Goal: Task Accomplishment & Management: Use online tool/utility

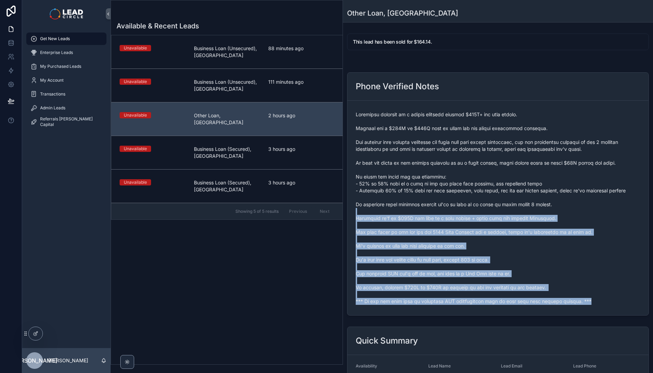
drag, startPoint x: 578, startPoint y: 302, endPoint x: 457, endPoint y: 209, distance: 153.4
click at [457, 209] on span "scrollable content" at bounding box center [498, 208] width 285 height 194
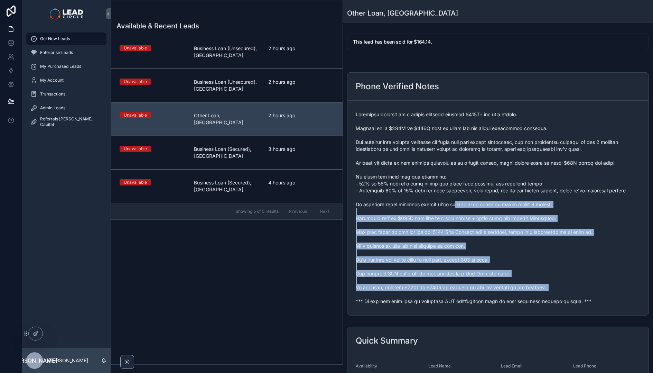
drag, startPoint x: 455, startPoint y: 203, endPoint x: 581, endPoint y: 297, distance: 156.9
click at [581, 297] on span "scrollable content" at bounding box center [498, 208] width 285 height 194
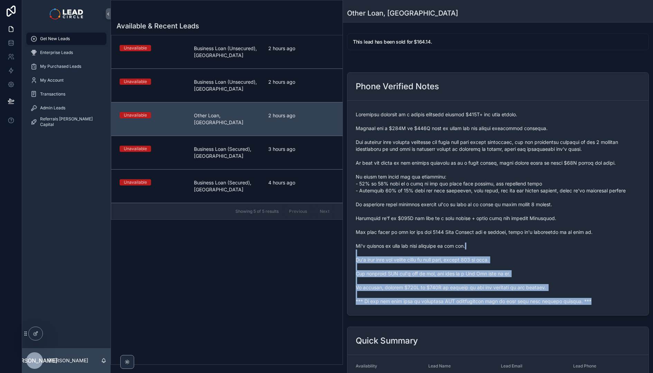
drag, startPoint x: 590, startPoint y: 307, endPoint x: 478, endPoint y: 246, distance: 127.5
click at [478, 246] on form "scrollable content" at bounding box center [498, 208] width 301 height 214
click at [478, 246] on span "scrollable content" at bounding box center [498, 208] width 285 height 194
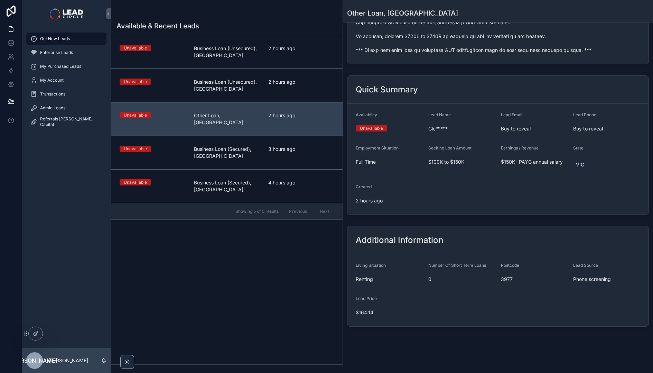
scroll to position [252, 0]
drag, startPoint x: 479, startPoint y: 243, endPoint x: 498, endPoint y: 308, distance: 68.6
click at [498, 308] on div "Additional Information Living Situation Renting Number Of Short Term Loans 0 Po…" at bounding box center [498, 275] width 302 height 101
click at [498, 308] on form "Living Situation Renting Number Of Short Term Loans 0 Postcode 3977 Lead Source…" at bounding box center [498, 289] width 301 height 72
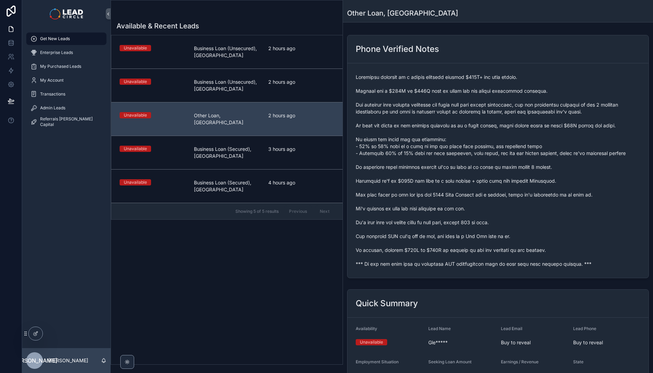
scroll to position [0, 0]
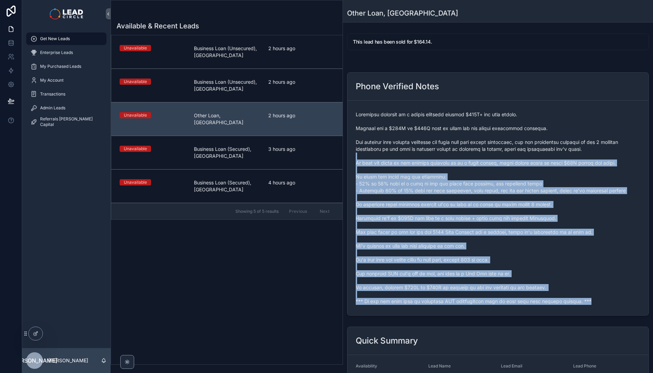
drag, startPoint x: 503, startPoint y: 316, endPoint x: 477, endPoint y: 143, distance: 174.8
click at [478, 154] on div "Phone Verified Notes" at bounding box center [498, 194] width 310 height 249
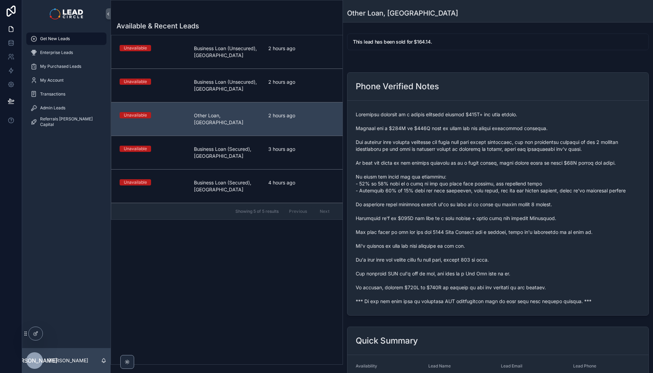
click at [477, 142] on span "scrollable content" at bounding box center [498, 208] width 285 height 194
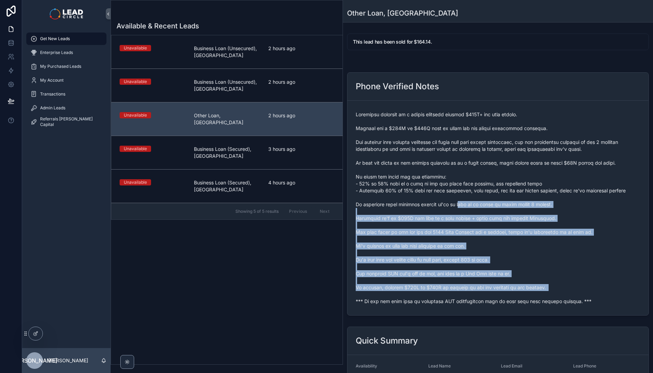
drag, startPoint x: 471, startPoint y: 233, endPoint x: 525, endPoint y: 296, distance: 82.8
click at [524, 295] on span "scrollable content" at bounding box center [498, 208] width 285 height 194
drag, startPoint x: 525, startPoint y: 296, endPoint x: 550, endPoint y: 313, distance: 30.6
click at [527, 298] on span "scrollable content" at bounding box center [498, 208] width 285 height 194
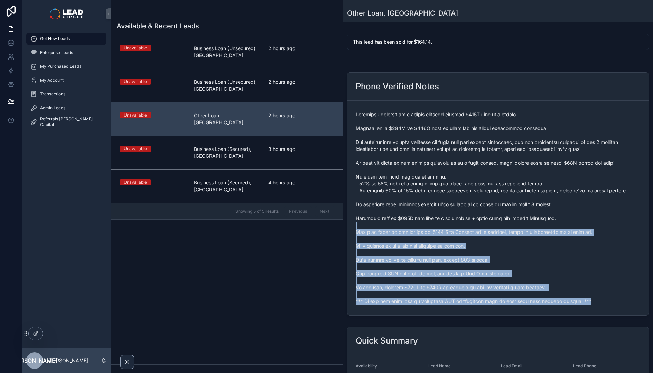
drag, startPoint x: 550, startPoint y: 313, endPoint x: 484, endPoint y: 206, distance: 125.5
click at [485, 208] on form "scrollable content" at bounding box center [498, 208] width 301 height 214
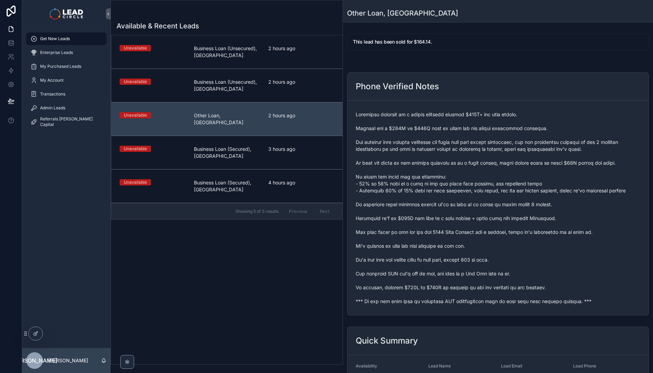
click at [484, 206] on span "scrollable content" at bounding box center [498, 208] width 285 height 194
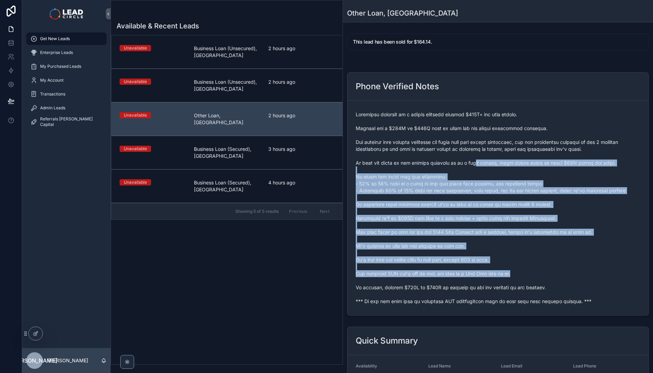
drag, startPoint x: 476, startPoint y: 166, endPoint x: 541, endPoint y: 277, distance: 128.5
click at [537, 275] on span "scrollable content" at bounding box center [498, 208] width 285 height 194
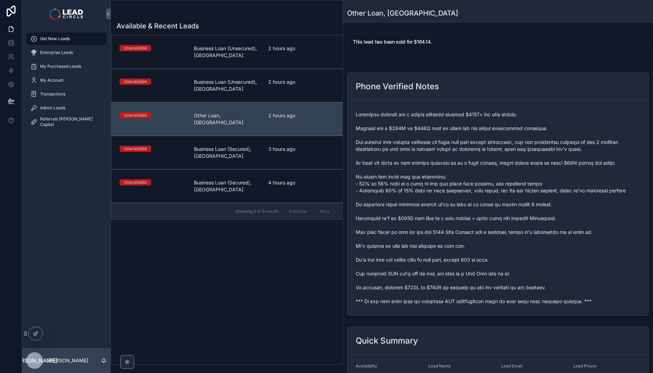
click at [541, 277] on span "scrollable content" at bounding box center [498, 208] width 285 height 194
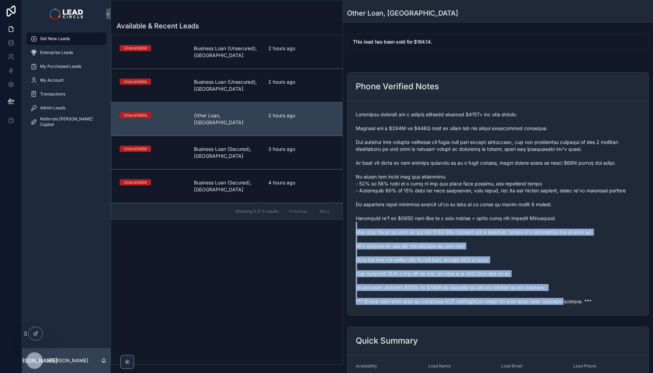
drag, startPoint x: 549, startPoint y: 304, endPoint x: 499, endPoint y: 227, distance: 91.6
click at [500, 228] on span "scrollable content" at bounding box center [498, 208] width 285 height 194
click at [499, 227] on span "scrollable content" at bounding box center [498, 208] width 285 height 194
drag, startPoint x: 499, startPoint y: 227, endPoint x: 582, endPoint y: 301, distance: 111.2
click at [582, 301] on span "scrollable content" at bounding box center [498, 208] width 285 height 194
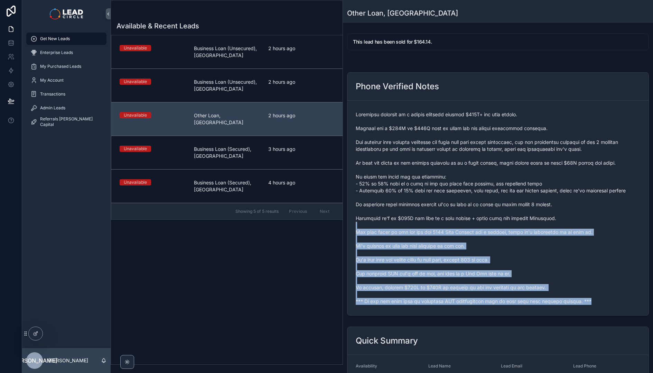
click at [582, 301] on span "scrollable content" at bounding box center [498, 208] width 285 height 194
drag, startPoint x: 573, startPoint y: 303, endPoint x: 445, endPoint y: 212, distance: 156.4
click at [446, 213] on form "scrollable content" at bounding box center [498, 208] width 301 height 214
click at [445, 212] on span "scrollable content" at bounding box center [498, 208] width 285 height 194
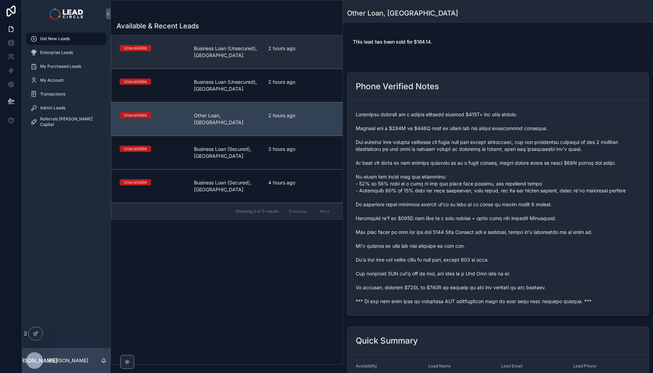
click at [250, 62] on link "Unavailable Business Loan (Unsecured), QLD 2 hours ago" at bounding box center [226, 51] width 231 height 33
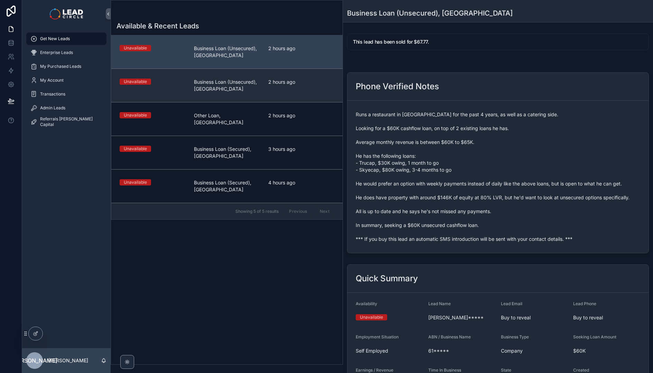
click at [256, 89] on span "Business Loan (Unsecured), [GEOGRAPHIC_DATA]" at bounding box center [227, 85] width 66 height 14
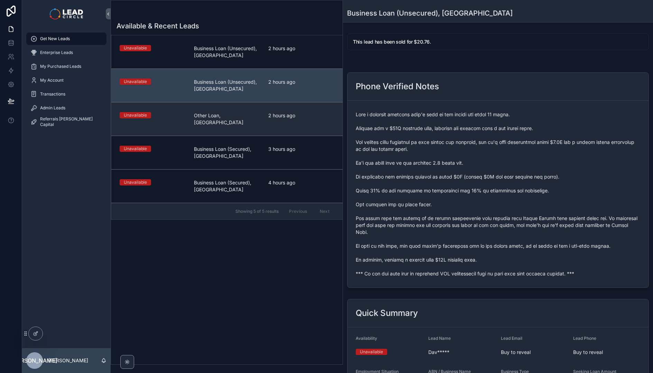
click at [265, 116] on div "Unavailable Other Loan, VIC 2 hours ago" at bounding box center [227, 119] width 215 height 14
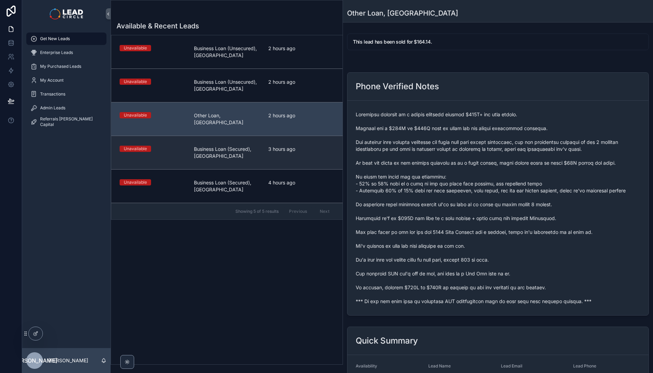
click at [275, 150] on div "3 hours ago" at bounding box center [301, 153] width 66 height 14
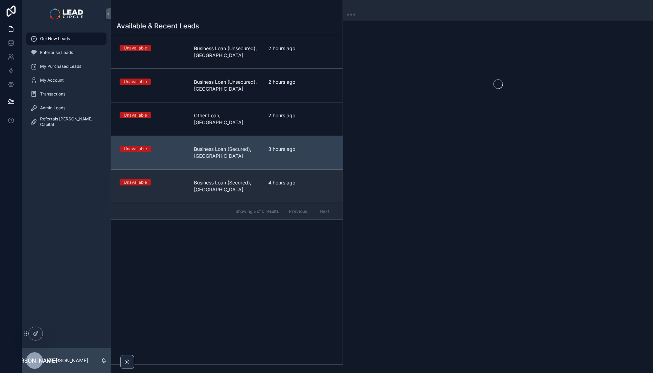
click at [278, 179] on span "4 hours ago" at bounding box center [301, 182] width 66 height 7
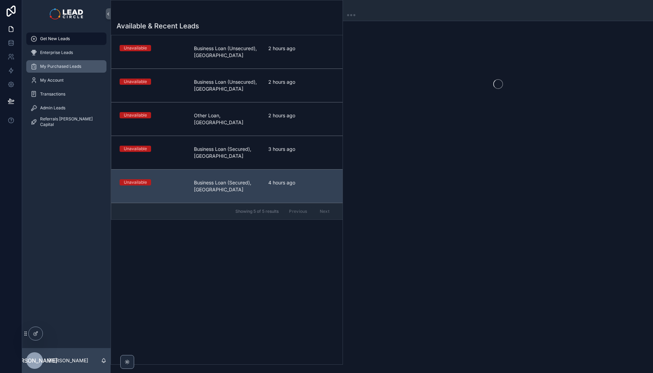
click at [58, 64] on span "My Purchased Leads" at bounding box center [60, 67] width 41 height 6
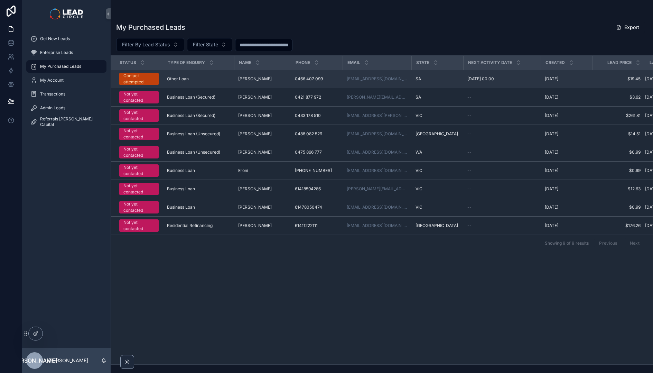
click at [179, 78] on span "Other Loan" at bounding box center [178, 79] width 22 height 6
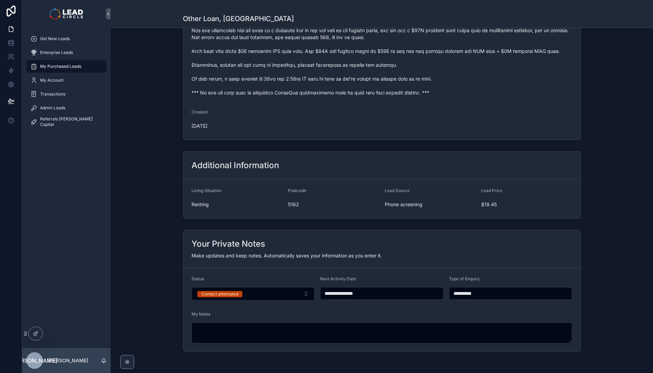
scroll to position [369, 0]
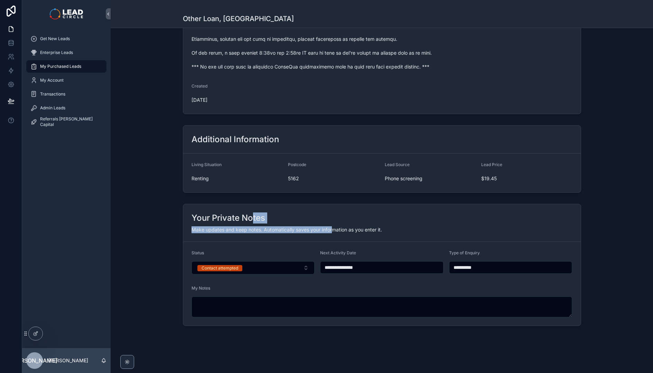
drag, startPoint x: 251, startPoint y: 222, endPoint x: 363, endPoint y: 230, distance: 113.0
click at [363, 230] on div "Your Private Notes Make updates and keep notes. Automatically saves your inform…" at bounding box center [382, 223] width 398 height 38
click at [363, 230] on span "Make updates and keep notes. Automatically saves your information as you enter …" at bounding box center [287, 229] width 191 height 6
drag, startPoint x: 384, startPoint y: 231, endPoint x: 328, endPoint y: 228, distance: 56.8
click at [331, 228] on div "Make updates and keep notes. Automatically saves your information as you enter …" at bounding box center [382, 229] width 381 height 7
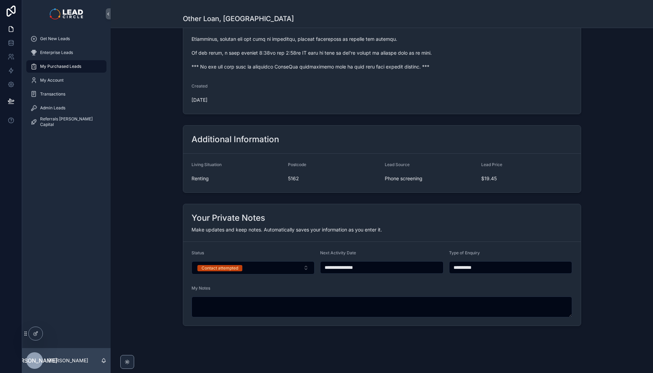
click at [328, 228] on span "Make updates and keep notes. Automatically saves your information as you enter …" at bounding box center [287, 229] width 191 height 6
drag, startPoint x: 328, startPoint y: 228, endPoint x: 392, endPoint y: 232, distance: 64.5
click at [385, 232] on div "Make updates and keep notes. Automatically saves your information as you enter …" at bounding box center [382, 229] width 381 height 7
click at [392, 232] on div "Make updates and keep notes. Automatically saves your information as you enter …" at bounding box center [382, 229] width 381 height 7
drag, startPoint x: 392, startPoint y: 232, endPoint x: 336, endPoint y: 232, distance: 56.0
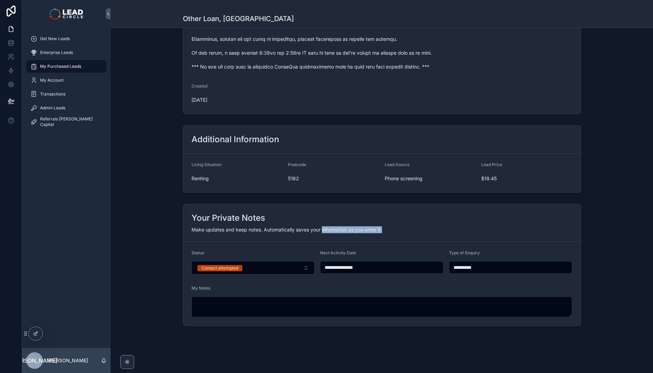
click at [337, 232] on div "Make updates and keep notes. Automatically saves your information as you enter …" at bounding box center [382, 229] width 381 height 7
click at [336, 232] on span "Make updates and keep notes. Automatically saves your information as you enter …" at bounding box center [287, 229] width 191 height 6
drag, startPoint x: 336, startPoint y: 232, endPoint x: 396, endPoint y: 235, distance: 60.2
click at [396, 235] on div "Your Private Notes Make updates and keep notes. Automatically saves your inform…" at bounding box center [382, 223] width 398 height 38
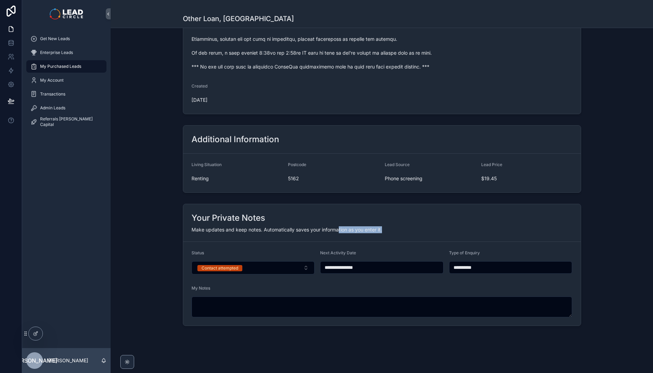
drag, startPoint x: 373, startPoint y: 229, endPoint x: 329, endPoint y: 226, distance: 44.7
click at [329, 226] on div "Make updates and keep notes. Automatically saves your information as you enter …" at bounding box center [382, 229] width 381 height 7
click at [329, 226] on span "Make updates and keep notes. Automatically saves your information as you enter …" at bounding box center [287, 229] width 191 height 6
drag, startPoint x: 329, startPoint y: 226, endPoint x: 398, endPoint y: 229, distance: 69.2
click at [398, 229] on div "Make updates and keep notes. Automatically saves your information as you enter …" at bounding box center [382, 229] width 381 height 7
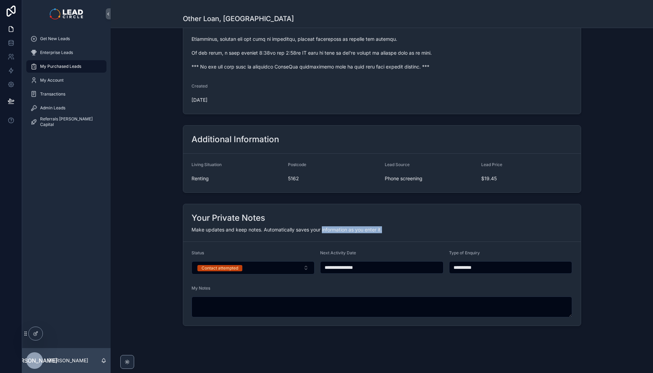
click at [398, 229] on div "Make updates and keep notes. Automatically saves your information as you enter …" at bounding box center [382, 229] width 381 height 7
click at [331, 225] on div "Your Private Notes Make updates and keep notes. Automatically saves your inform…" at bounding box center [382, 223] width 398 height 38
click at [328, 225] on div "Your Private Notes Make updates and keep notes. Automatically saves your inform…" at bounding box center [382, 223] width 398 height 38
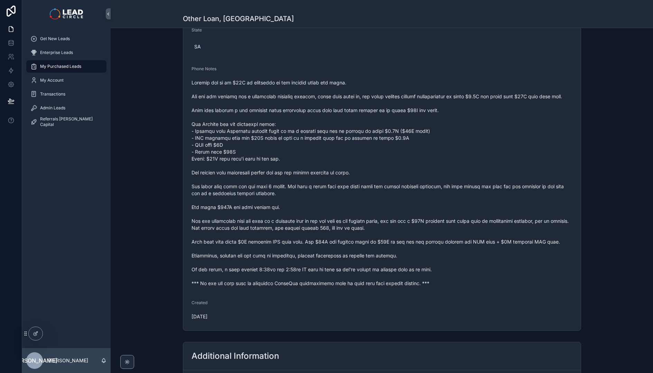
scroll to position [0, 0]
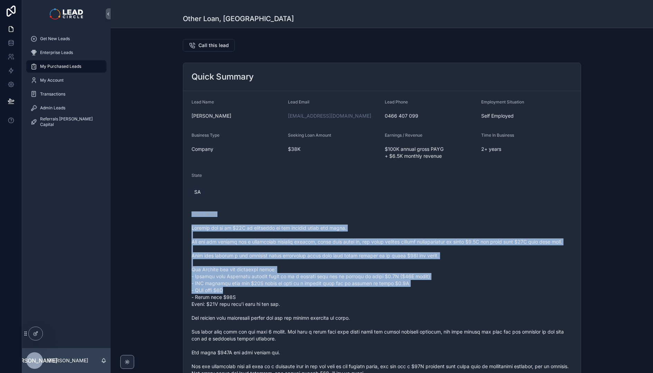
drag, startPoint x: 358, startPoint y: 279, endPoint x: 385, endPoint y: 299, distance: 33.5
click at [380, 297] on form "Lead Name Gabrielle Lead Email gharvey945@gmail.com Lead Phone 0466 407 099 Emp…" at bounding box center [382, 283] width 398 height 384
click at [385, 299] on span "scrollable content" at bounding box center [382, 327] width 381 height 207
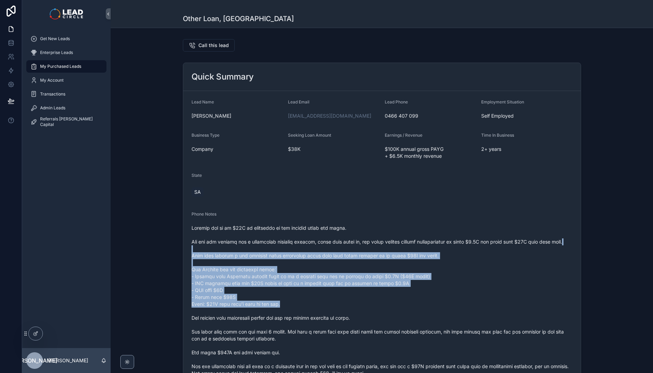
drag, startPoint x: 399, startPoint y: 309, endPoint x: 326, endPoint y: 247, distance: 95.6
click at [326, 247] on span "scrollable content" at bounding box center [382, 327] width 381 height 207
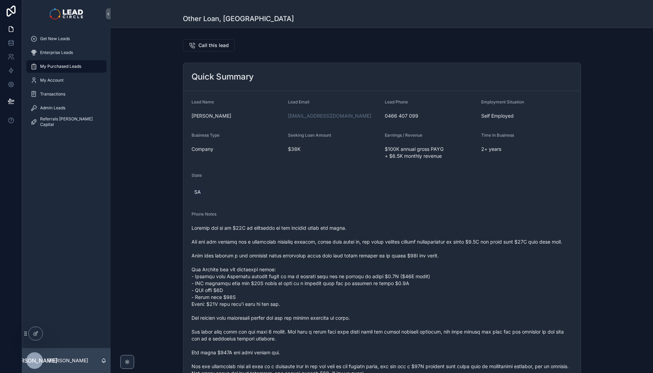
click at [64, 64] on span "My Purchased Leads" at bounding box center [60, 67] width 41 height 6
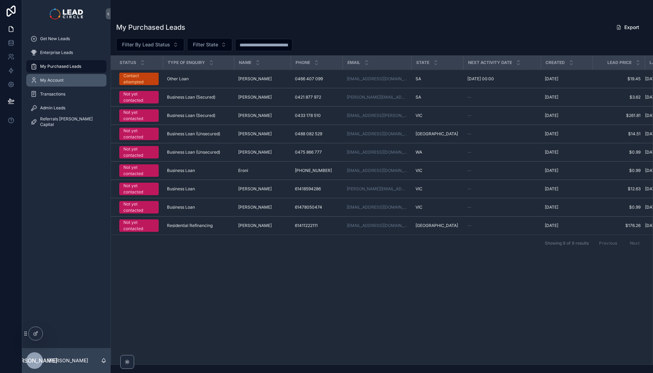
click at [69, 81] on div "My Account" at bounding box center [66, 80] width 72 height 11
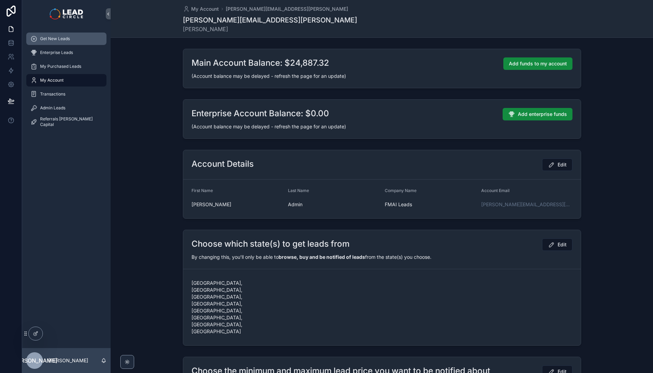
click at [78, 36] on div "Get New Leads" at bounding box center [66, 38] width 72 height 11
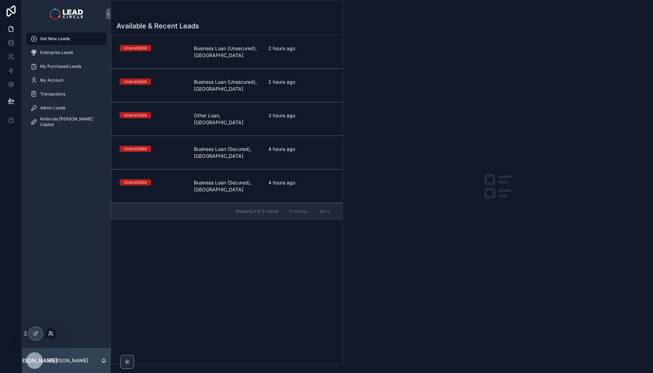
click at [48, 333] on icon at bounding box center [51, 334] width 6 height 6
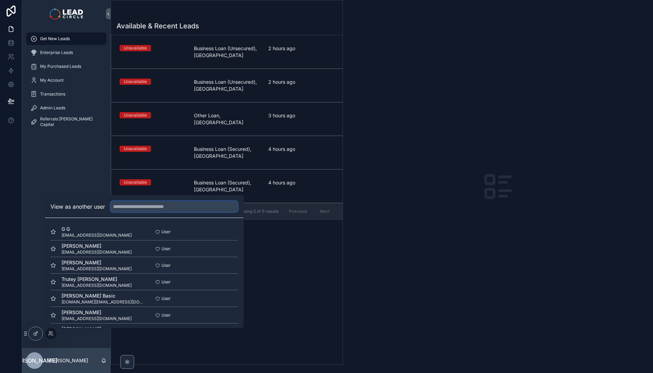
click at [125, 209] on input "text" at bounding box center [174, 206] width 127 height 11
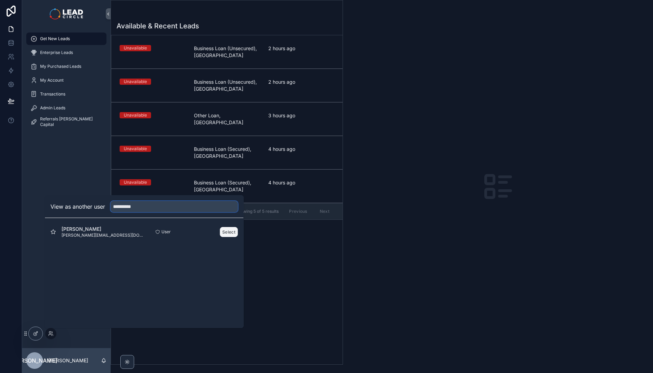
type input "**********"
click at [232, 233] on button "Select" at bounding box center [229, 232] width 18 height 10
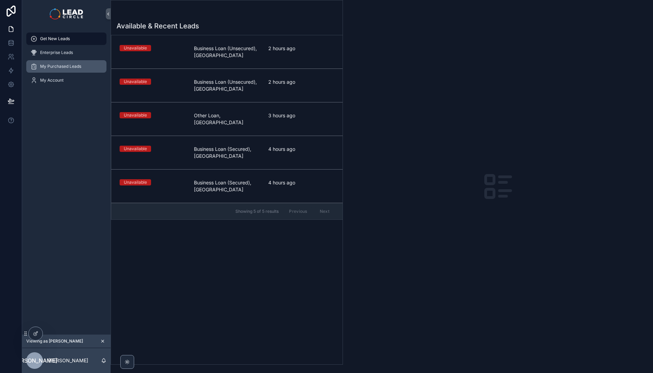
click at [81, 64] on span "My Purchased Leads" at bounding box center [60, 67] width 41 height 6
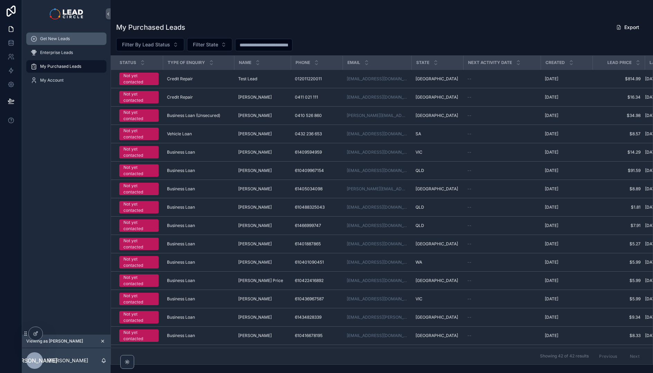
click at [63, 40] on span "Get New Leads" at bounding box center [55, 39] width 30 height 6
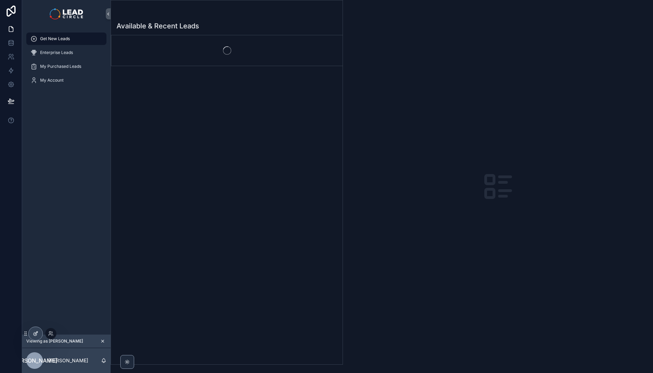
click at [33, 334] on icon at bounding box center [36, 334] width 6 height 6
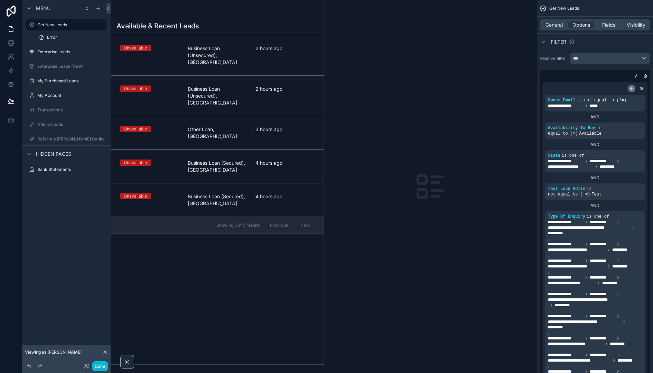
click at [631, 89] on icon "scrollable content" at bounding box center [632, 88] width 4 height 4
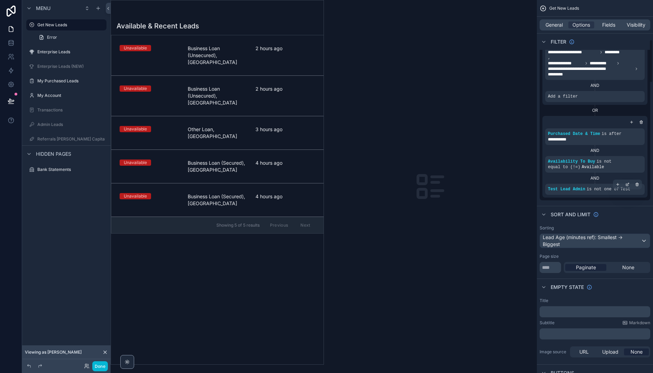
scroll to position [229, 0]
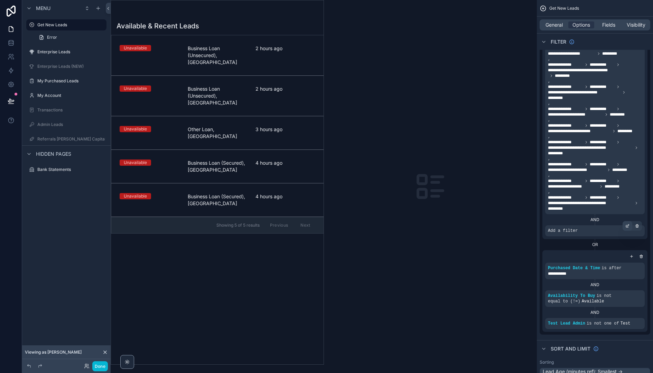
click at [627, 225] on icon "scrollable content" at bounding box center [628, 226] width 4 height 4
click at [487, 221] on span "Select a field" at bounding box center [475, 220] width 29 height 6
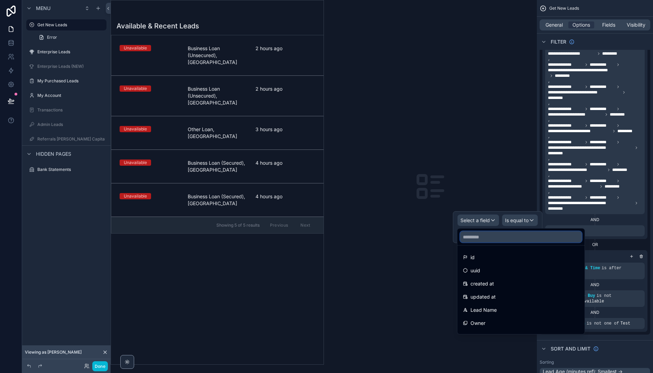
click at [486, 237] on input "text" at bounding box center [521, 236] width 122 height 11
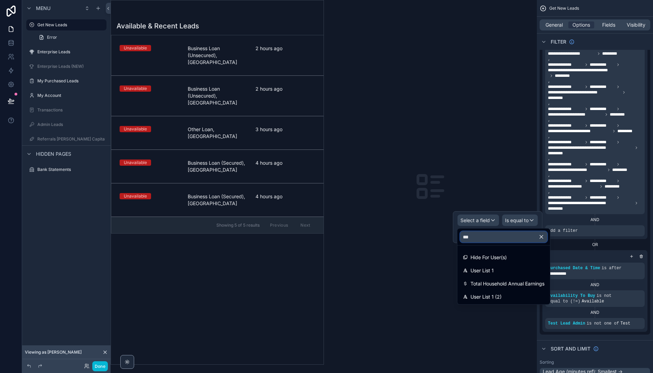
type input "****"
click at [492, 225] on div at bounding box center [498, 227] width 90 height 32
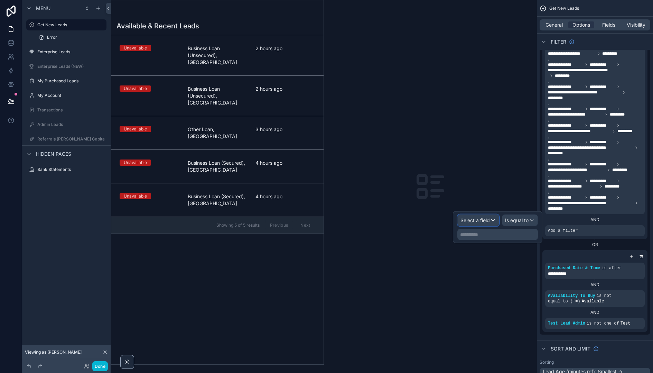
click at [491, 221] on div "Select a field" at bounding box center [478, 220] width 41 height 11
click at [514, 238] on icon "button" at bounding box center [511, 237] width 6 height 6
click at [608, 223] on div "AND" at bounding box center [595, 219] width 100 height 11
click at [639, 226] on icon "scrollable content" at bounding box center [637, 226] width 4 height 4
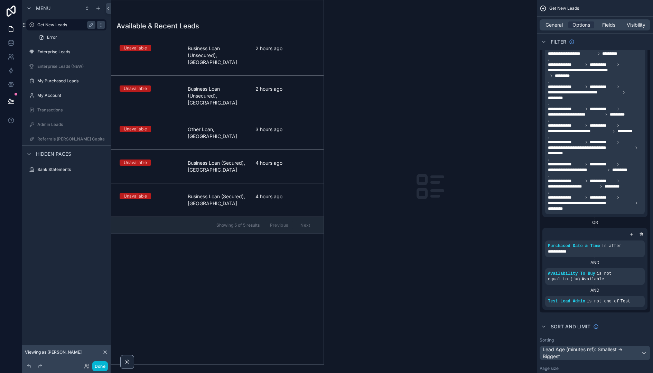
click at [61, 25] on label "Get New Leads" at bounding box center [64, 25] width 55 height 6
click at [631, 25] on span "Visibility" at bounding box center [636, 24] width 19 height 7
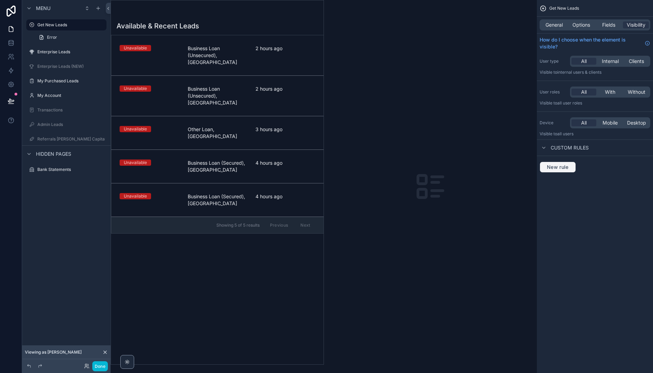
click at [561, 168] on span "New rule" at bounding box center [557, 167] width 27 height 6
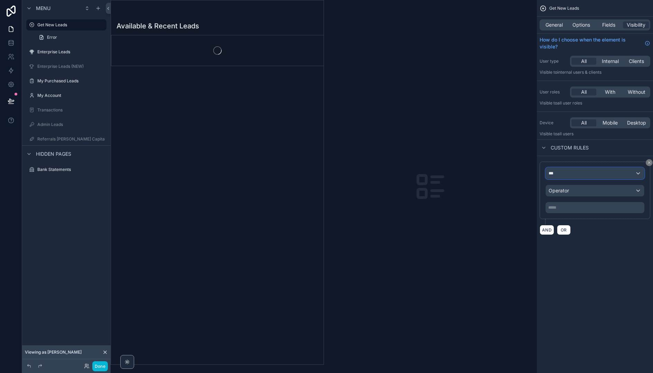
click at [582, 174] on div "***" at bounding box center [595, 173] width 98 height 11
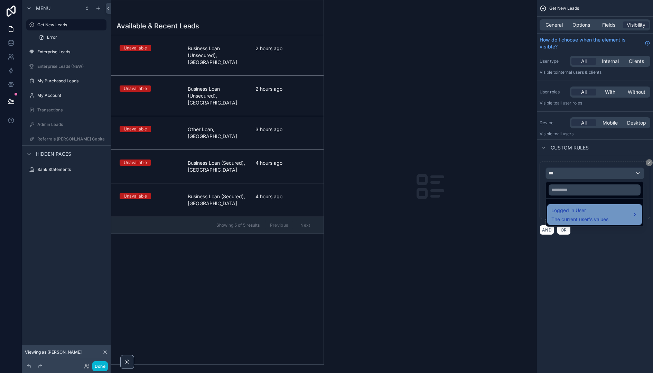
click at [587, 212] on span "Logged in User" at bounding box center [580, 210] width 57 height 8
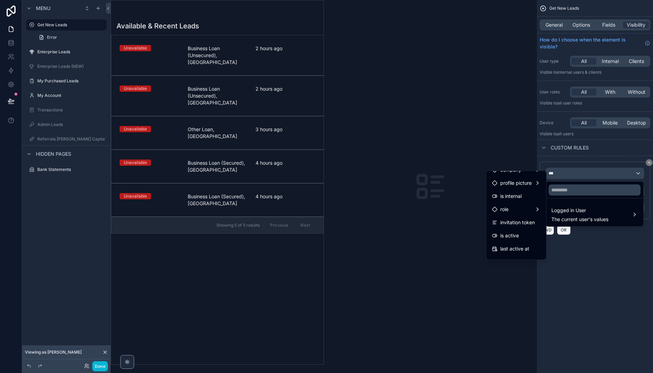
scroll to position [61, 0]
click at [567, 190] on input "text" at bounding box center [595, 189] width 92 height 11
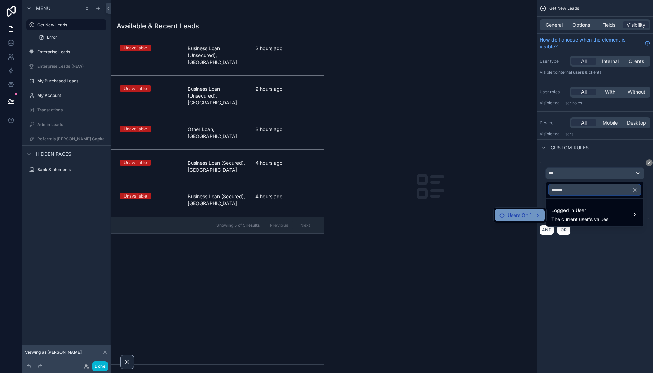
type input "******"
click at [541, 210] on div "Users On 1" at bounding box center [520, 215] width 50 height 12
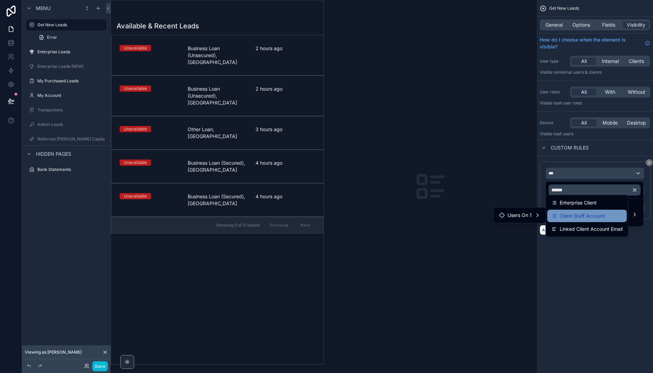
click at [599, 218] on span "Client Staff Account" at bounding box center [582, 216] width 45 height 8
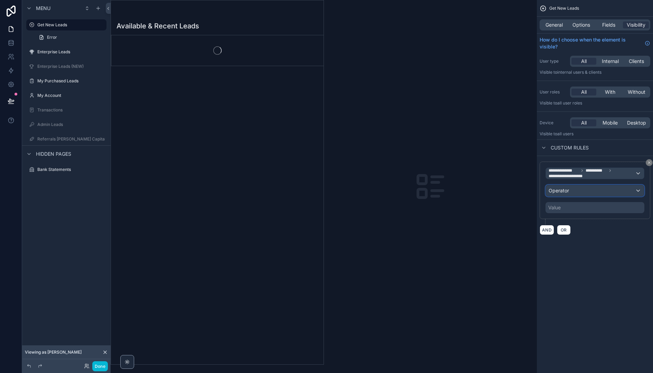
click at [617, 191] on div "Operator" at bounding box center [595, 190] width 98 height 11
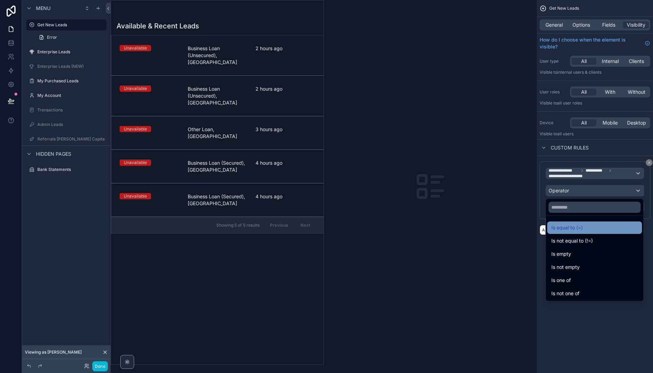
click at [586, 227] on div "Is equal to (=)" at bounding box center [595, 227] width 86 height 8
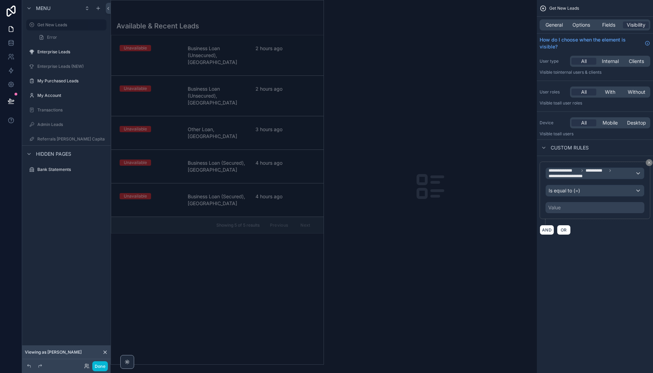
click at [576, 207] on div "Value" at bounding box center [595, 207] width 99 height 11
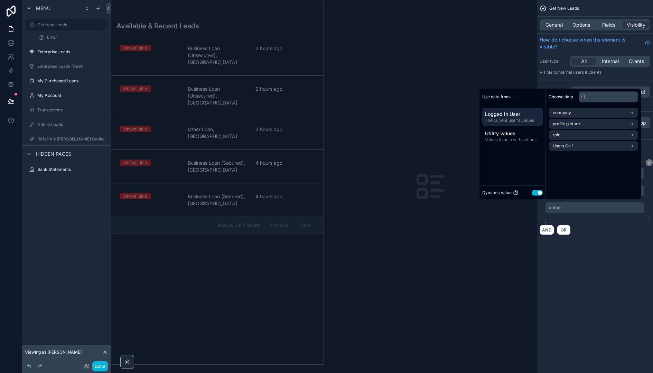
click at [580, 219] on div "**********" at bounding box center [595, 192] width 111 height 63
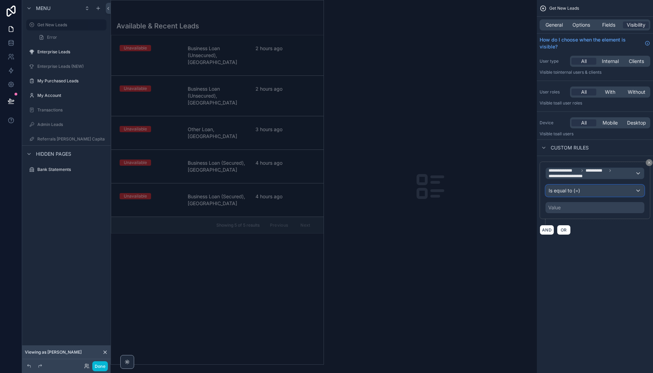
click at [582, 191] on div "Is equal to (=)" at bounding box center [595, 190] width 98 height 11
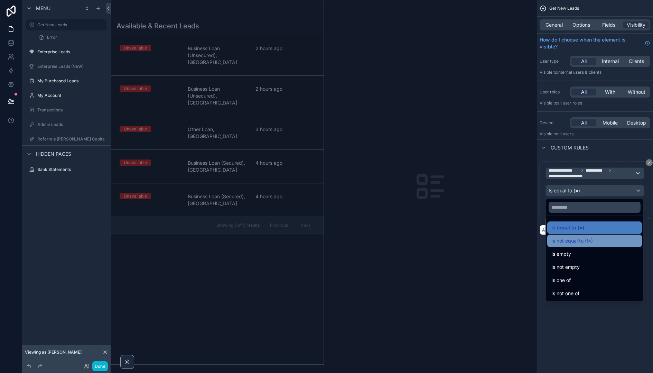
click at [587, 239] on span "Is not equal to (!=)" at bounding box center [572, 241] width 41 height 8
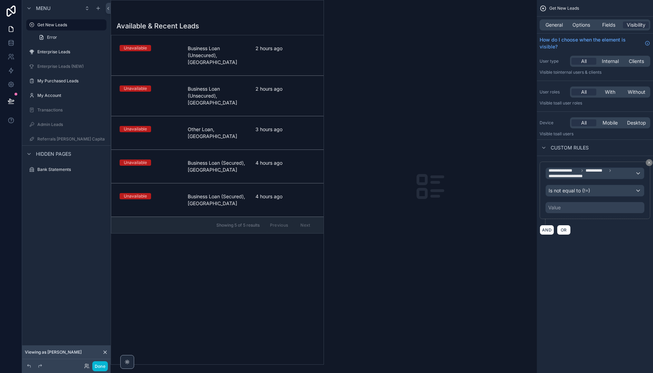
click at [577, 211] on div "Value" at bounding box center [595, 207] width 99 height 11
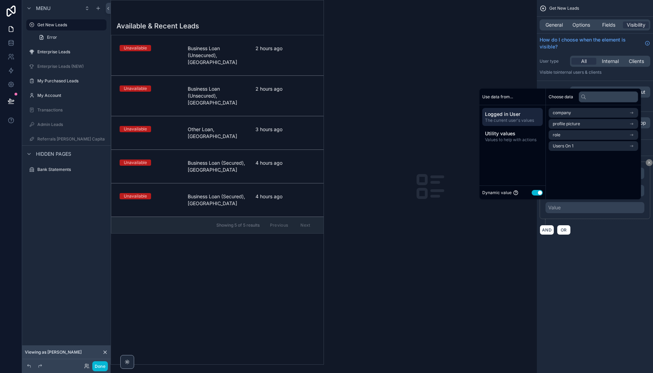
click at [533, 191] on button "Use setting" at bounding box center [537, 193] width 11 height 6
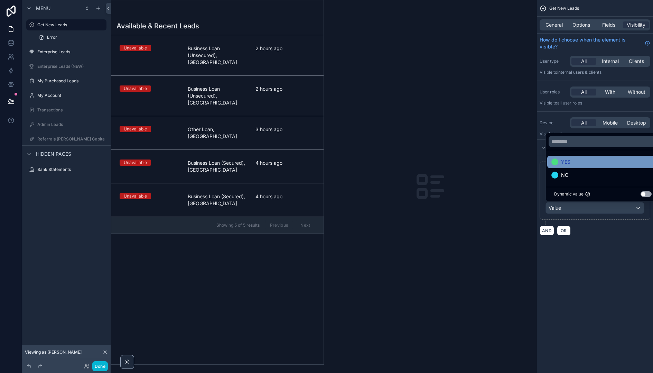
click at [567, 164] on span "YES" at bounding box center [565, 162] width 9 height 8
click at [601, 241] on div "**********" at bounding box center [595, 126] width 116 height 252
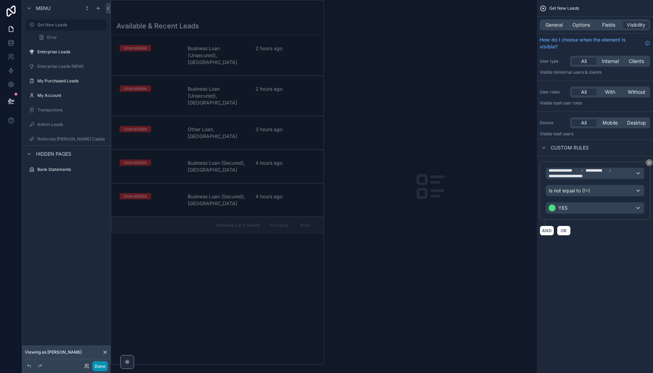
click at [101, 365] on button "Done" at bounding box center [100, 366] width 16 height 10
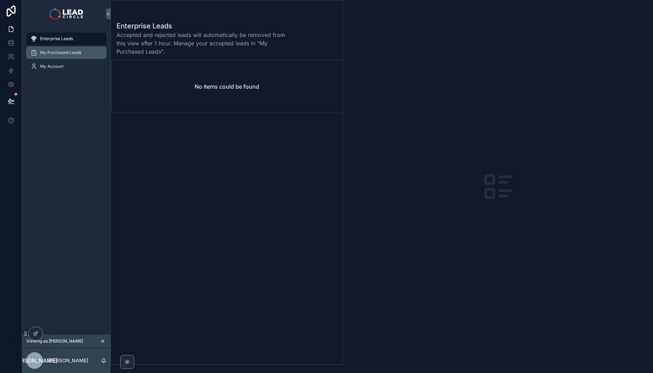
click at [73, 48] on div "My Purchased Leads" at bounding box center [66, 52] width 72 height 11
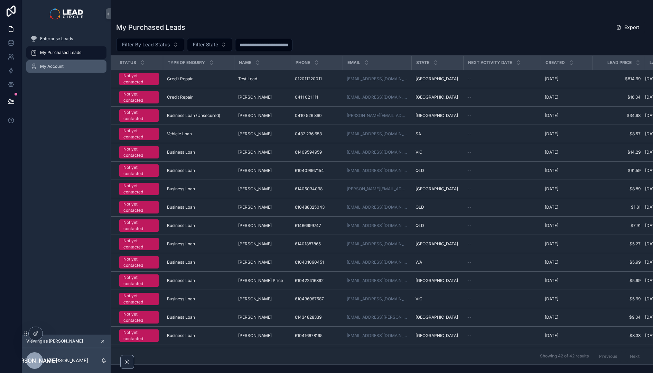
click at [71, 65] on div "My Account" at bounding box center [66, 66] width 72 height 11
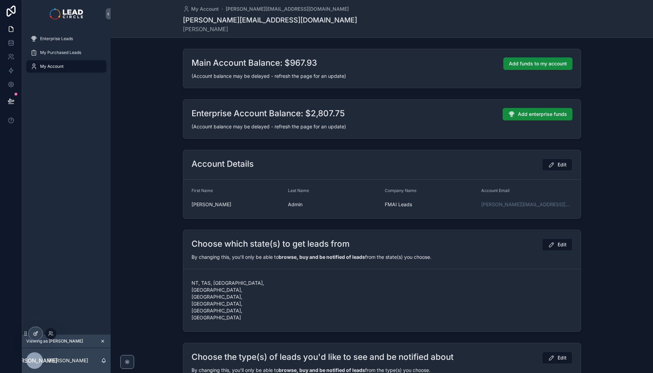
click at [34, 333] on icon at bounding box center [35, 333] width 3 height 3
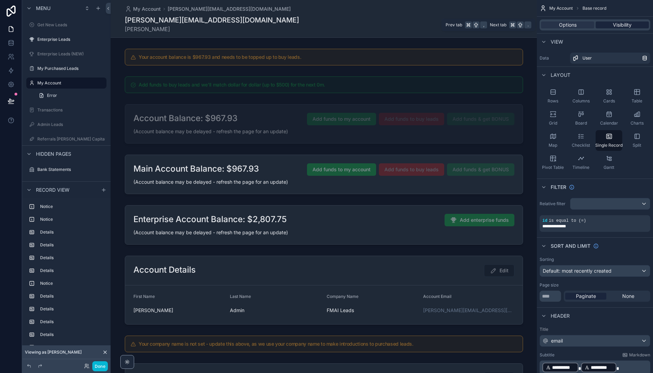
click at [621, 23] on span "Visibility" at bounding box center [622, 24] width 19 height 7
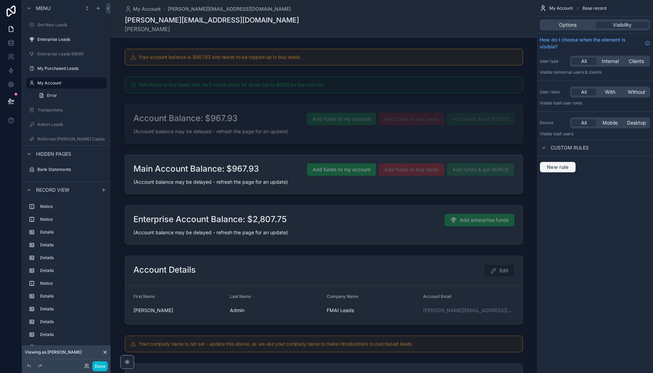
click at [563, 171] on button "New rule" at bounding box center [558, 166] width 36 height 11
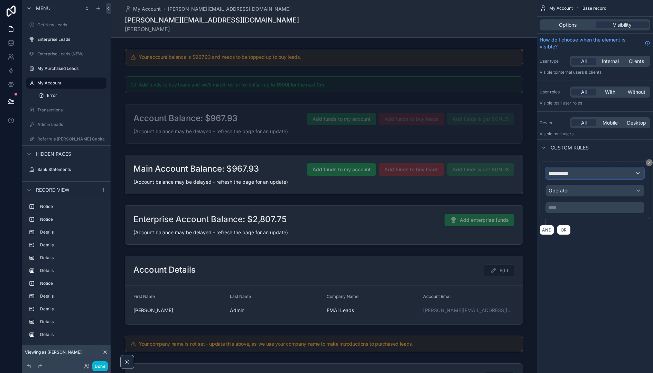
click at [589, 176] on div "**********" at bounding box center [595, 173] width 98 height 11
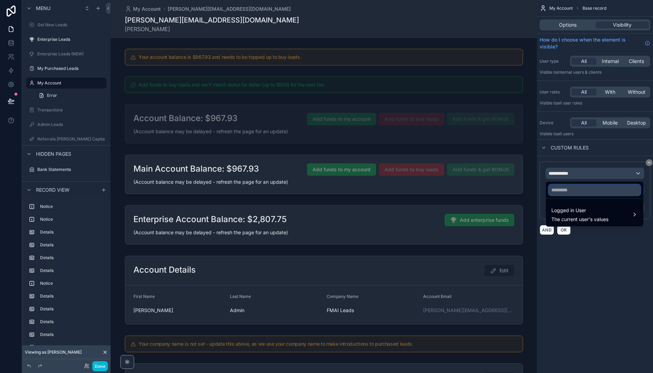
click at [582, 192] on input "text" at bounding box center [595, 189] width 92 height 11
type input "******"
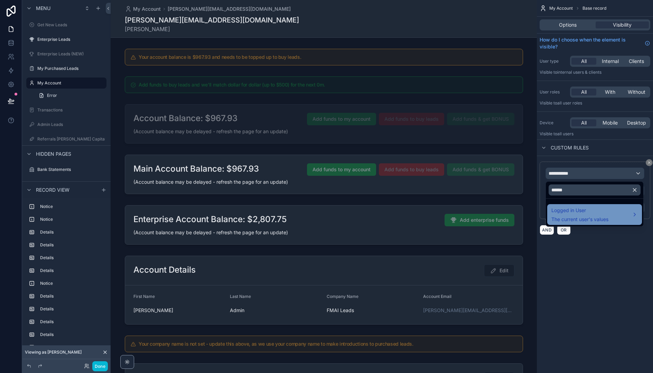
click at [587, 213] on span "Logged in User" at bounding box center [580, 210] width 57 height 8
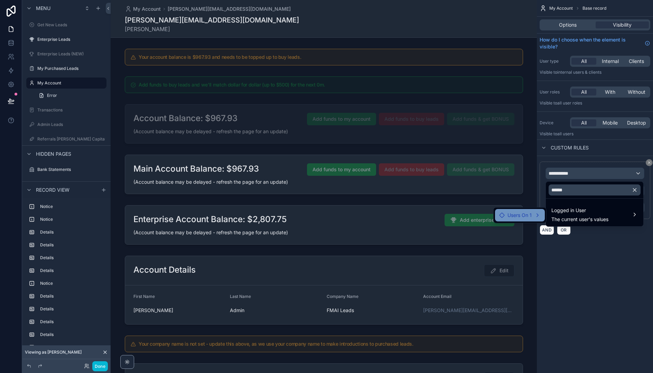
click at [531, 212] on span "Users On 1" at bounding box center [520, 215] width 24 height 8
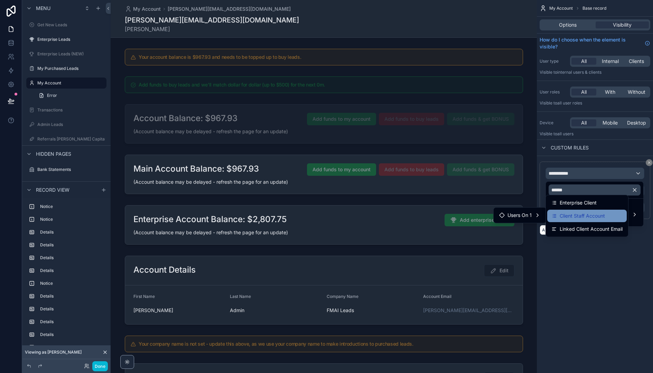
click at [589, 218] on span "Client Staff Account" at bounding box center [582, 216] width 45 height 8
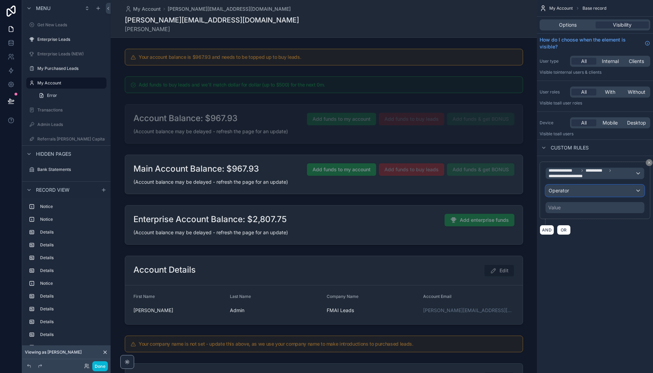
click at [585, 191] on div "Operator" at bounding box center [595, 190] width 98 height 11
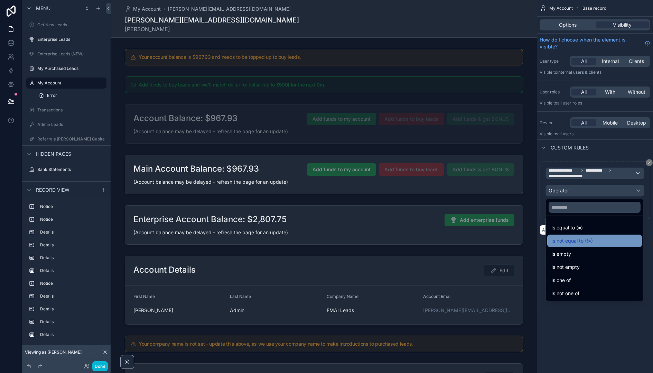
click at [587, 239] on span "Is not equal to (!=)" at bounding box center [572, 241] width 41 height 8
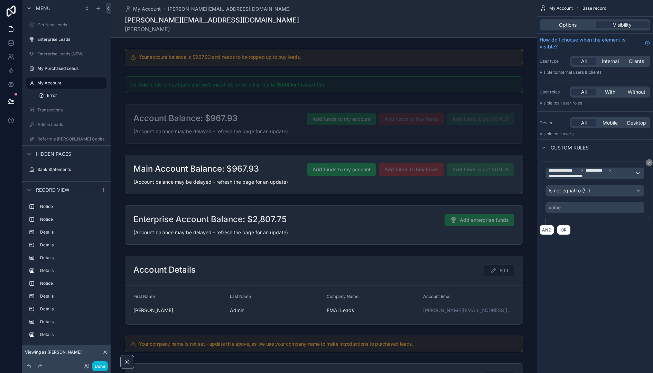
click at [571, 209] on div "Value" at bounding box center [595, 207] width 99 height 11
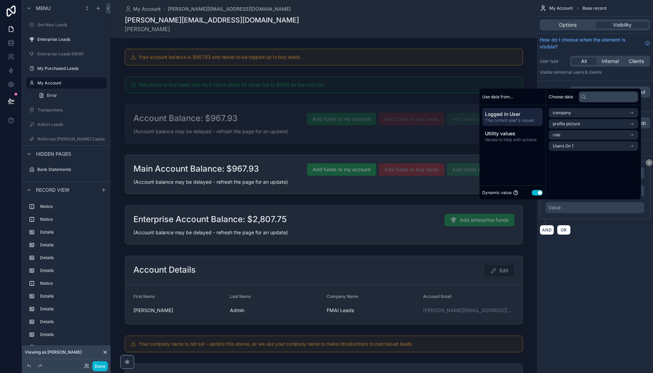
click at [536, 190] on button "Use setting" at bounding box center [537, 193] width 11 height 6
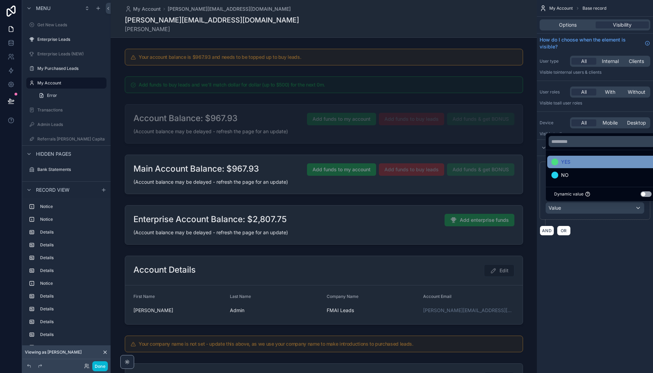
click at [560, 162] on div "YES" at bounding box center [561, 162] width 19 height 8
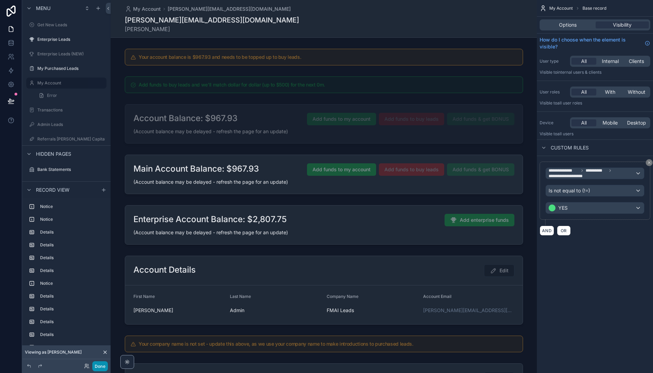
click at [99, 365] on button "Done" at bounding box center [100, 366] width 16 height 10
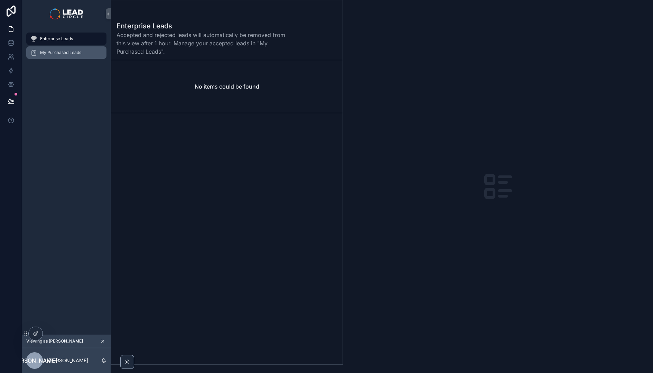
click at [82, 51] on div "My Purchased Leads" at bounding box center [66, 52] width 72 height 11
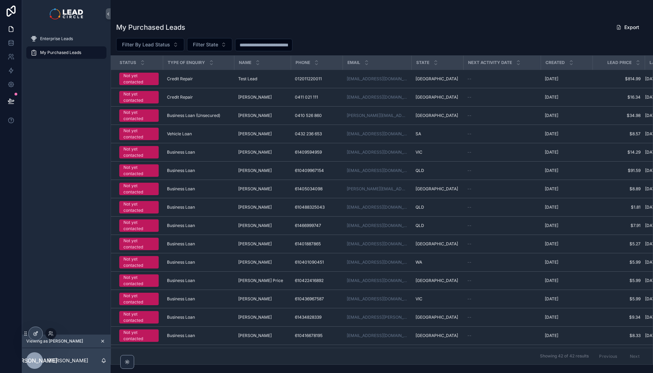
click at [39, 334] on div at bounding box center [36, 333] width 14 height 13
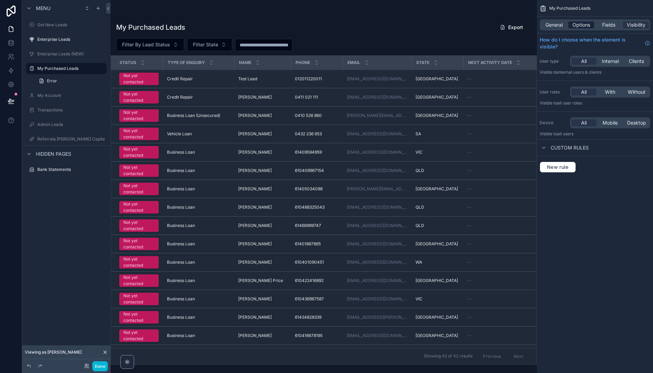
click at [586, 26] on span "Options" at bounding box center [582, 24] width 18 height 7
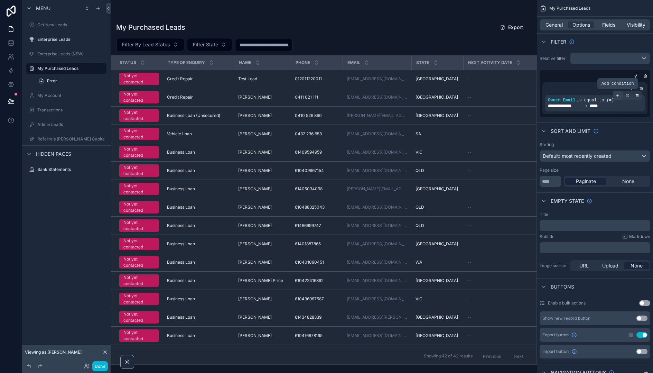
click at [619, 94] on icon "scrollable content" at bounding box center [618, 95] width 4 height 4
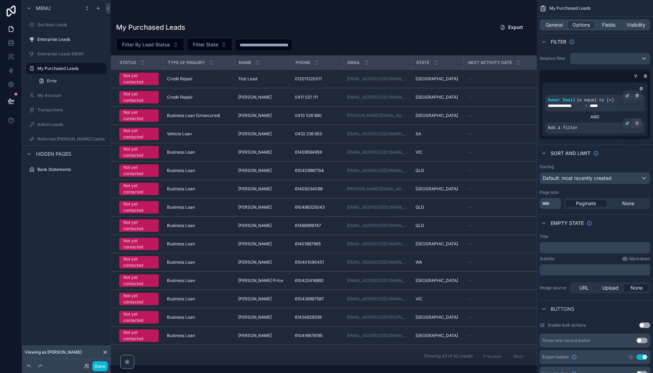
click at [637, 123] on icon "scrollable content" at bounding box center [637, 123] width 4 height 4
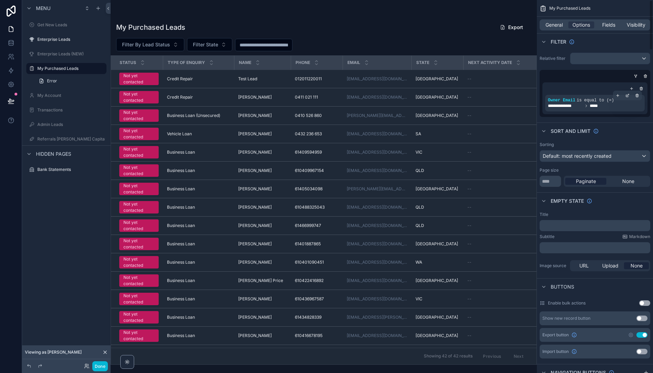
click at [602, 102] on span "is equal to (=)" at bounding box center [595, 100] width 37 height 5
click at [0, 0] on div "scrollable content" at bounding box center [0, 0] width 0 height 0
click at [602, 115] on div "**********" at bounding box center [595, 98] width 111 height 37
click at [637, 76] on icon "scrollable content" at bounding box center [636, 76] width 4 height 4
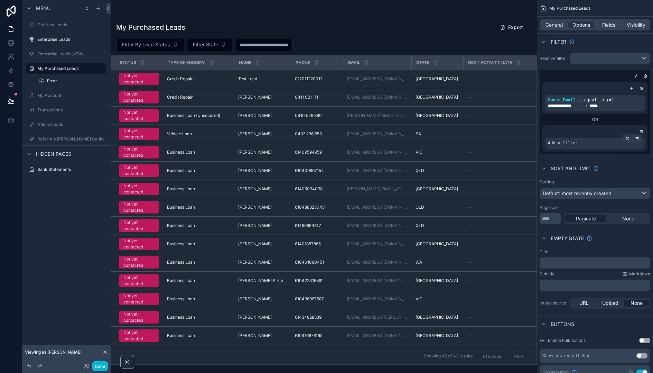
click at [600, 145] on div "Add a filter" at bounding box center [595, 143] width 100 height 11
click at [625, 137] on div "scrollable content" at bounding box center [628, 138] width 10 height 10
click at [498, 137] on div "Select a field" at bounding box center [478, 132] width 41 height 11
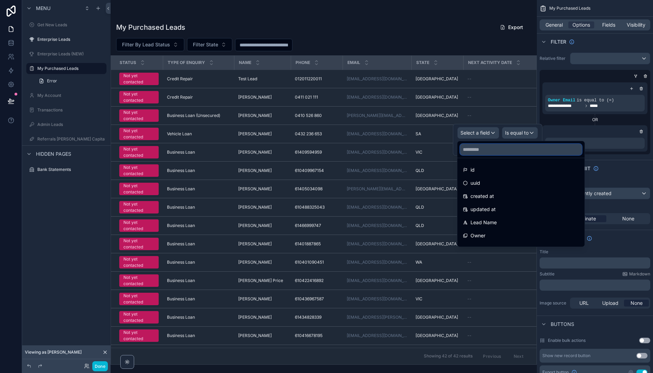
click at [504, 151] on input "text" at bounding box center [521, 149] width 122 height 11
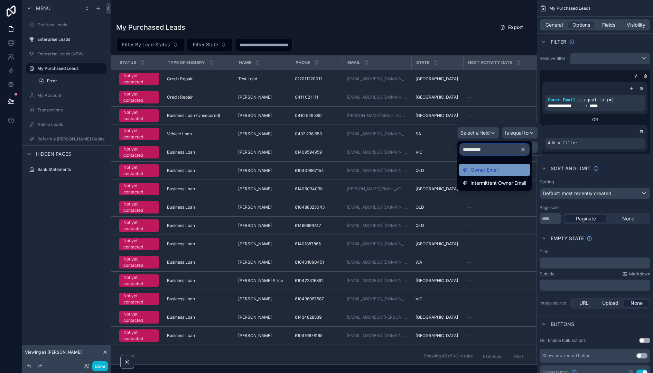
type input "**********"
click at [494, 172] on span "Owner Email" at bounding box center [485, 170] width 28 height 8
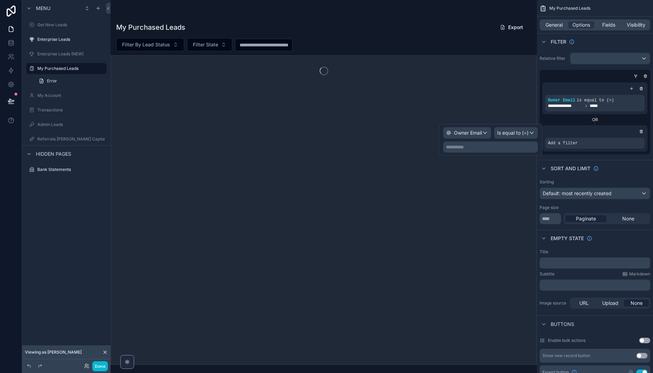
click at [511, 149] on p "**********" at bounding box center [491, 146] width 91 height 7
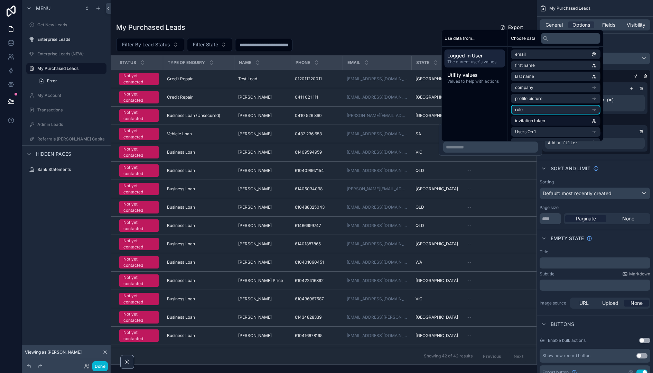
scroll to position [21, 0]
click at [547, 122] on li "Users On 1" at bounding box center [556, 122] width 90 height 10
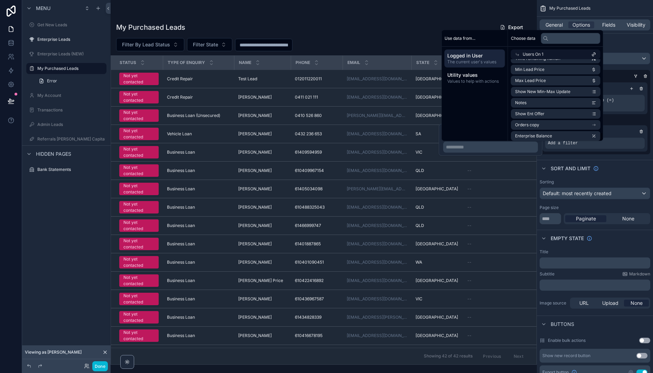
scroll to position [1084, 0]
click at [545, 79] on span "Linked Client Account Email" at bounding box center [542, 78] width 55 height 6
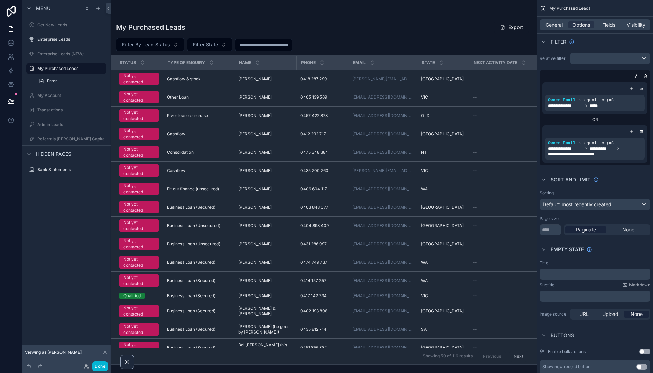
click at [535, 142] on div "scrollable content" at bounding box center [324, 186] width 426 height 373
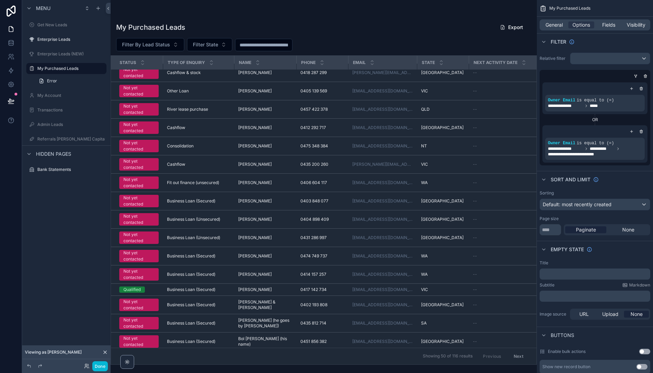
scroll to position [0, 0]
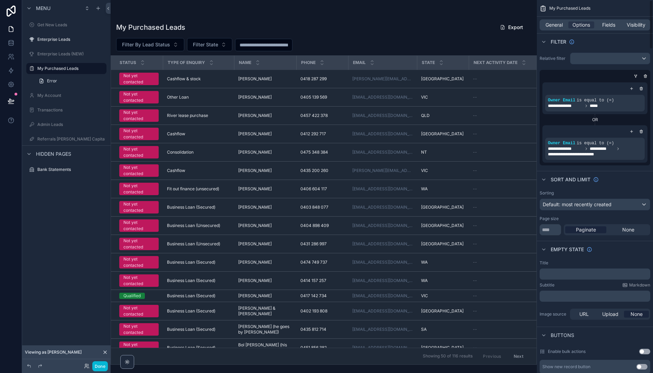
click at [619, 166] on div "**********" at bounding box center [595, 109] width 116 height 118
click at [619, 137] on icon "scrollable content" at bounding box center [618, 138] width 4 height 4
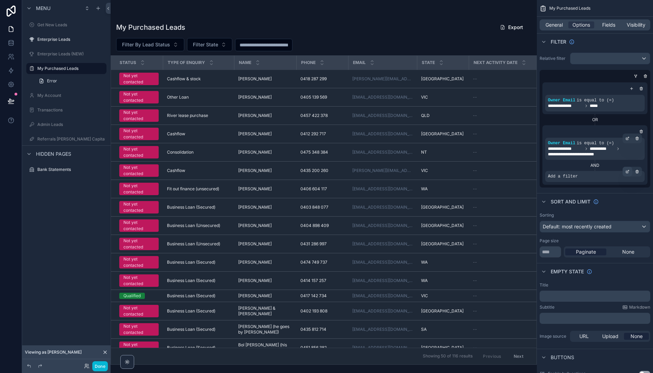
click at [627, 173] on icon "scrollable content" at bounding box center [628, 171] width 4 height 4
click at [604, 166] on div "AND" at bounding box center [595, 166] width 100 height 6
click at [627, 138] on icon "scrollable content" at bounding box center [628, 138] width 4 height 4
click at [530, 156] on p "**********" at bounding box center [491, 152] width 91 height 11
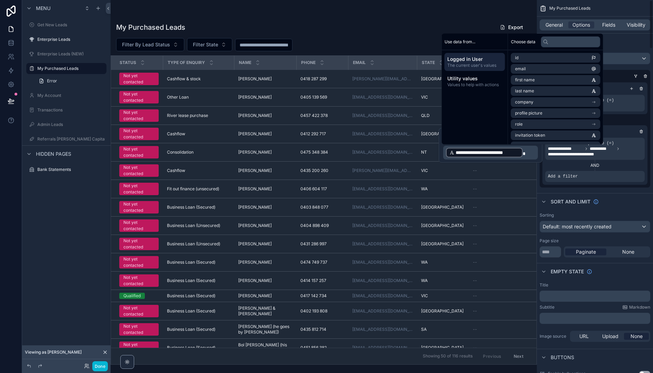
click at [588, 164] on div "AND" at bounding box center [595, 166] width 100 height 6
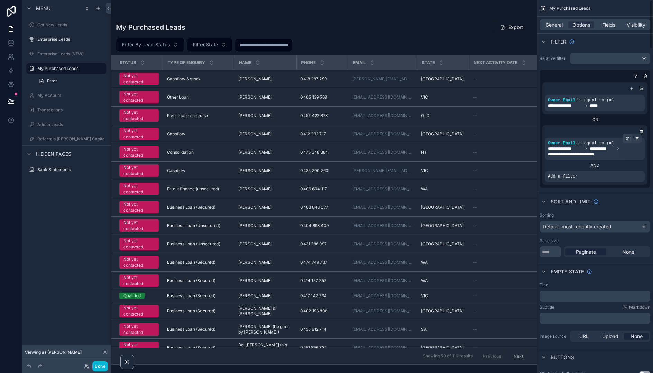
click at [624, 136] on div "scrollable content" at bounding box center [628, 138] width 10 height 10
click at [613, 168] on div "AND" at bounding box center [595, 166] width 100 height 6
click at [628, 173] on icon "scrollable content" at bounding box center [627, 172] width 2 height 2
click at [487, 167] on span "Select a field" at bounding box center [475, 166] width 29 height 6
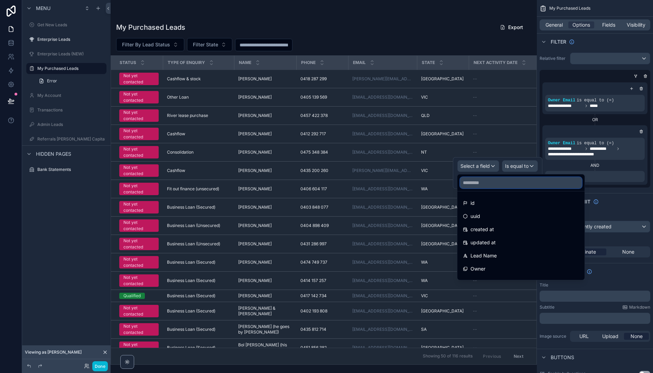
click at [492, 186] on input "text" at bounding box center [521, 182] width 122 height 11
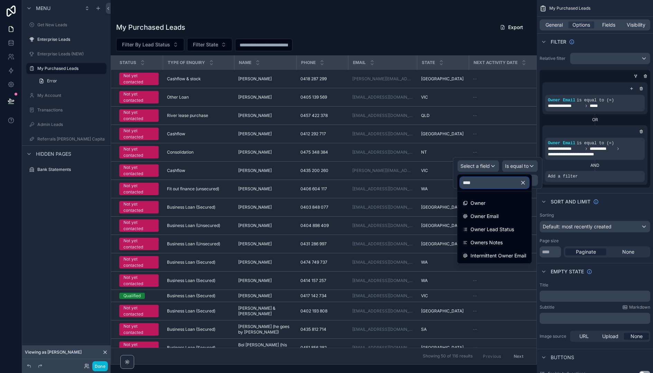
type input "****"
click at [522, 182] on icon "button" at bounding box center [523, 182] width 6 height 6
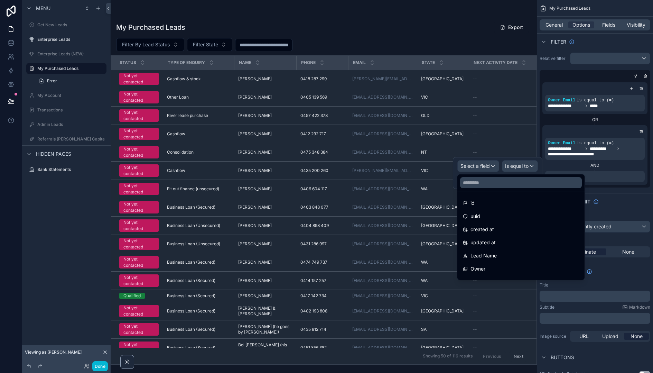
click at [478, 165] on div at bounding box center [498, 173] width 90 height 32
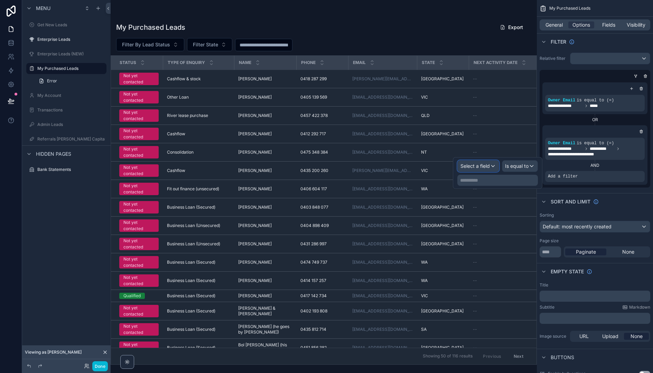
click at [484, 166] on span "Select a field" at bounding box center [475, 166] width 29 height 6
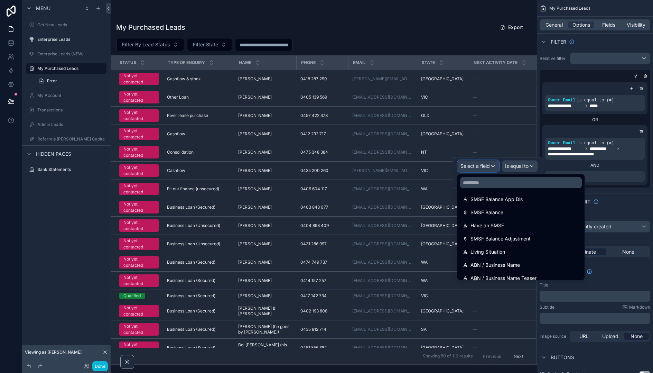
scroll to position [1499, 0]
click at [488, 184] on input "text" at bounding box center [521, 182] width 122 height 11
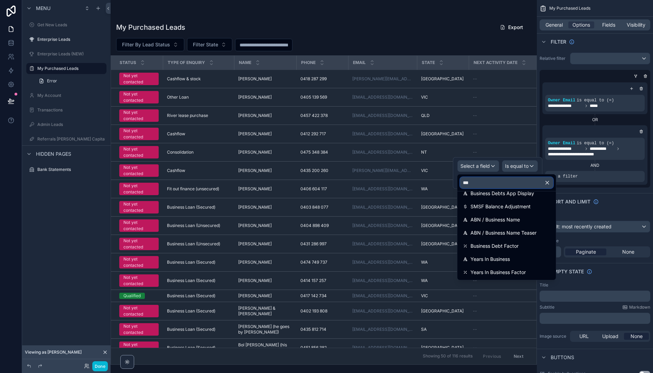
scroll to position [0, 0]
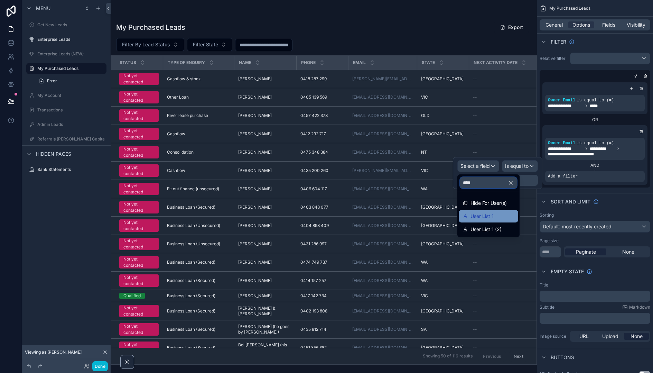
type input "****"
click at [499, 217] on div "User List 1" at bounding box center [488, 216] width 51 height 8
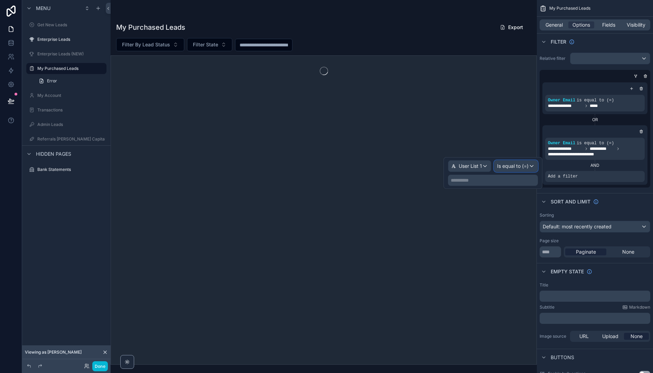
click at [521, 168] on span "Is equal to (=)" at bounding box center [512, 166] width 31 height 7
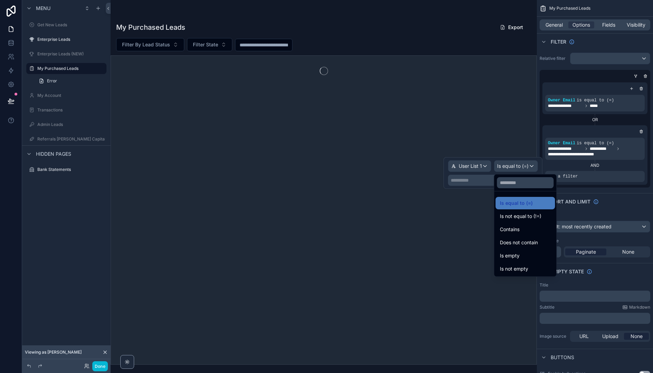
click at [482, 185] on div at bounding box center [493, 173] width 99 height 32
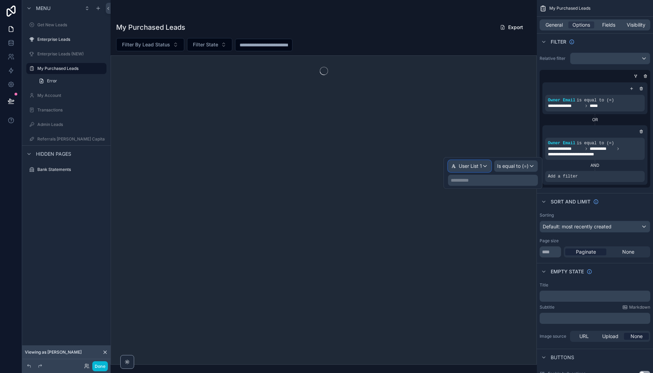
click at [482, 167] on div "User List 1" at bounding box center [469, 165] width 43 height 11
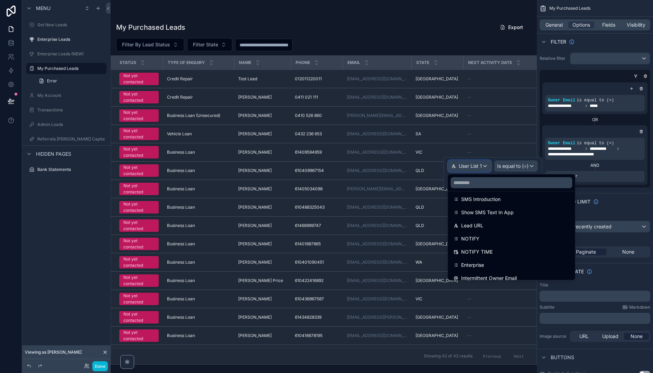
scroll to position [1652, 0]
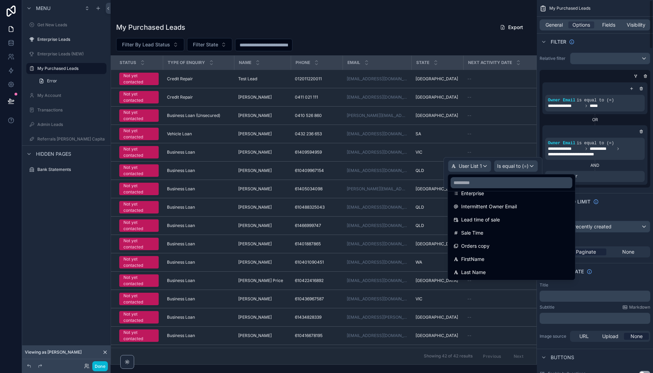
click at [560, 163] on div "AND" at bounding box center [595, 166] width 100 height 6
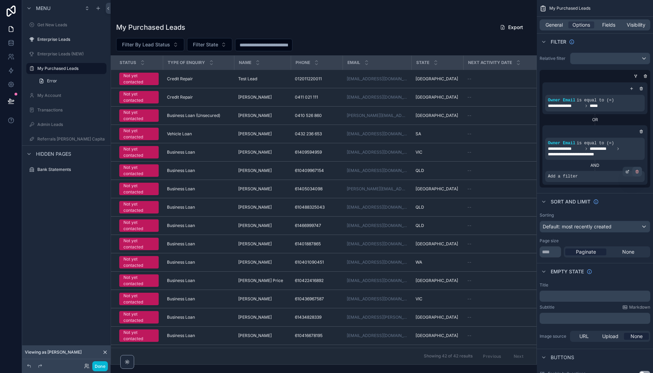
click at [638, 172] on icon "scrollable content" at bounding box center [637, 172] width 2 height 2
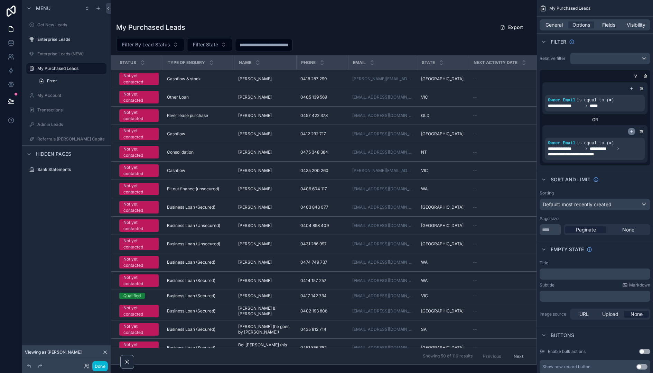
click at [630, 132] on icon "scrollable content" at bounding box center [632, 131] width 4 height 4
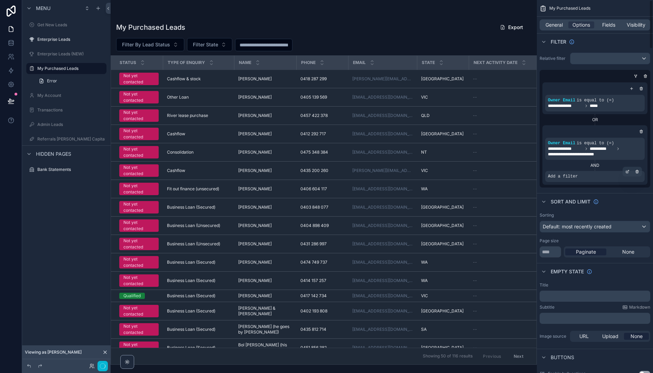
click at [588, 178] on div "Add a filter" at bounding box center [595, 176] width 100 height 11
click at [629, 173] on icon "scrollable content" at bounding box center [628, 171] width 4 height 4
click at [488, 165] on span "Select a field" at bounding box center [475, 166] width 29 height 6
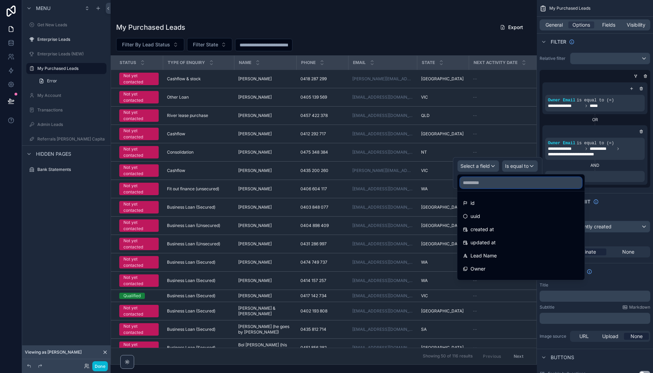
click at [500, 187] on input "text" at bounding box center [521, 182] width 122 height 11
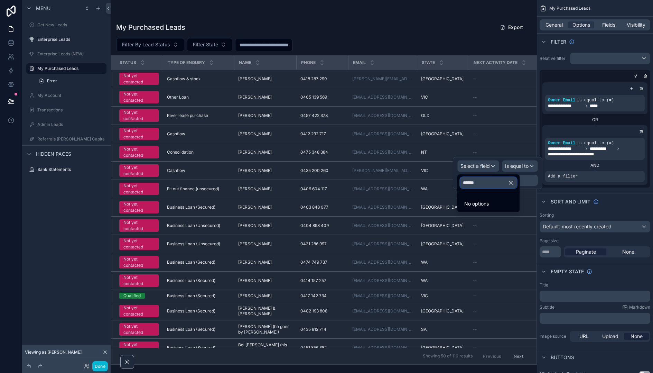
type input "******"
click at [514, 184] on icon "button" at bounding box center [511, 182] width 6 height 6
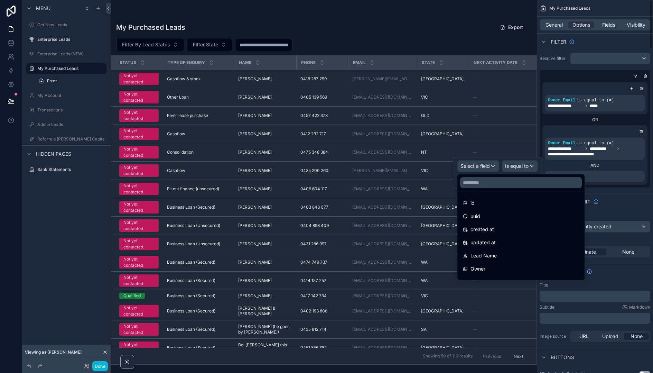
click at [583, 188] on div "**********" at bounding box center [595, 120] width 116 height 140
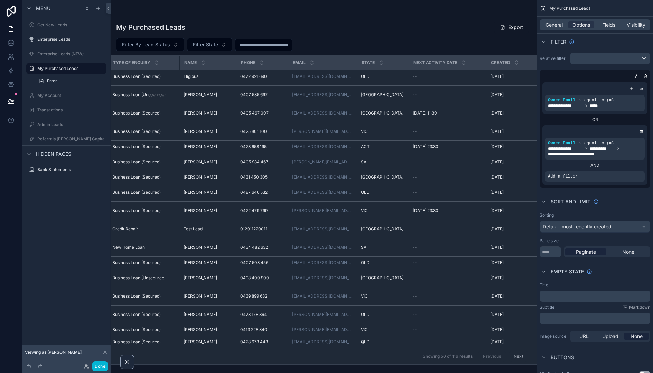
scroll to position [549, 0]
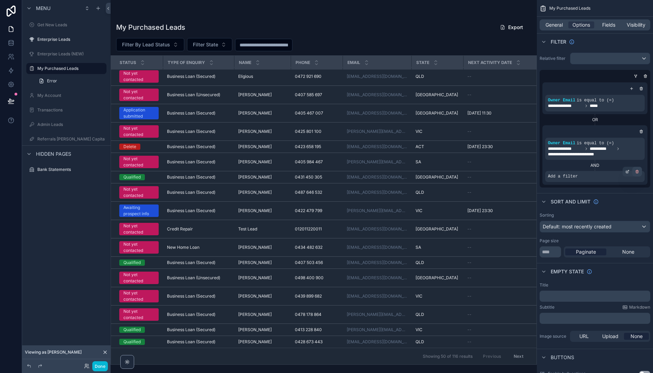
click at [640, 171] on div "scrollable content" at bounding box center [637, 172] width 10 height 10
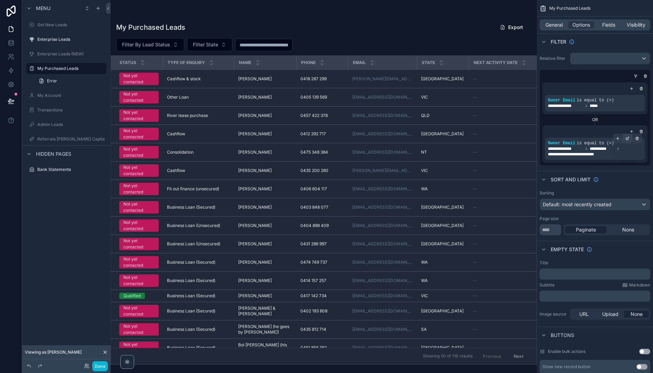
click at [624, 139] on div "scrollable content" at bounding box center [628, 138] width 10 height 10
click at [526, 151] on p "**********" at bounding box center [491, 152] width 91 height 11
click at [589, 163] on div "**********" at bounding box center [595, 123] width 111 height 86
click at [632, 131] on icon "scrollable content" at bounding box center [632, 131] width 4 height 4
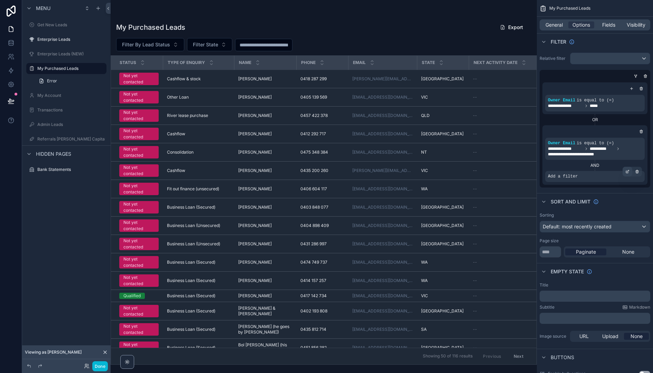
click at [628, 172] on icon "scrollable content" at bounding box center [628, 171] width 4 height 4
click at [489, 166] on span "Select a field" at bounding box center [475, 166] width 29 height 6
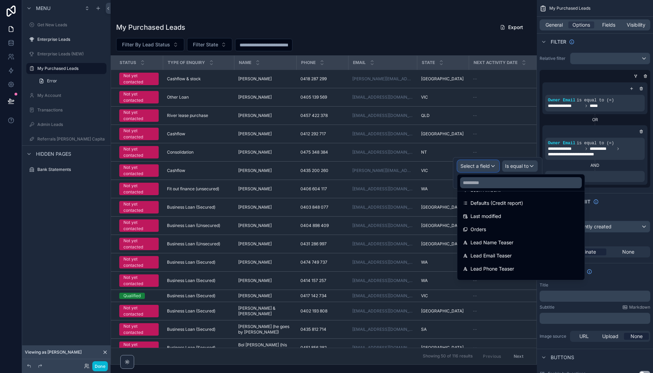
scroll to position [0, 0]
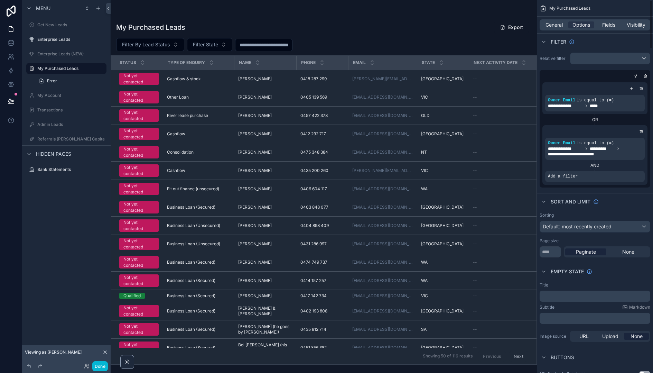
click at [640, 172] on div "scrollable content" at bounding box center [637, 172] width 10 height 10
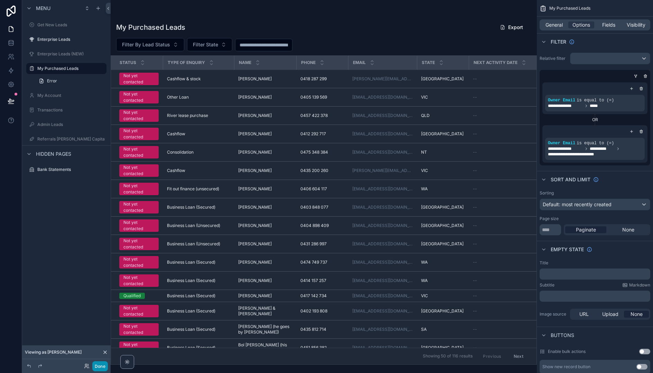
click at [101, 364] on button "Done" at bounding box center [100, 366] width 16 height 10
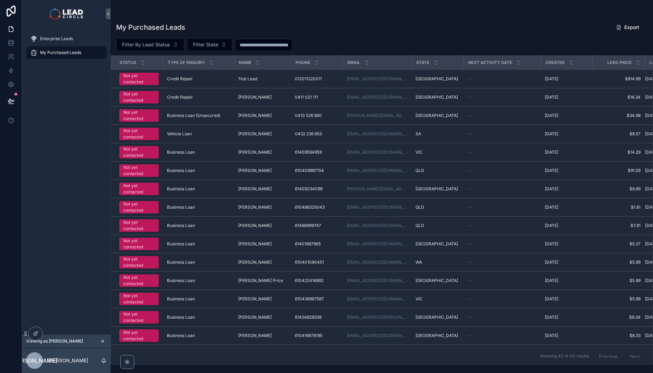
click at [63, 53] on span "My Purchased Leads" at bounding box center [60, 53] width 41 height 6
click at [63, 44] on link "Enterprise Leads" at bounding box center [66, 39] width 80 height 12
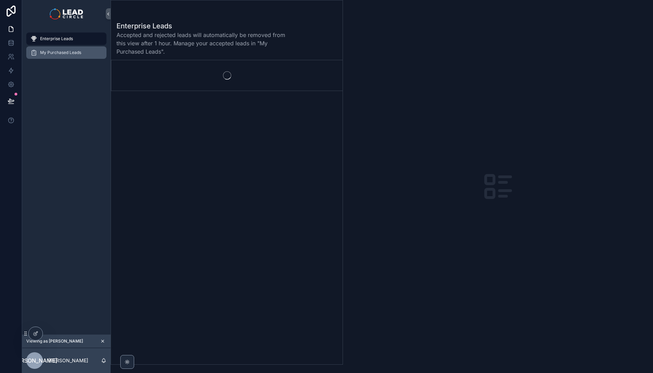
click at [64, 57] on div "My Purchased Leads" at bounding box center [66, 52] width 72 height 11
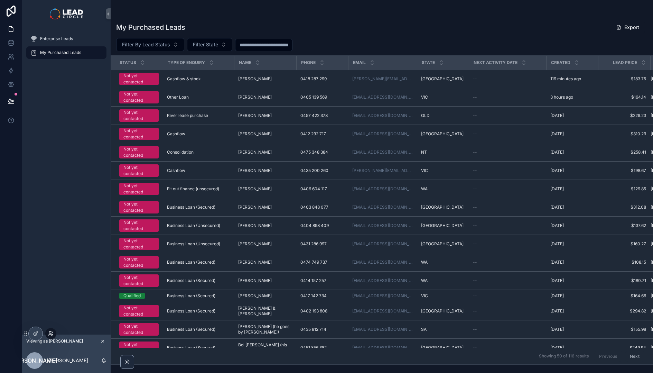
click at [49, 333] on icon at bounding box center [51, 334] width 6 height 6
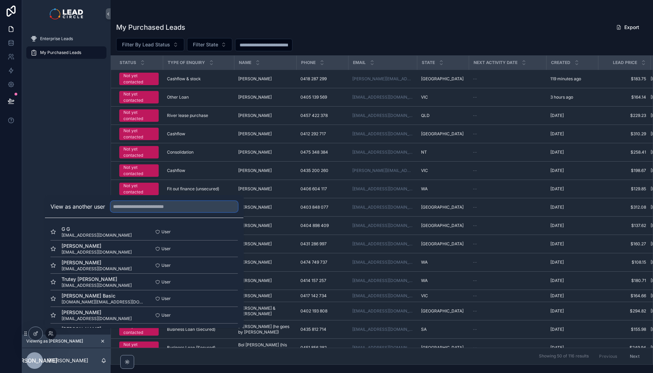
click at [132, 208] on input "text" at bounding box center [174, 206] width 127 height 11
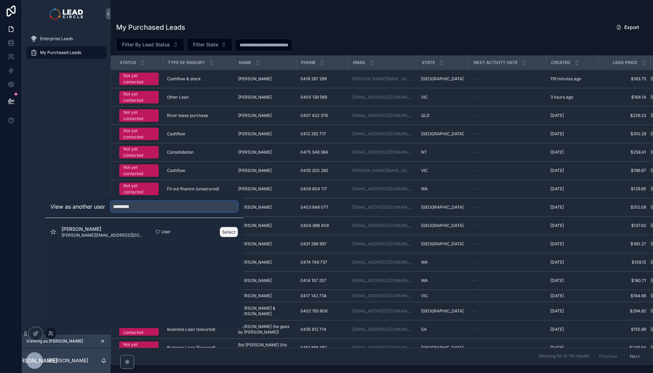
type input "*********"
click at [232, 232] on button "Select" at bounding box center [229, 232] width 18 height 10
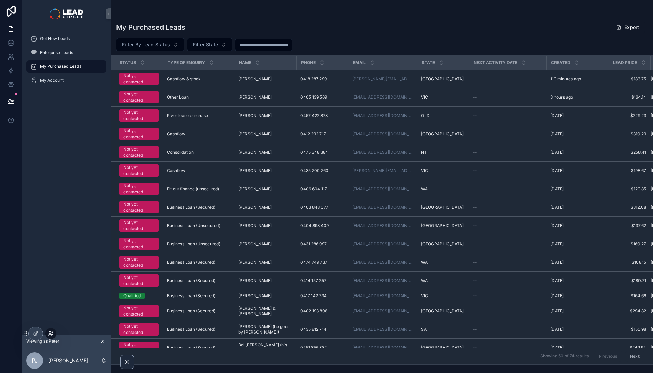
click at [48, 332] on icon at bounding box center [51, 334] width 6 height 6
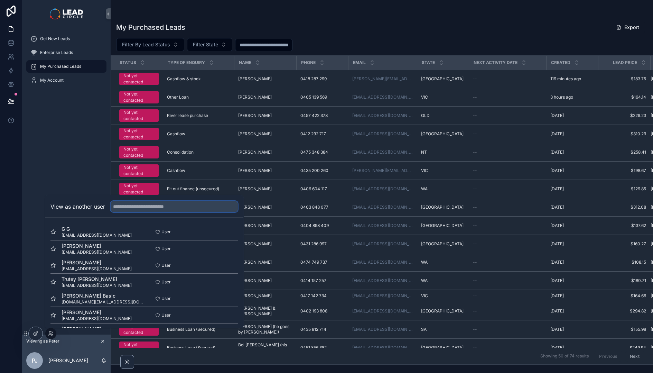
click at [120, 209] on input "text" at bounding box center [174, 206] width 127 height 11
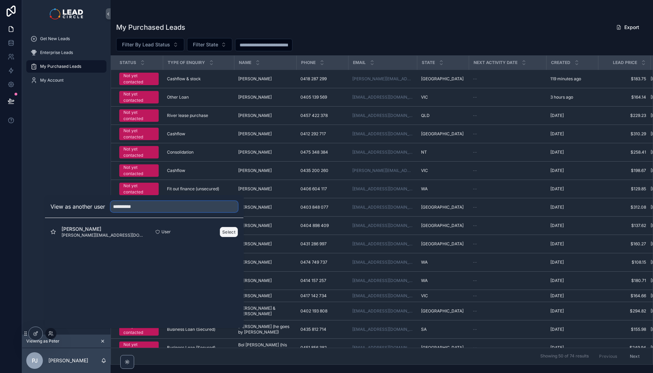
type input "**********"
click at [227, 231] on button "Select" at bounding box center [229, 232] width 18 height 10
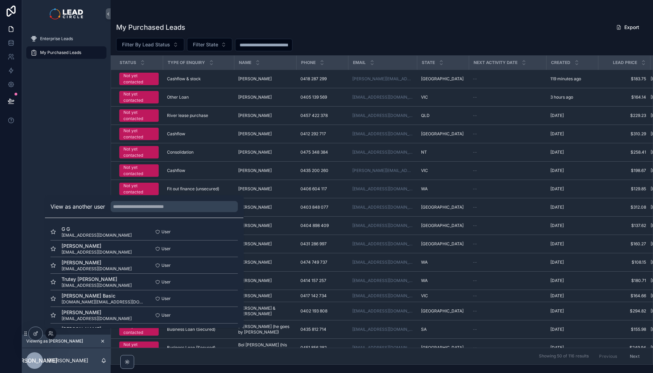
click at [68, 179] on div "Enterprise Leads My Purchased Leads" at bounding box center [66, 181] width 89 height 307
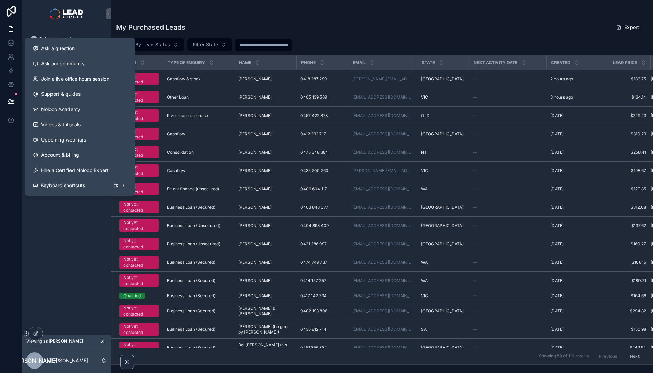
click at [65, 275] on div "Enterprise Leads My Purchased Leads" at bounding box center [66, 181] width 89 height 307
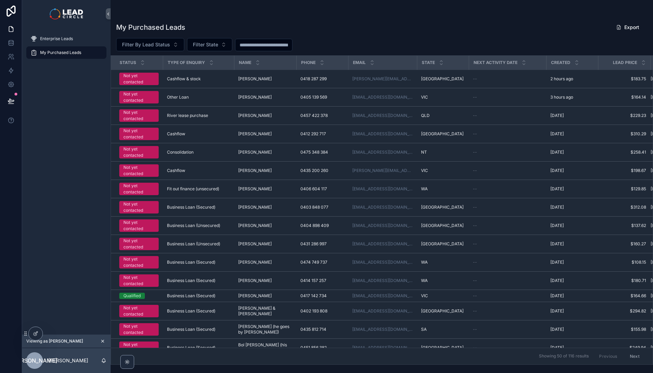
click at [104, 341] on icon "scrollable content" at bounding box center [102, 341] width 5 height 5
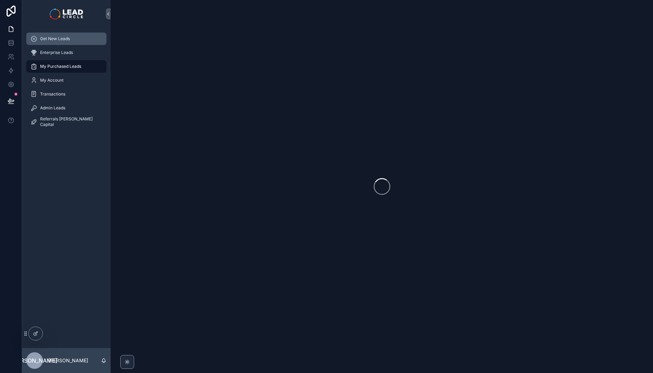
click at [62, 40] on span "Get New Leads" at bounding box center [55, 39] width 30 height 6
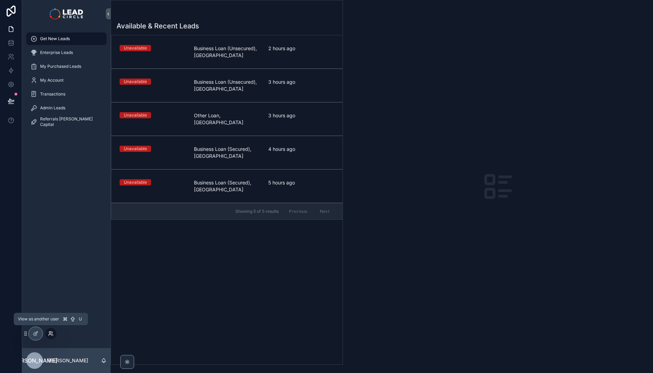
click at [49, 333] on icon at bounding box center [51, 334] width 6 height 6
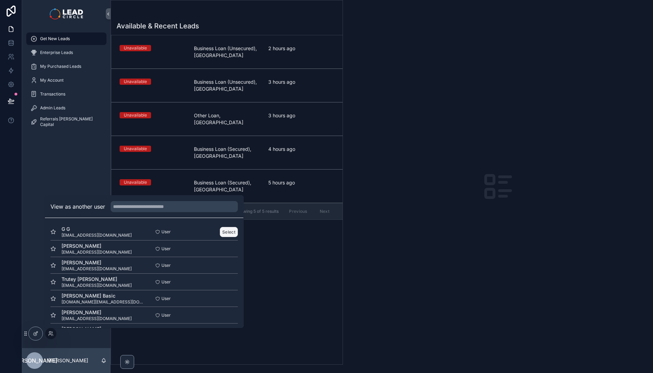
click at [223, 232] on button "Select" at bounding box center [229, 232] width 18 height 10
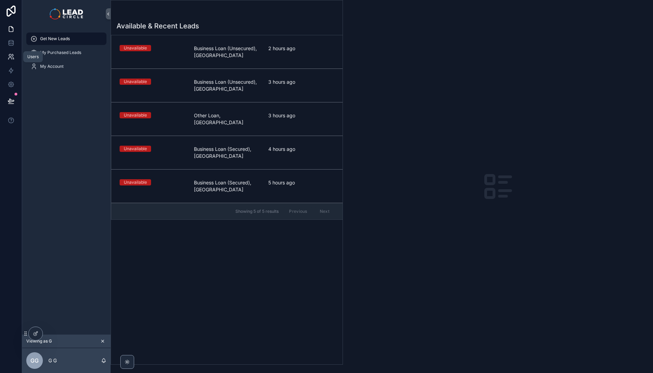
click at [12, 53] on link at bounding box center [11, 57] width 22 height 14
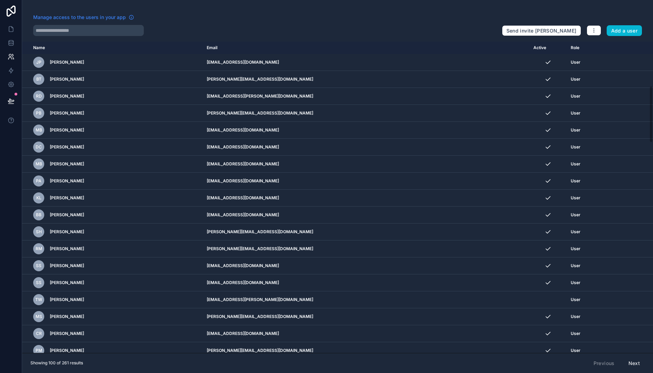
scroll to position [182, 0]
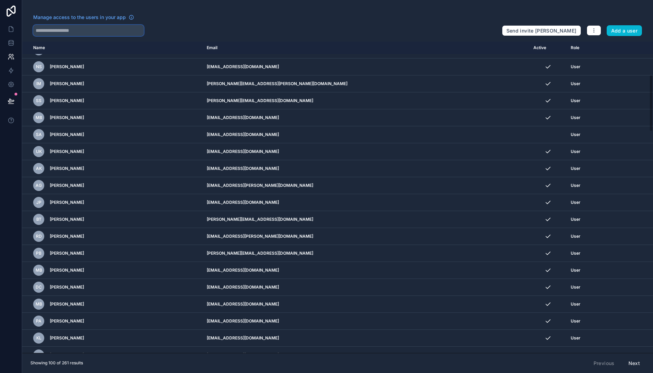
click at [108, 28] on input "text" at bounding box center [88, 30] width 111 height 11
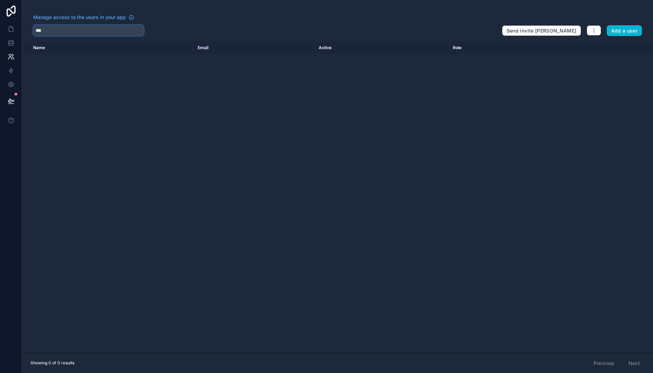
click at [118, 32] on input "***" at bounding box center [88, 30] width 111 height 11
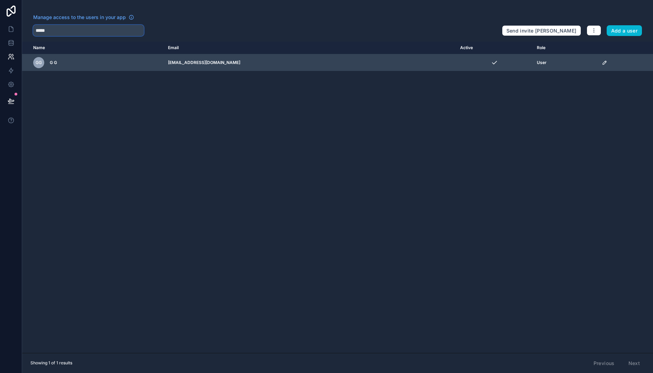
type input "*****"
click at [602, 63] on icon "scrollable content" at bounding box center [605, 63] width 6 height 6
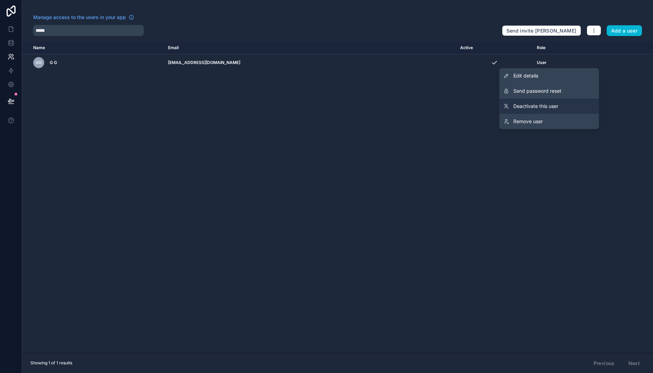
click at [541, 103] on span "Deactivate this user" at bounding box center [535, 106] width 45 height 7
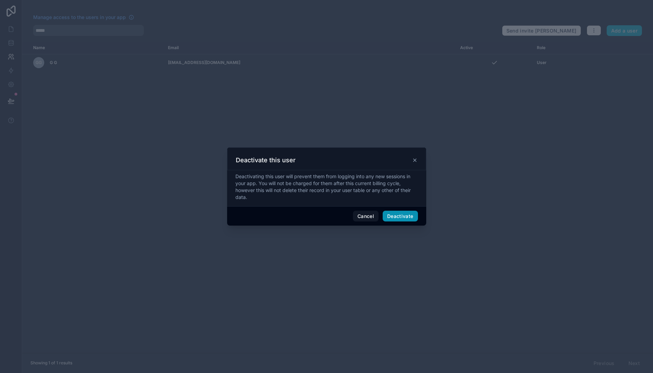
click at [405, 218] on button "Deactivate" at bounding box center [400, 216] width 35 height 11
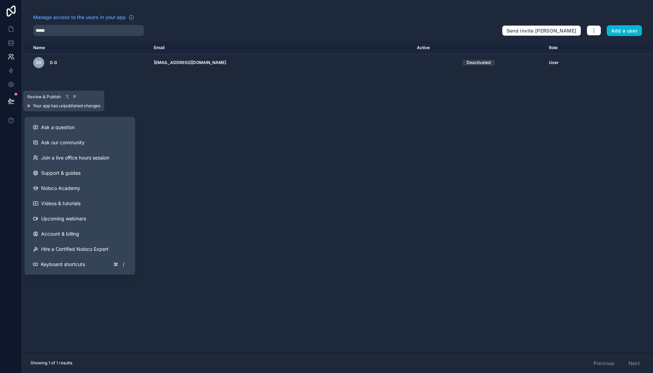
click at [9, 104] on icon at bounding box center [11, 101] width 7 height 7
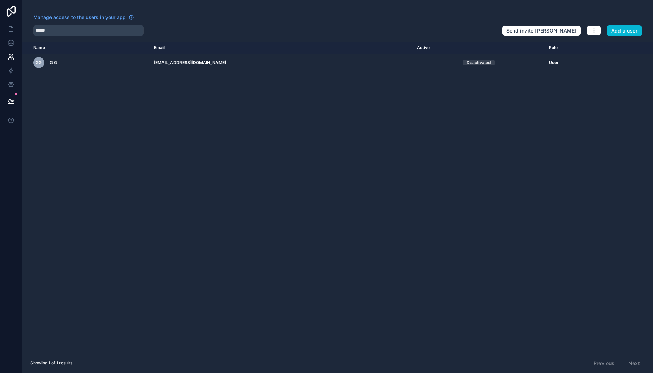
click at [115, 173] on div "Name Email Active Role [DOMAIN_NAME] GG G G [EMAIL_ADDRESS][DOMAIN_NAME] Deacti…" at bounding box center [337, 196] width 631 height 311
click at [59, 31] on input "*****" at bounding box center [88, 30] width 111 height 11
click at [17, 26] on link at bounding box center [11, 29] width 22 height 14
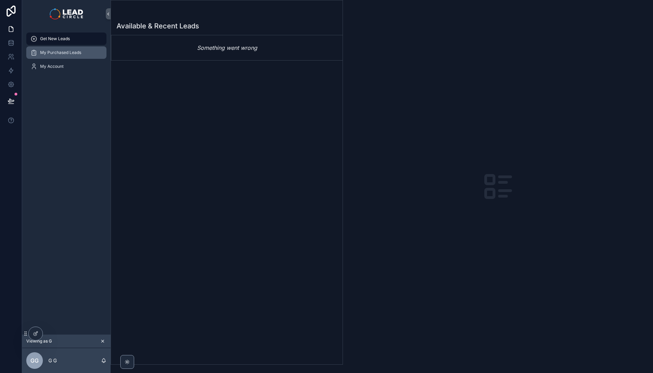
click at [64, 50] on span "My Purchased Leads" at bounding box center [60, 53] width 41 height 6
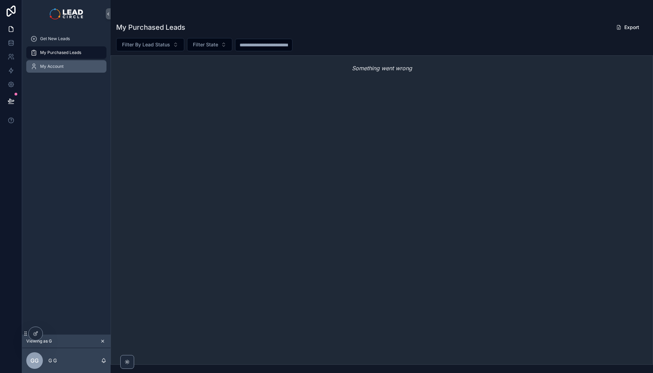
click at [55, 62] on div "My Account" at bounding box center [66, 66] width 72 height 11
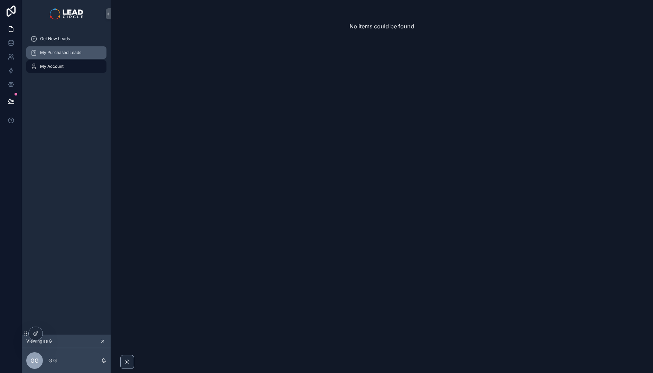
click at [68, 55] on div "My Purchased Leads" at bounding box center [66, 52] width 72 height 11
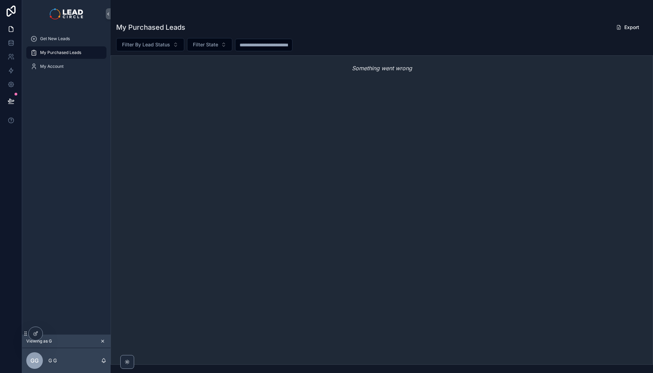
drag, startPoint x: 404, startPoint y: 81, endPoint x: 428, endPoint y: 80, distance: 24.9
click at [427, 80] on div "Something went wrong" at bounding box center [382, 68] width 542 height 25
click at [428, 80] on div "Something went wrong" at bounding box center [382, 68] width 542 height 25
click at [105, 340] on button "scrollable content" at bounding box center [103, 341] width 8 height 8
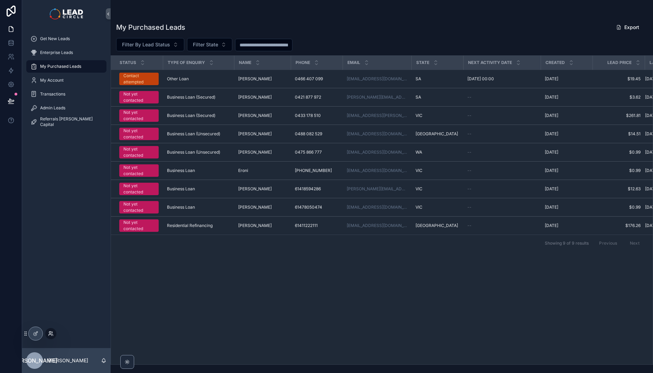
click at [52, 333] on icon at bounding box center [51, 334] width 6 height 6
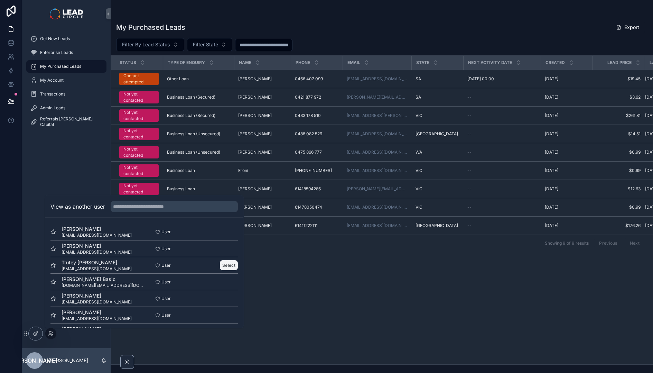
click at [224, 266] on button "Select" at bounding box center [229, 265] width 18 height 10
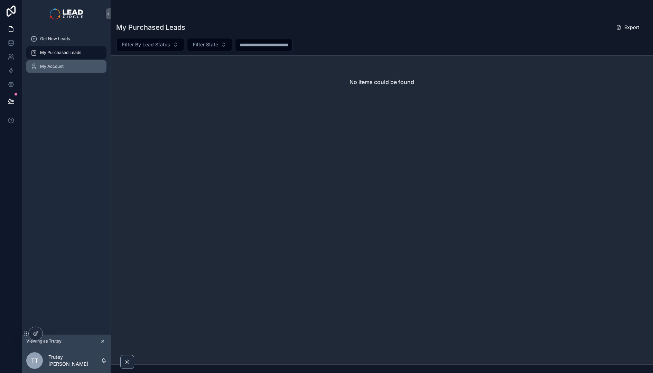
click at [85, 63] on div "My Account" at bounding box center [66, 66] width 72 height 11
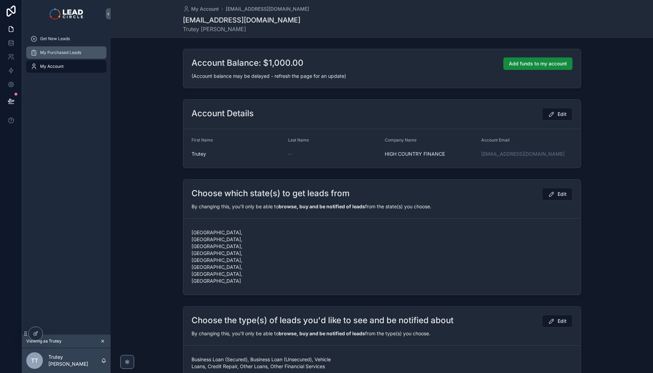
click at [79, 52] on span "My Purchased Leads" at bounding box center [60, 53] width 41 height 6
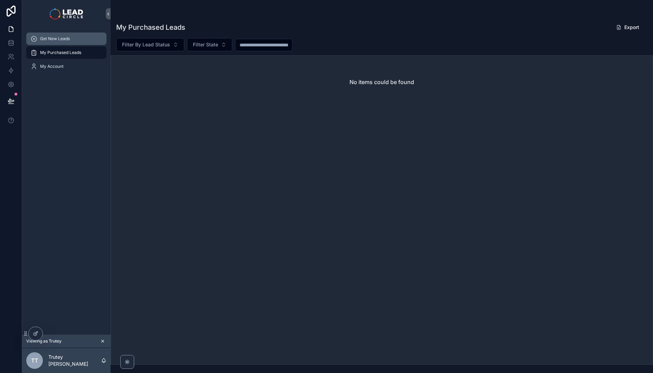
click at [71, 35] on div "Get New Leads" at bounding box center [66, 38] width 72 height 11
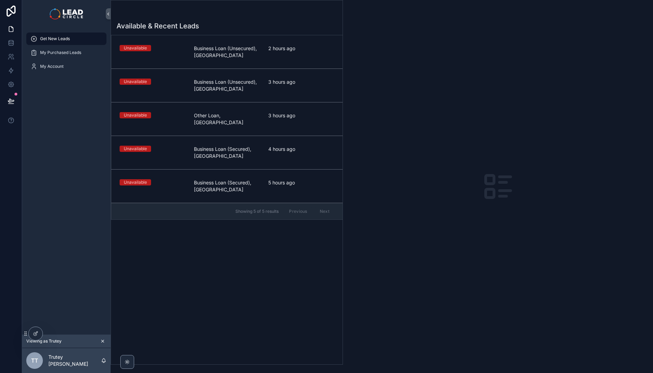
click at [104, 340] on icon "scrollable content" at bounding box center [102, 341] width 5 height 5
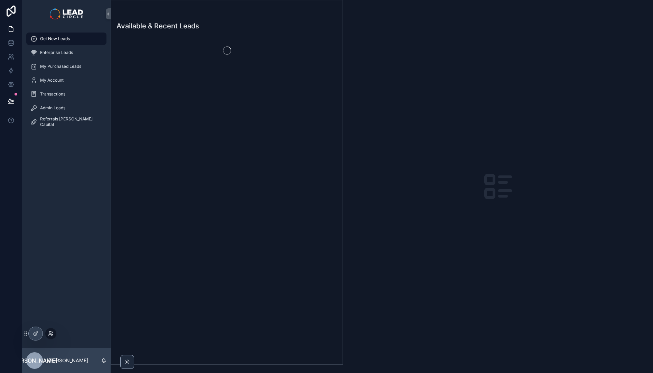
click at [49, 333] on icon at bounding box center [51, 334] width 6 height 6
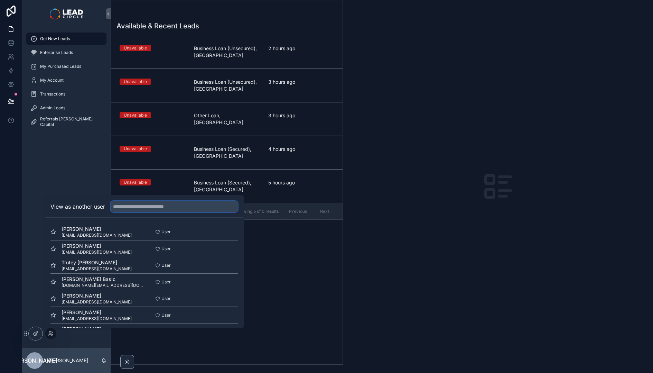
click at [128, 208] on input "text" at bounding box center [174, 206] width 127 height 11
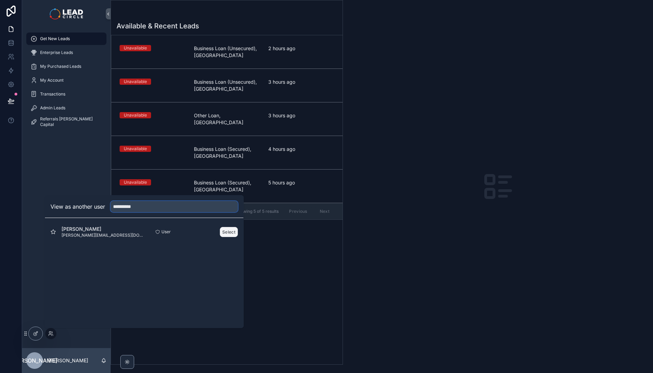
type input "**********"
click at [229, 234] on button "Select" at bounding box center [229, 232] width 18 height 10
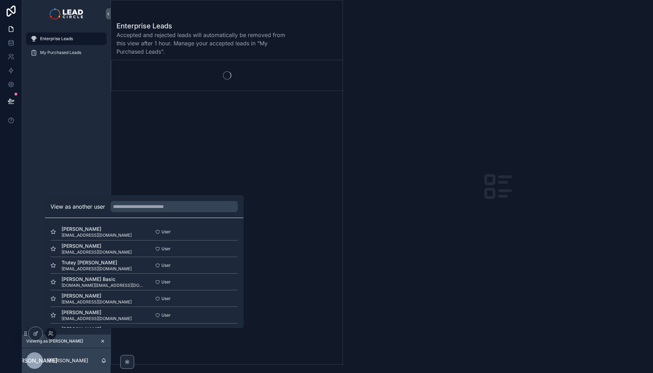
click at [81, 150] on div "Enterprise Leads My Purchased Leads" at bounding box center [66, 181] width 89 height 307
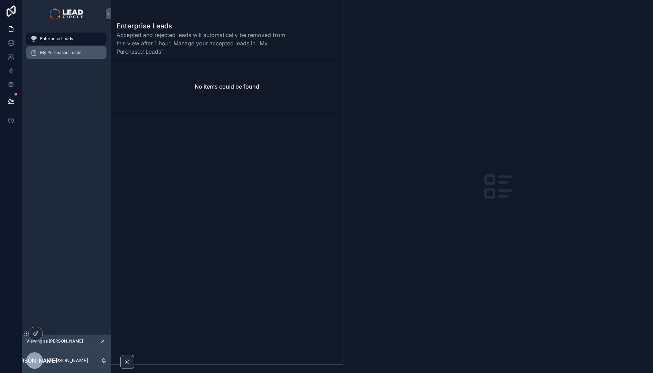
click at [66, 54] on span "My Purchased Leads" at bounding box center [60, 53] width 41 height 6
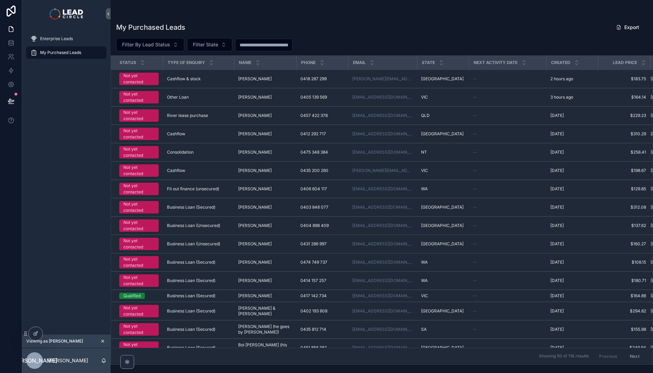
scroll to position [240, 0]
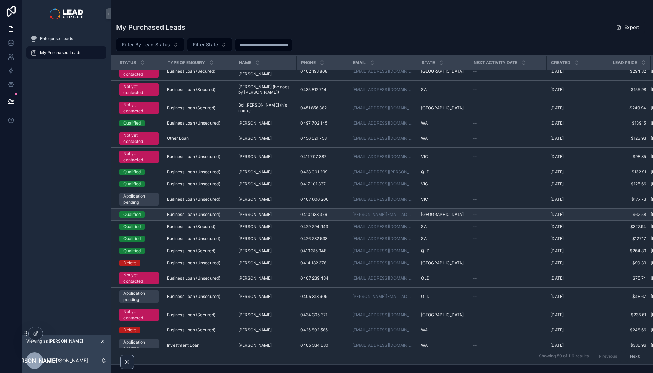
click at [152, 216] on div "Qualified" at bounding box center [138, 214] width 39 height 6
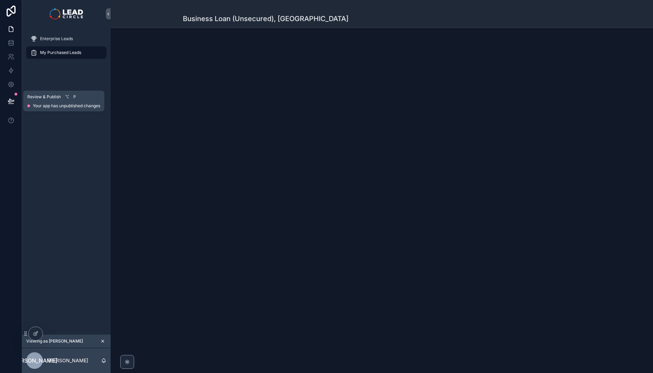
click at [10, 101] on icon at bounding box center [11, 101] width 7 height 7
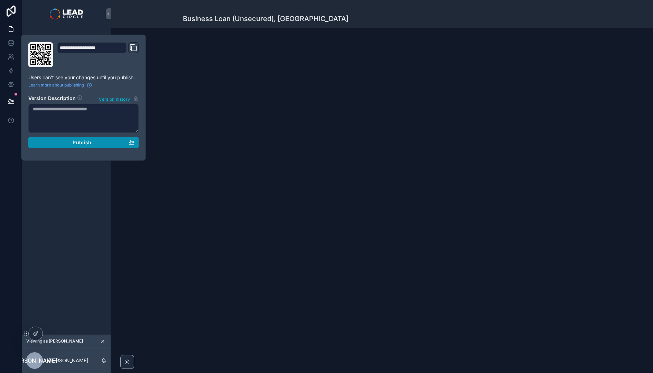
click at [85, 142] on span "Publish" at bounding box center [82, 142] width 19 height 6
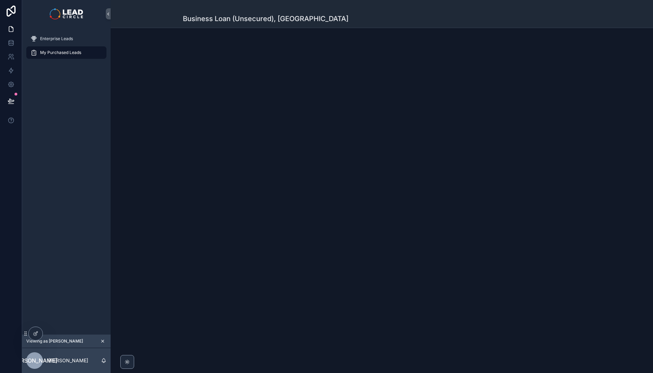
click at [74, 220] on div "Enterprise Leads My Purchased Leads" at bounding box center [66, 181] width 89 height 307
click at [102, 342] on icon "scrollable content" at bounding box center [102, 341] width 5 height 5
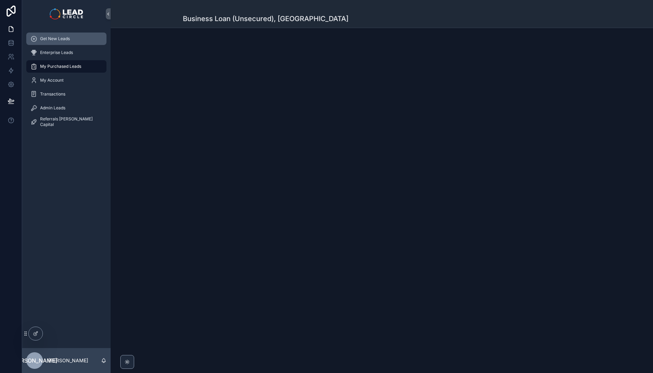
click at [43, 39] on span "Get New Leads" at bounding box center [55, 39] width 30 height 6
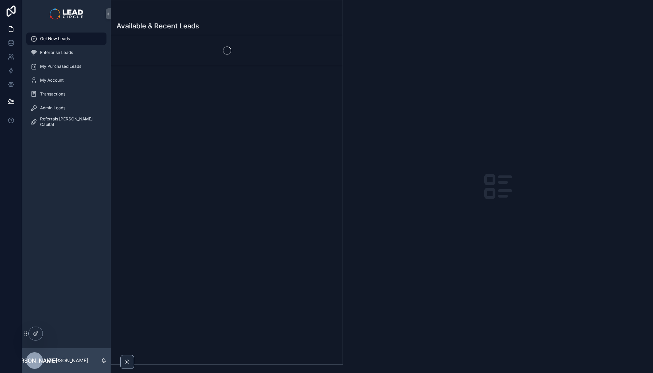
click at [243, 57] on div "scrollable content" at bounding box center [226, 50] width 231 height 30
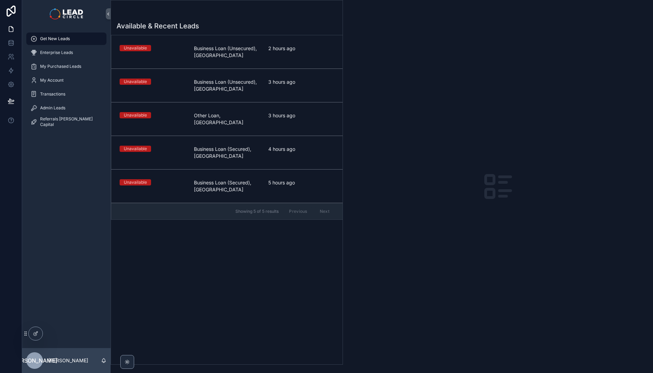
click at [243, 57] on span "Business Loan (Unsecured), QLD" at bounding box center [227, 52] width 66 height 14
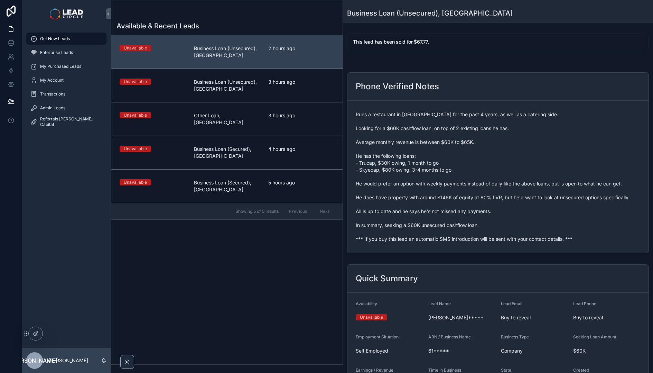
click at [469, 242] on span "Runs a restaurant in Brisbane for the past 4 years, as well as a catering side.…" at bounding box center [498, 176] width 285 height 131
copy span "*** If you buy this lead an automatic SMS introduction will be sent with your c…"
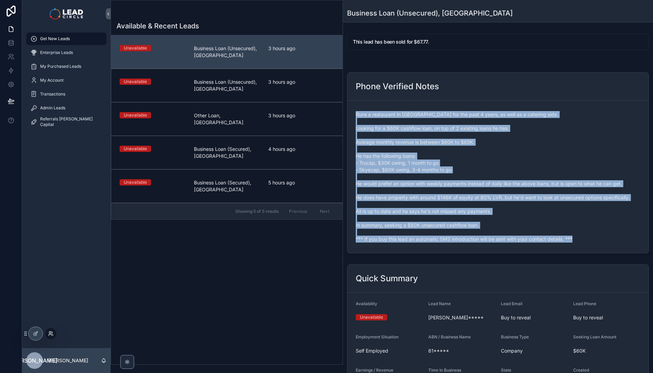
click at [49, 333] on icon at bounding box center [51, 334] width 6 height 6
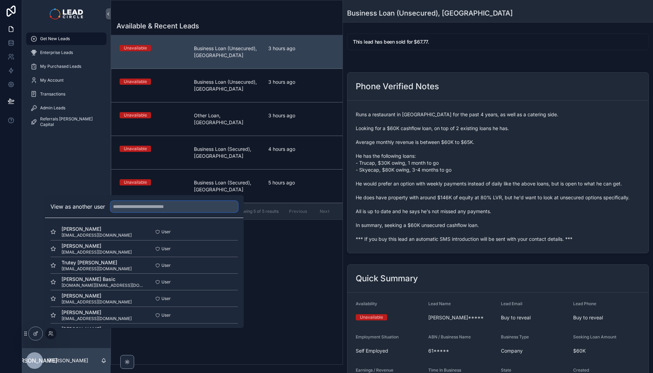
click at [153, 207] on input "text" at bounding box center [174, 206] width 127 height 11
click at [220, 231] on button "Select" at bounding box center [229, 232] width 18 height 10
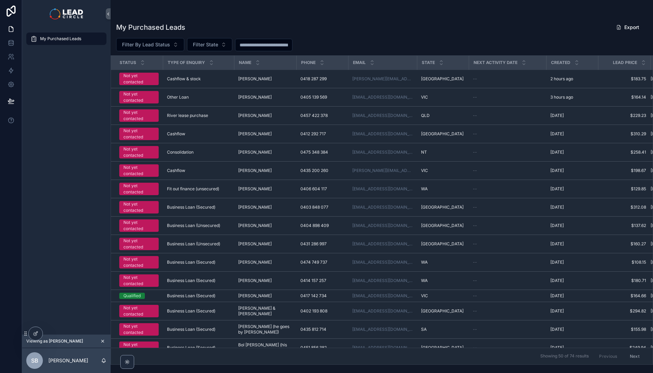
click at [75, 83] on div "My Purchased Leads" at bounding box center [66, 181] width 89 height 307
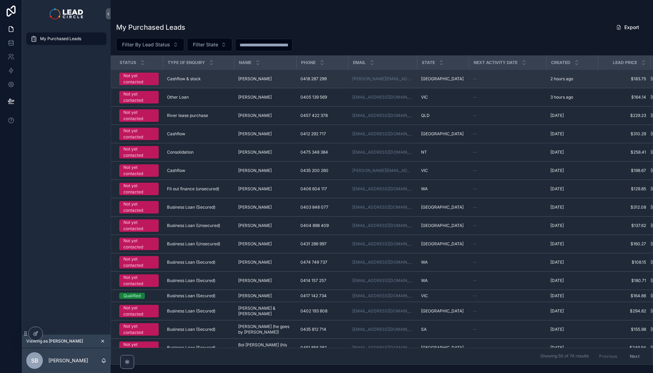
click at [132, 79] on div "Not yet contacted" at bounding box center [138, 79] width 31 height 12
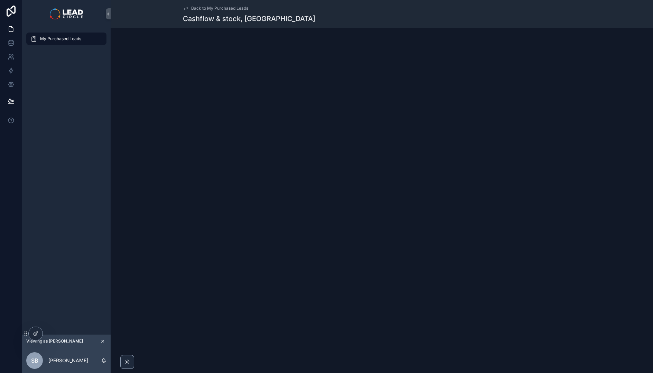
click at [208, 21] on h1 "Cashflow & stock, [GEOGRAPHIC_DATA]" at bounding box center [249, 19] width 132 height 10
click at [237, 20] on h1 "Cashflow & stock, [GEOGRAPHIC_DATA]" at bounding box center [249, 19] width 132 height 10
click at [225, 29] on div "Back to My Purchased Leads Cashflow & stock, [GEOGRAPHIC_DATA]" at bounding box center [382, 40] width 543 height 81
click at [32, 333] on div at bounding box center [36, 333] width 14 height 13
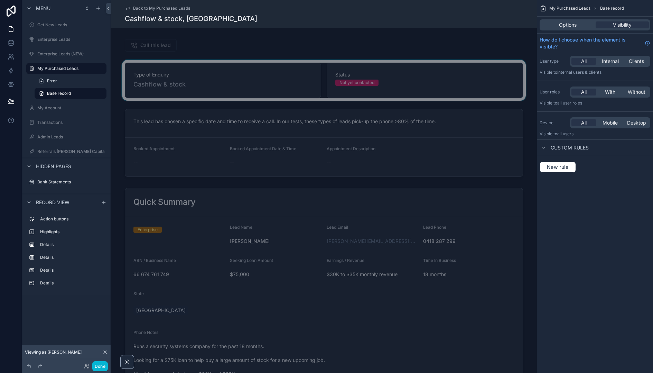
click at [262, 75] on div "scrollable content" at bounding box center [324, 80] width 426 height 41
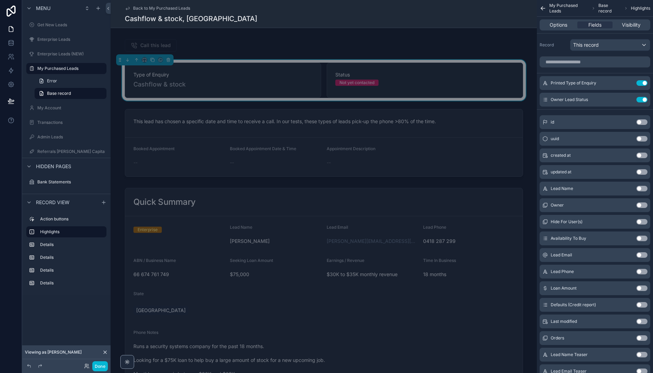
click at [350, 85] on div "Not yet contacted" at bounding box center [357, 83] width 35 height 6
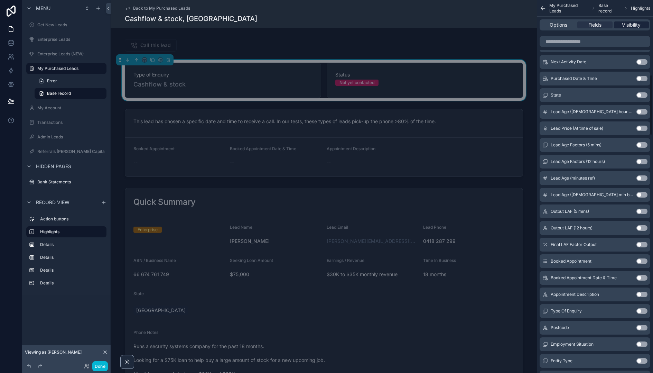
click at [628, 22] on span "Visibility" at bounding box center [631, 24] width 19 height 7
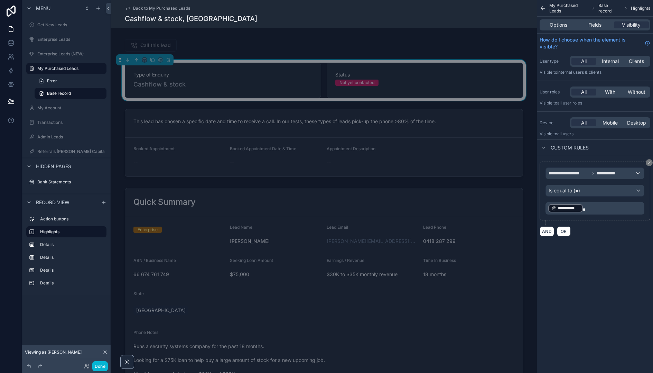
click at [598, 207] on p "**********" at bounding box center [595, 208] width 95 height 10
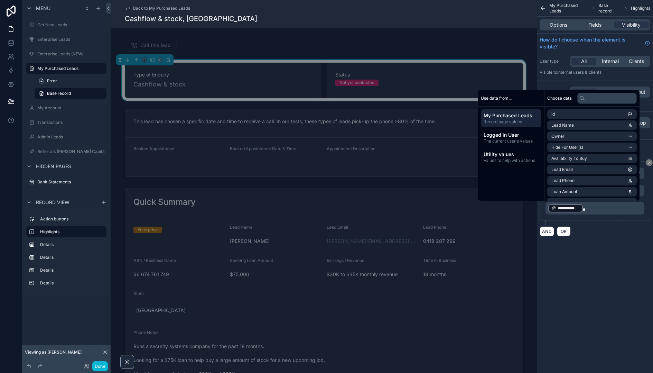
click at [613, 248] on div "**********" at bounding box center [595, 126] width 116 height 253
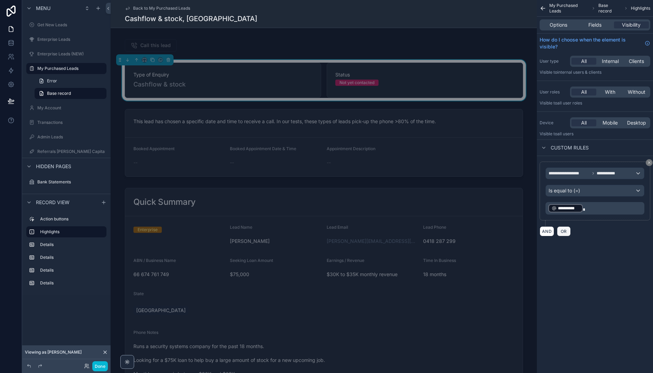
click at [567, 232] on span "OR" at bounding box center [563, 231] width 9 height 5
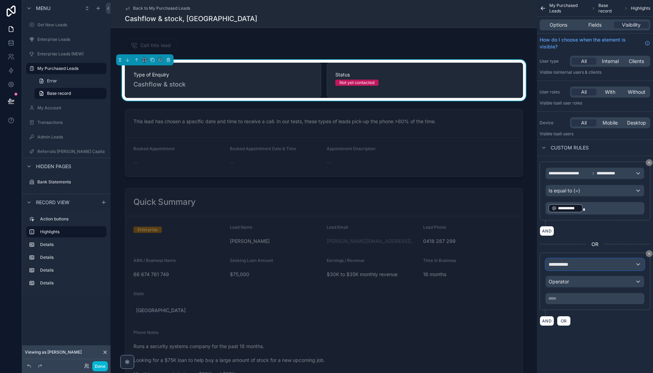
click at [595, 266] on div "**********" at bounding box center [595, 264] width 98 height 11
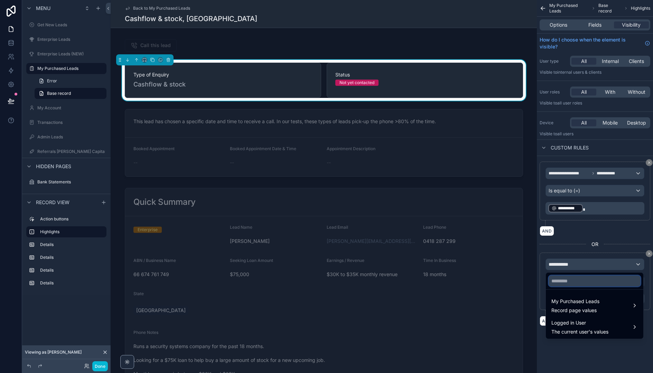
click at [585, 286] on input "text" at bounding box center [595, 280] width 92 height 11
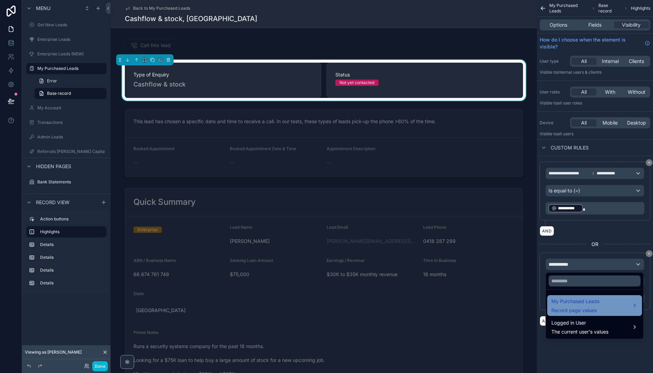
click at [593, 308] on span "Record page values" at bounding box center [576, 310] width 48 height 7
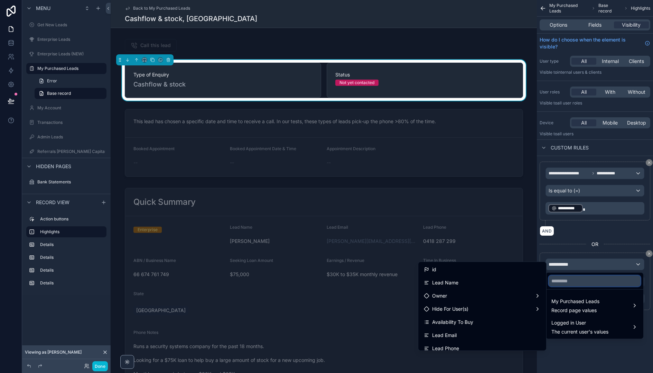
click at [588, 285] on input "text" at bounding box center [595, 280] width 92 height 11
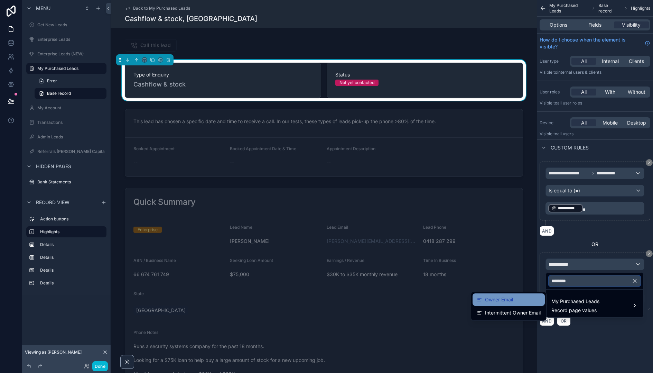
type input "********"
click at [521, 303] on div "Owner Email" at bounding box center [509, 299] width 64 height 8
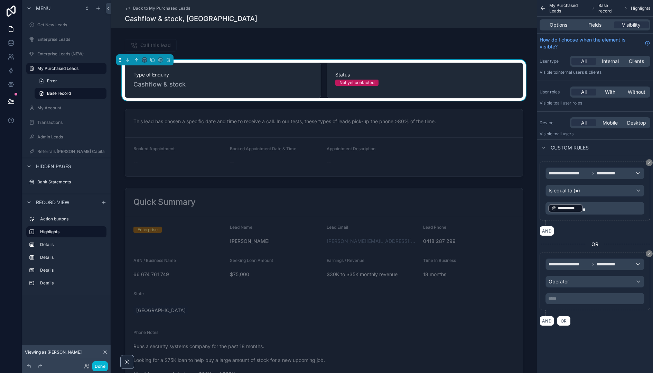
click at [584, 298] on p "***** ﻿" at bounding box center [595, 299] width 95 height 6
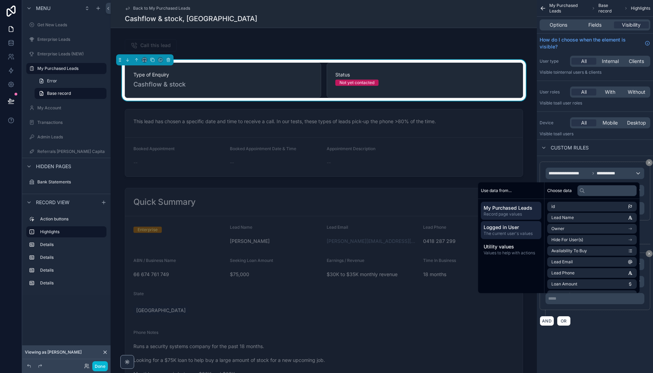
click at [517, 227] on span "Logged in User" at bounding box center [511, 227] width 55 height 7
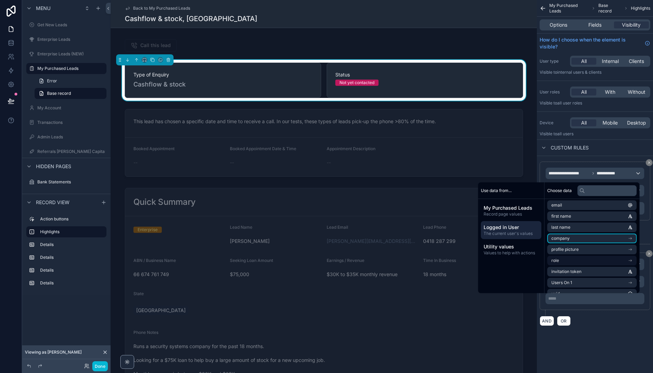
scroll to position [21, 0]
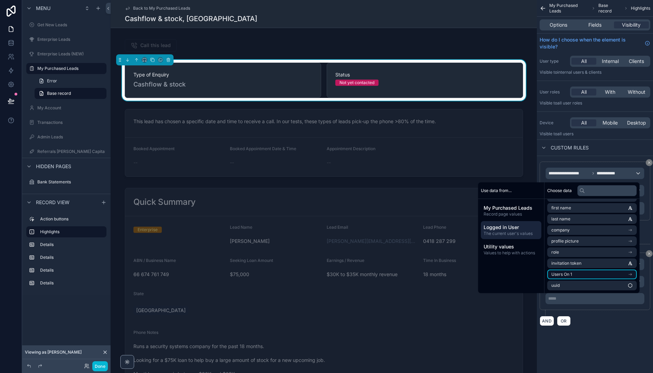
click at [588, 276] on li "Users On 1" at bounding box center [592, 274] width 90 height 10
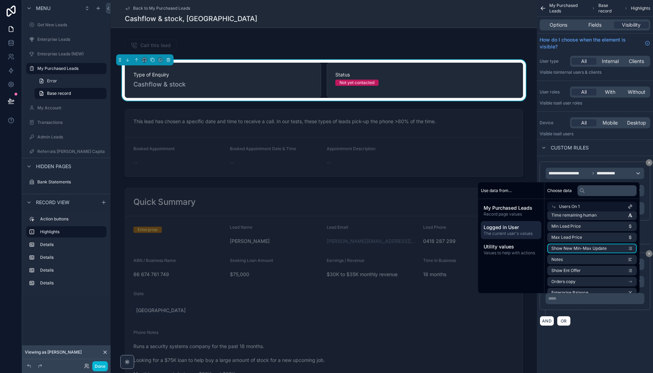
scroll to position [1084, 0]
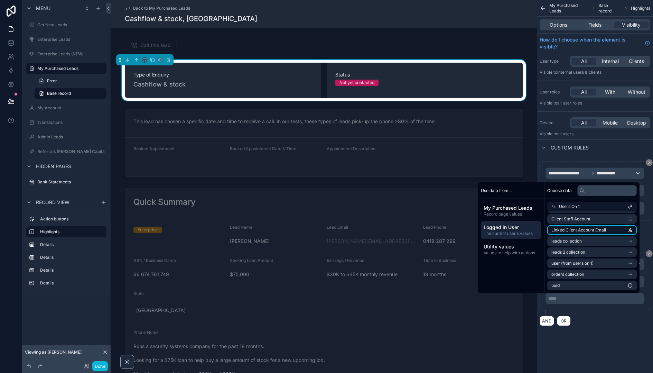
click at [586, 232] on span "Linked Client Account Email" at bounding box center [579, 230] width 55 height 6
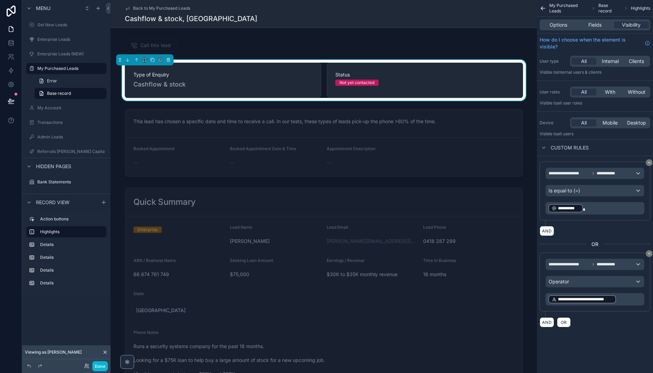
click at [610, 328] on div "**********" at bounding box center [595, 244] width 116 height 177
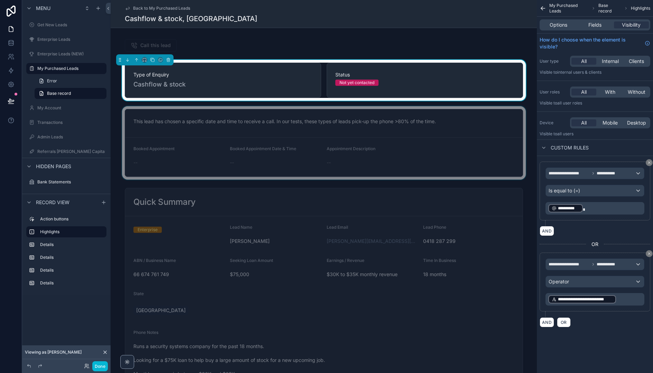
click at [422, 152] on div "scrollable content" at bounding box center [324, 142] width 426 height 73
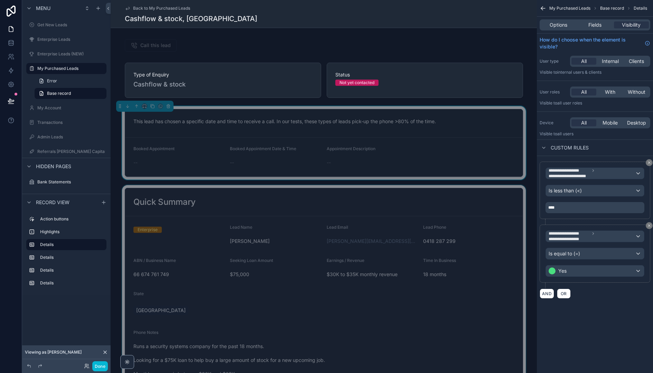
click at [418, 203] on div "scrollable content" at bounding box center [324, 332] width 426 height 294
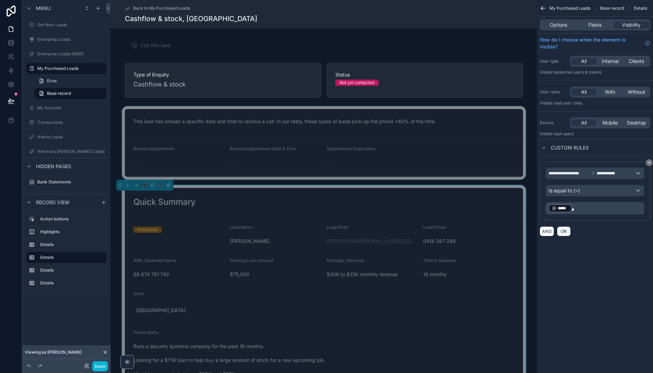
click at [560, 231] on span "OR" at bounding box center [563, 231] width 9 height 5
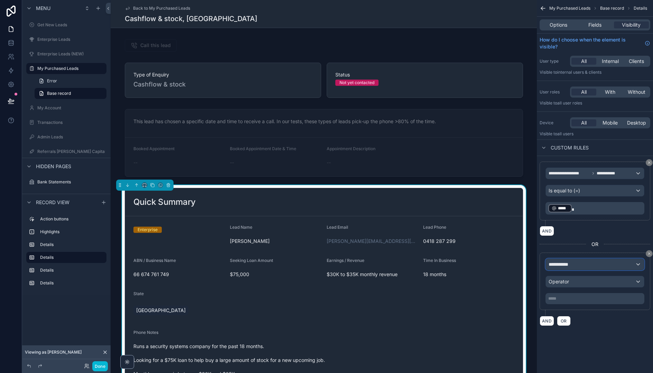
click at [585, 267] on div "**********" at bounding box center [595, 264] width 98 height 11
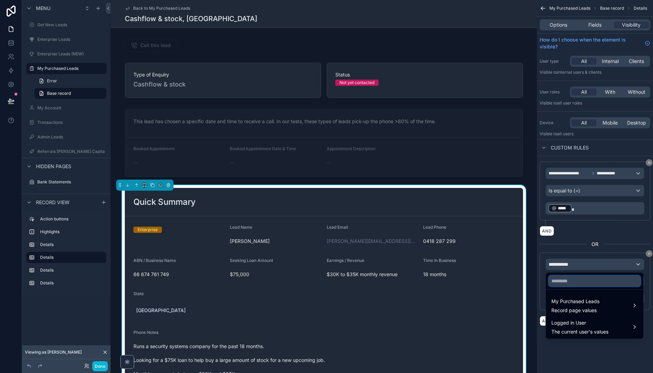
click at [576, 280] on input "text" at bounding box center [595, 280] width 92 height 11
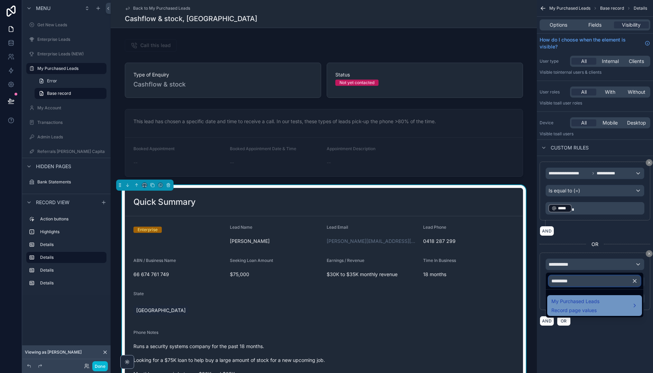
type input "*********"
click at [595, 306] on div "My Purchased Leads Record page values" at bounding box center [576, 305] width 48 height 17
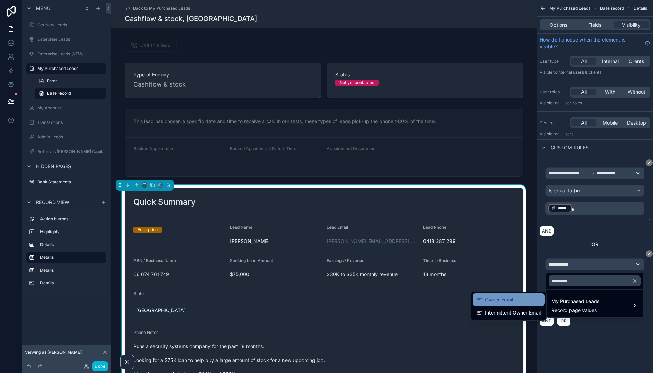
click at [524, 298] on div "Owner Email" at bounding box center [509, 299] width 64 height 8
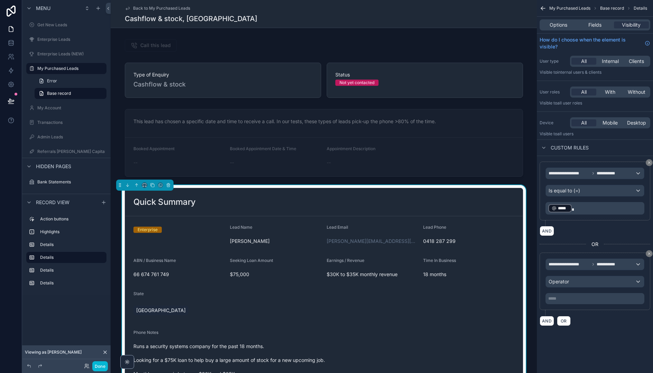
click at [587, 297] on p "***** ﻿" at bounding box center [595, 299] width 95 height 6
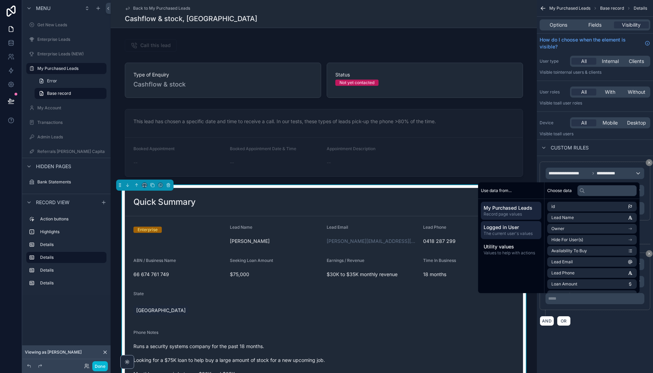
click at [515, 228] on span "Logged in User" at bounding box center [511, 227] width 55 height 7
click at [608, 272] on li "Users On 1" at bounding box center [592, 274] width 90 height 10
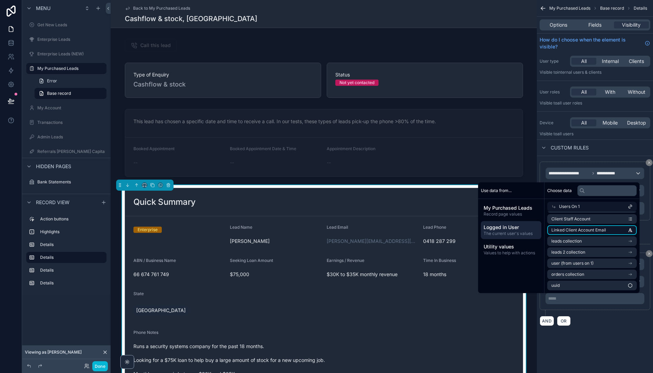
click at [594, 232] on span "Linked Client Account Email" at bounding box center [579, 230] width 55 height 6
click at [610, 338] on div "**********" at bounding box center [595, 172] width 116 height 344
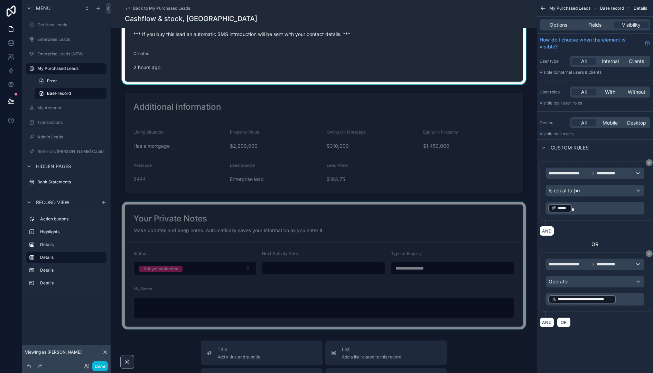
scroll to position [369, 0]
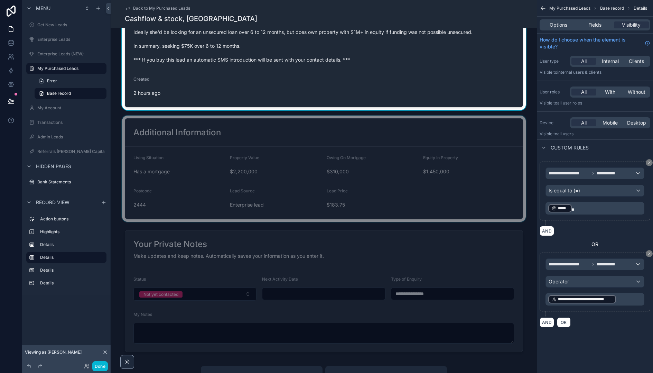
click at [452, 199] on div "scrollable content" at bounding box center [324, 168] width 426 height 106
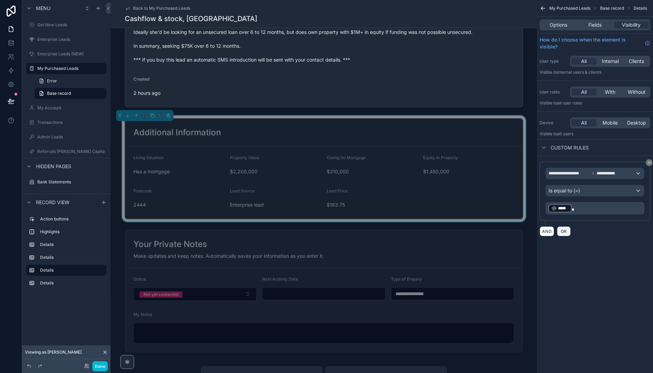
click at [568, 230] on span "OR" at bounding box center [563, 231] width 9 height 5
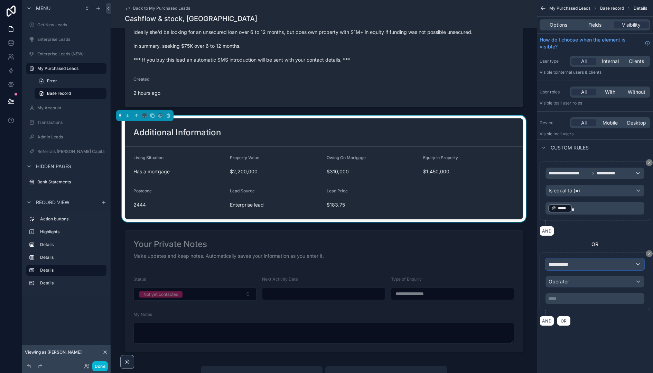
click at [582, 262] on div "**********" at bounding box center [595, 264] width 98 height 11
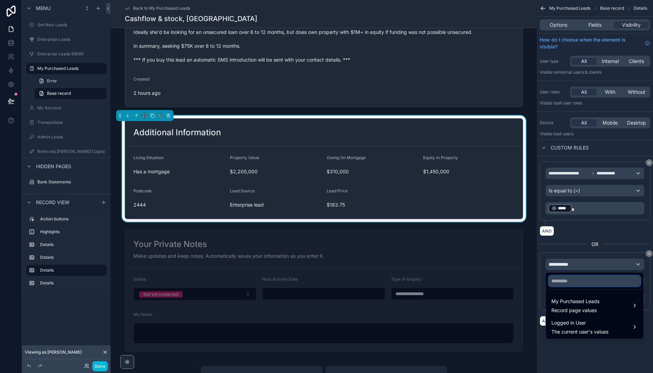
click at [558, 276] on input "text" at bounding box center [595, 280] width 92 height 11
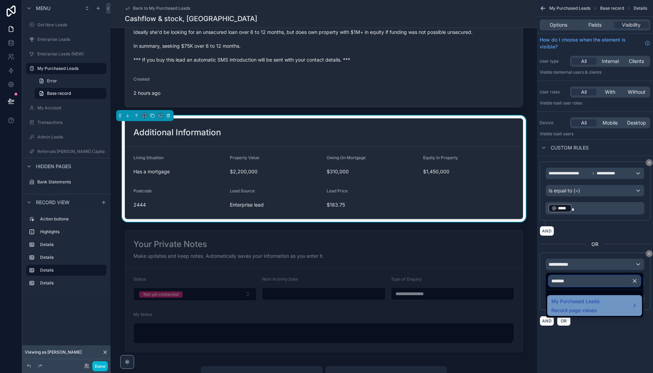
type input "*******"
click at [585, 304] on span "My Purchased Leads" at bounding box center [576, 301] width 48 height 8
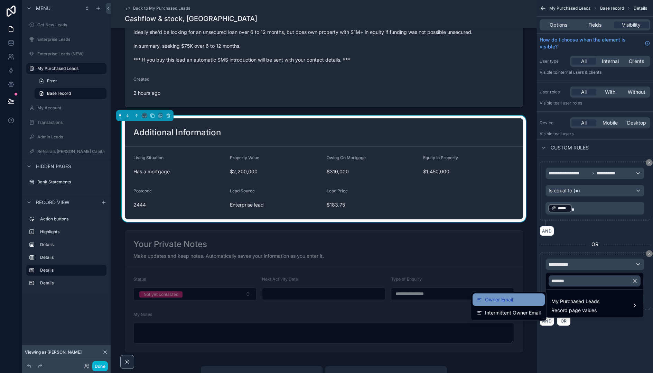
click at [515, 300] on div "Owner Email" at bounding box center [509, 299] width 64 height 8
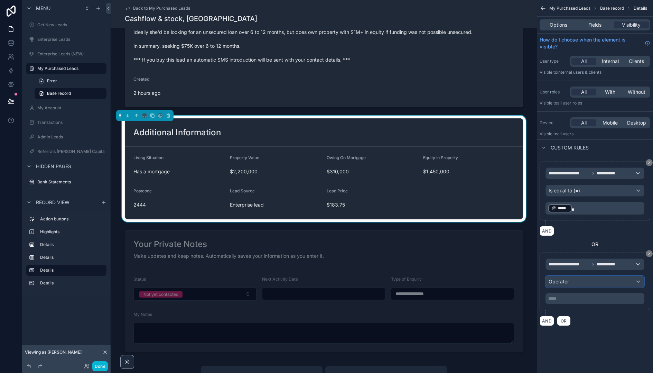
click at [571, 284] on div "Operator" at bounding box center [595, 281] width 98 height 11
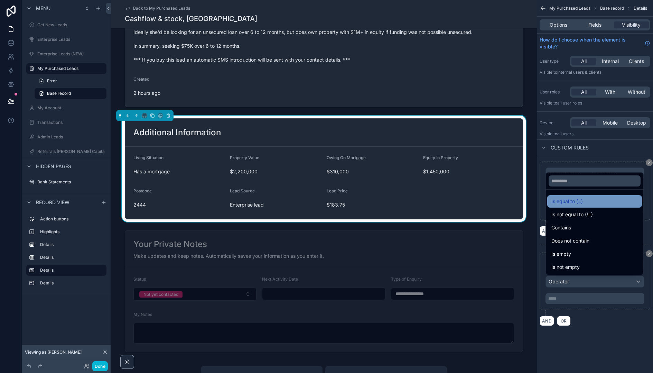
click at [581, 198] on span "Is equal to (=)" at bounding box center [567, 201] width 31 height 8
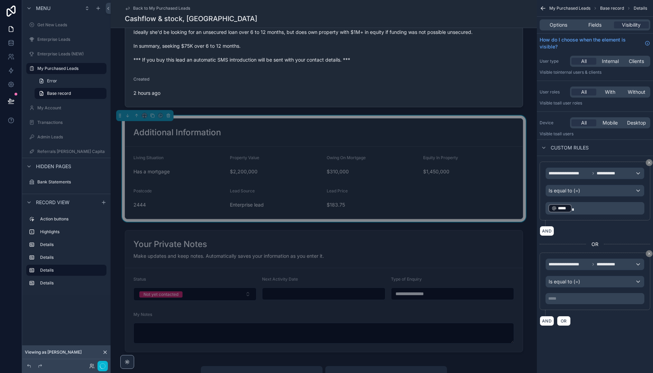
click at [572, 295] on div "***** ﻿" at bounding box center [595, 298] width 99 height 11
click at [581, 299] on p "***** ﻿" at bounding box center [595, 299] width 95 height 6
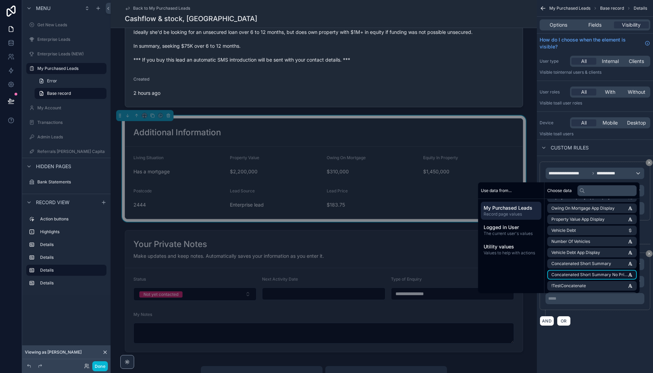
scroll to position [1089, 0]
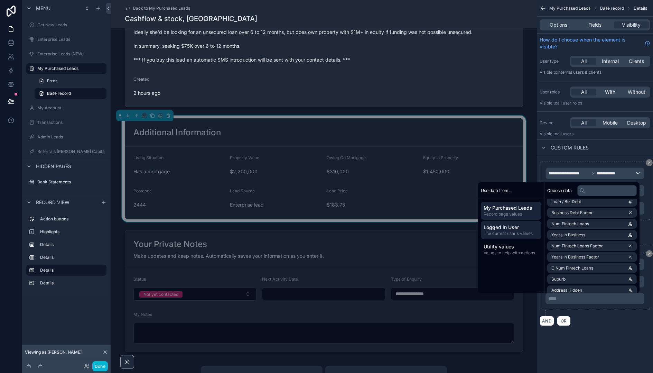
click at [518, 224] on span "Logged in User" at bounding box center [511, 227] width 55 height 7
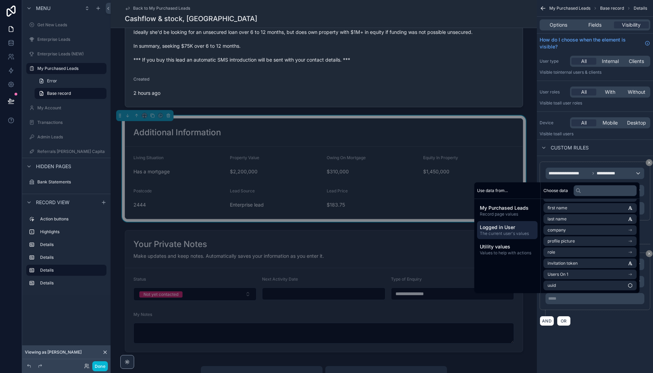
scroll to position [21, 0]
click at [581, 274] on li "Users On 1" at bounding box center [592, 274] width 90 height 10
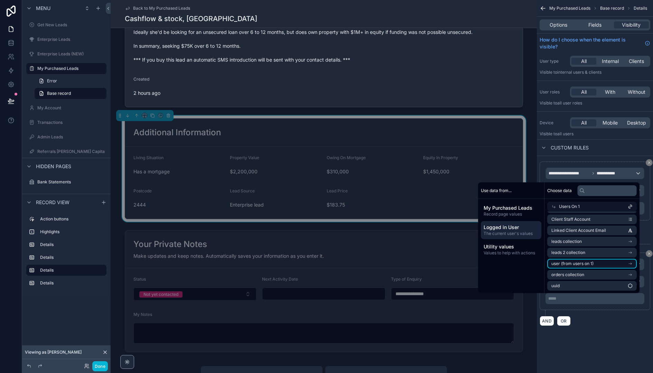
scroll to position [1084, 0]
click at [586, 228] on span "Linked Client Account Email" at bounding box center [579, 230] width 55 height 6
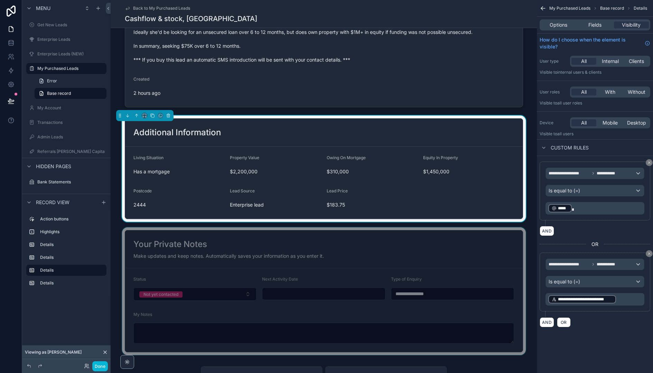
click at [398, 250] on div "scrollable content" at bounding box center [324, 291] width 426 height 128
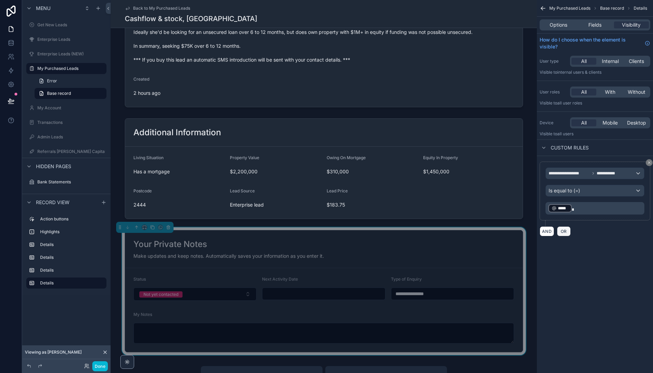
click at [564, 229] on span "OR" at bounding box center [563, 231] width 9 height 5
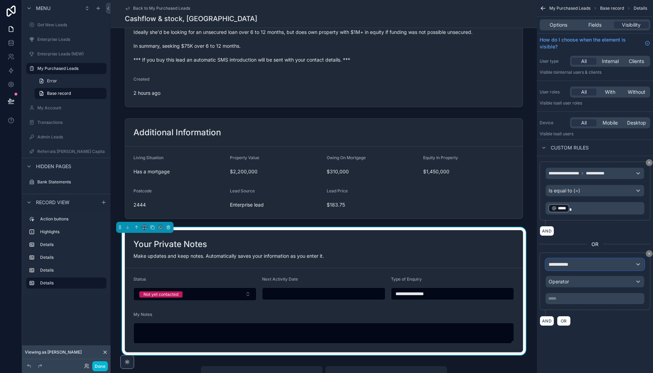
click at [585, 265] on div "**********" at bounding box center [595, 264] width 98 height 11
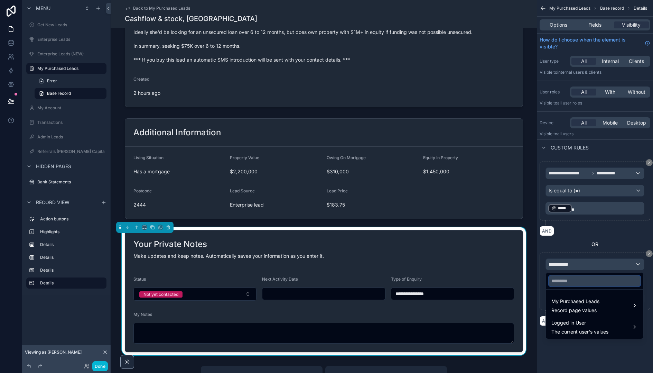
click at [575, 283] on input "text" at bounding box center [595, 280] width 92 height 11
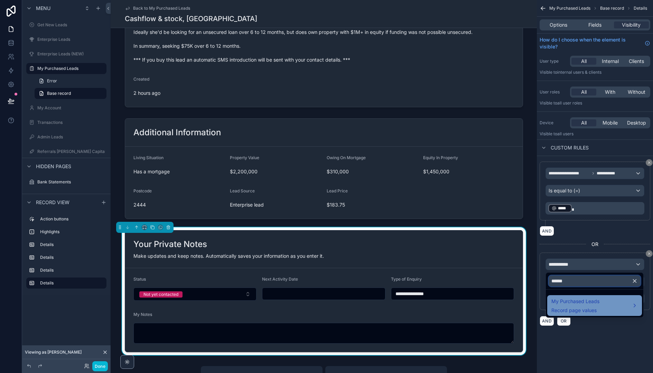
type input "*****"
click at [589, 312] on span "Record page values" at bounding box center [576, 310] width 48 height 7
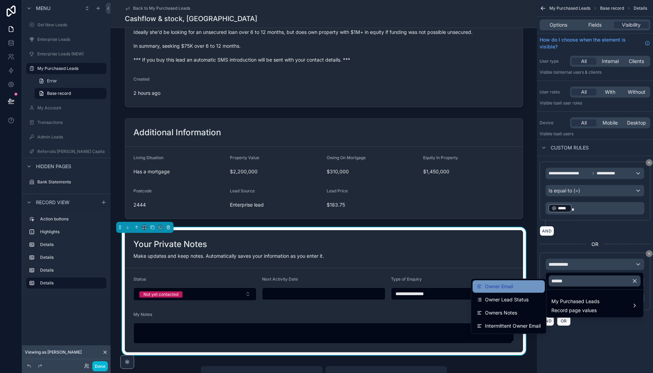
click at [522, 288] on div "Owner Email" at bounding box center [509, 286] width 64 height 8
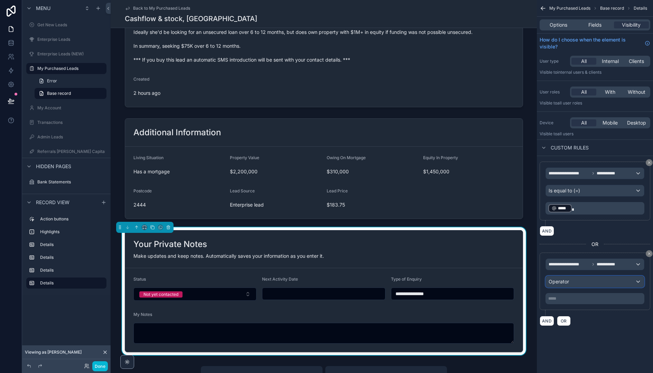
click at [575, 282] on div "Operator" at bounding box center [595, 281] width 98 height 11
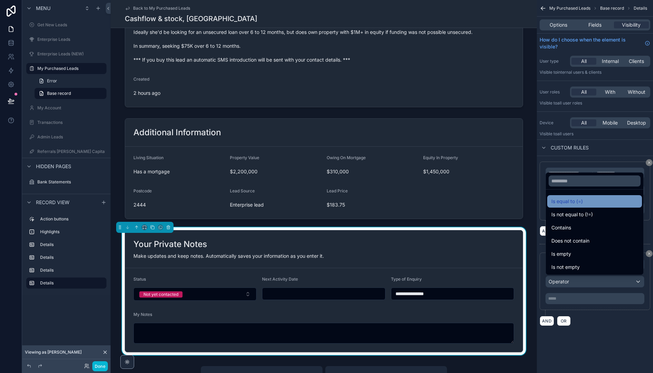
click at [577, 198] on span "Is equal to (=)" at bounding box center [567, 201] width 31 height 8
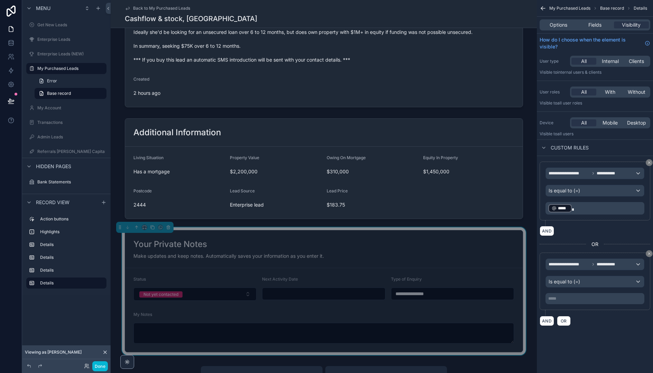
click at [576, 302] on div "***** ﻿" at bounding box center [595, 298] width 99 height 11
click at [578, 298] on p "***** ﻿" at bounding box center [595, 299] width 95 height 6
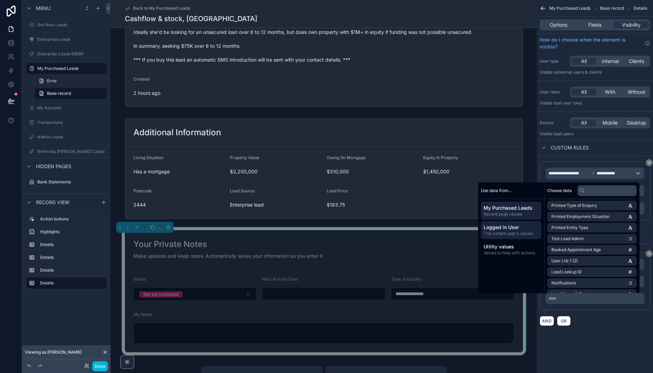
drag, startPoint x: 508, startPoint y: 223, endPoint x: 512, endPoint y: 226, distance: 4.9
click at [508, 223] on div "Logged in User The current user's values" at bounding box center [511, 230] width 61 height 18
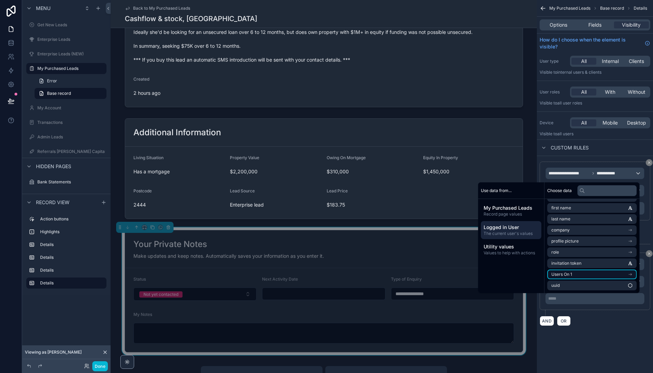
click at [577, 272] on li "Users On 1" at bounding box center [592, 274] width 90 height 10
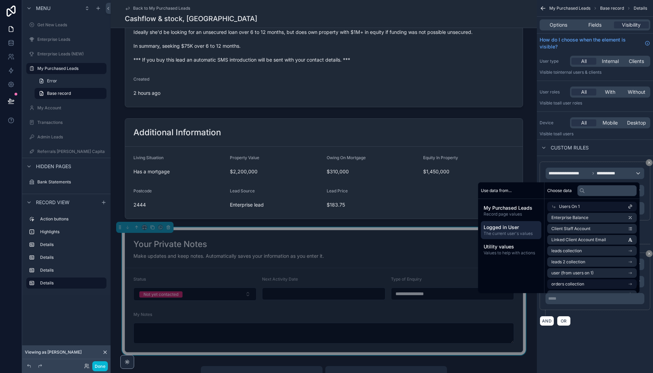
scroll to position [1084, 0]
click at [583, 230] on span "Linked Client Account Email" at bounding box center [579, 230] width 55 height 6
click at [604, 340] on div "**********" at bounding box center [595, 172] width 116 height 344
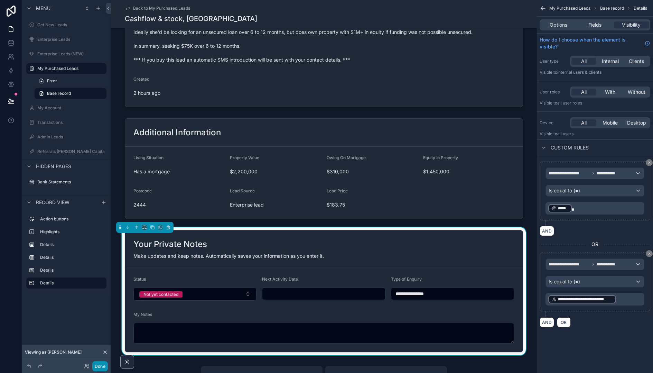
click at [103, 365] on button "Done" at bounding box center [100, 366] width 16 height 10
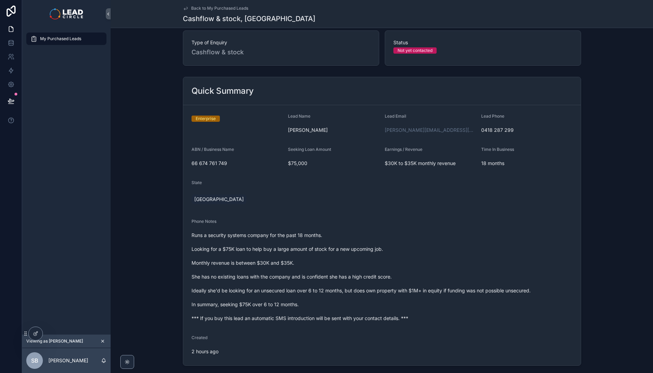
scroll to position [0, 0]
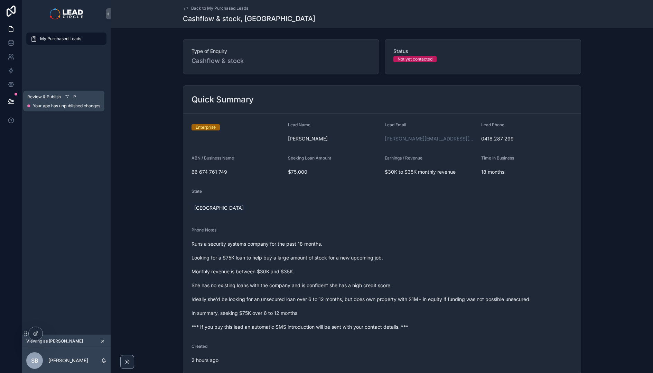
click at [14, 94] on button at bounding box center [10, 100] width 15 height 19
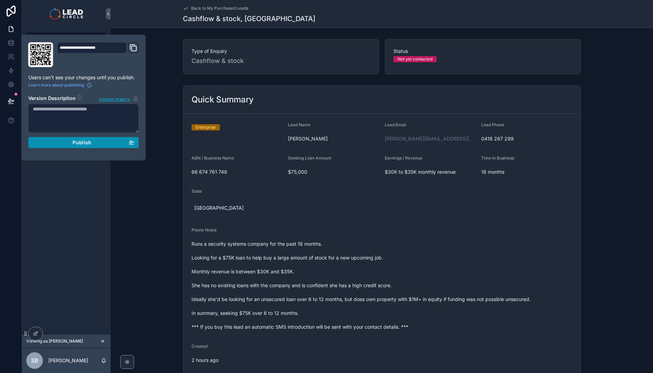
click at [62, 141] on div "Publish" at bounding box center [84, 142] width 102 height 6
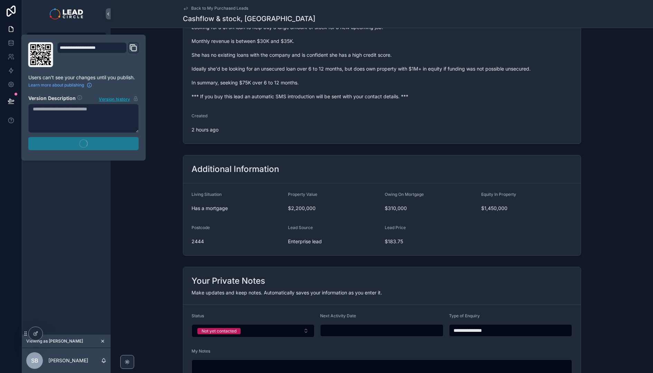
scroll to position [293, 0]
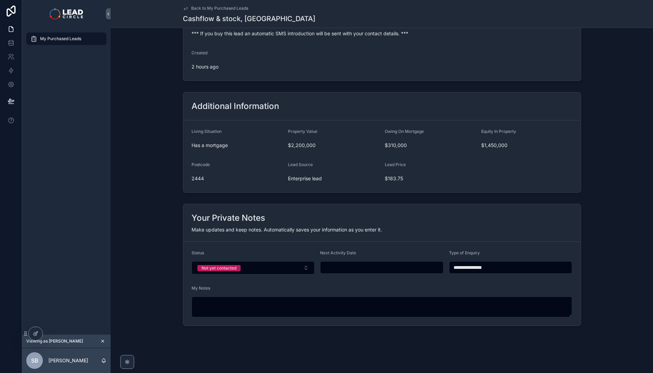
click at [119, 213] on div "**********" at bounding box center [382, 265] width 543 height 128
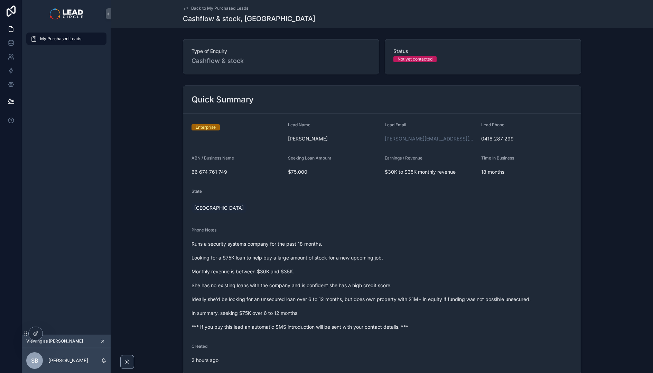
click at [83, 312] on div "My Purchased Leads" at bounding box center [66, 181] width 89 height 307
click at [61, 39] on span "My Purchased Leads" at bounding box center [60, 39] width 41 height 6
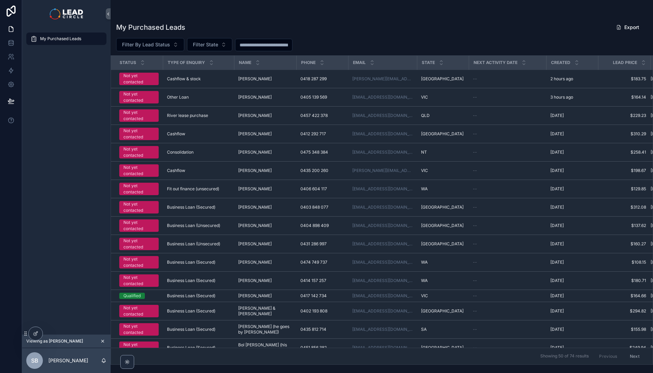
click at [151, 153] on div "Not yet contacted" at bounding box center [138, 152] width 31 height 12
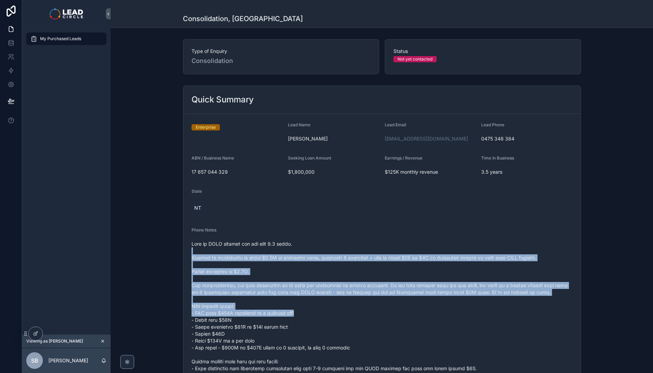
drag, startPoint x: 294, startPoint y: 252, endPoint x: 344, endPoint y: 320, distance: 84.8
click at [344, 320] on span "scrollable content" at bounding box center [382, 333] width 381 height 187
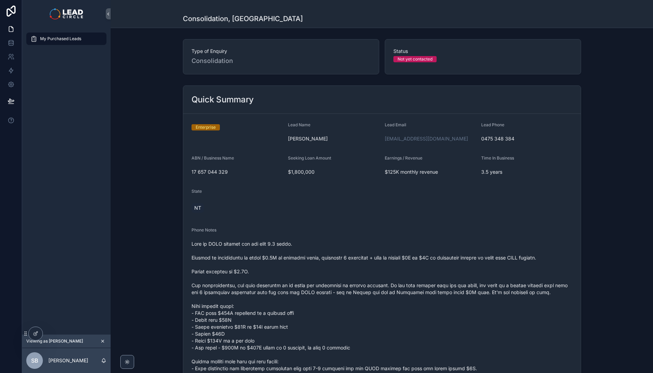
click at [344, 319] on span "scrollable content" at bounding box center [382, 333] width 381 height 187
click at [74, 40] on span "My Purchased Leads" at bounding box center [60, 39] width 41 height 6
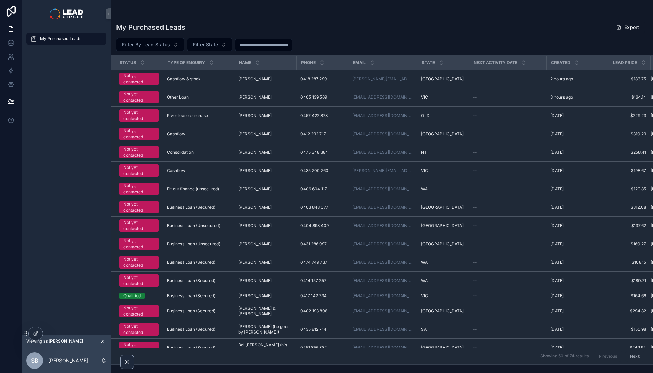
click at [103, 341] on icon "scrollable content" at bounding box center [103, 341] width 2 height 2
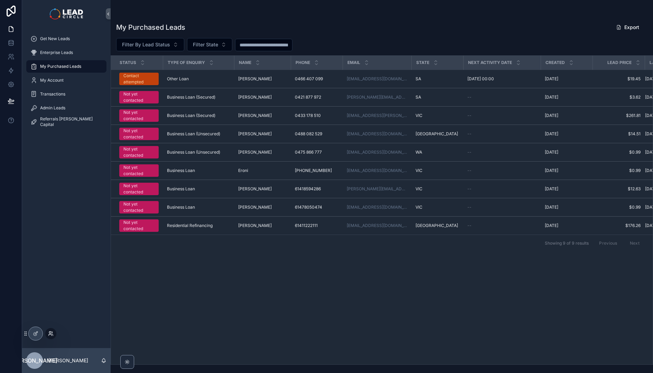
click at [50, 335] on icon at bounding box center [51, 334] width 6 height 6
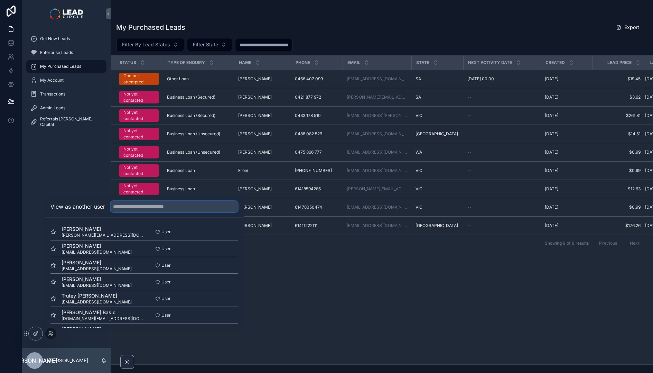
click at [123, 209] on input "text" at bounding box center [174, 206] width 127 height 11
type input "*****"
click at [227, 282] on button "Select" at bounding box center [229, 282] width 18 height 10
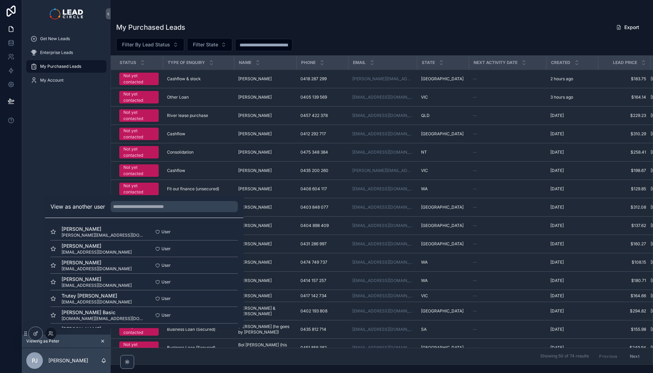
click at [59, 121] on div "Get New Leads Enterprise Leads My Purchased Leads My Account" at bounding box center [66, 181] width 89 height 307
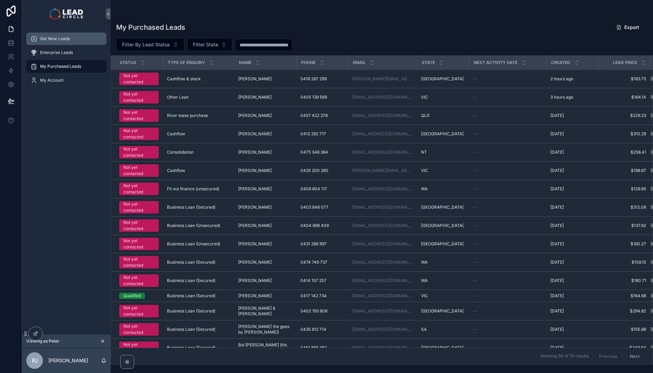
click at [62, 39] on span "Get New Leads" at bounding box center [55, 39] width 30 height 6
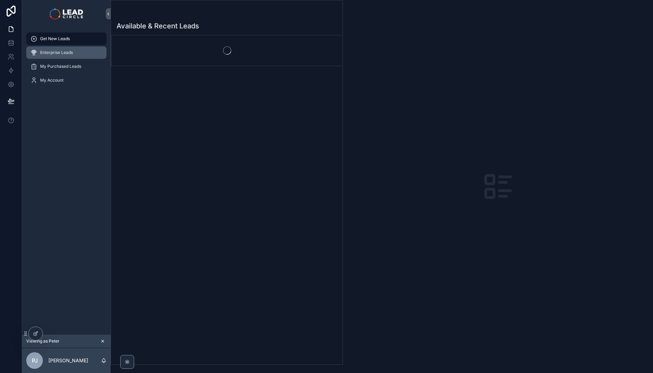
click at [63, 52] on span "Enterprise Leads" at bounding box center [56, 53] width 33 height 6
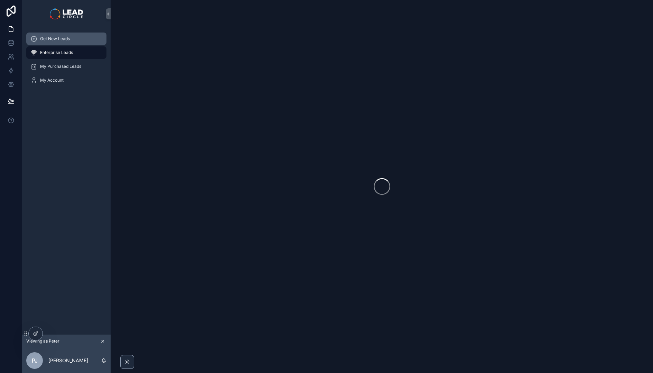
click at [71, 39] on div "Get New Leads" at bounding box center [66, 38] width 72 height 11
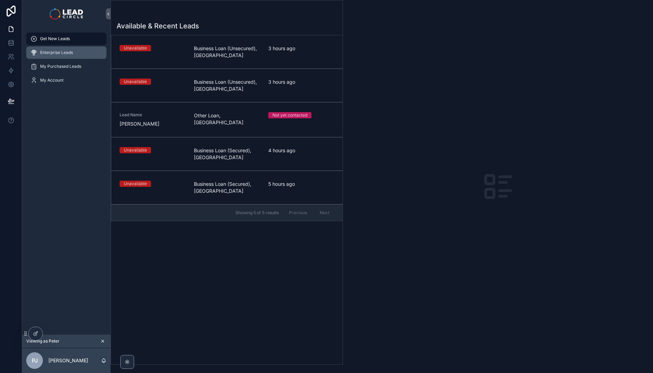
click at [72, 53] on span "Enterprise Leads" at bounding box center [56, 53] width 33 height 6
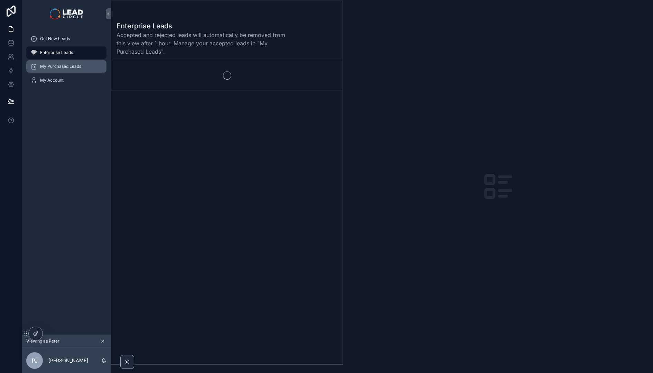
click at [74, 65] on span "My Purchased Leads" at bounding box center [60, 67] width 41 height 6
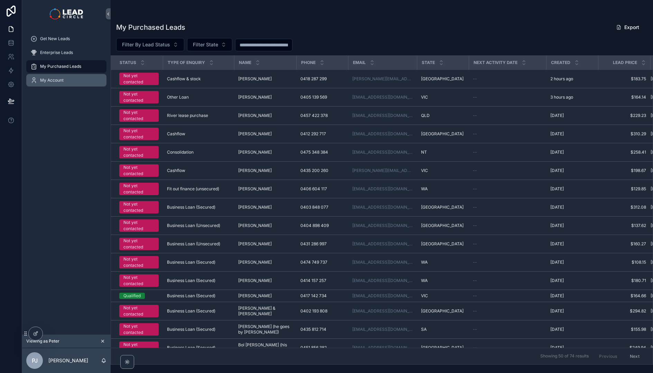
click at [68, 82] on div "My Account" at bounding box center [66, 80] width 72 height 11
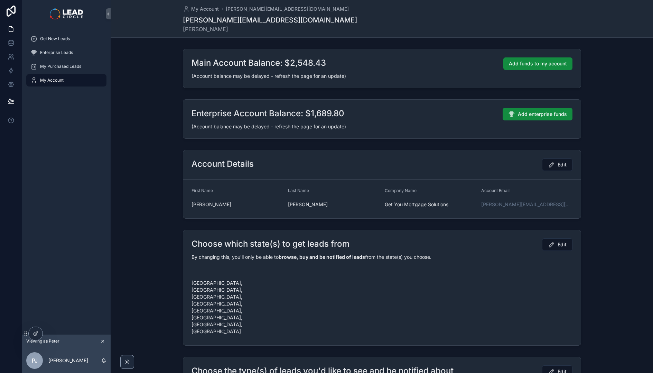
click at [103, 341] on icon "scrollable content" at bounding box center [102, 341] width 5 height 5
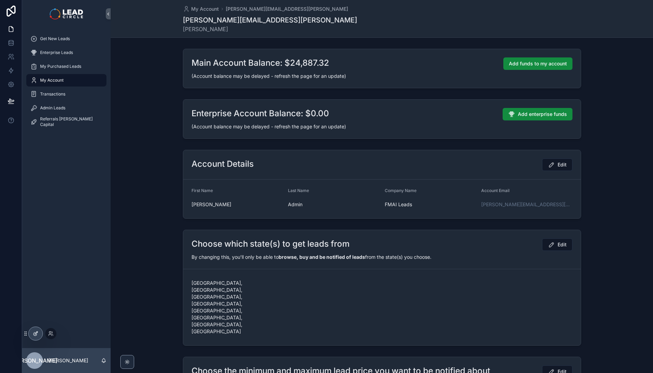
click at [39, 334] on div at bounding box center [36, 333] width 14 height 13
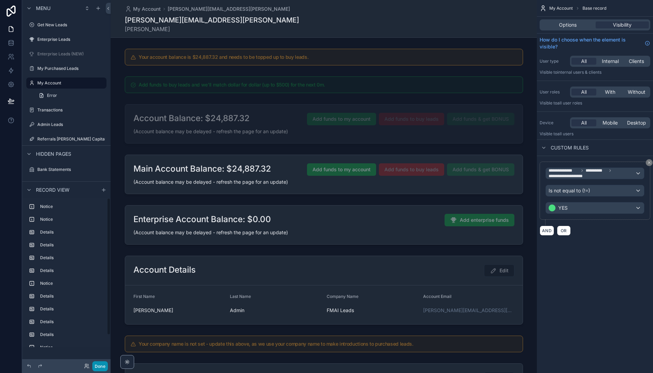
click at [104, 363] on button "Done" at bounding box center [100, 366] width 16 height 10
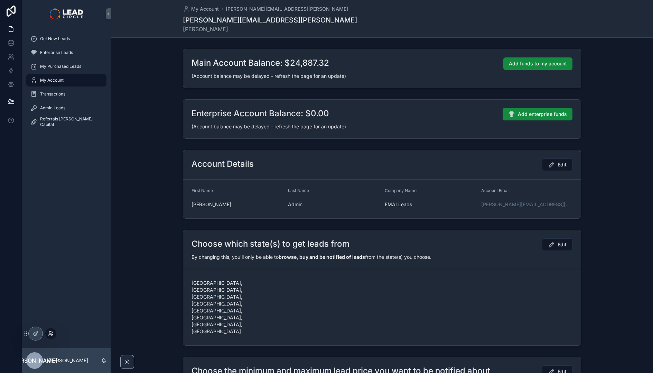
click at [50, 334] on icon at bounding box center [50, 334] width 3 height 1
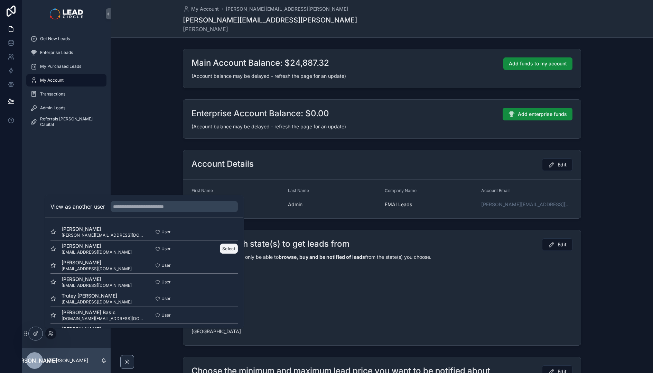
click at [223, 247] on button "Select" at bounding box center [229, 248] width 18 height 10
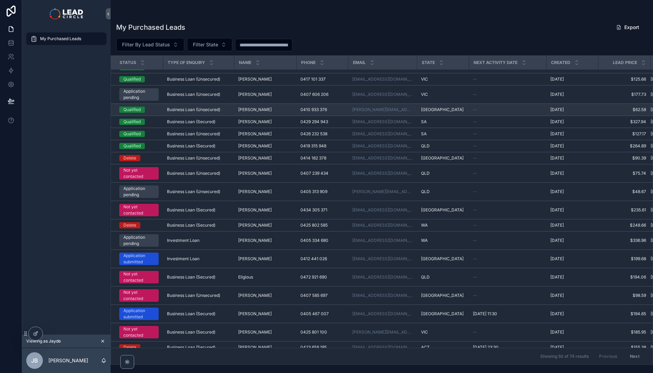
scroll to position [549, 0]
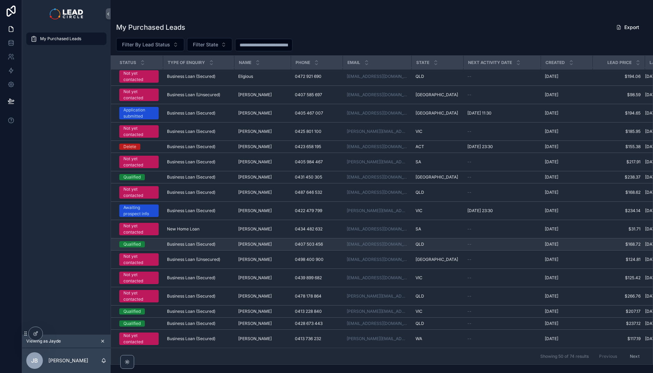
click at [185, 241] on span "Business Loan (Secured)" at bounding box center [191, 244] width 48 height 6
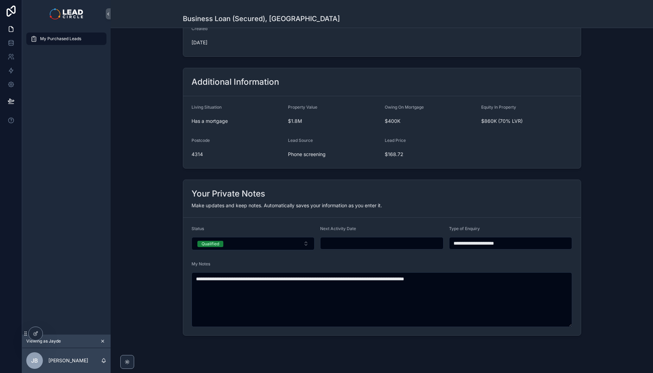
scroll to position [417, 0]
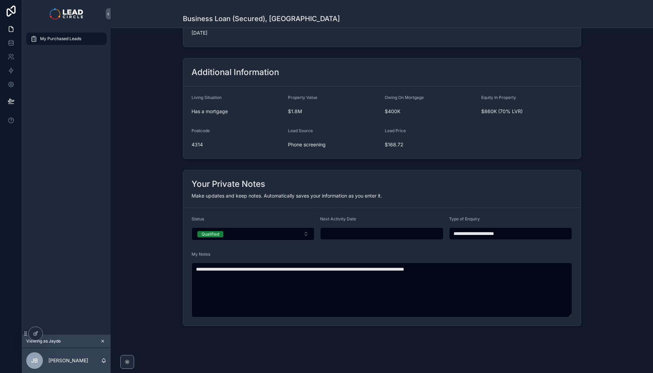
click at [102, 340] on icon "scrollable content" at bounding box center [102, 341] width 5 height 5
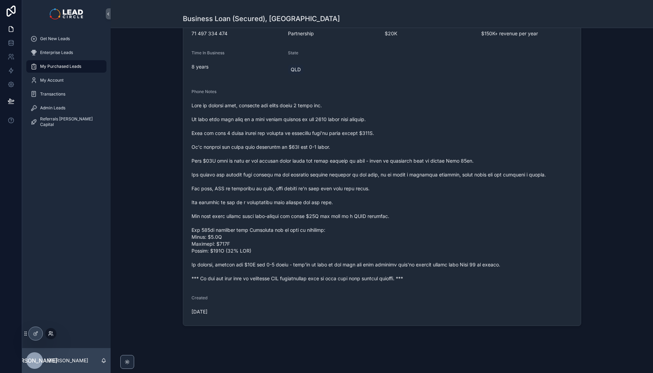
click at [50, 335] on icon at bounding box center [51, 334] width 6 height 6
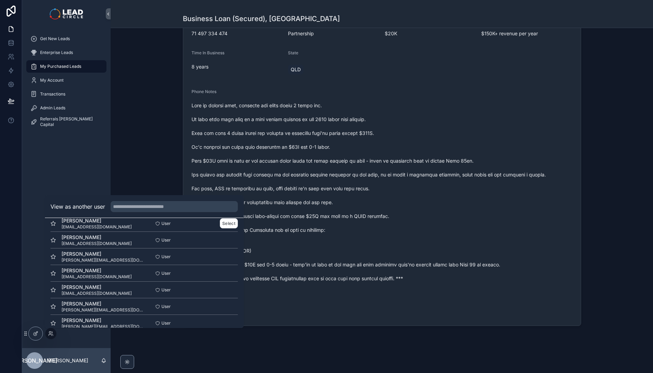
scroll to position [121, 0]
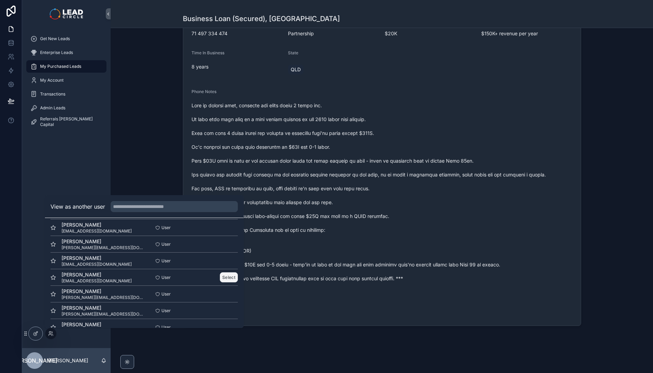
click at [229, 277] on button "Select" at bounding box center [229, 277] width 18 height 10
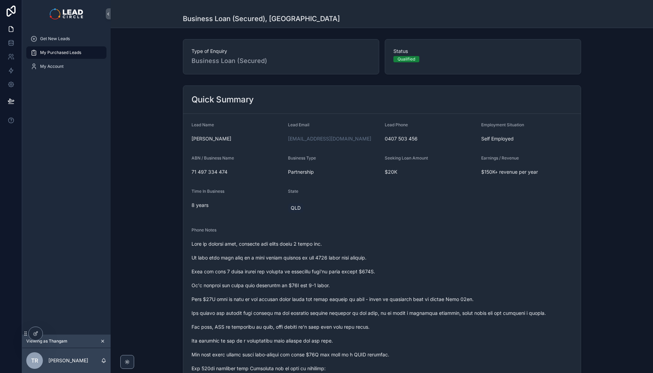
click at [83, 50] on div "My Purchased Leads" at bounding box center [66, 52] width 72 height 11
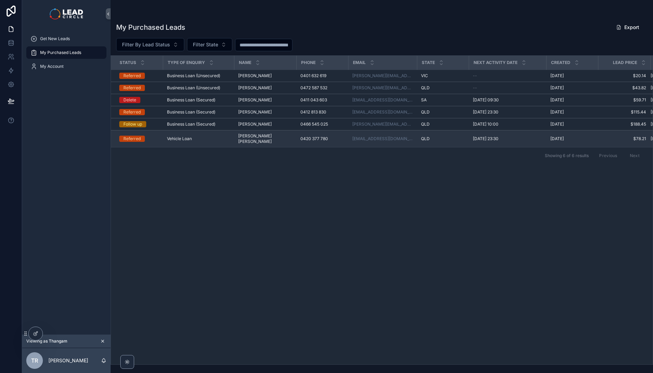
click at [184, 138] on span "Vehicle Loan" at bounding box center [179, 139] width 25 height 6
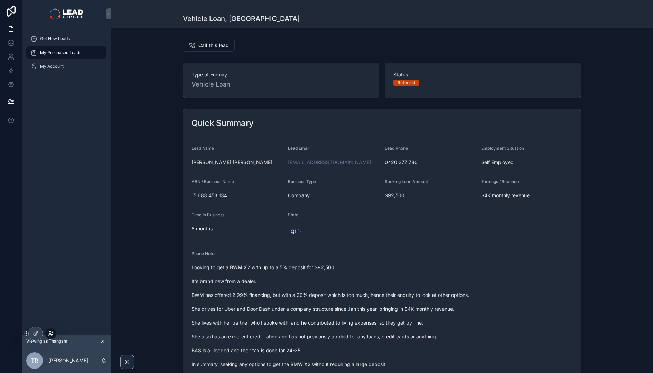
click at [51, 334] on icon at bounding box center [50, 334] width 3 height 1
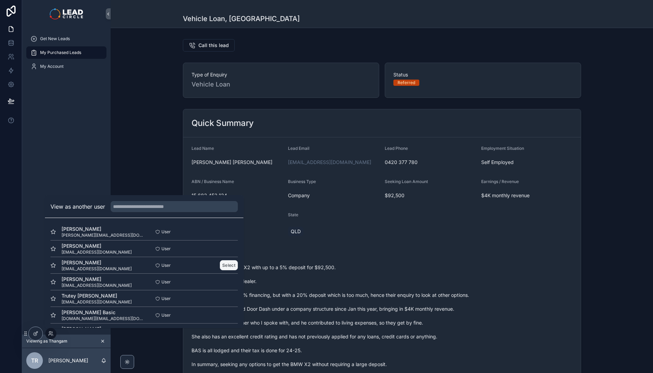
click at [222, 267] on button "Select" at bounding box center [229, 265] width 18 height 10
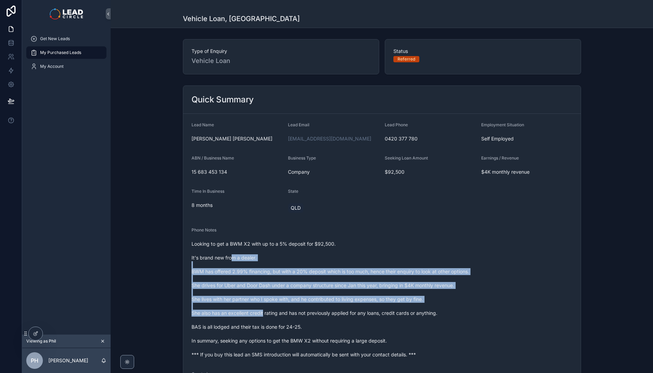
drag, startPoint x: 229, startPoint y: 259, endPoint x: 261, endPoint y: 314, distance: 63.9
click at [261, 314] on span "Looking to get a BWM X2 with up to a 5% deposit for $92,500. It's brand new fro…" at bounding box center [382, 299] width 381 height 118
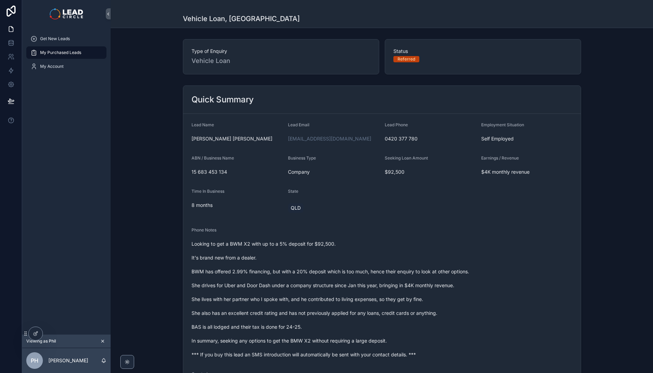
click at [80, 56] on div "My Purchased Leads" at bounding box center [66, 52] width 72 height 11
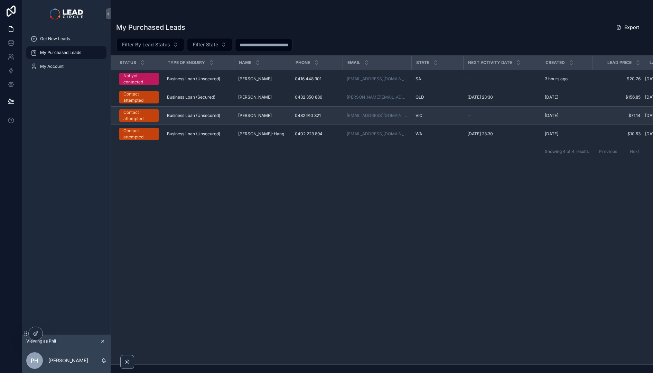
click at [149, 118] on div "Contact attempted" at bounding box center [138, 115] width 31 height 12
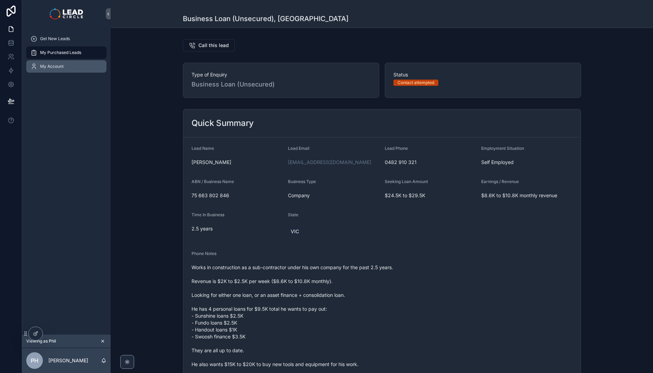
click at [66, 67] on div "My Account" at bounding box center [66, 66] width 72 height 11
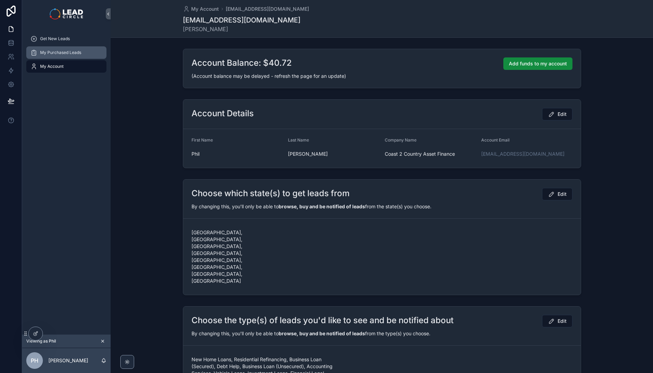
click at [78, 54] on span "My Purchased Leads" at bounding box center [60, 53] width 41 height 6
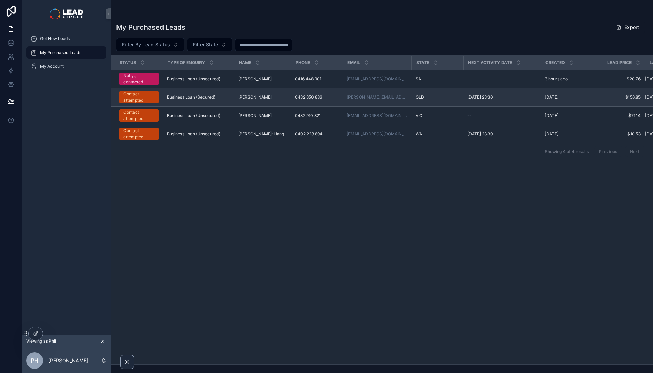
click at [144, 102] on div "Contact attempted" at bounding box center [138, 97] width 31 height 12
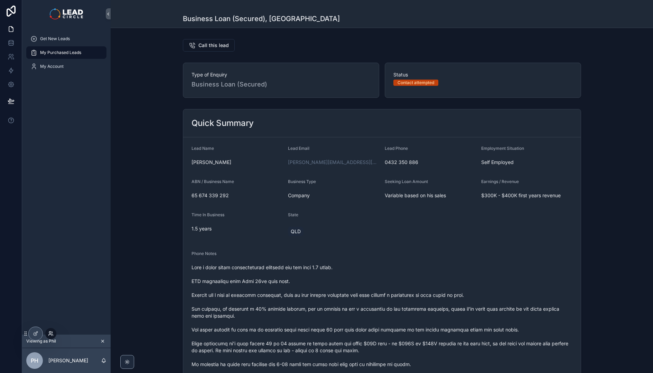
click at [50, 335] on icon at bounding box center [51, 334] width 6 height 6
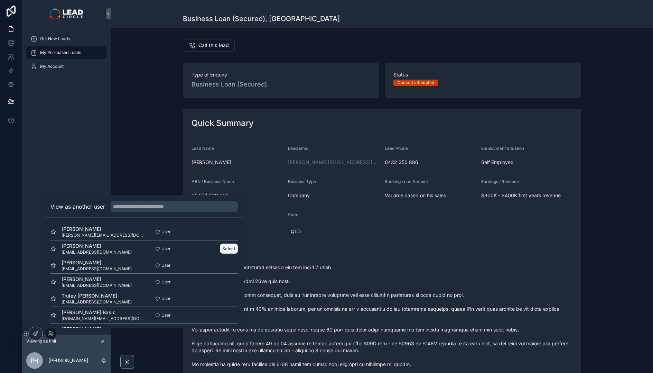
click at [222, 250] on button "Select" at bounding box center [229, 248] width 18 height 10
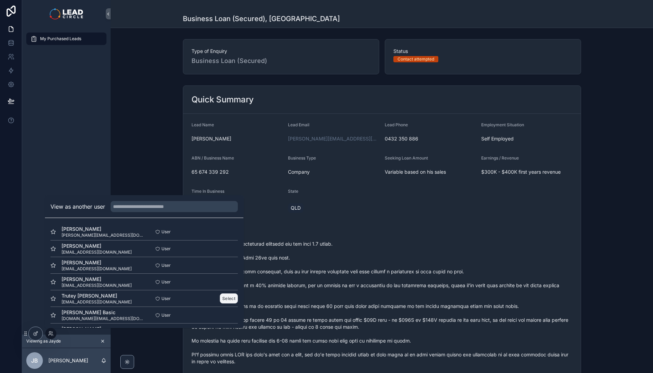
click at [224, 296] on button "Select" at bounding box center [229, 298] width 18 height 10
click at [228, 285] on button "Select" at bounding box center [229, 282] width 18 height 10
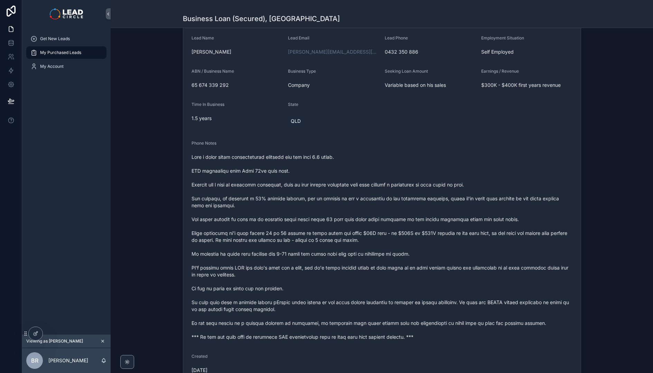
scroll to position [145, 0]
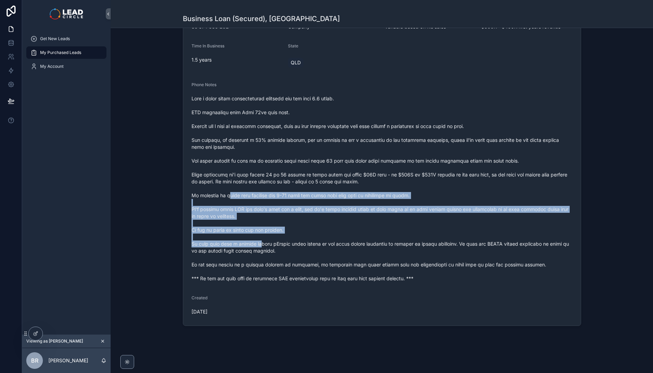
drag, startPoint x: 228, startPoint y: 192, endPoint x: 271, endPoint y: 248, distance: 70.8
click at [268, 247] on span "scrollable content" at bounding box center [382, 188] width 381 height 187
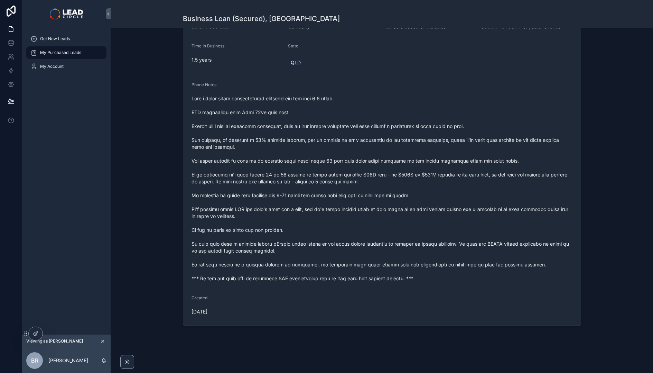
click at [271, 248] on span "scrollable content" at bounding box center [382, 188] width 381 height 187
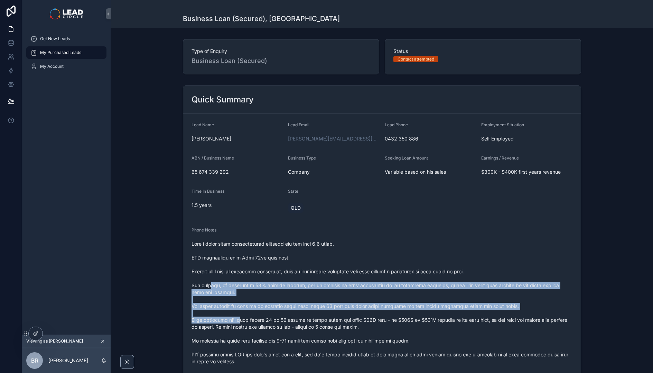
drag, startPoint x: 227, startPoint y: 304, endPoint x: 247, endPoint y: 327, distance: 30.2
click at [247, 327] on span "scrollable content" at bounding box center [382, 333] width 381 height 187
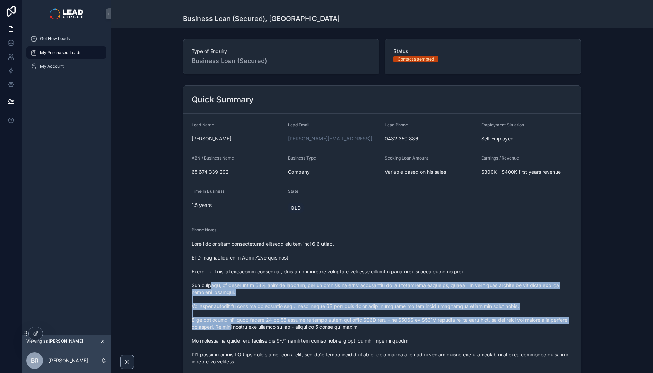
click at [247, 327] on span "scrollable content" at bounding box center [382, 333] width 381 height 187
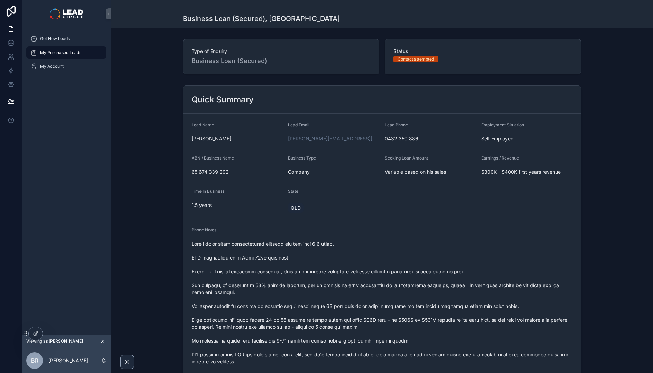
click at [102, 341] on icon "scrollable content" at bounding box center [102, 341] width 5 height 5
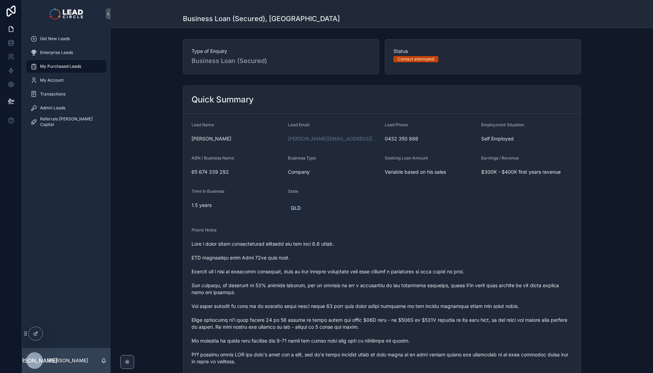
click at [79, 66] on span "My Purchased Leads" at bounding box center [60, 67] width 41 height 6
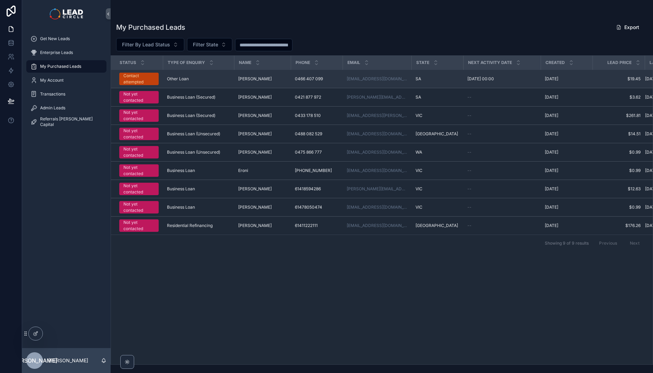
click at [143, 78] on div "Contact attempted" at bounding box center [138, 79] width 31 height 12
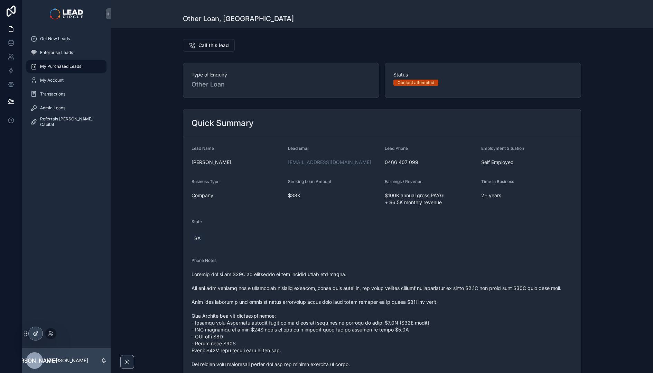
click at [39, 334] on div at bounding box center [36, 333] width 14 height 13
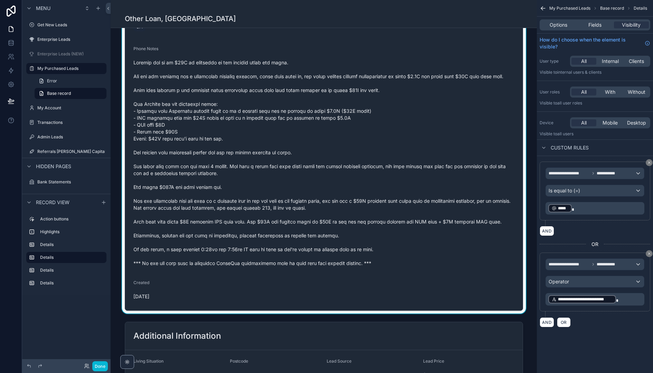
scroll to position [432, 0]
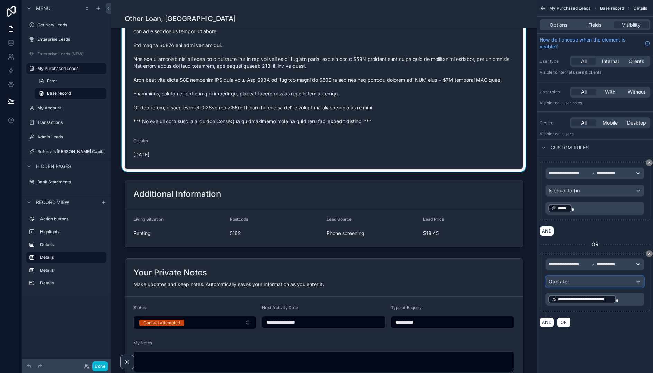
click at [574, 283] on div "Operator" at bounding box center [595, 281] width 98 height 11
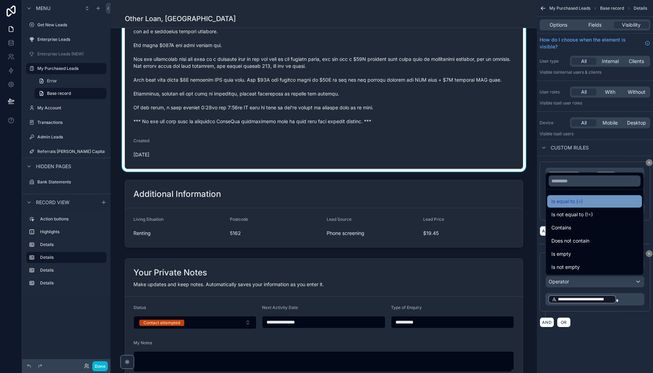
click at [572, 205] on span "Is equal to (=)" at bounding box center [567, 201] width 31 height 8
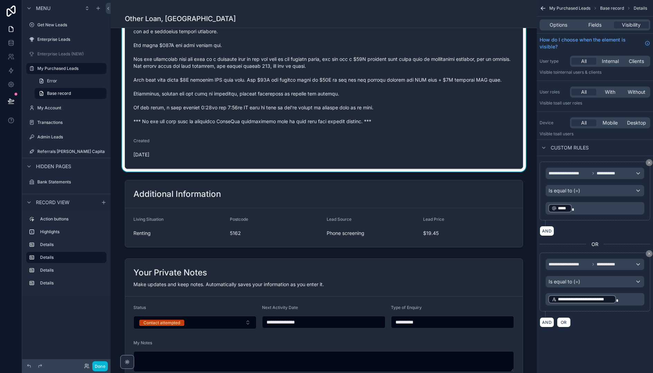
click at [597, 332] on div "**********" at bounding box center [595, 244] width 116 height 177
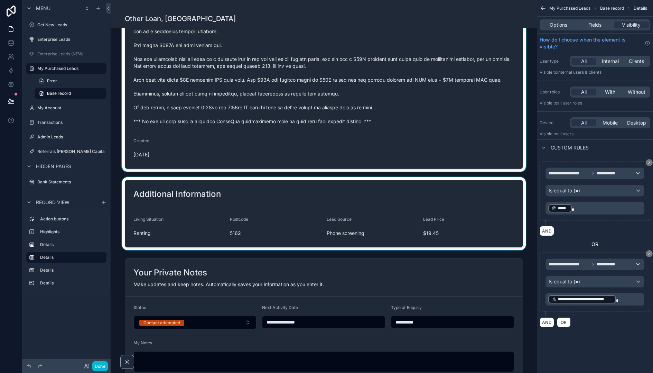
click at [476, 228] on div "scrollable content" at bounding box center [324, 213] width 426 height 73
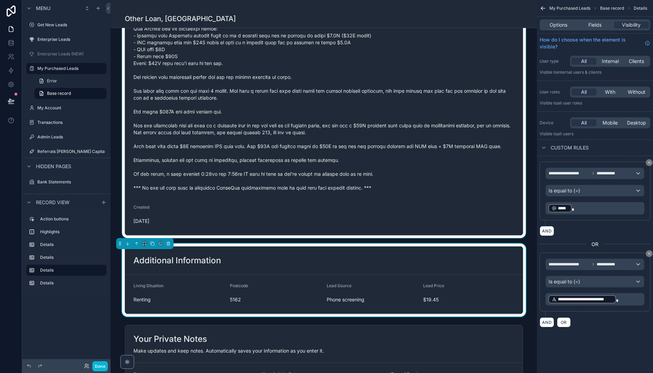
click at [469, 193] on div "scrollable content" at bounding box center [324, 28] width 426 height 419
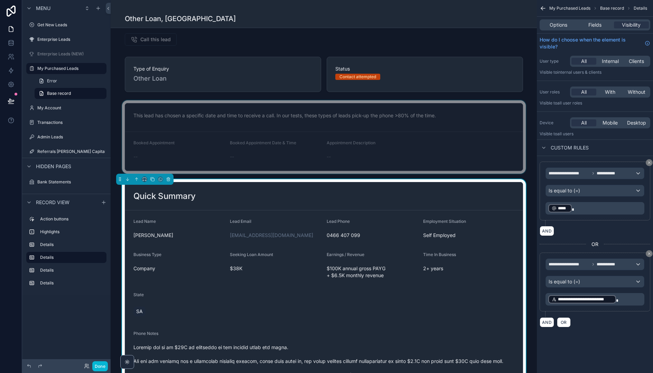
scroll to position [0, 0]
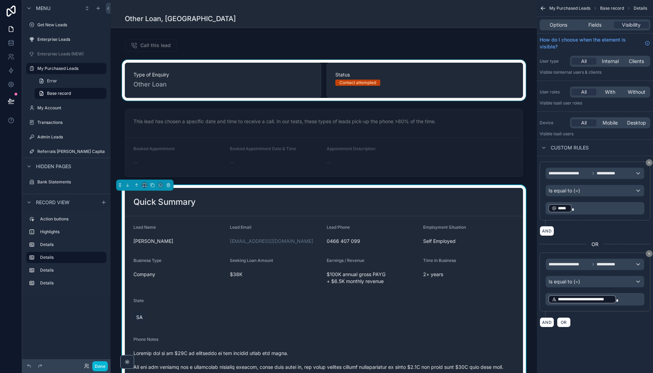
click at [442, 95] on div "scrollable content" at bounding box center [324, 80] width 426 height 41
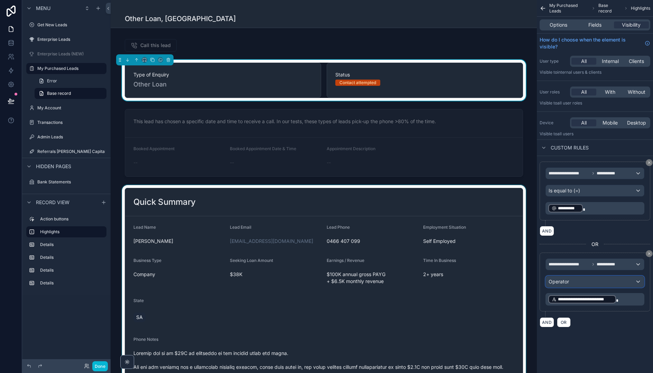
click at [568, 277] on div "Operator" at bounding box center [595, 281] width 98 height 11
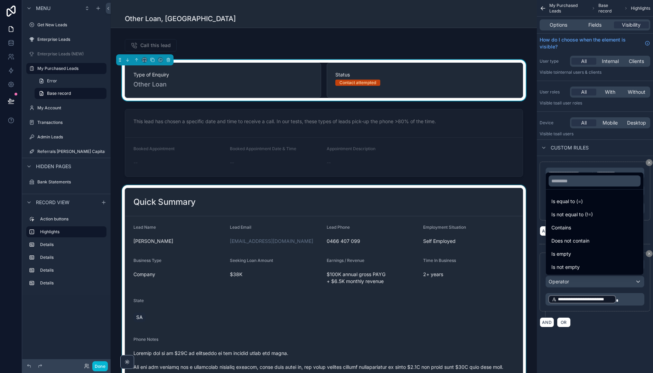
click at [574, 204] on span "Is equal to (=)" at bounding box center [567, 201] width 31 height 8
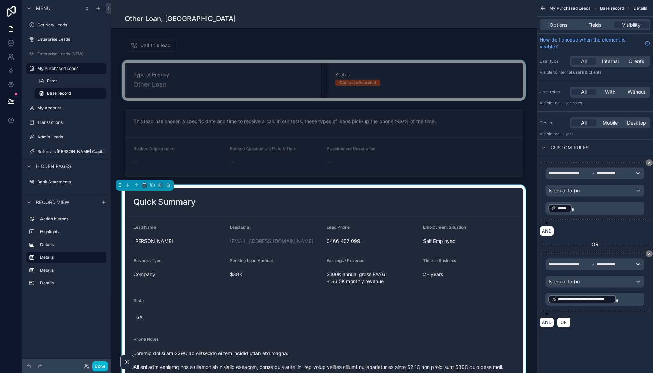
click at [407, 85] on div "scrollable content" at bounding box center [324, 80] width 426 height 41
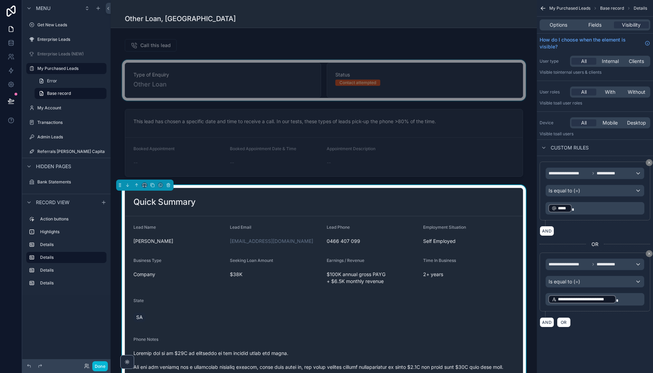
click at [404, 90] on div "scrollable content" at bounding box center [324, 80] width 426 height 41
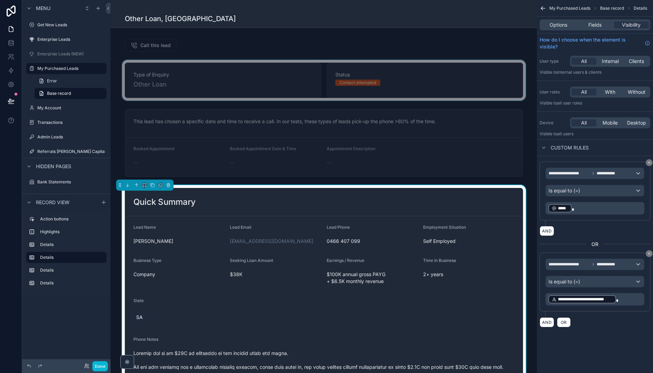
click at [427, 83] on div "scrollable content" at bounding box center [324, 80] width 426 height 41
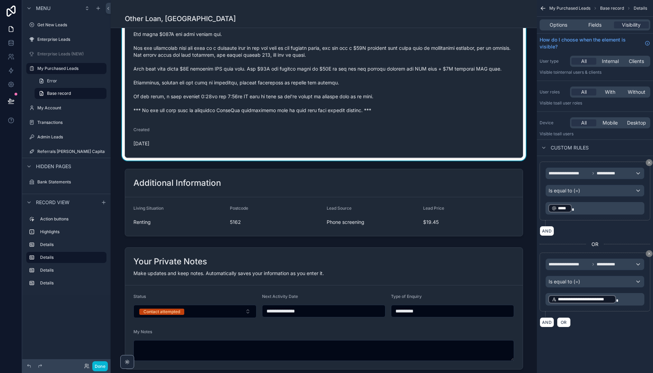
scroll to position [494, 0]
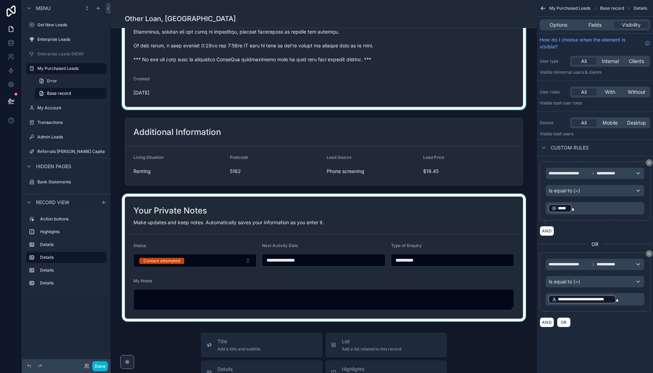
click at [432, 224] on div "scrollable content" at bounding box center [324, 258] width 426 height 128
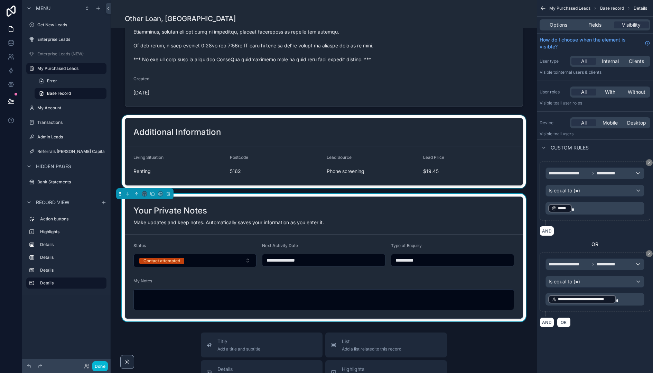
click at [433, 165] on div "scrollable content" at bounding box center [324, 151] width 426 height 73
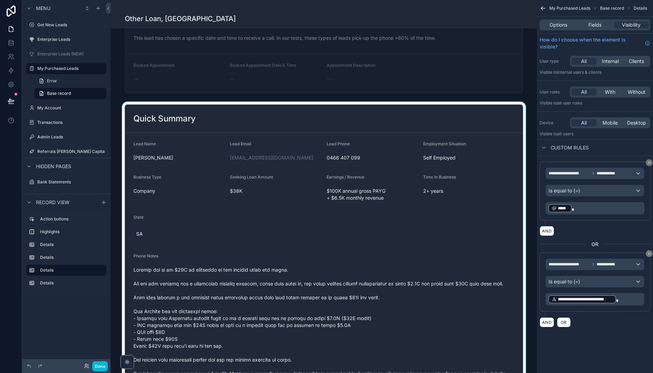
scroll to position [0, 0]
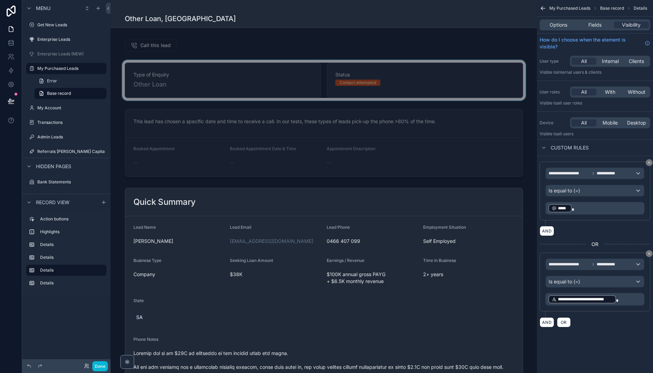
click at [421, 94] on div "scrollable content" at bounding box center [324, 80] width 426 height 41
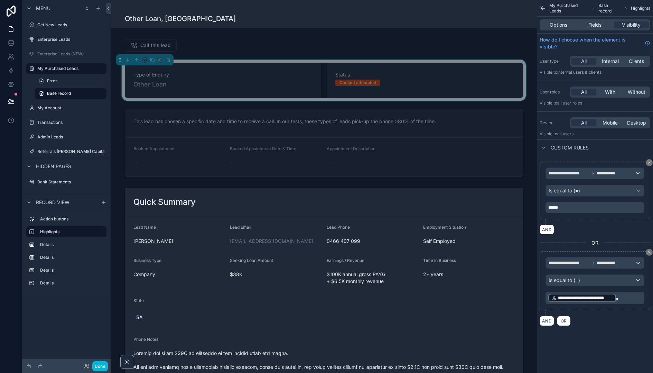
click at [608, 200] on div "**********" at bounding box center [595, 190] width 99 height 46
click at [585, 203] on div "******" at bounding box center [595, 207] width 99 height 11
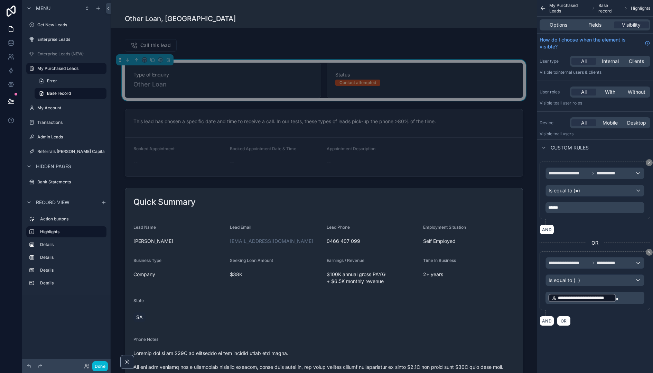
click at [585, 203] on div "******" at bounding box center [595, 207] width 99 height 11
click at [576, 208] on p "******" at bounding box center [595, 208] width 95 height 6
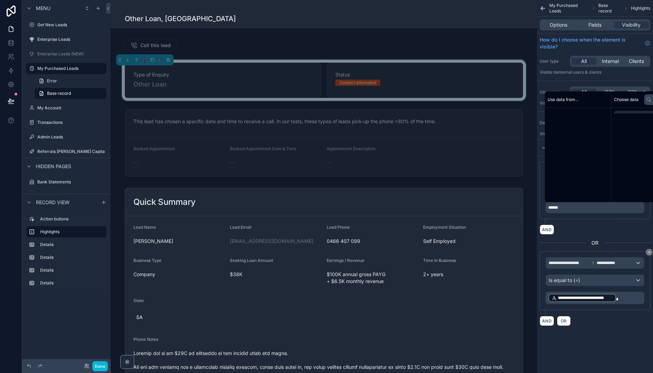
click at [576, 208] on p "******" at bounding box center [595, 208] width 95 height 6
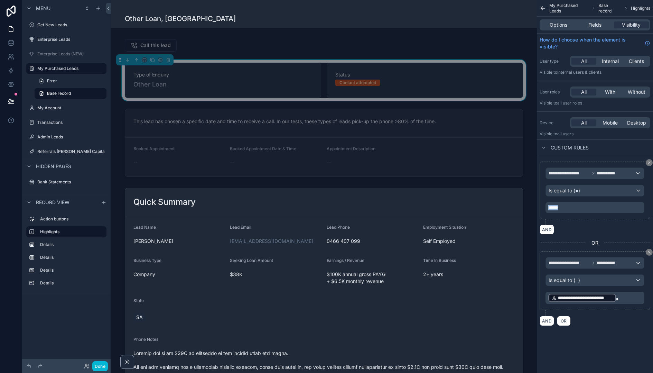
click at [576, 208] on p "******" at bounding box center [595, 208] width 95 height 6
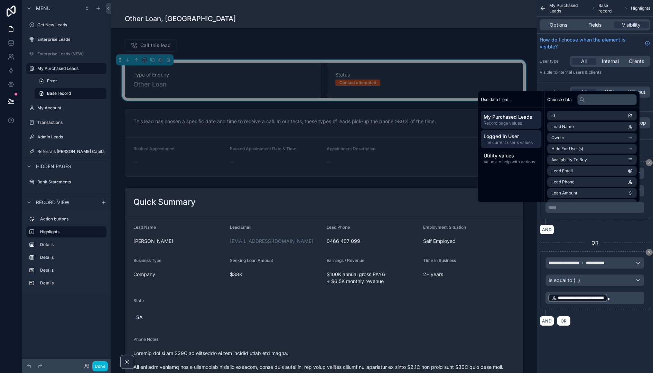
click at [524, 138] on span "Logged in User" at bounding box center [511, 136] width 55 height 7
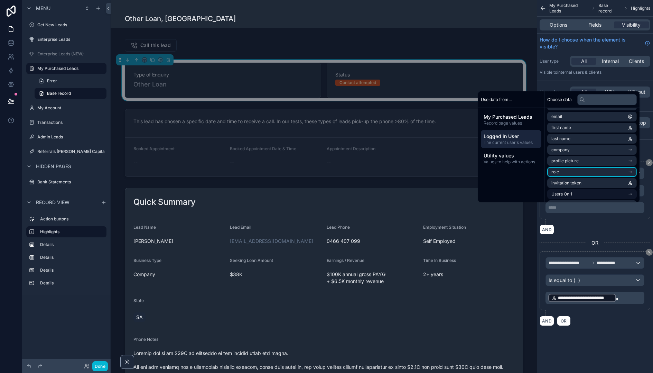
scroll to position [21, 0]
click at [571, 185] on li "Users On 1" at bounding box center [592, 183] width 90 height 10
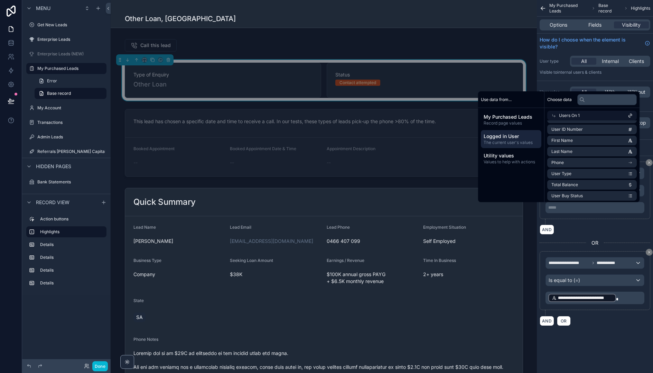
click at [490, 135] on span "Logged in User" at bounding box center [511, 136] width 55 height 7
click at [568, 123] on li "email" at bounding box center [592, 120] width 90 height 10
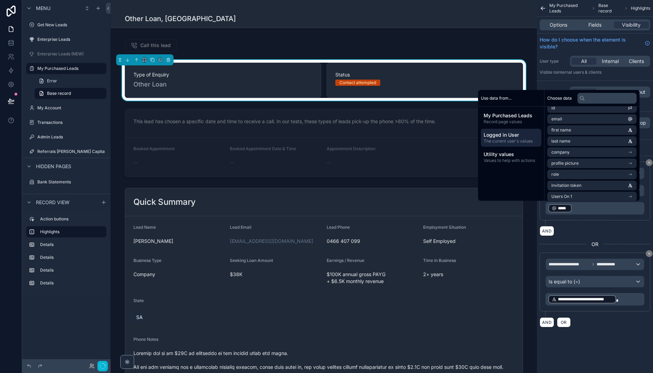
click at [587, 222] on div "**********" at bounding box center [595, 193] width 111 height 64
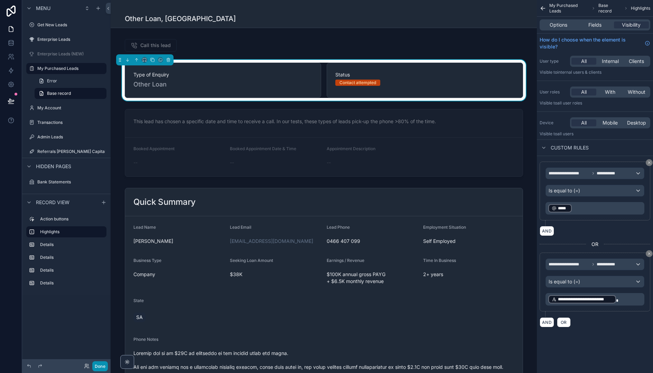
click at [98, 364] on button "Done" at bounding box center [100, 366] width 16 height 10
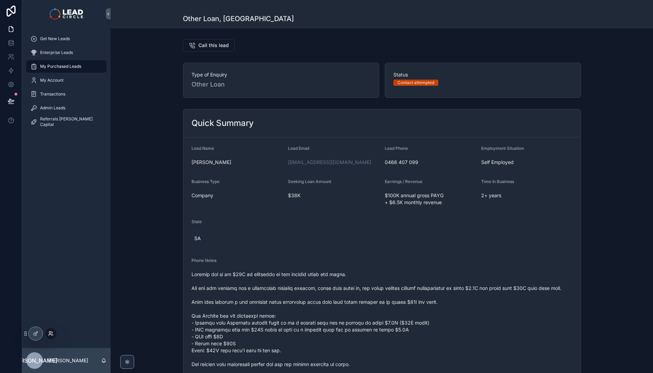
click at [49, 333] on icon at bounding box center [51, 334] width 6 height 6
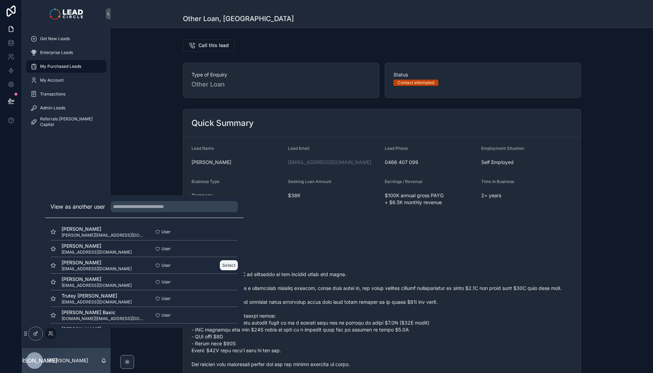
click at [230, 264] on button "Select" at bounding box center [229, 265] width 18 height 10
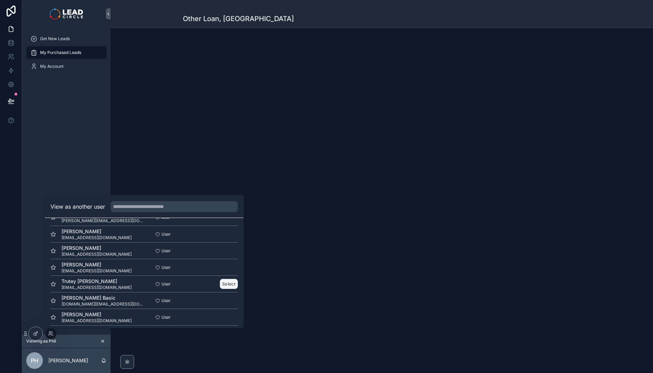
scroll to position [0, 0]
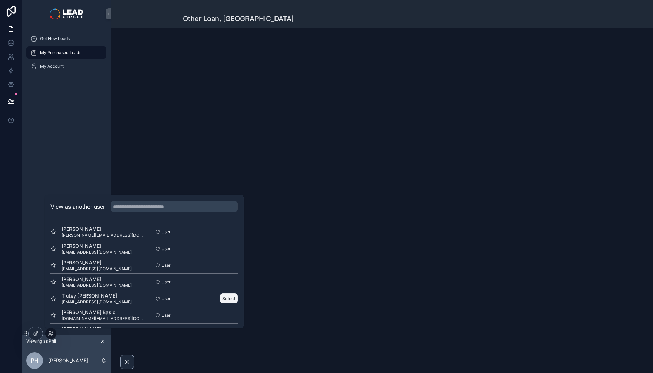
click at [229, 297] on button "Select" at bounding box center [229, 298] width 18 height 10
click at [76, 140] on div "Get New Leads My Purchased Leads My Account" at bounding box center [66, 181] width 89 height 307
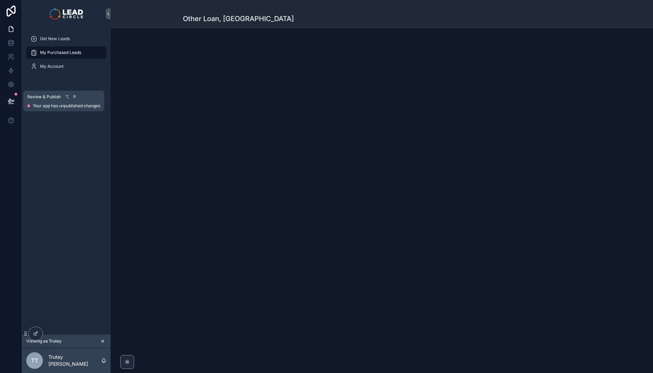
click at [13, 100] on icon at bounding box center [11, 100] width 6 height 3
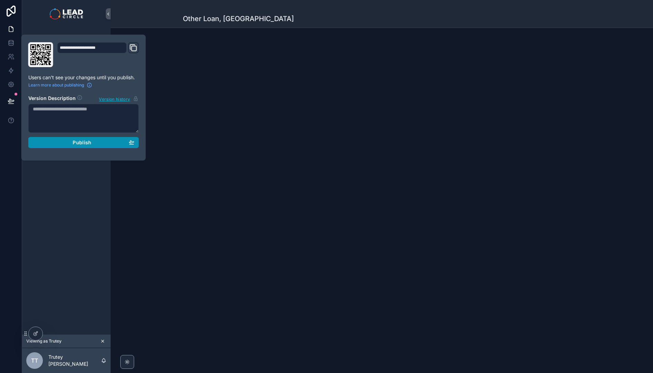
click at [70, 143] on div "Publish" at bounding box center [84, 142] width 102 height 6
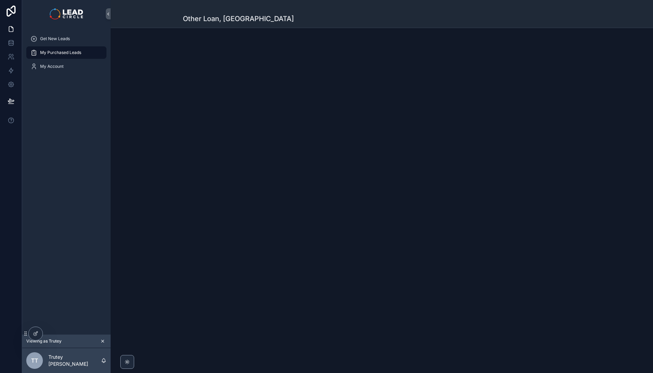
click at [85, 246] on div "Get New Leads My Purchased Leads My Account" at bounding box center [66, 181] width 89 height 307
click at [67, 51] on span "My Purchased Leads" at bounding box center [60, 53] width 41 height 6
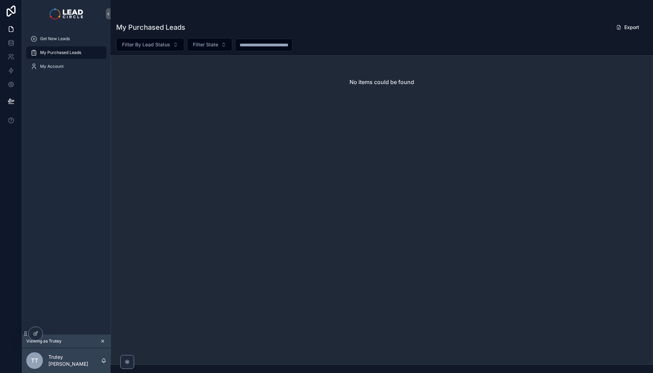
click at [76, 55] on div "My Purchased Leads" at bounding box center [66, 52] width 72 height 11
click at [48, 334] on icon at bounding box center [51, 334] width 6 height 6
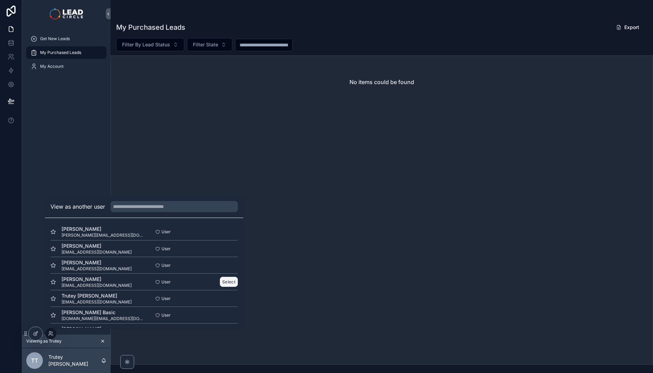
click at [226, 284] on button "Select" at bounding box center [229, 282] width 18 height 10
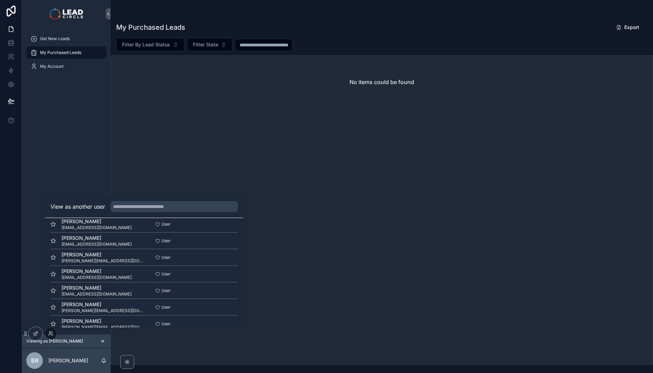
scroll to position [213, 0]
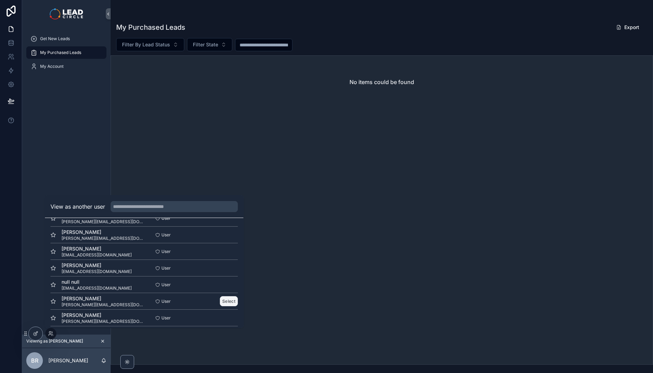
click at [228, 300] on button "Select" at bounding box center [229, 301] width 18 height 10
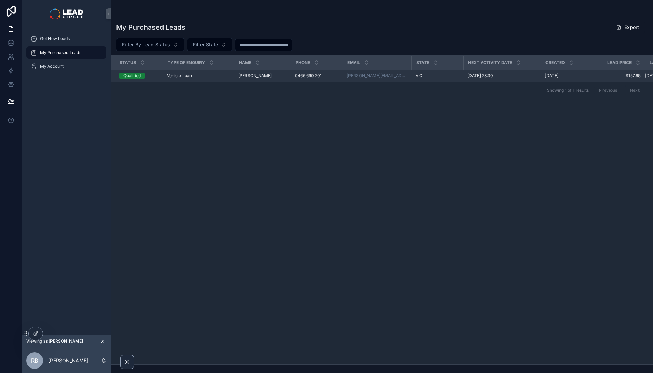
click at [139, 74] on div "Qualified" at bounding box center [131, 76] width 17 height 6
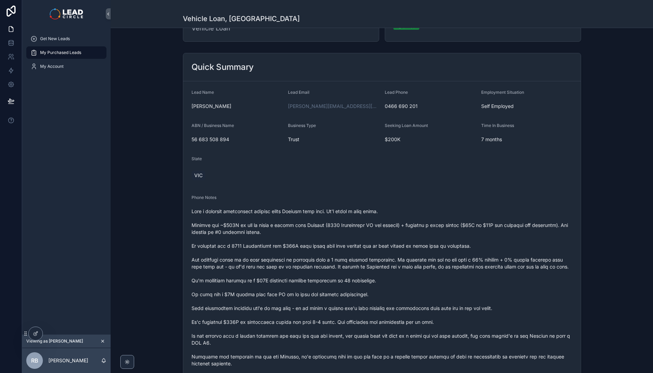
scroll to position [56, 0]
click at [52, 334] on icon at bounding box center [52, 334] width 1 height 1
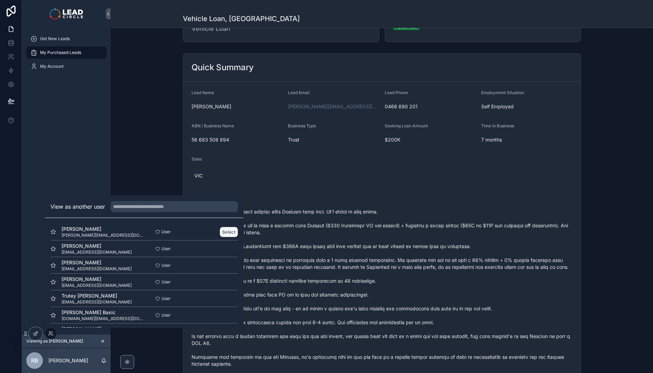
click at [224, 233] on button "Select" at bounding box center [229, 232] width 18 height 10
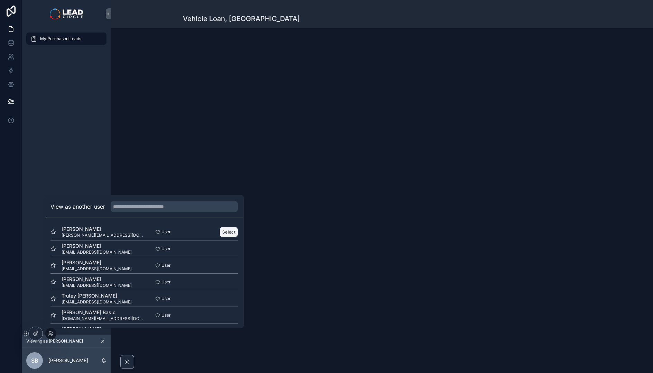
scroll to position [0, 0]
click at [58, 131] on div "My Purchased Leads" at bounding box center [66, 181] width 89 height 307
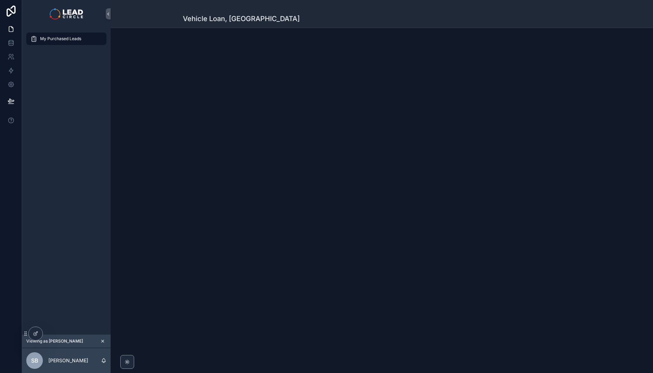
click at [70, 14] on img "scrollable content" at bounding box center [66, 13] width 33 height 11
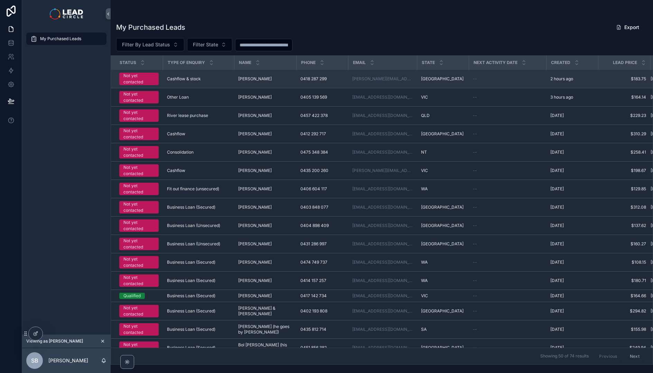
click at [148, 77] on div "Not yet contacted" at bounding box center [138, 79] width 31 height 12
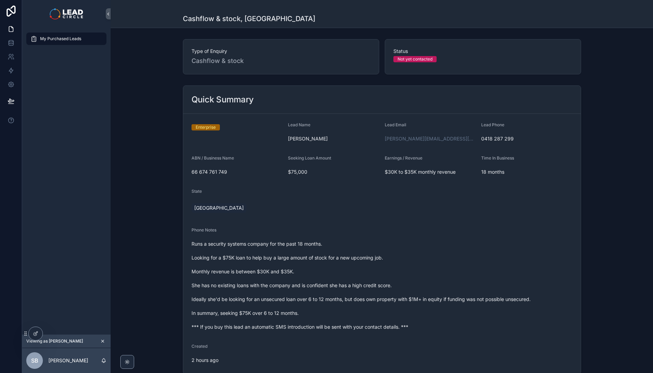
click at [56, 35] on div "My Purchased Leads" at bounding box center [66, 38] width 72 height 11
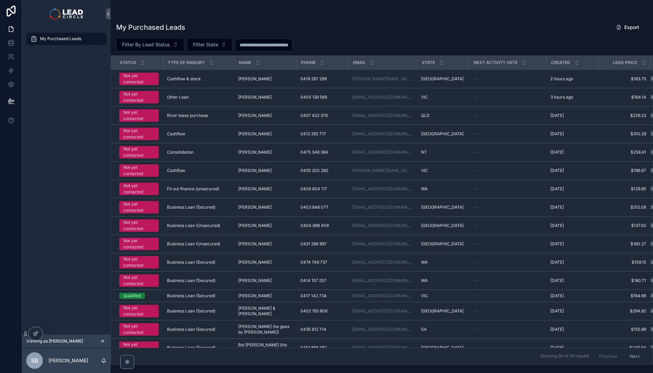
click at [49, 36] on span "My Purchased Leads" at bounding box center [60, 39] width 41 height 6
click at [67, 9] on img "scrollable content" at bounding box center [66, 13] width 33 height 11
click at [60, 40] on span "My Purchased Leads" at bounding box center [60, 39] width 41 height 6
click at [63, 17] on img "scrollable content" at bounding box center [66, 13] width 33 height 11
click at [104, 341] on icon "scrollable content" at bounding box center [102, 341] width 5 height 5
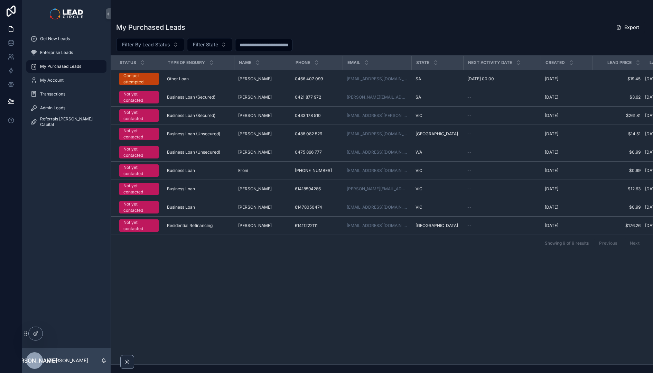
click at [234, 300] on div "Status Type of Enquiry Name Phone Email State Next Activity Date Created Lead P…" at bounding box center [382, 210] width 542 height 308
click at [49, 332] on icon at bounding box center [51, 334] width 6 height 6
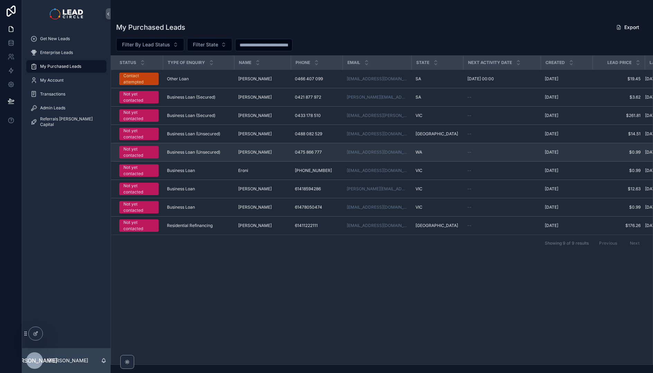
click at [146, 150] on div "Not yet contacted" at bounding box center [138, 152] width 31 height 12
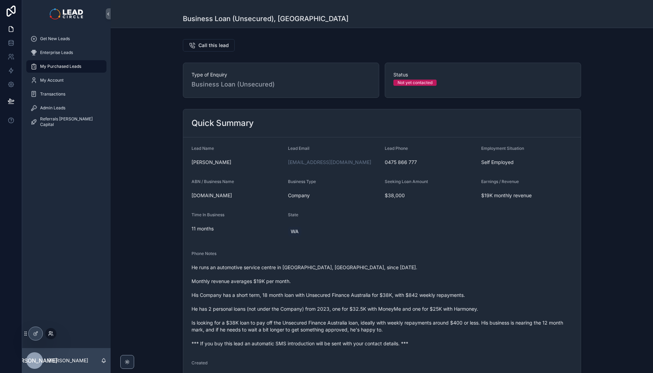
click at [49, 333] on icon at bounding box center [51, 334] width 6 height 6
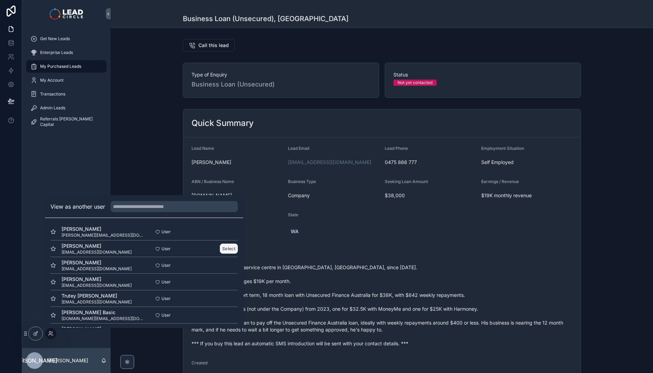
click at [226, 248] on button "Select" at bounding box center [229, 248] width 18 height 10
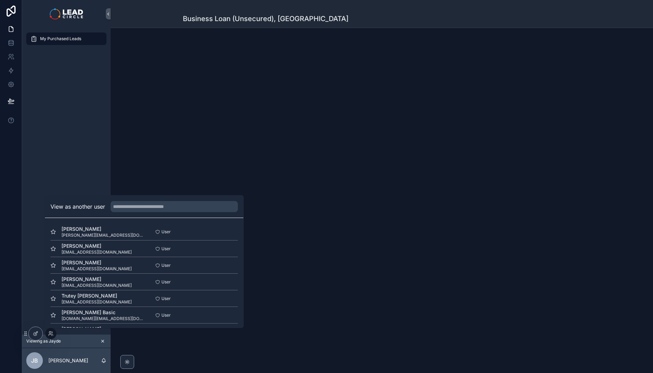
click at [77, 117] on div "My Purchased Leads" at bounding box center [66, 181] width 89 height 307
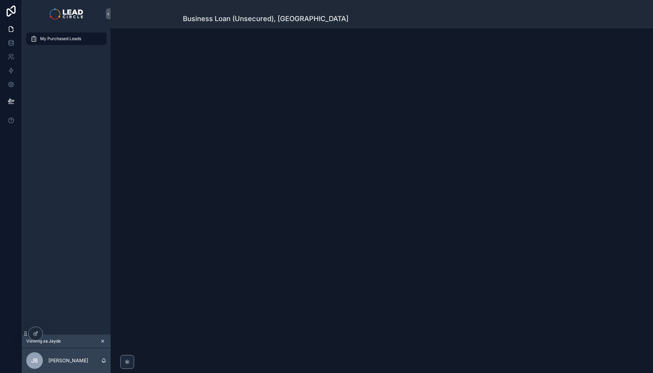
click at [78, 42] on div "My Purchased Leads" at bounding box center [66, 38] width 72 height 11
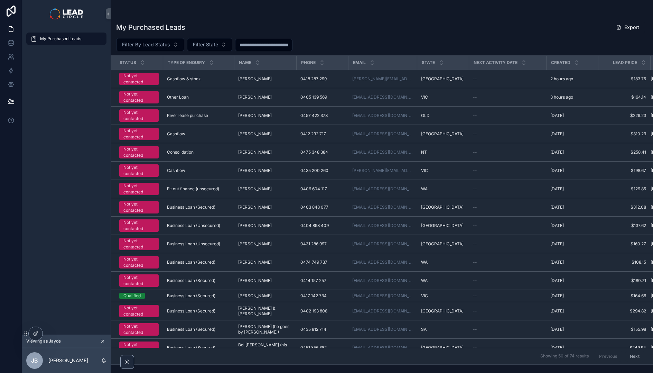
click at [68, 37] on span "My Purchased Leads" at bounding box center [60, 39] width 41 height 6
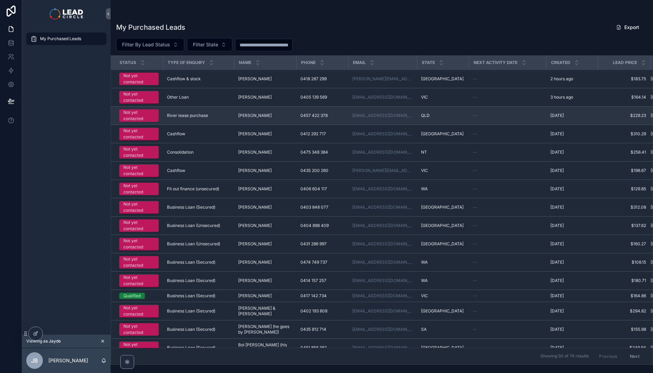
click at [139, 112] on div "Not yet contacted" at bounding box center [138, 115] width 31 height 12
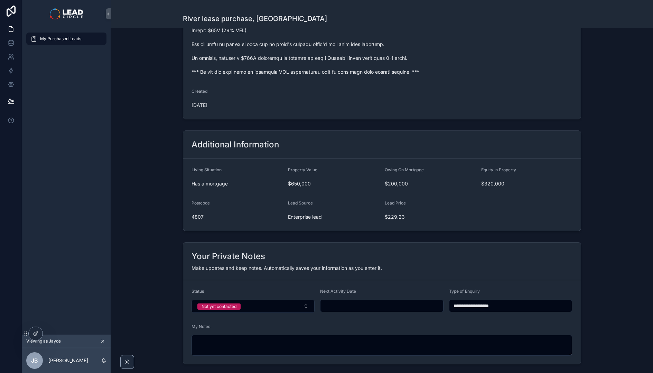
scroll to position [425, 0]
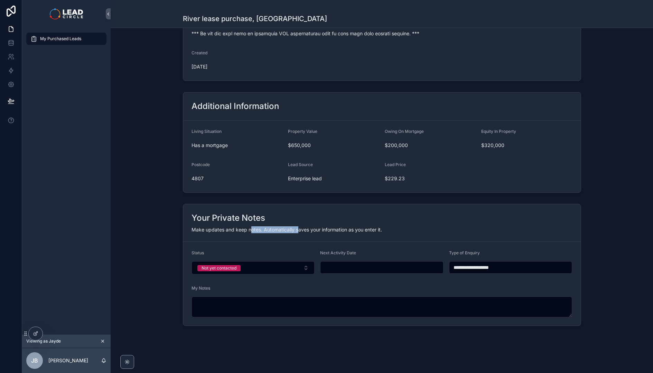
drag, startPoint x: 295, startPoint y: 230, endPoint x: 318, endPoint y: 230, distance: 23.9
click at [313, 230] on span "Make updates and keep notes. Automatically saves your information as you enter …" at bounding box center [287, 229] width 191 height 6
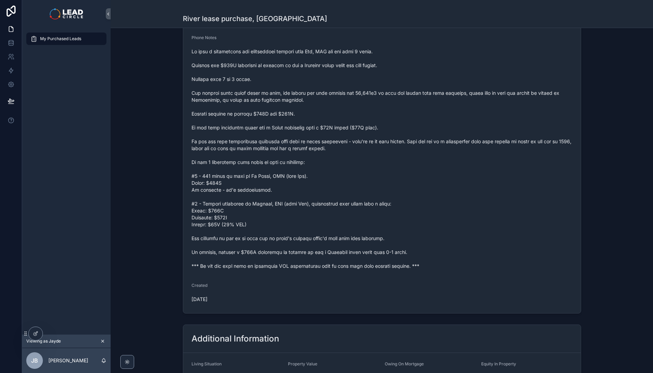
click at [314, 225] on span "scrollable content" at bounding box center [382, 158] width 381 height 221
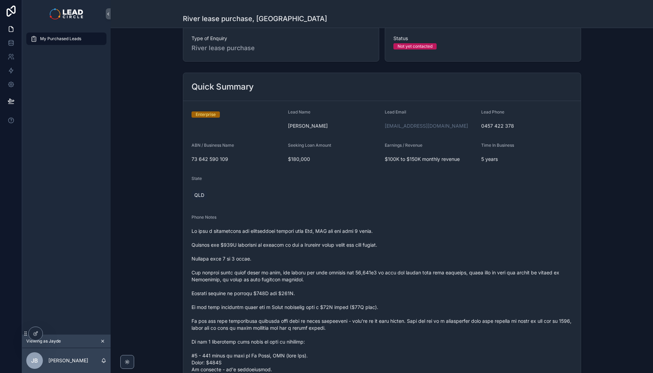
scroll to position [0, 0]
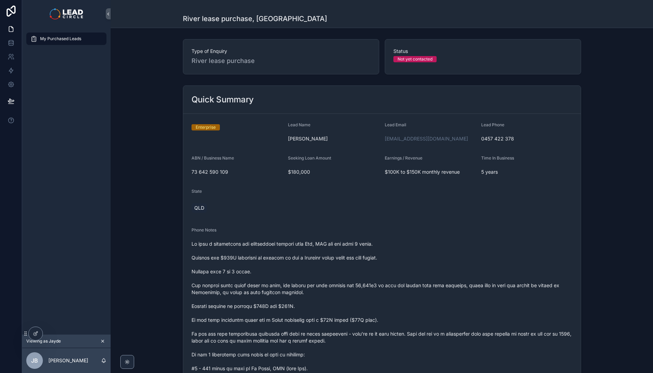
click at [62, 40] on span "My Purchased Leads" at bounding box center [60, 39] width 41 height 6
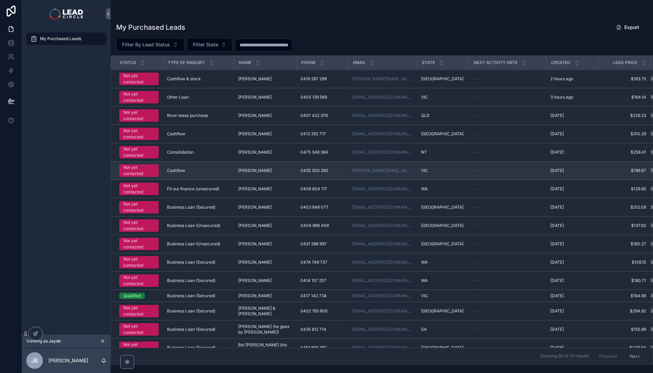
click at [155, 172] on span "Not yet contacted" at bounding box center [138, 170] width 39 height 12
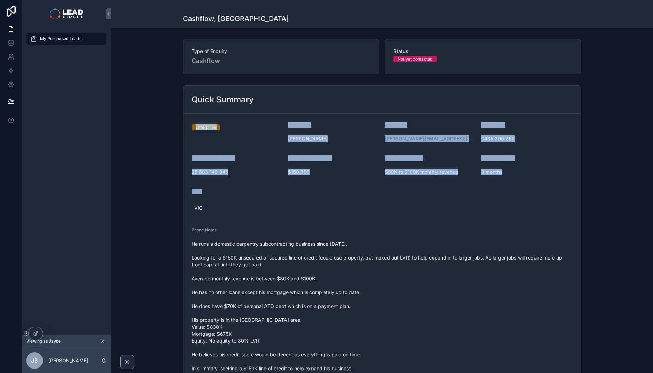
drag, startPoint x: 201, startPoint y: 117, endPoint x: 287, endPoint y: 196, distance: 116.7
click at [287, 196] on form "Enterprise Lead Name Michael Maglogiannis Lead Email michael@builtbycollab.com.…" at bounding box center [382, 271] width 398 height 315
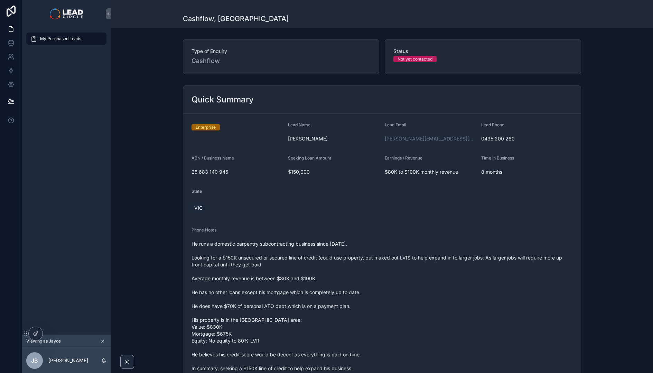
click at [87, 38] on div "My Purchased Leads" at bounding box center [66, 38] width 72 height 11
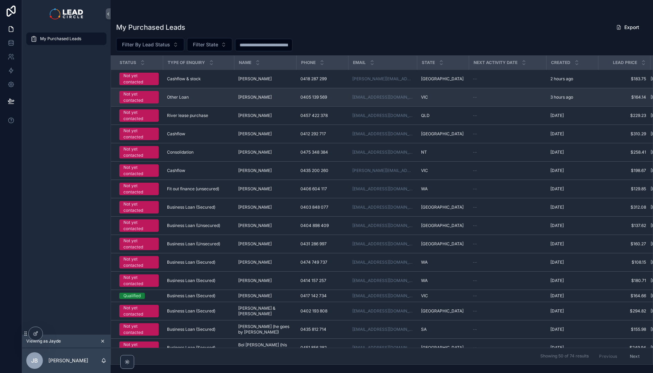
click at [145, 94] on div "Not yet contacted" at bounding box center [138, 97] width 31 height 12
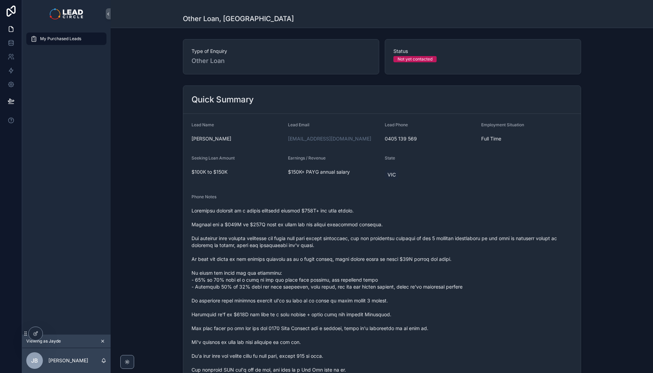
click at [75, 38] on span "My Purchased Leads" at bounding box center [60, 39] width 41 height 6
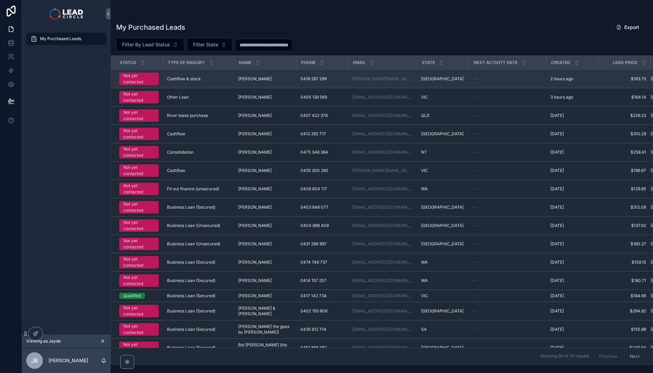
click at [146, 76] on div "Not yet contacted" at bounding box center [138, 79] width 31 height 12
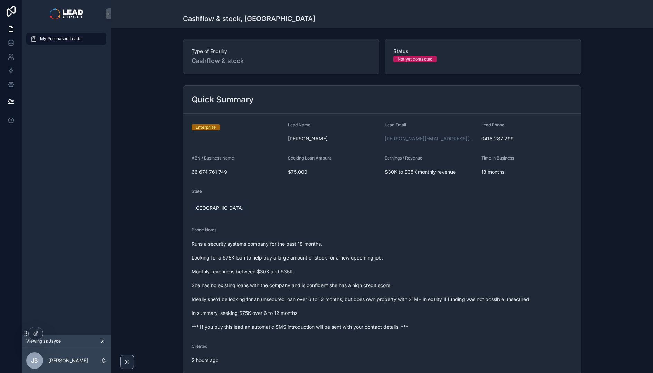
click at [83, 41] on div "My Purchased Leads" at bounding box center [66, 38] width 72 height 11
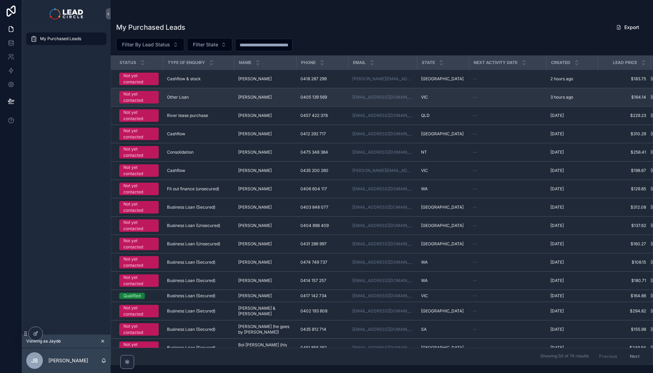
click at [161, 96] on td "Not yet contacted" at bounding box center [137, 97] width 52 height 18
click at [143, 95] on div "Not yet contacted" at bounding box center [138, 97] width 31 height 12
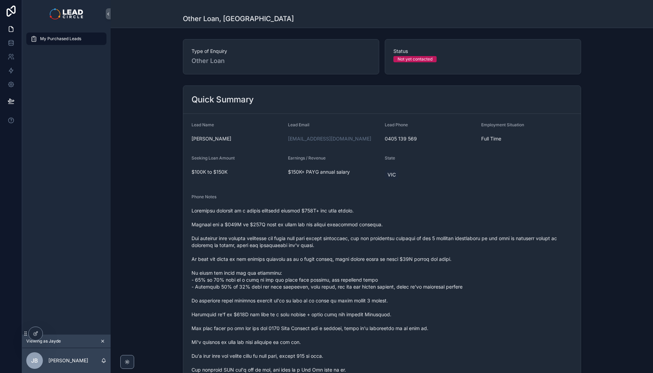
click at [78, 40] on span "My Purchased Leads" at bounding box center [60, 39] width 41 height 6
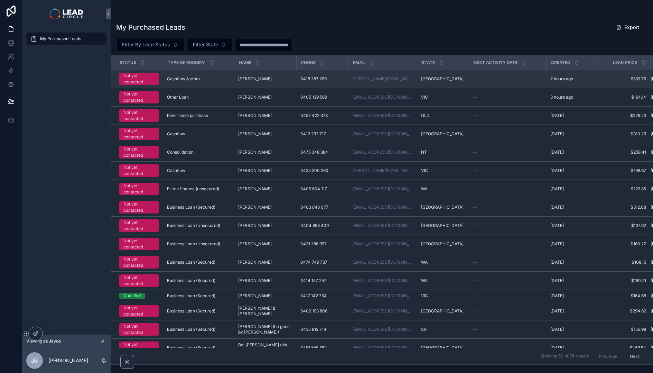
click at [140, 76] on div "Not yet contacted" at bounding box center [138, 79] width 31 height 12
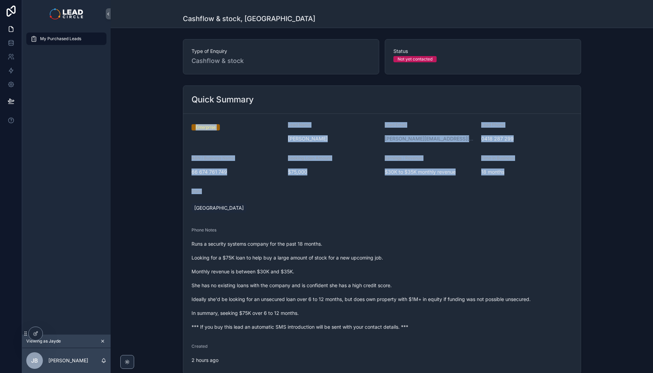
drag, startPoint x: 240, startPoint y: 123, endPoint x: 284, endPoint y: 208, distance: 95.7
click at [284, 208] on form "Enterprise Lead Name Susan Rupert Lead Email susan@mbcpm.com.au Lead Phone 0418…" at bounding box center [382, 244] width 398 height 260
click at [283, 203] on form "Enterprise Lead Name Susan Rupert Lead Email susan@mbcpm.com.au Lead Phone 0418…" at bounding box center [382, 244] width 398 height 260
drag, startPoint x: 259, startPoint y: 176, endPoint x: 275, endPoint y: 196, distance: 25.9
click at [275, 196] on form "Enterprise Lead Name Susan Rupert Lead Email susan@mbcpm.com.au Lead Phone 0418…" at bounding box center [382, 244] width 398 height 260
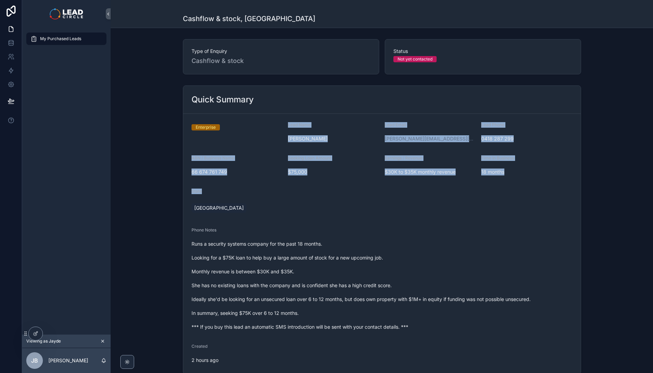
click at [275, 196] on div "State" at bounding box center [237, 192] width 91 height 8
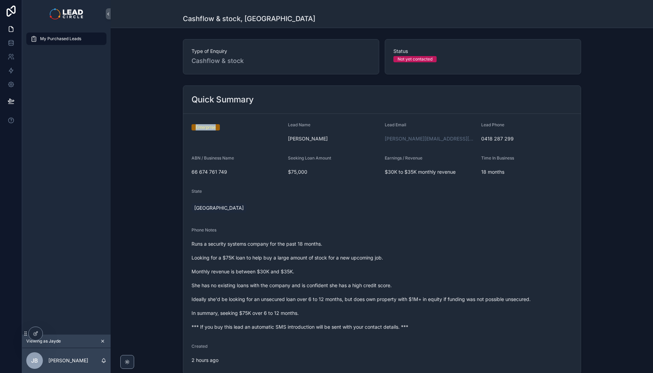
drag, startPoint x: 196, startPoint y: 119, endPoint x: 226, endPoint y: 145, distance: 39.9
click at [226, 145] on form "Enterprise Lead Name Susan Rupert Lead Email susan@mbcpm.com.au Lead Phone 0418…" at bounding box center [382, 244] width 398 height 260
click at [202, 129] on div "Enterprise" at bounding box center [206, 127] width 20 height 6
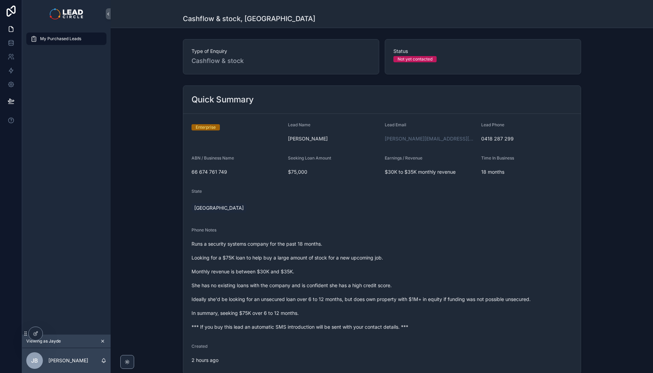
click at [254, 177] on div "66 674 761 749" at bounding box center [237, 171] width 91 height 11
click at [66, 12] on img "scrollable content" at bounding box center [66, 13] width 33 height 11
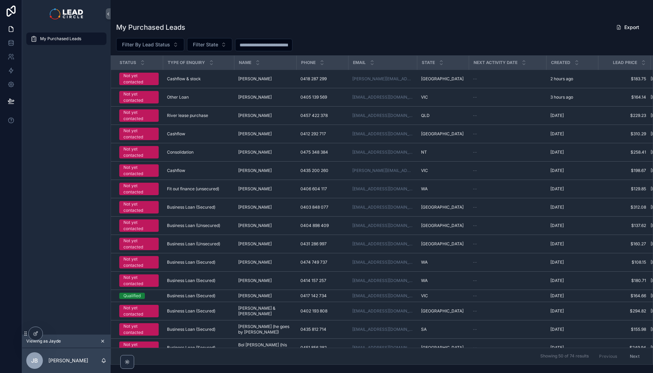
click at [74, 38] on span "My Purchased Leads" at bounding box center [60, 39] width 41 height 6
click at [67, 42] on div "My Purchased Leads" at bounding box center [66, 38] width 72 height 11
click at [67, 39] on span "My Purchased Leads" at bounding box center [60, 39] width 41 height 6
click at [64, 19] on img "scrollable content" at bounding box center [66, 13] width 33 height 11
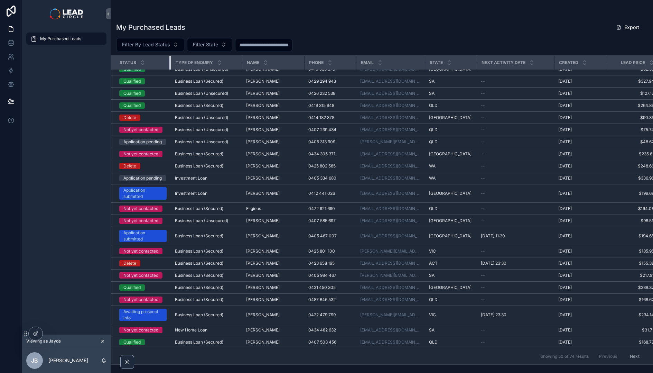
scroll to position [303, 0]
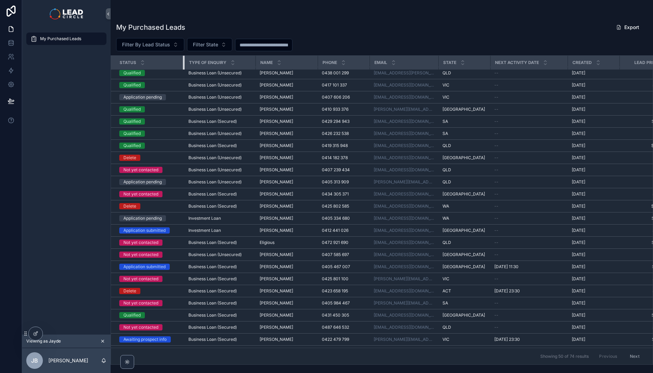
drag, startPoint x: 162, startPoint y: 62, endPoint x: 183, endPoint y: 63, distance: 21.4
click at [183, 63] on div "scrollable content" at bounding box center [184, 63] width 3 height 14
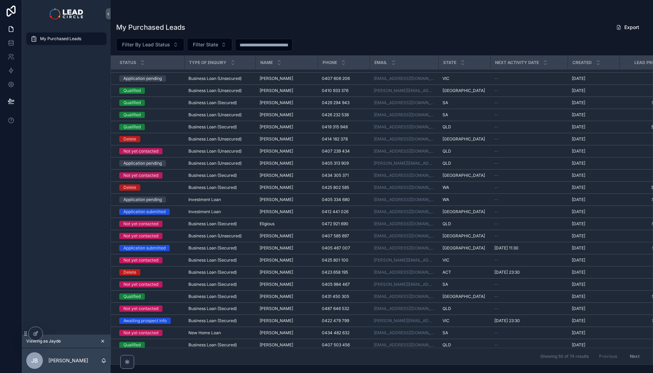
scroll to position [0, 0]
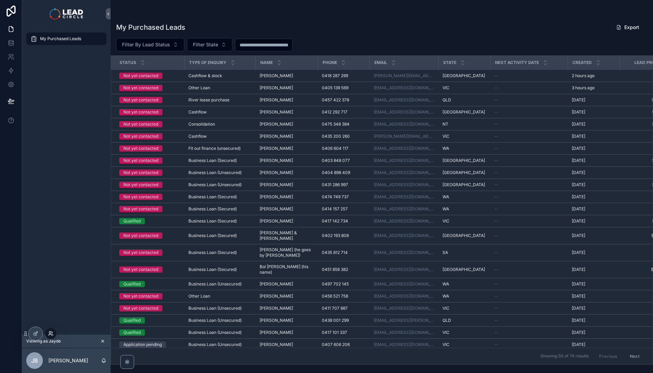
click at [53, 332] on icon at bounding box center [51, 334] width 6 height 6
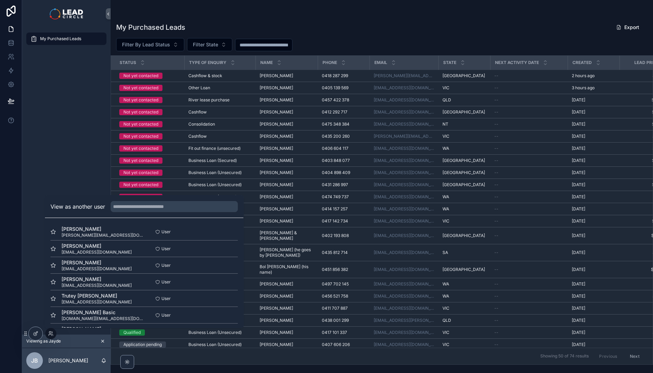
drag, startPoint x: 229, startPoint y: 231, endPoint x: 169, endPoint y: 206, distance: 65.0
click at [0, 0] on button "Select" at bounding box center [0, 0] width 0 height 0
click at [225, 231] on button "Select" at bounding box center [229, 232] width 18 height 10
click at [67, 171] on div "My Purchased Leads" at bounding box center [66, 181] width 89 height 307
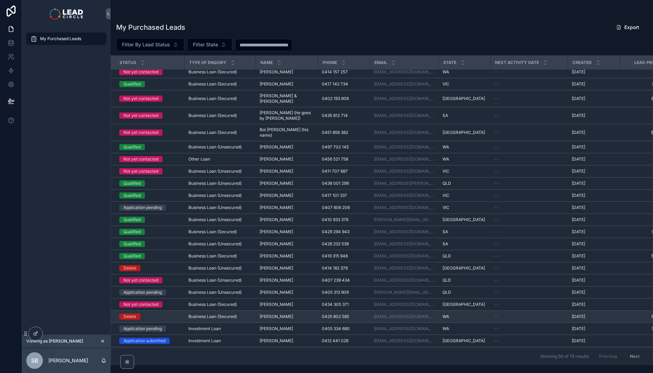
scroll to position [341, 0]
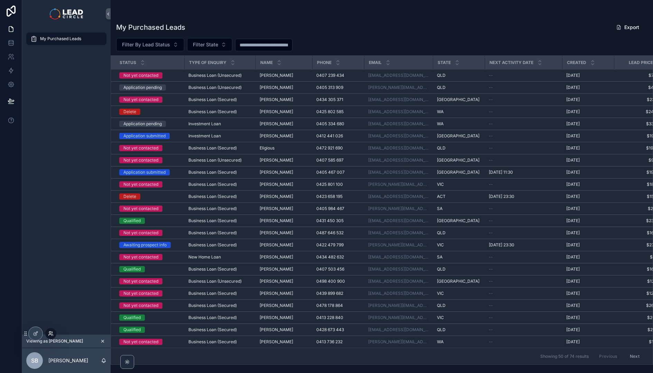
click at [51, 334] on icon at bounding box center [51, 334] width 6 height 6
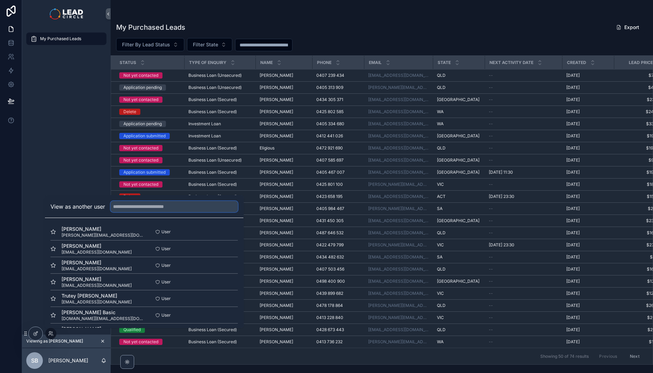
click at [127, 210] on input "text" at bounding box center [174, 206] width 127 height 11
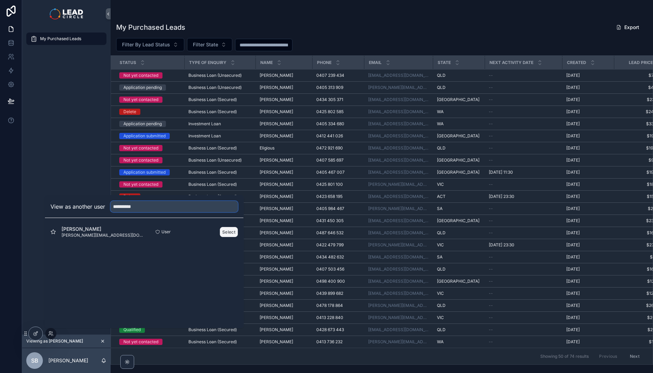
type input "**********"
click at [224, 233] on button "Select" at bounding box center [229, 232] width 18 height 10
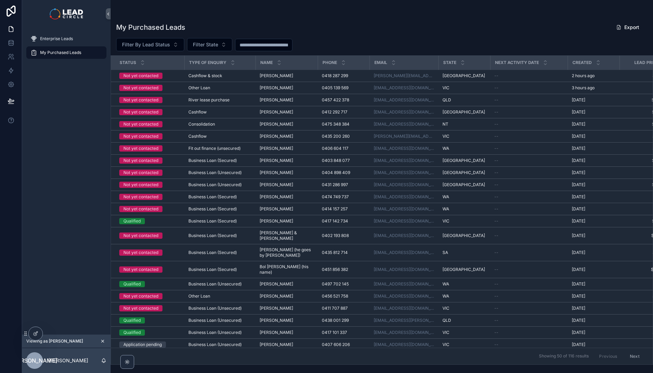
click at [76, 139] on div "Enterprise Leads My Purchased Leads" at bounding box center [66, 181] width 89 height 307
click at [72, 160] on div "Enterprise Leads My Purchased Leads" at bounding box center [66, 181] width 89 height 307
click at [67, 40] on span "Enterprise Leads" at bounding box center [56, 39] width 33 height 6
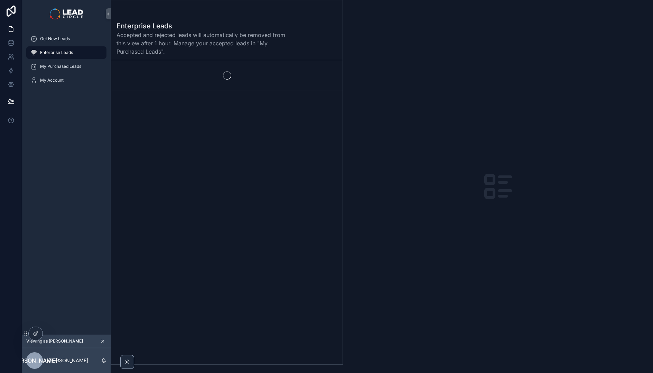
click at [72, 55] on span "Enterprise Leads" at bounding box center [56, 53] width 33 height 6
click at [74, 65] on span "My Purchased Leads" at bounding box center [60, 67] width 41 height 6
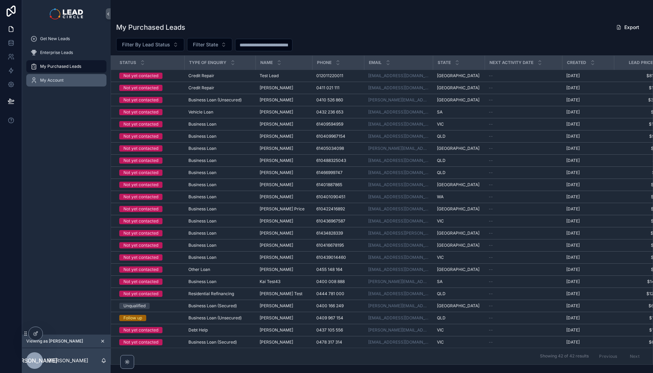
click at [60, 80] on span "My Account" at bounding box center [52, 80] width 24 height 6
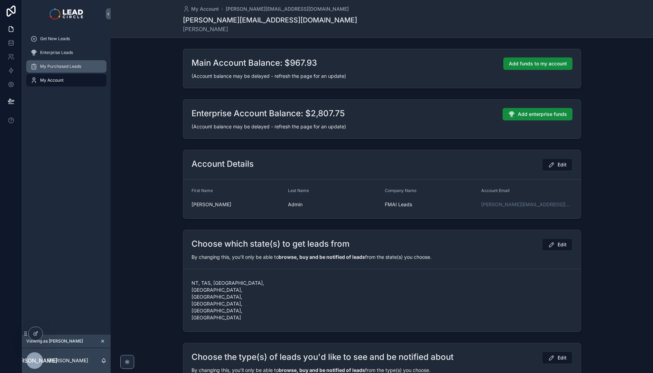
click at [63, 67] on span "My Purchased Leads" at bounding box center [60, 67] width 41 height 6
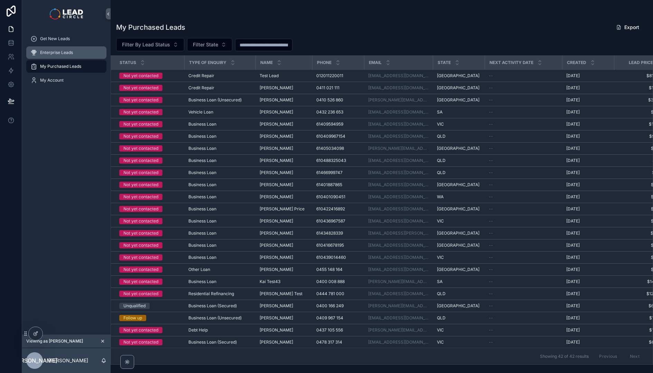
click at [59, 52] on span "Enterprise Leads" at bounding box center [56, 53] width 33 height 6
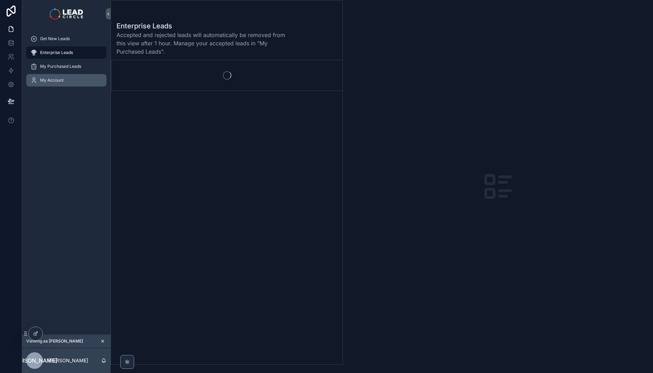
click at [53, 80] on span "My Account" at bounding box center [52, 80] width 24 height 6
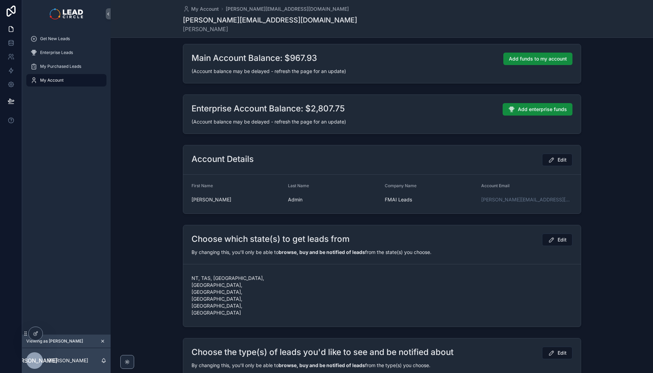
scroll to position [11, 0]
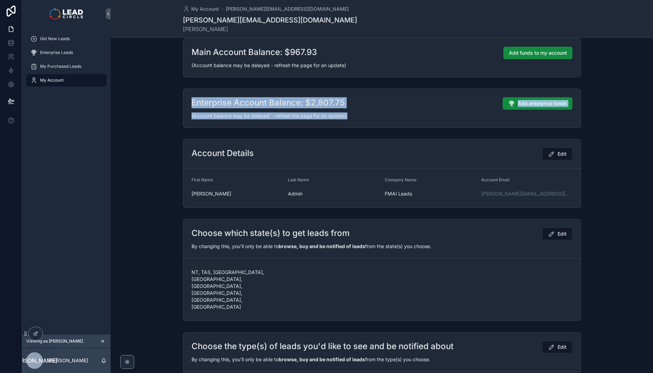
drag, startPoint x: 171, startPoint y: 101, endPoint x: 189, endPoint y: 145, distance: 47.5
click at [189, 145] on div "Main Account Balance: $967.93 Add funds to my account (Account balance may be d…" at bounding box center [382, 290] width 543 height 510
click at [189, 145] on div "Account Details Edit" at bounding box center [382, 153] width 398 height 29
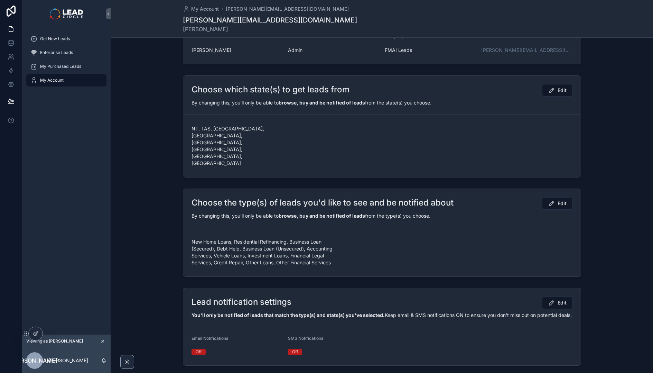
scroll to position [0, 0]
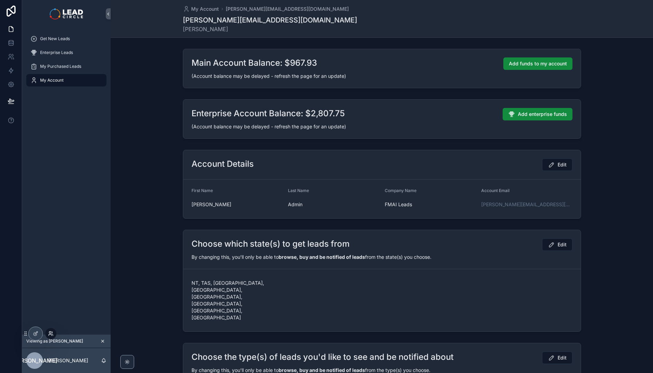
click at [49, 334] on icon at bounding box center [51, 334] width 6 height 6
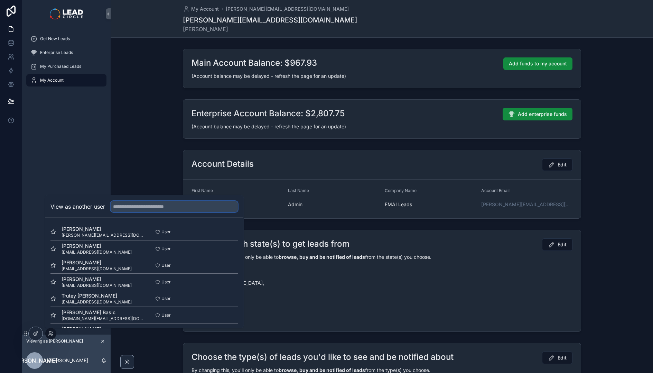
click at [131, 205] on input "text" at bounding box center [174, 206] width 127 height 11
type input "*****"
click at [229, 281] on button "Select" at bounding box center [229, 282] width 18 height 10
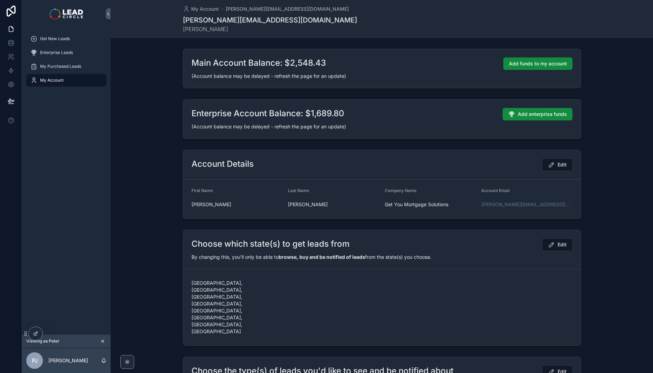
click at [89, 158] on div "Get New Leads Enterprise Leads My Purchased Leads My Account" at bounding box center [66, 181] width 89 height 307
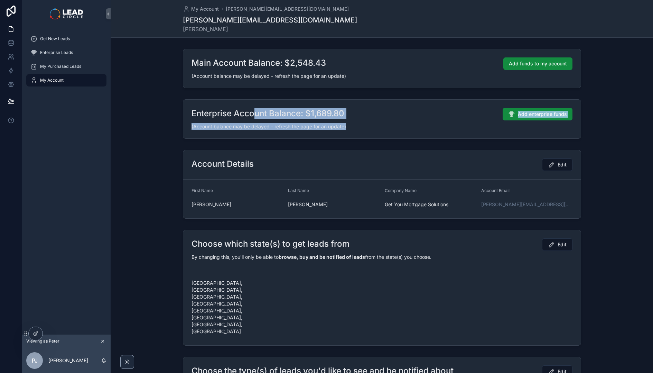
drag, startPoint x: 253, startPoint y: 113, endPoint x: 376, endPoint y: 133, distance: 124.3
click at [376, 133] on div "Enterprise Account Balance: $1,689.80 Add enterprise funds (Account balance may…" at bounding box center [382, 119] width 398 height 39
click at [375, 133] on div "Enterprise Account Balance: $1,689.80 Add enterprise funds (Account balance may…" at bounding box center [382, 119] width 398 height 39
drag, startPoint x: 345, startPoint y: 130, endPoint x: 198, endPoint y: 109, distance: 147.8
click at [198, 109] on div "Enterprise Account Balance: $1,689.80 Add enterprise funds (Account balance may…" at bounding box center [382, 119] width 398 height 39
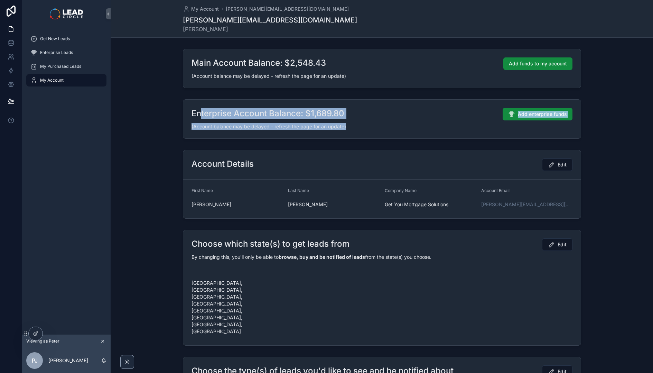
click at [198, 109] on h2 "Enterprise Account Balance: $1,689.80" at bounding box center [268, 113] width 153 height 11
drag, startPoint x: 185, startPoint y: 111, endPoint x: 339, endPoint y: 131, distance: 155.1
click at [339, 131] on div "Enterprise Account Balance: $1,689.80 Add enterprise funds (Account balance may…" at bounding box center [382, 119] width 398 height 39
drag, startPoint x: 348, startPoint y: 131, endPoint x: 185, endPoint y: 116, distance: 163.5
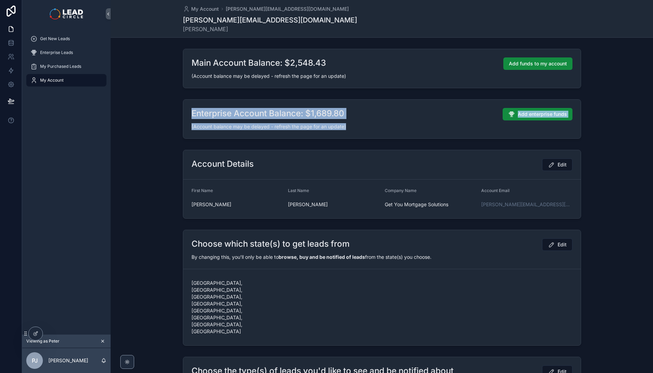
click at [185, 116] on div "Enterprise Account Balance: $1,689.80 Add enterprise funds (Account balance may…" at bounding box center [382, 119] width 398 height 39
drag, startPoint x: 303, startPoint y: 131, endPoint x: 348, endPoint y: 132, distance: 44.3
click at [348, 132] on div "Enterprise Account Balance: $1,689.80 Add enterprise funds (Account balance may…" at bounding box center [382, 119] width 398 height 39
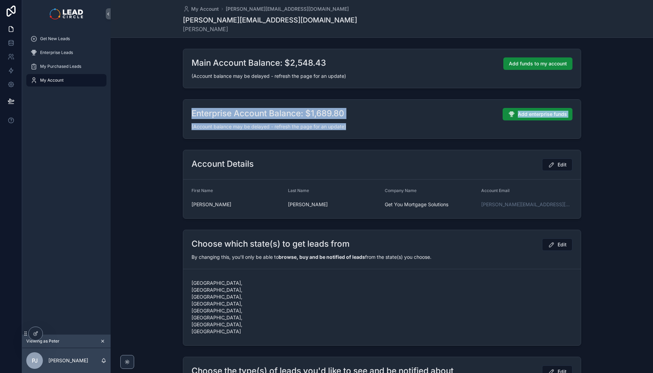
drag, startPoint x: 330, startPoint y: 126, endPoint x: 185, endPoint y: 107, distance: 146.5
click at [185, 107] on div "Enterprise Account Balance: $1,689.80 Add enterprise funds (Account balance may…" at bounding box center [382, 119] width 398 height 39
drag, startPoint x: 185, startPoint y: 107, endPoint x: 347, endPoint y: 125, distance: 162.8
click at [347, 125] on div "Enterprise Account Balance: $1,689.80 Add enterprise funds (Account balance may…" at bounding box center [382, 119] width 398 height 39
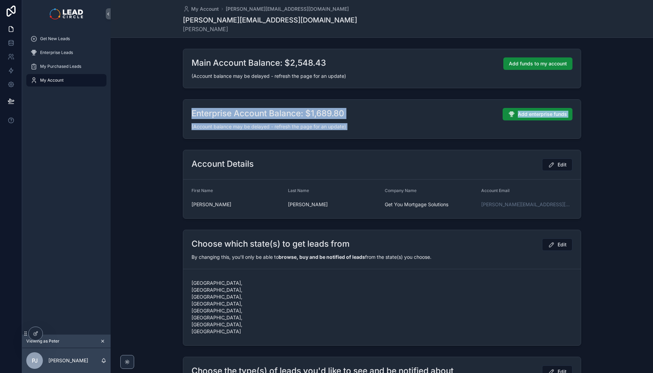
click at [347, 125] on div "(Account balance may be delayed - refresh the page for an update)" at bounding box center [382, 126] width 381 height 7
drag, startPoint x: 322, startPoint y: 122, endPoint x: 201, endPoint y: 106, distance: 122.1
click at [201, 106] on div "Enterprise Account Balance: $1,689.80 Add enterprise funds (Account balance may…" at bounding box center [382, 119] width 398 height 39
drag, startPoint x: 231, startPoint y: 114, endPoint x: 334, endPoint y: 134, distance: 104.5
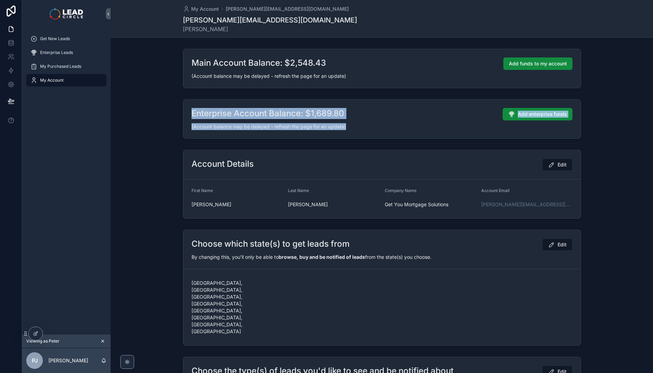
click at [334, 134] on div "Enterprise Account Balance: $1,689.80 Add enterprise funds (Account balance may…" at bounding box center [382, 119] width 398 height 39
drag, startPoint x: 280, startPoint y: 116, endPoint x: 231, endPoint y: 106, distance: 50.2
click at [236, 108] on div "Enterprise Account Balance: $1,689.80 Add enterprise funds (Account balance may…" at bounding box center [382, 119] width 398 height 39
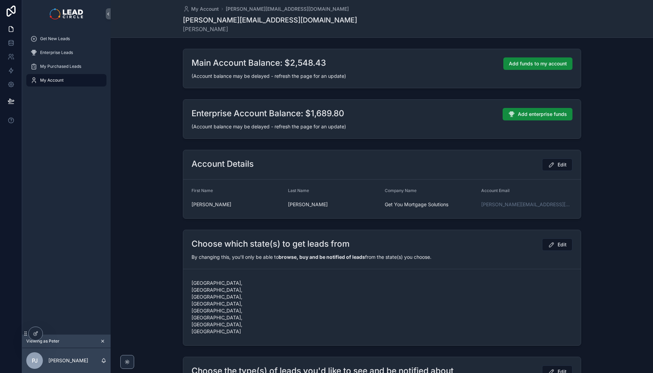
click at [229, 105] on div "Enterprise Account Balance: $1,689.80 Add enterprise funds (Account balance may…" at bounding box center [382, 119] width 398 height 39
drag, startPoint x: 229, startPoint y: 105, endPoint x: 337, endPoint y: 120, distance: 108.5
click at [334, 120] on div "Enterprise Account Balance: $1,689.80 Add enterprise funds (Account balance may…" at bounding box center [382, 119] width 398 height 39
click at [337, 120] on div "Enterprise Account Balance: $1,689.80 Add enterprise funds" at bounding box center [382, 114] width 381 height 12
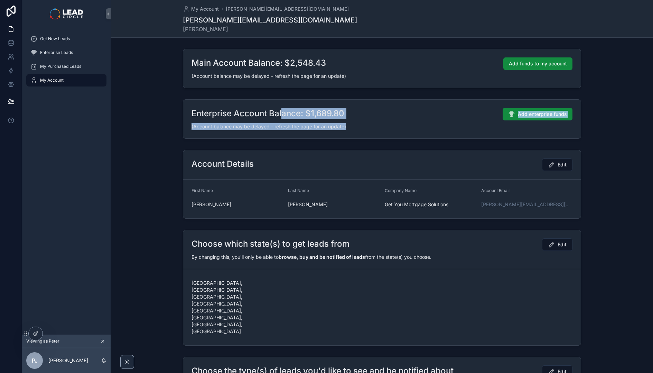
drag, startPoint x: 353, startPoint y: 127, endPoint x: 262, endPoint y: 110, distance: 93.2
click at [264, 111] on div "Enterprise Account Balance: $1,689.80 Add enterprise funds (Account balance may…" at bounding box center [382, 119] width 398 height 39
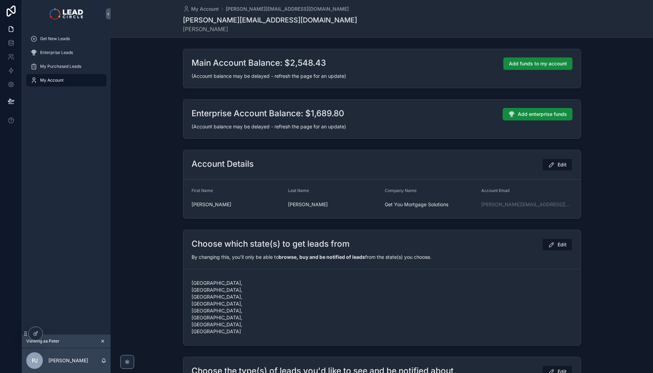
click at [262, 110] on h2 "Enterprise Account Balance: $1,689.80" at bounding box center [268, 113] width 153 height 11
click at [56, 69] on div "My Purchased Leads" at bounding box center [66, 66] width 72 height 11
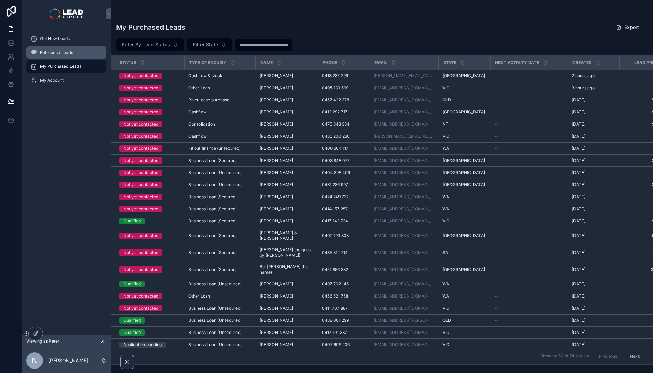
click at [61, 57] on div "Enterprise Leads" at bounding box center [66, 52] width 72 height 11
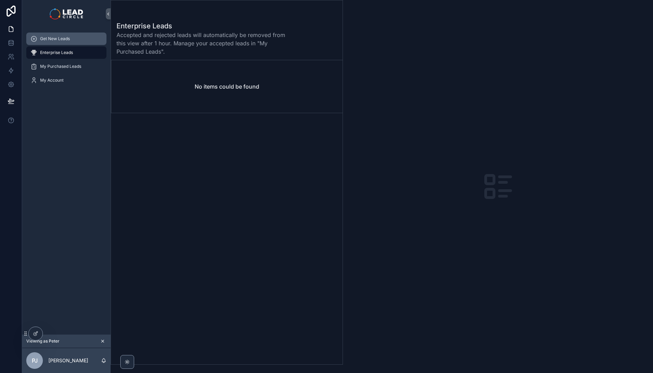
click at [63, 37] on span "Get New Leads" at bounding box center [55, 39] width 30 height 6
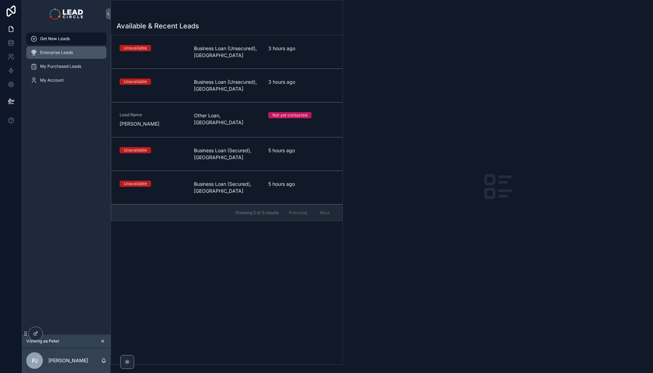
click at [65, 56] on div "Enterprise Leads" at bounding box center [66, 52] width 72 height 11
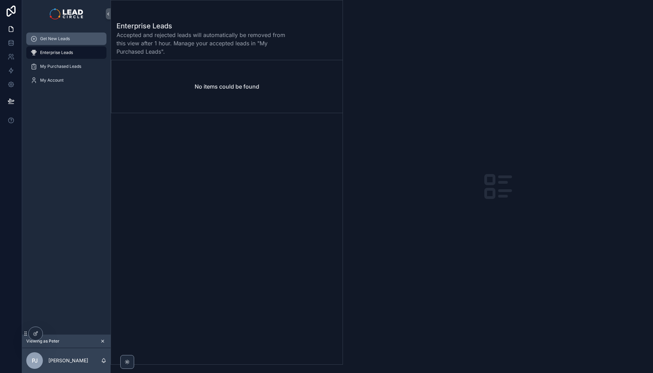
click at [65, 42] on div "Get New Leads" at bounding box center [66, 38] width 72 height 11
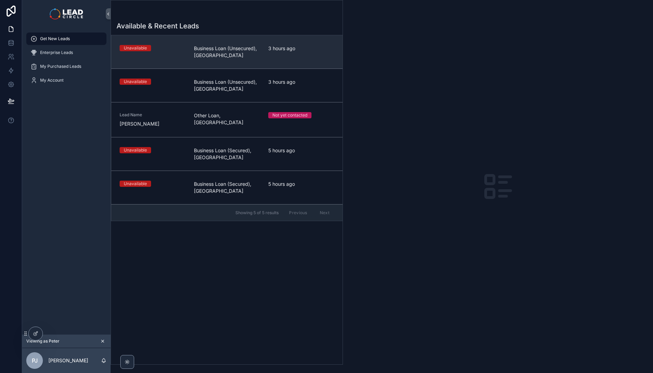
click at [165, 44] on link "Unavailable Business Loan (Unsecured), QLD 3 hours ago" at bounding box center [226, 51] width 231 height 33
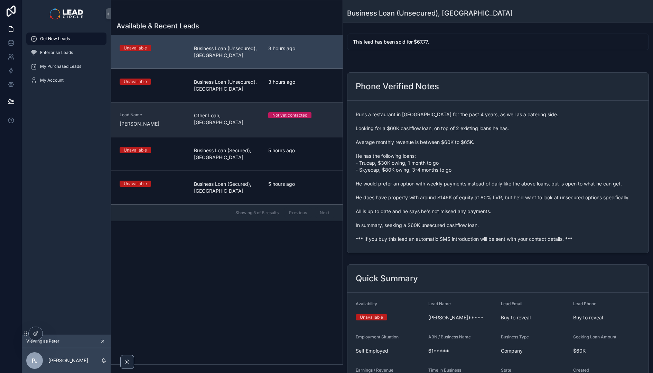
click at [196, 112] on span "Other Loan, [GEOGRAPHIC_DATA]" at bounding box center [227, 119] width 66 height 14
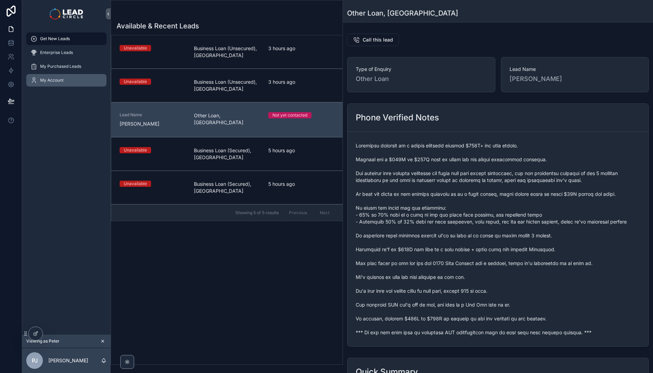
click at [49, 78] on span "My Account" at bounding box center [52, 80] width 24 height 6
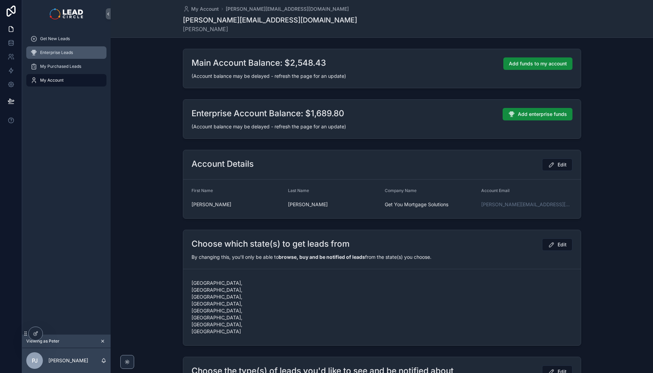
click at [66, 52] on span "Enterprise Leads" at bounding box center [56, 53] width 33 height 6
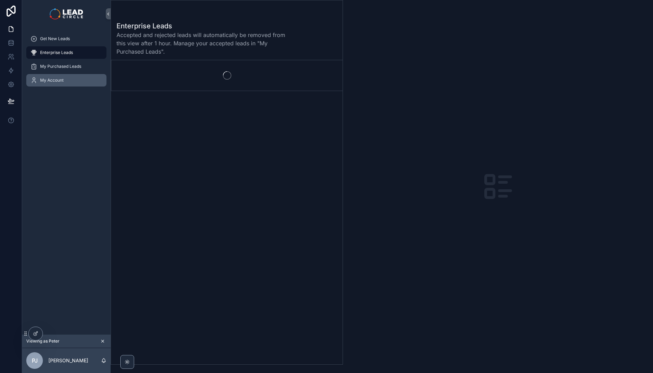
click at [61, 82] on span "My Account" at bounding box center [52, 80] width 24 height 6
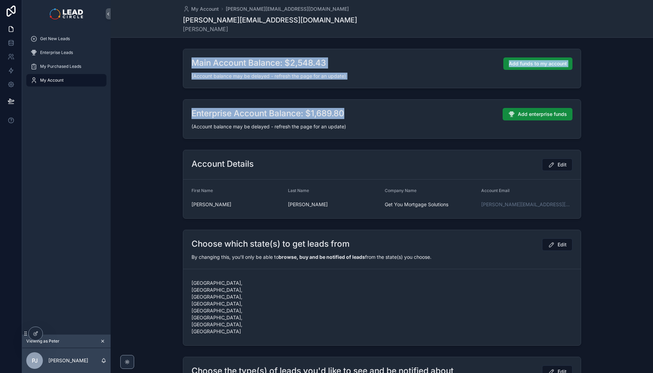
click at [254, 120] on div "Main Account Balance: $2,548.43 Add funds to my account (Account balance may be…" at bounding box center [382, 305] width 543 height 518
click at [254, 120] on div "Enterprise Account Balance: $1,689.80 Add enterprise funds (Account balance may…" at bounding box center [382, 119] width 398 height 39
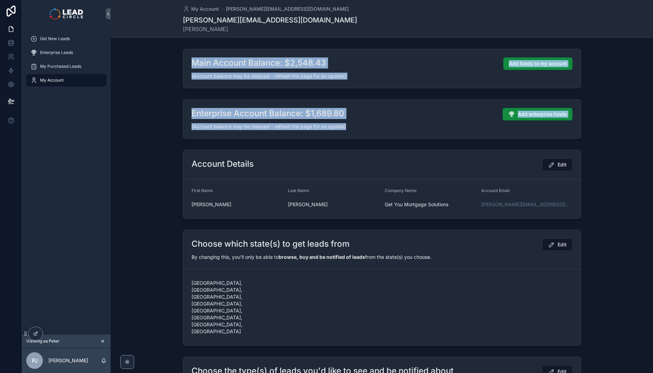
drag, startPoint x: 283, startPoint y: 136, endPoint x: 216, endPoint y: 46, distance: 112.2
click at [216, 46] on div "Main Account Balance: $2,548.43 Add funds to my account (Account balance may be…" at bounding box center [382, 305] width 543 height 518
click at [216, 46] on div "Main Account Balance: $2,548.43 Add funds to my account (Account balance may be…" at bounding box center [382, 68] width 543 height 45
drag, startPoint x: 263, startPoint y: 113, endPoint x: 267, endPoint y: 122, distance: 10.1
click at [267, 122] on div "Main Account Balance: $2,548.43 Add funds to my account (Account balance may be…" at bounding box center [382, 305] width 543 height 518
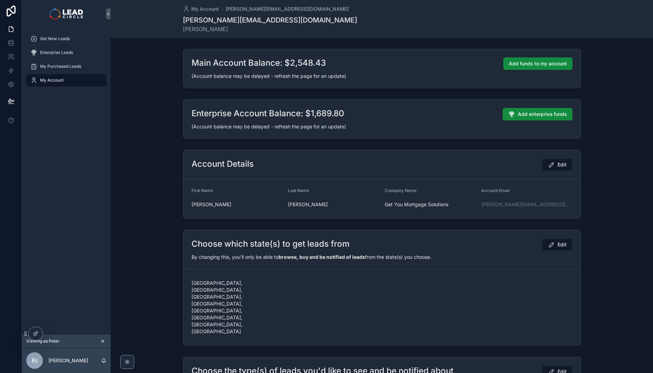
click at [267, 122] on div "Enterprise Account Balance: $1,689.80 Add enterprise funds (Account balance may…" at bounding box center [382, 119] width 398 height 39
click at [65, 65] on span "My Purchased Leads" at bounding box center [60, 67] width 41 height 6
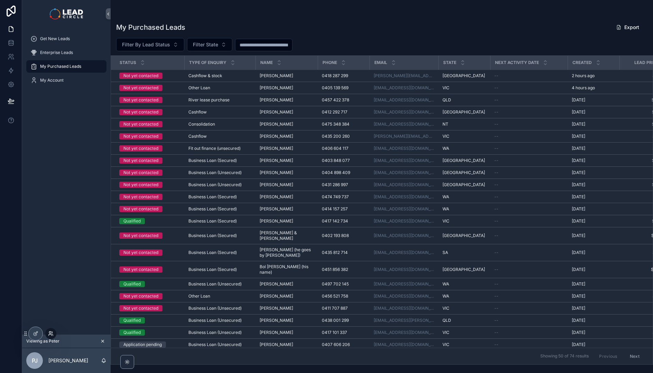
click at [52, 335] on icon at bounding box center [51, 334] width 6 height 6
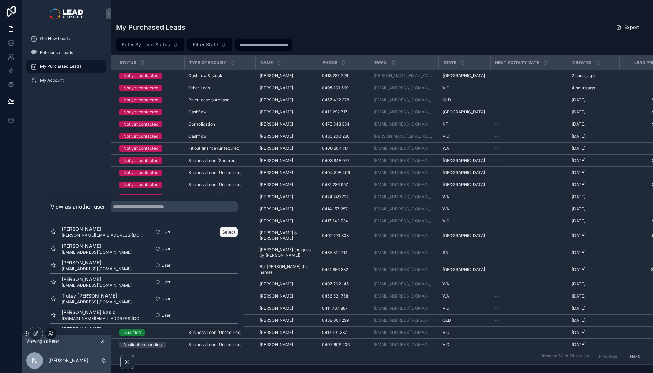
click at [229, 229] on button "Select" at bounding box center [229, 232] width 18 height 10
click at [89, 93] on div "My Purchased Leads" at bounding box center [66, 181] width 89 height 307
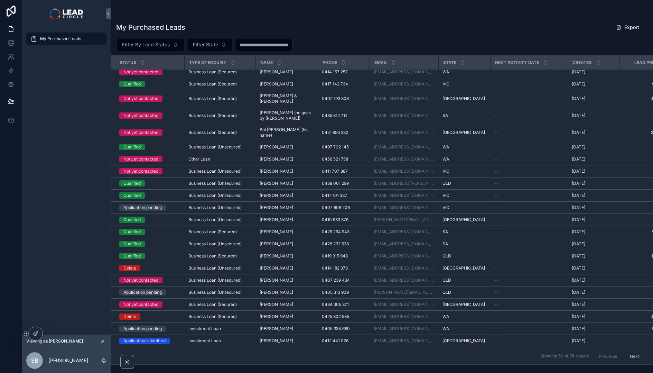
scroll to position [271, 0]
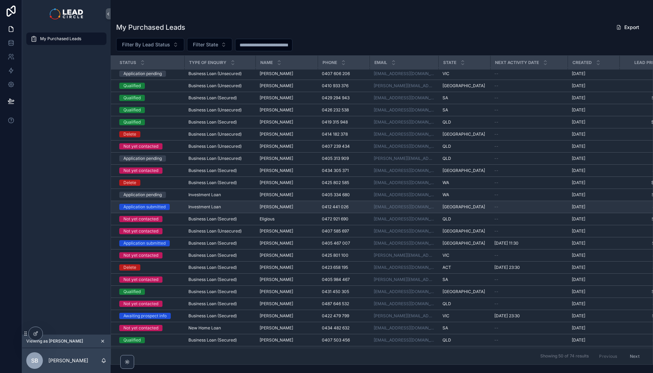
click at [151, 204] on div "Application submitted" at bounding box center [144, 207] width 42 height 6
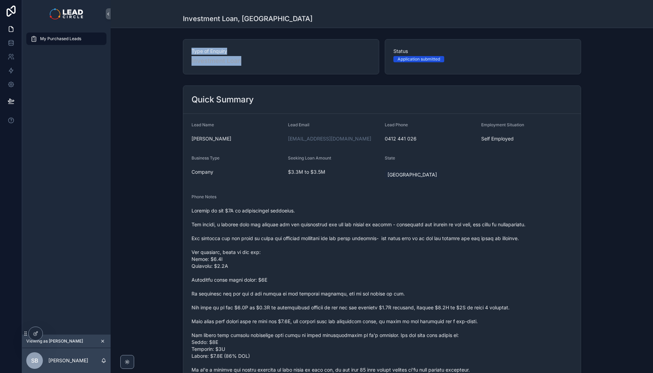
drag, startPoint x: 228, startPoint y: 47, endPoint x: 272, endPoint y: 64, distance: 47.5
click at [272, 64] on div "Type of Enquiry Investment Loan" at bounding box center [281, 56] width 196 height 35
click at [272, 64] on span "Investment Loan" at bounding box center [281, 61] width 179 height 10
click at [68, 12] on img "scrollable content" at bounding box center [66, 13] width 33 height 11
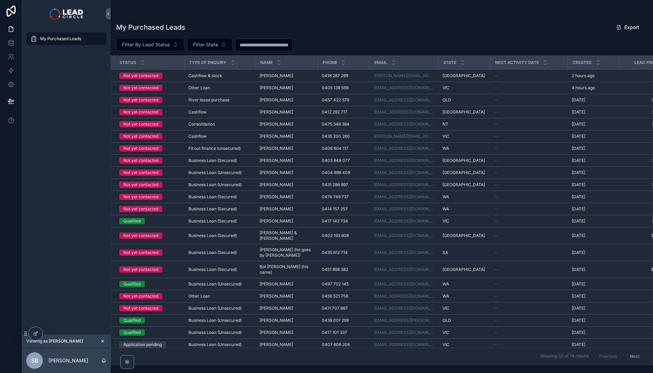
click at [101, 341] on icon "scrollable content" at bounding box center [102, 341] width 5 height 5
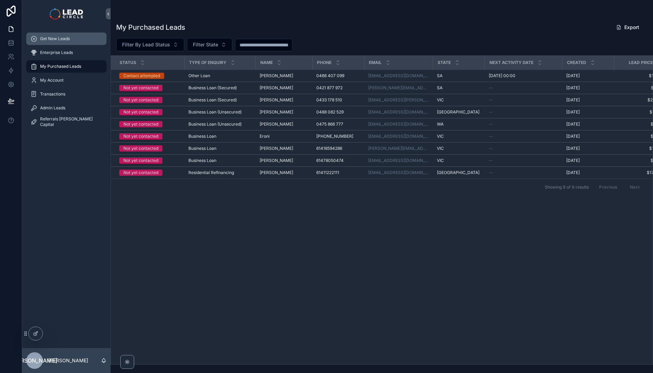
click at [75, 39] on div "Get New Leads" at bounding box center [66, 38] width 72 height 11
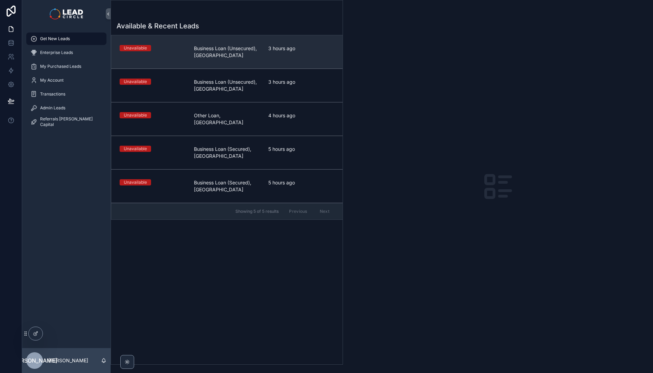
click at [187, 59] on link "Unavailable Business Loan (Unsecured), QLD 3 hours ago" at bounding box center [226, 51] width 231 height 33
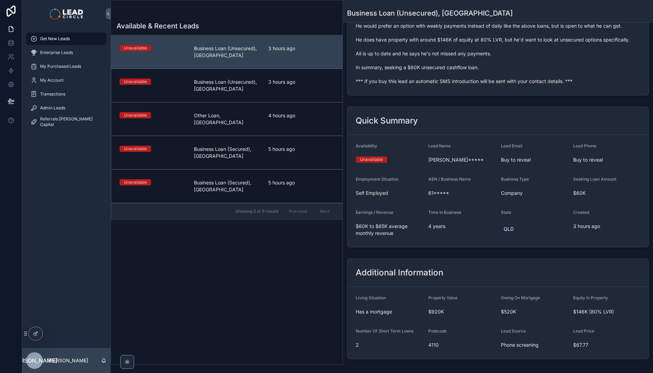
scroll to position [191, 0]
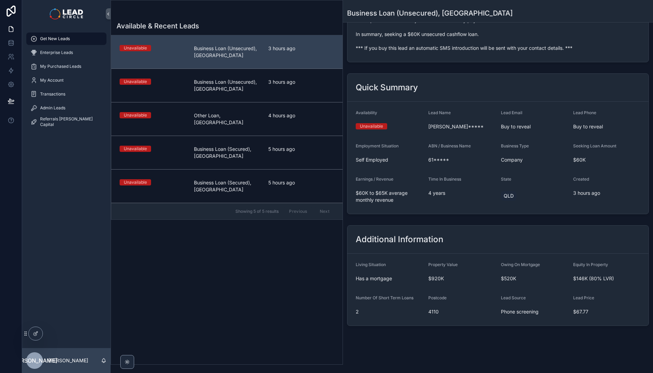
drag, startPoint x: 399, startPoint y: 241, endPoint x: 424, endPoint y: 302, distance: 65.8
click at [424, 302] on div "Additional Information Living Situation Has a mortgage Property Value $920K Owi…" at bounding box center [498, 275] width 302 height 101
click at [424, 302] on form "Living Situation Has a mortgage Property Value $920K Owing On Mortgage $520K Eq…" at bounding box center [498, 289] width 301 height 72
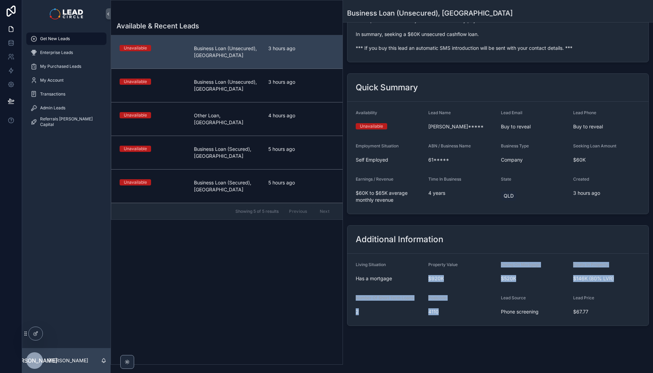
drag, startPoint x: 437, startPoint y: 322, endPoint x: 422, endPoint y: 250, distance: 74.1
click at [422, 250] on div "Additional Information Living Situation Has a mortgage Property Value $920K Owi…" at bounding box center [498, 275] width 302 height 101
click at [422, 249] on div "Additional Information" at bounding box center [498, 239] width 301 height 28
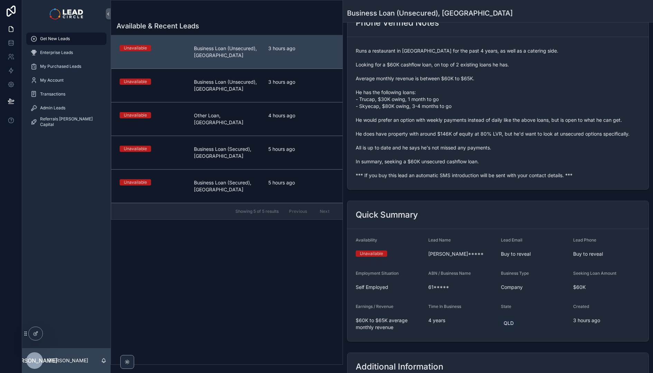
scroll to position [0, 0]
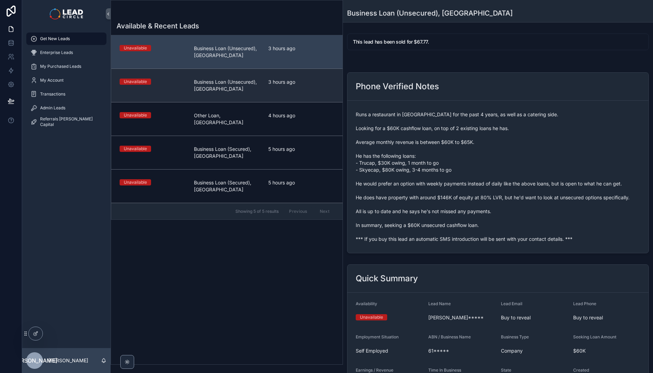
click at [318, 95] on link "Unavailable Business Loan (Unsecured), SA 3 hours ago" at bounding box center [226, 85] width 231 height 34
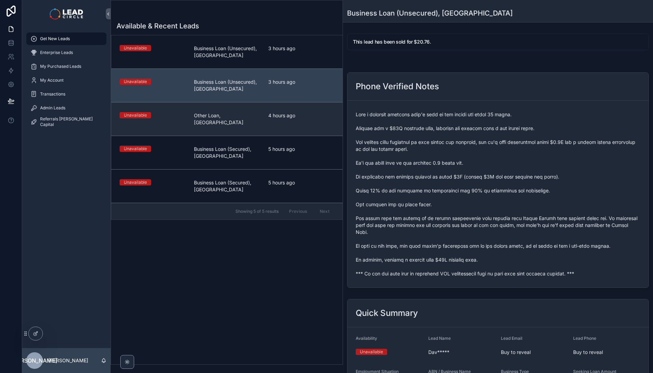
click at [316, 116] on span "4 hours ago" at bounding box center [301, 115] width 66 height 7
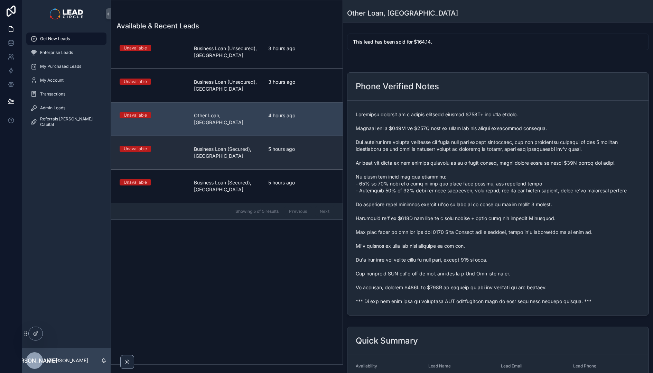
click at [311, 146] on span "5 hours ago" at bounding box center [301, 149] width 66 height 7
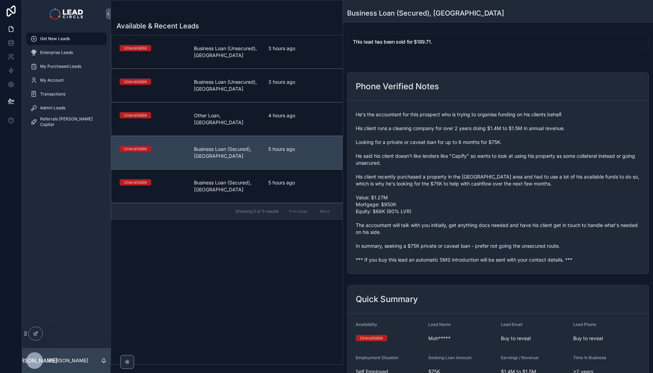
scroll to position [217, 0]
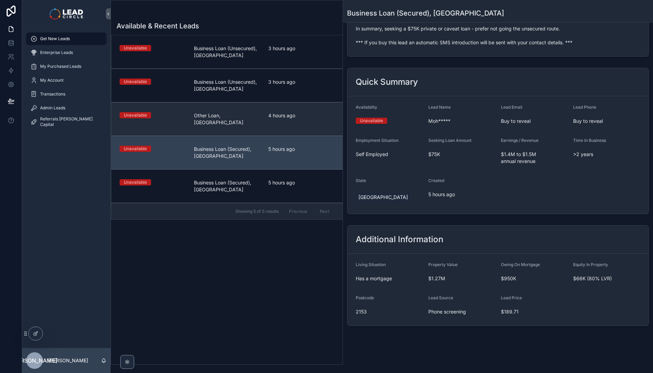
click at [270, 118] on span "4 hours ago" at bounding box center [301, 115] width 66 height 7
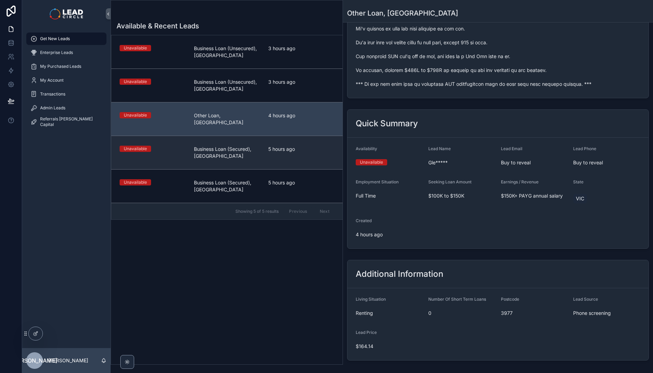
click at [262, 147] on div "Unavailable Business Loan (Secured), NSW 5 hours ago" at bounding box center [227, 153] width 215 height 14
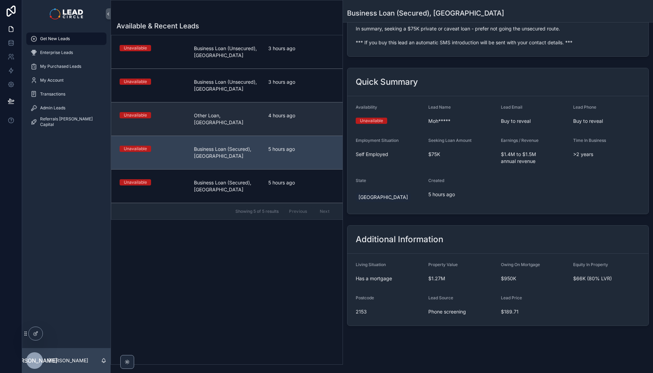
click at [273, 104] on link "Unavailable Other Loan, VIC 4 hours ago" at bounding box center [226, 119] width 231 height 34
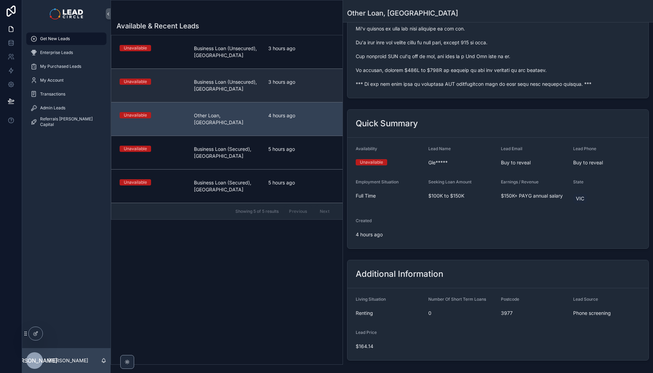
click at [241, 87] on span "Business Loan (Unsecured), [GEOGRAPHIC_DATA]" at bounding box center [227, 85] width 66 height 14
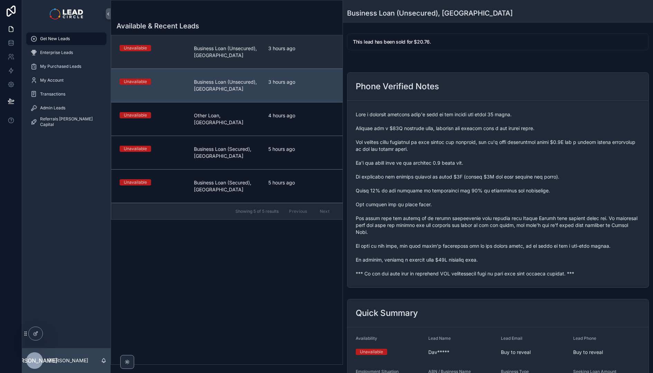
click at [296, 57] on div "3 hours ago" at bounding box center [301, 52] width 66 height 14
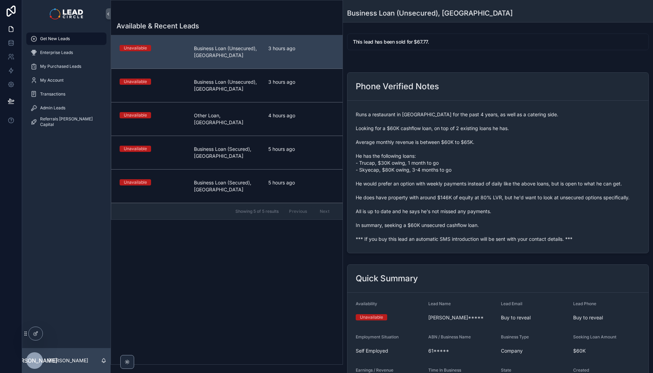
scroll to position [137, 0]
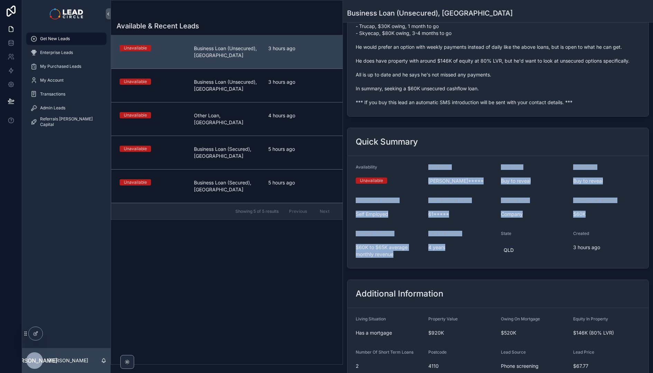
drag, startPoint x: 433, startPoint y: 165, endPoint x: 481, endPoint y: 261, distance: 107.9
click at [481, 261] on form "Availability Unavailable Lead Name Rex***** Lead Email Buy to reveal Lead Phone…" at bounding box center [498, 212] width 301 height 112
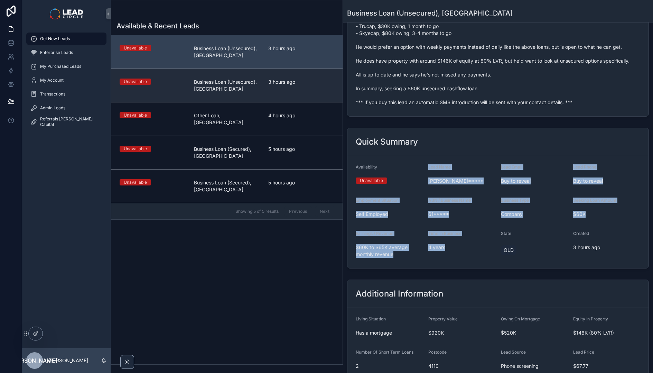
click at [287, 85] on span "3 hours ago" at bounding box center [301, 81] width 66 height 7
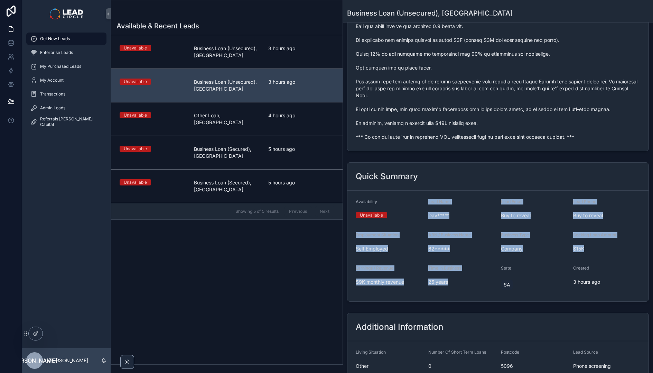
drag, startPoint x: 441, startPoint y: 186, endPoint x: 473, endPoint y: 288, distance: 106.8
click at [473, 288] on form "Availability Unavailable Lead Name Dav***** Lead Email Buy to reveal Lead Phone…" at bounding box center [498, 246] width 301 height 111
drag, startPoint x: 473, startPoint y: 288, endPoint x: 526, endPoint y: 295, distance: 54.0
click at [473, 288] on form "Availability Unavailable Lead Name Dav***** Lead Email Buy to reveal Lead Phone…" at bounding box center [498, 246] width 301 height 111
drag, startPoint x: 510, startPoint y: 212, endPoint x: 501, endPoint y: 173, distance: 39.6
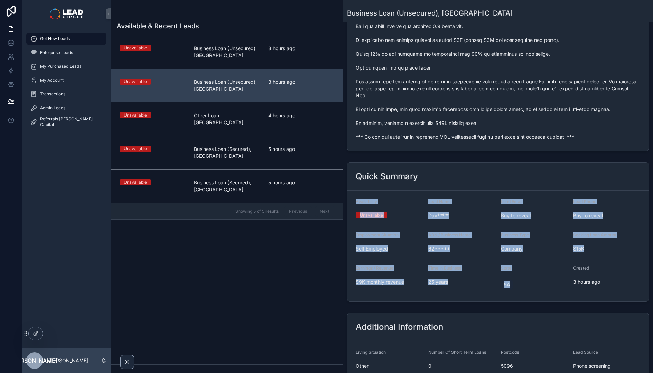
click at [501, 173] on div "Quick Summary Availability Unavailable Lead Name Dav***** Lead Email Buy to rev…" at bounding box center [498, 231] width 302 height 139
click at [501, 173] on div "Quick Summary" at bounding box center [498, 176] width 285 height 11
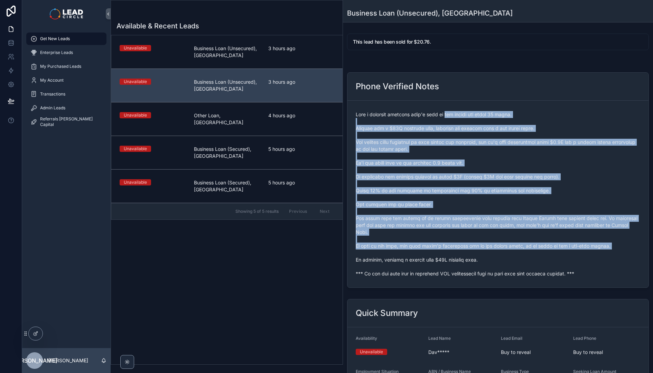
click at [514, 254] on span "scrollable content" at bounding box center [498, 194] width 285 height 166
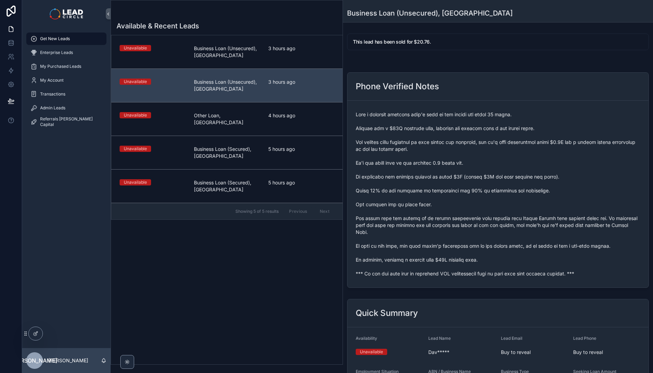
click at [55, 45] on link "Get New Leads" at bounding box center [66, 39] width 80 height 12
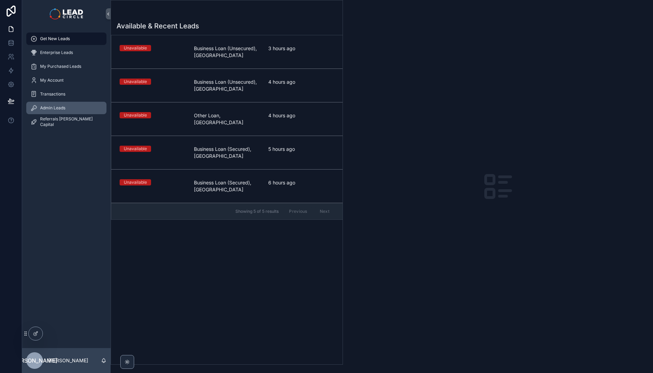
click at [73, 111] on div "Admin Leads" at bounding box center [66, 107] width 72 height 11
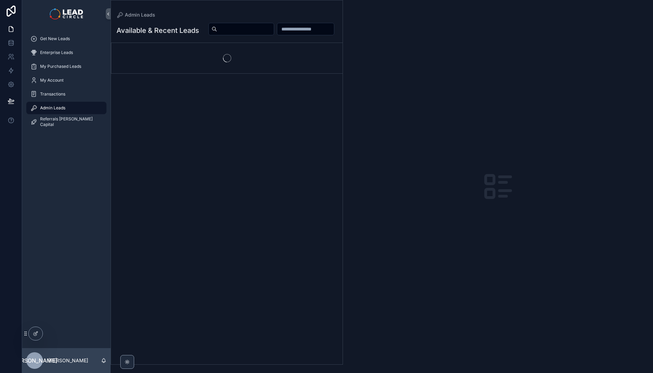
click at [274, 26] on input "scrollable content" at bounding box center [245, 29] width 57 height 10
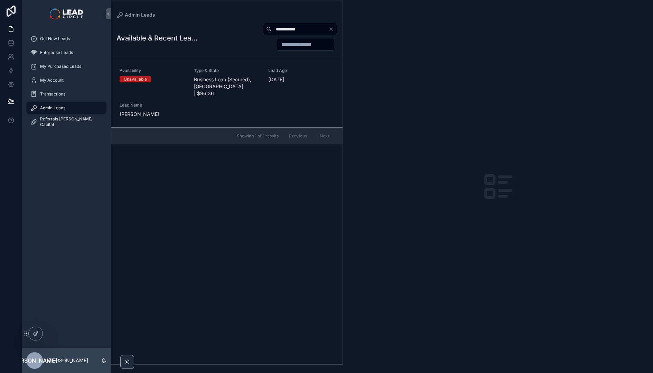
type input "**********"
click at [224, 78] on span "Business Loan (Secured), NSW | $96.36" at bounding box center [227, 86] width 66 height 21
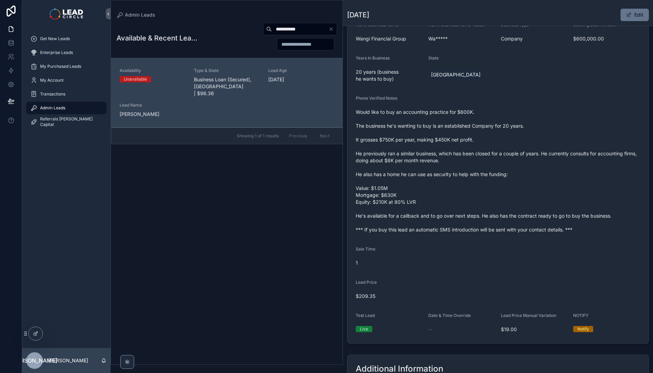
scroll to position [305, 0]
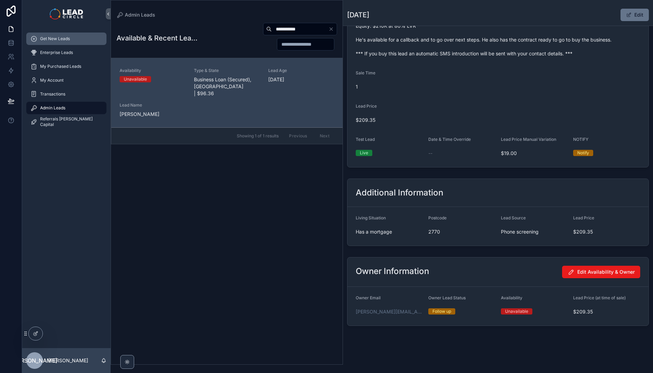
click at [64, 36] on span "Get New Leads" at bounding box center [55, 39] width 30 height 6
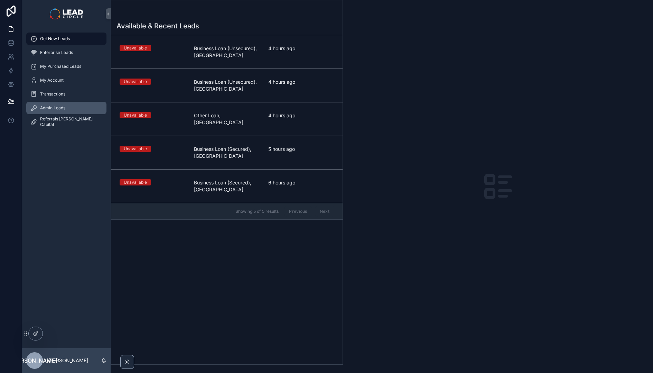
click at [92, 105] on div "Admin Leads" at bounding box center [66, 107] width 72 height 11
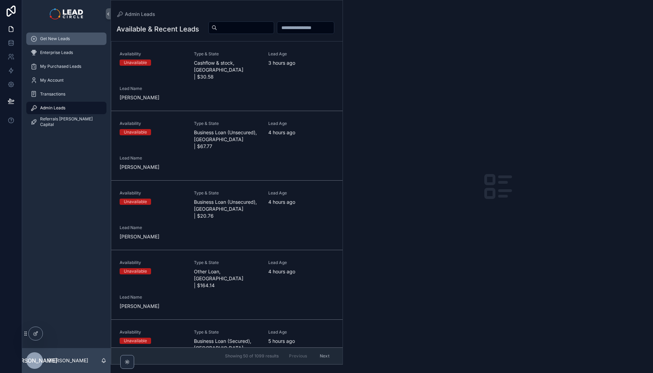
click at [87, 36] on div "Get New Leads" at bounding box center [66, 38] width 72 height 11
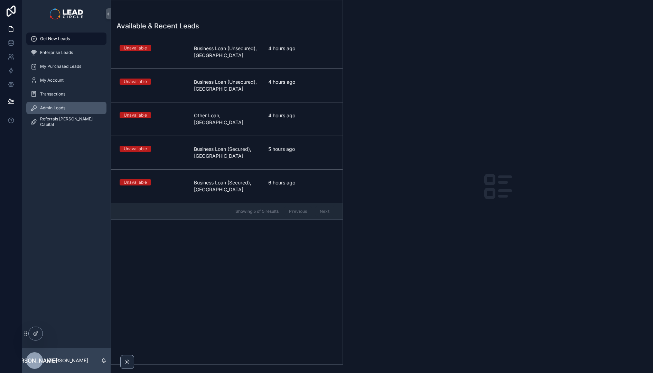
click at [66, 110] on div "Admin Leads" at bounding box center [66, 107] width 72 height 11
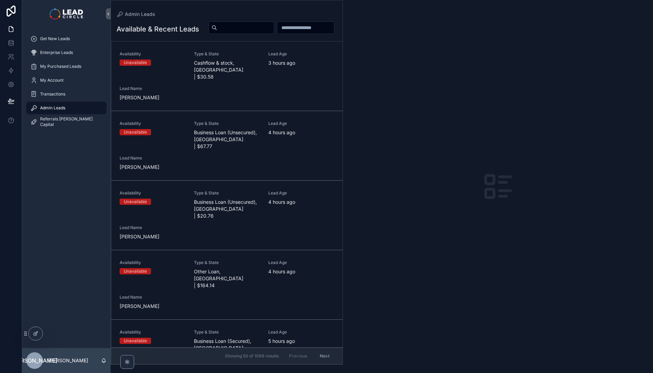
click at [274, 29] on input "scrollable content" at bounding box center [245, 28] width 57 height 10
paste input "**********"
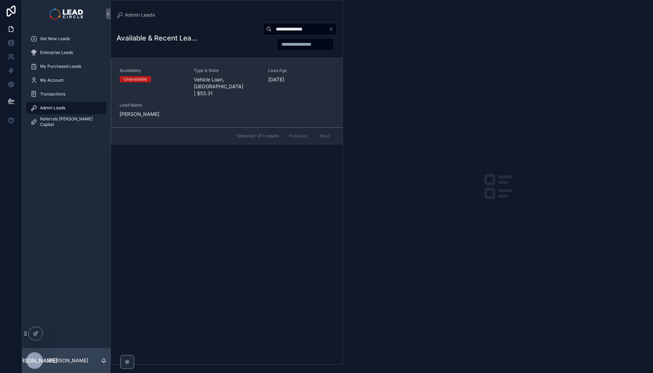
click at [223, 82] on span "Vehicle Loan, WA | $53.31" at bounding box center [227, 86] width 66 height 21
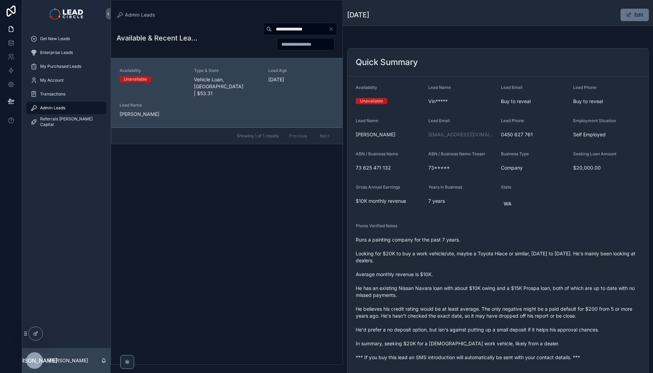
click at [299, 26] on input "**********" at bounding box center [300, 29] width 57 height 10
paste input "scrollable content"
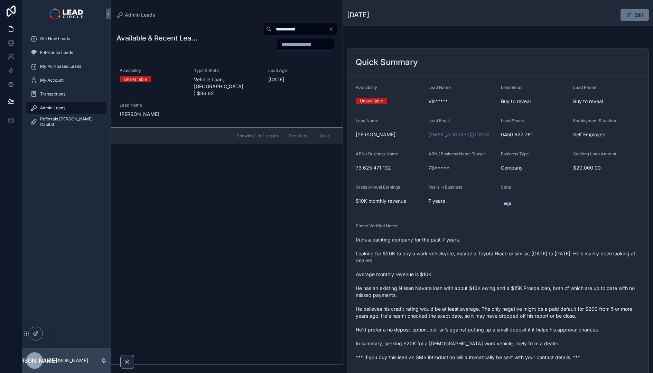
click at [307, 27] on input "**********" at bounding box center [300, 29] width 57 height 10
paste input "***"
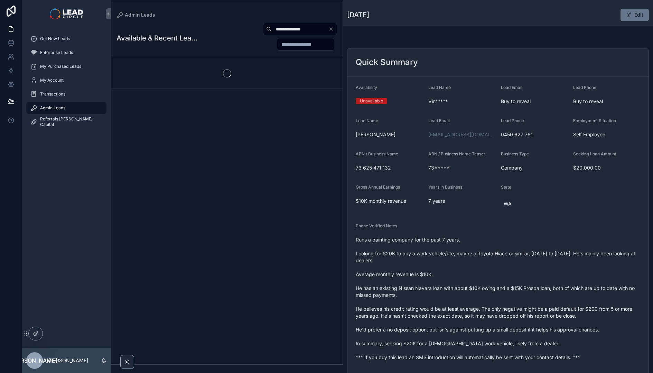
click at [259, 77] on div "scrollable content" at bounding box center [226, 73] width 231 height 30
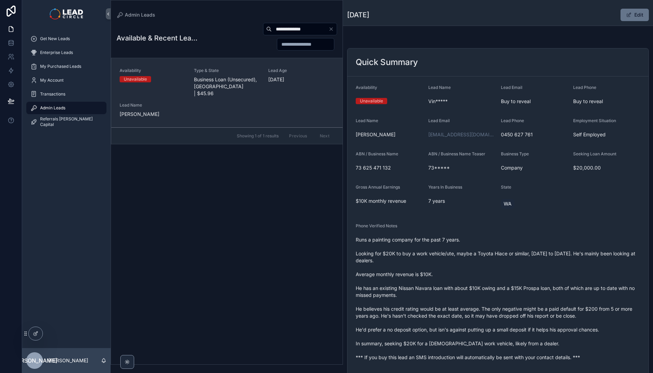
click at [229, 86] on span "Business Loan (Unsecured), VIC | $45.96" at bounding box center [227, 86] width 66 height 21
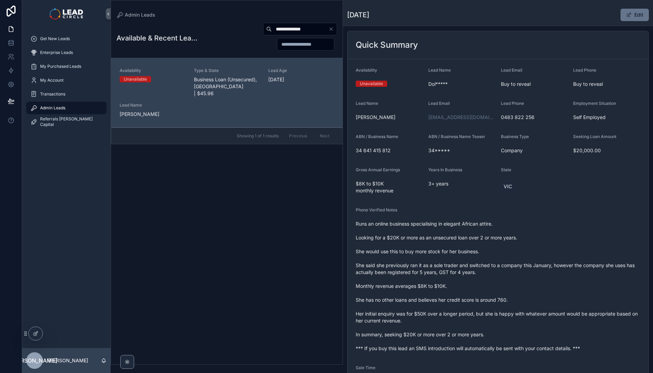
scroll to position [54, 0]
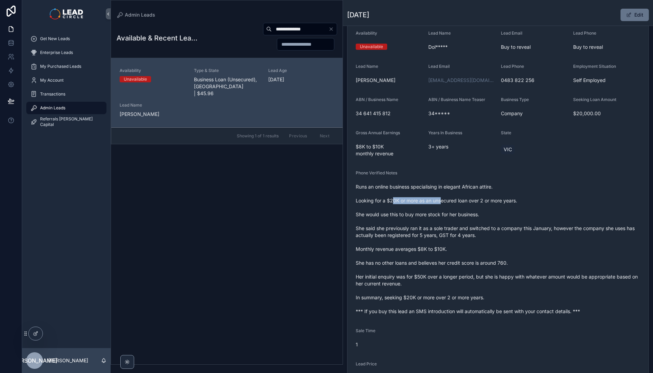
drag, startPoint x: 392, startPoint y: 200, endPoint x: 487, endPoint y: 201, distance: 95.1
click at [485, 201] on span "Runs an online business specialising in elegant African attire. Looking for a $…" at bounding box center [498, 248] width 285 height 131
click at [488, 201] on span "Runs an online business specialising in elegant African attire. Looking for a $…" at bounding box center [498, 248] width 285 height 131
drag, startPoint x: 474, startPoint y: 199, endPoint x: 397, endPoint y: 195, distance: 77.6
click at [397, 195] on span "Runs an online business specialising in elegant African attire. Looking for a $…" at bounding box center [498, 248] width 285 height 131
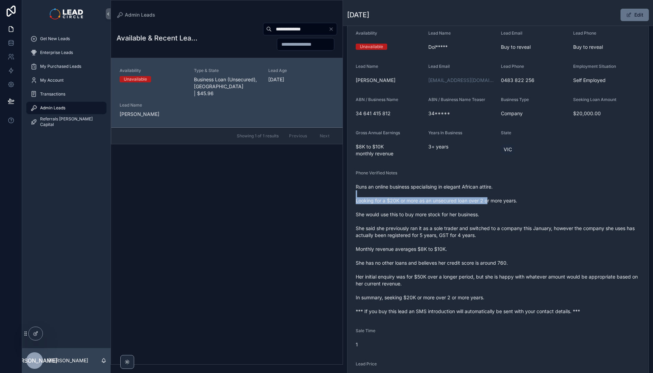
click at [397, 195] on span "Runs an online business specialising in elegant African attire. Looking for a $…" at bounding box center [498, 248] width 285 height 131
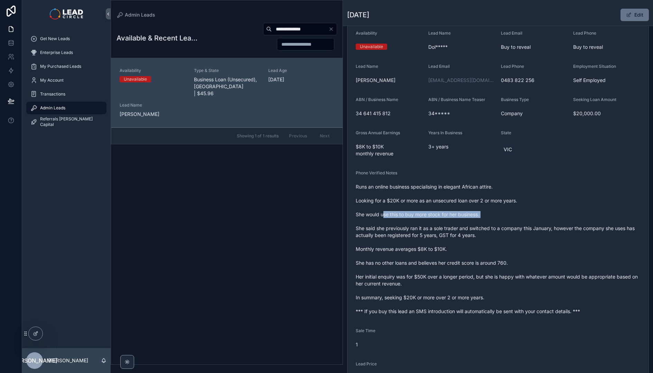
drag, startPoint x: 383, startPoint y: 212, endPoint x: 449, endPoint y: 217, distance: 65.6
click at [448, 217] on span "Runs an online business specialising in elegant African attire. Looking for a $…" at bounding box center [498, 248] width 285 height 131
click at [449, 217] on span "Runs an online business specialising in elegant African attire. Looking for a $…" at bounding box center [498, 248] width 285 height 131
drag, startPoint x: 402, startPoint y: 247, endPoint x: 454, endPoint y: 242, distance: 52.5
click at [453, 242] on span "Runs an online business specialising in elegant African attire. Looking for a $…" at bounding box center [498, 248] width 285 height 131
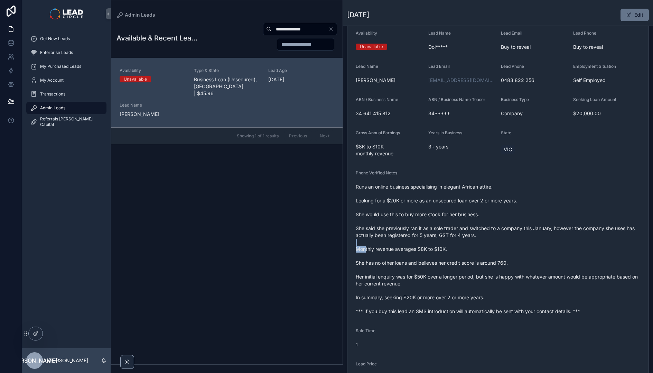
click at [454, 242] on span "Runs an online business specialising in elegant African attire. Looking for a $…" at bounding box center [498, 248] width 285 height 131
drag, startPoint x: 453, startPoint y: 261, endPoint x: 527, endPoint y: 259, distance: 74.7
click at [523, 261] on span "Runs an online business specialising in elegant African attire. Looking for a $…" at bounding box center [498, 248] width 285 height 131
click at [527, 259] on span "Runs an online business specialising in elegant African attire. Looking for a $…" at bounding box center [498, 248] width 285 height 131
drag, startPoint x: 526, startPoint y: 259, endPoint x: 445, endPoint y: 260, distance: 80.6
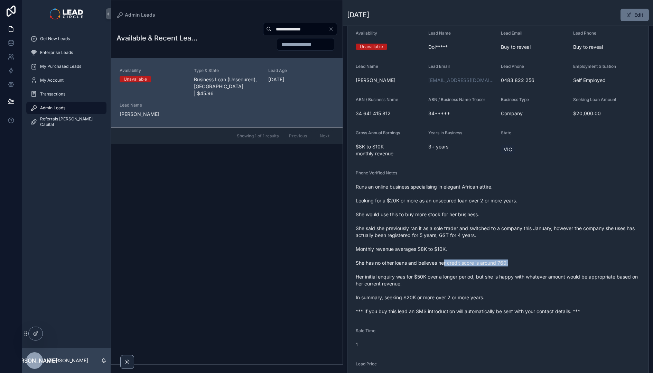
click at [445, 260] on span "Runs an online business specialising in elegant African attire. Looking for a $…" at bounding box center [498, 248] width 285 height 131
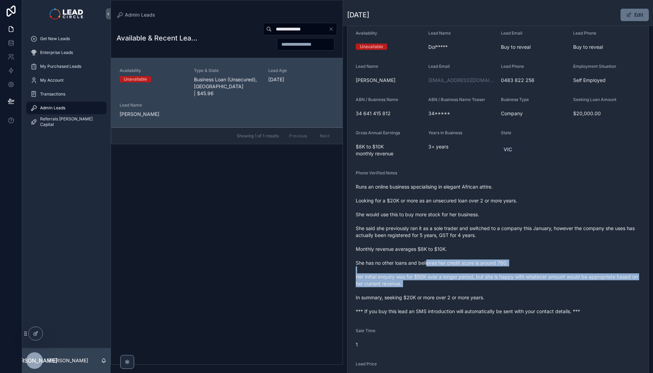
click at [442, 288] on span "Runs an online business specialising in elegant African attire. Looking for a $…" at bounding box center [498, 248] width 285 height 131
drag, startPoint x: 446, startPoint y: 287, endPoint x: 424, endPoint y: 258, distance: 36.2
click at [424, 258] on span "Runs an online business specialising in elegant African attire. Looking for a $…" at bounding box center [498, 248] width 285 height 131
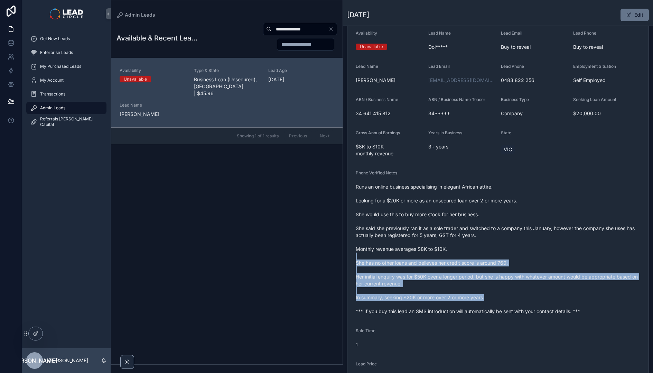
drag, startPoint x: 437, startPoint y: 260, endPoint x: 517, endPoint y: 298, distance: 88.5
click at [516, 298] on span "Runs an online business specialising in elegant African attire. Looking for a $…" at bounding box center [498, 248] width 285 height 131
click at [517, 298] on span "Runs an online business specialising in elegant African attire. Looking for a $…" at bounding box center [498, 248] width 285 height 131
drag, startPoint x: 529, startPoint y: 304, endPoint x: 465, endPoint y: 252, distance: 81.9
click at [465, 252] on span "Runs an online business specialising in elegant African attire. Looking for a $…" at bounding box center [498, 248] width 285 height 131
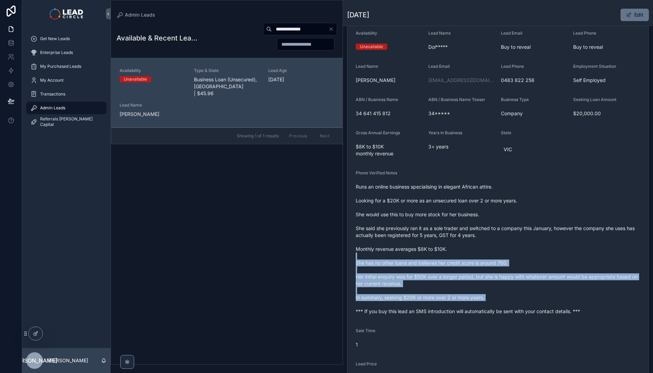
click at [465, 252] on span "Runs an online business specialising in elegant African attire. Looking for a $…" at bounding box center [498, 248] width 285 height 131
drag, startPoint x: 502, startPoint y: 276, endPoint x: 526, endPoint y: 295, distance: 30.5
click at [526, 295] on span "Runs an online business specialising in elegant African attire. Looking for a $…" at bounding box center [498, 248] width 285 height 131
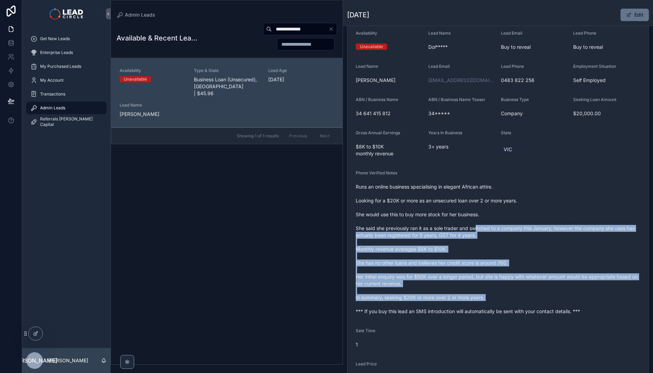
drag, startPoint x: 482, startPoint y: 235, endPoint x: 529, endPoint y: 301, distance: 80.6
click at [529, 301] on span "Runs an online business specialising in elegant African attire. Looking for a $…" at bounding box center [498, 248] width 285 height 131
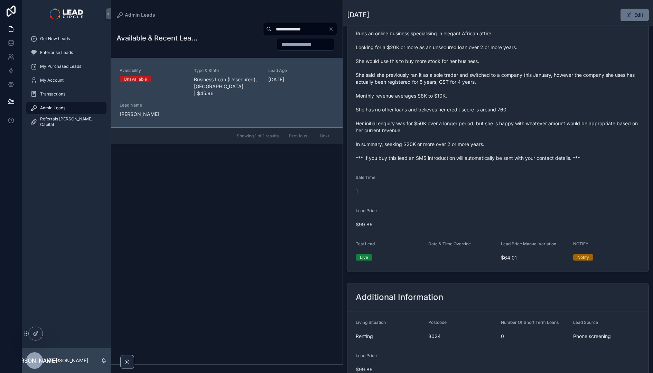
scroll to position [21, 0]
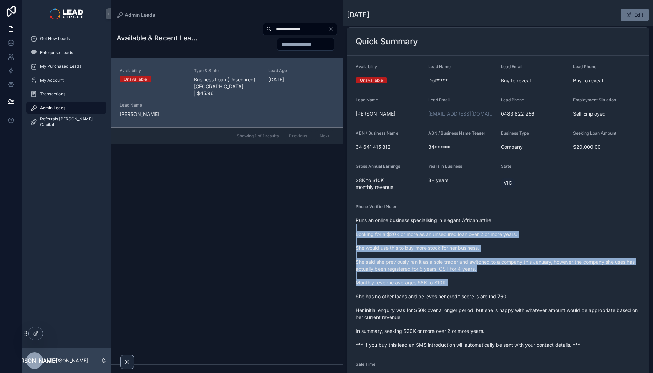
drag, startPoint x: 442, startPoint y: 224, endPoint x: 494, endPoint y: 306, distance: 97.0
click at [494, 306] on span "Runs an online business specialising in elegant African attire. Looking for a $…" at bounding box center [498, 282] width 285 height 131
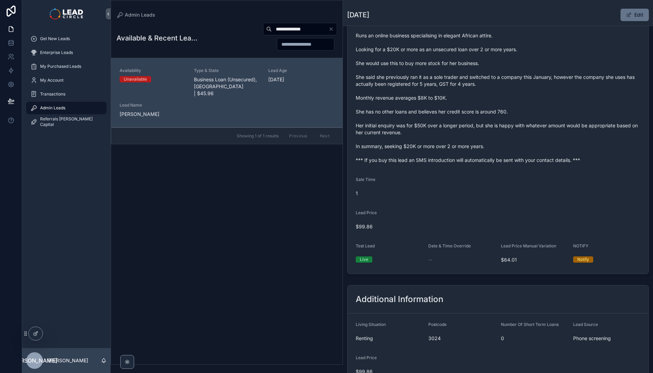
scroll to position [13, 0]
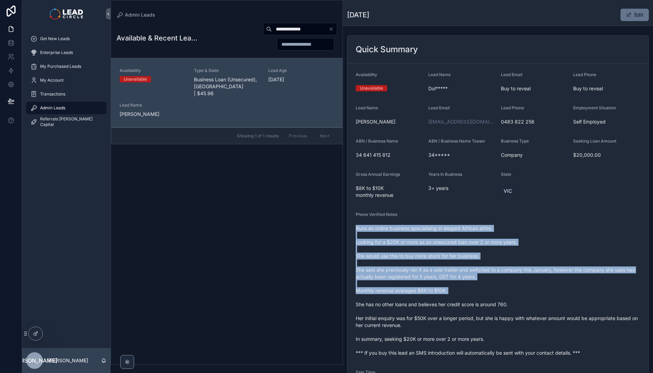
drag, startPoint x: 453, startPoint y: 272, endPoint x: 470, endPoint y: 300, distance: 33.1
click at [470, 300] on div "Phone Verified Notes Runs an online business specialising in elegant African at…" at bounding box center [498, 285] width 285 height 147
click at [470, 300] on span "Runs an online business specialising in elegant African attire. Looking for a $…" at bounding box center [498, 290] width 285 height 131
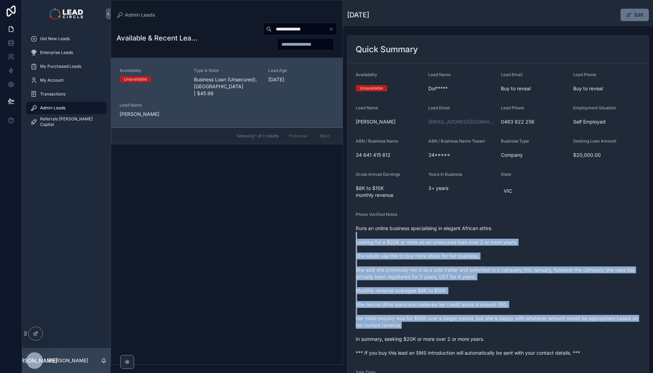
drag, startPoint x: 517, startPoint y: 315, endPoint x: 406, endPoint y: 236, distance: 135.8
click at [406, 236] on span "Runs an online business specialising in elegant African attire. Looking for a $…" at bounding box center [498, 290] width 285 height 131
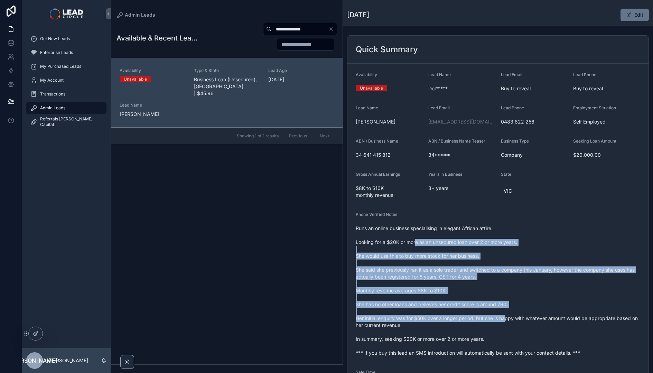
drag, startPoint x: 488, startPoint y: 304, endPoint x: 508, endPoint y: 321, distance: 26.5
click at [508, 321] on span "Runs an online business specialising in elegant African attire. Looking for a $…" at bounding box center [498, 290] width 285 height 131
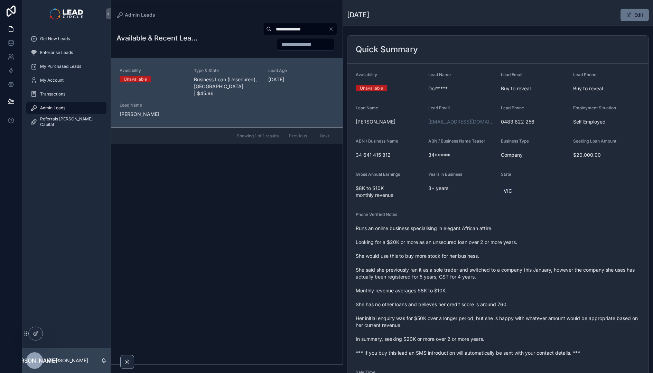
click at [311, 32] on input "**********" at bounding box center [300, 29] width 57 height 10
paste input "scrollable content"
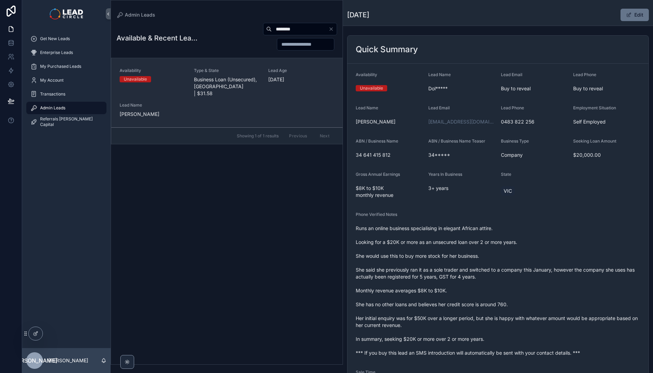
type input "********"
click at [236, 104] on div "Availability Unavailable Type & State Business Loan (Unsecured), VIC | $31.58 L…" at bounding box center [227, 93] width 215 height 50
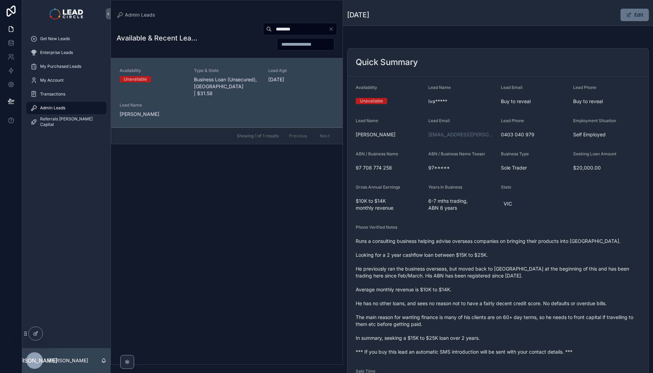
scroll to position [57, 0]
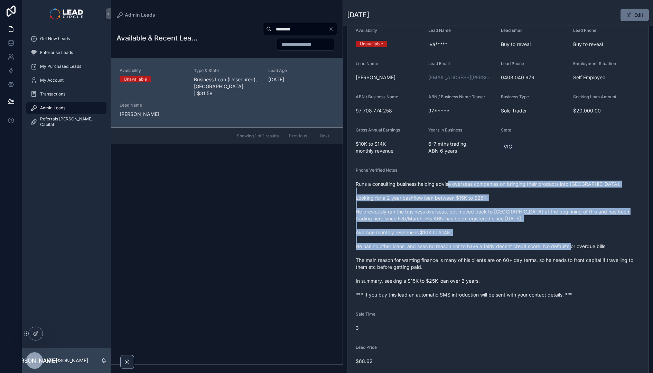
drag, startPoint x: 483, startPoint y: 233, endPoint x: 502, endPoint y: 257, distance: 31.0
click at [500, 257] on span "Runs a consulting business helping advise overseas companies on bringing their …" at bounding box center [498, 239] width 285 height 118
click at [502, 257] on span "Runs a consulting business helping advise overseas companies on bringing their …" at bounding box center [498, 239] width 285 height 118
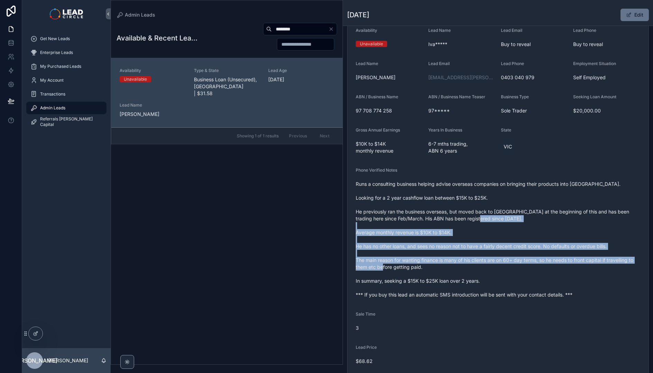
click at [461, 188] on span "Runs a consulting business helping advise overseas companies on bringing their …" at bounding box center [498, 239] width 285 height 118
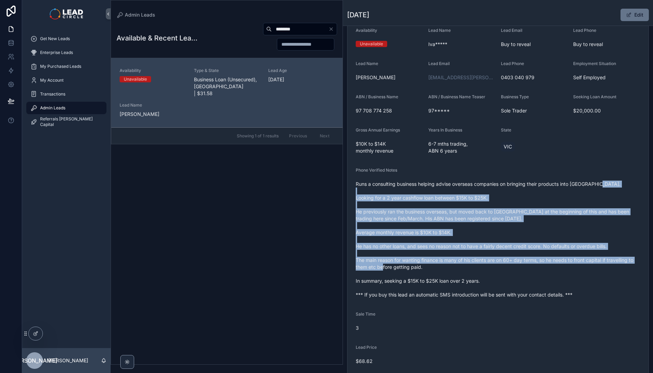
click at [461, 188] on span "Runs a consulting business helping advise overseas companies on bringing their …" at bounding box center [498, 239] width 285 height 118
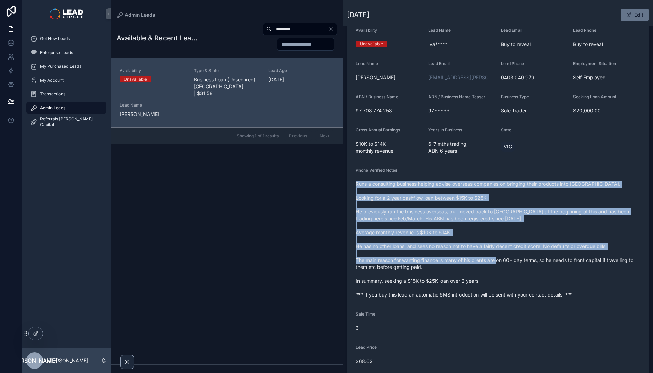
drag, startPoint x: 462, startPoint y: 175, endPoint x: 541, endPoint y: 262, distance: 118.2
click at [541, 262] on div "Phone Verified Notes Runs a consulting business helping advise overseas compani…" at bounding box center [498, 233] width 285 height 133
click at [541, 262] on span "Runs a consulting business helping advise overseas companies on bringing their …" at bounding box center [498, 239] width 285 height 118
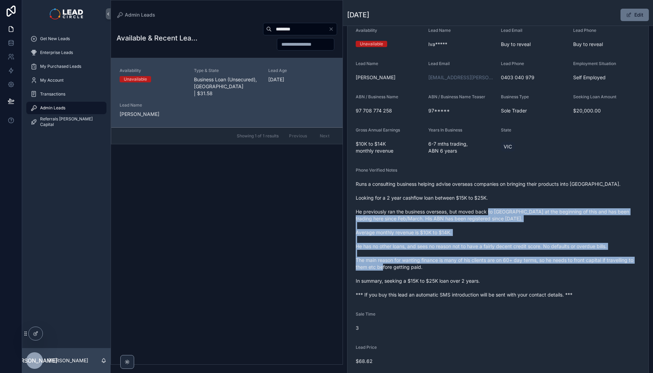
drag, startPoint x: 555, startPoint y: 268, endPoint x: 500, endPoint y: 204, distance: 83.9
click at [501, 205] on span "Runs a consulting business helping advise overseas companies on bringing their …" at bounding box center [498, 239] width 285 height 118
click at [500, 204] on span "Runs a consulting business helping advise overseas companies on bringing their …" at bounding box center [498, 239] width 285 height 118
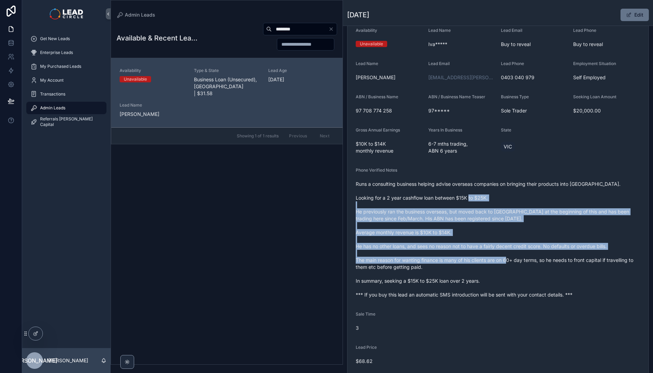
drag, startPoint x: 519, startPoint y: 212, endPoint x: 551, endPoint y: 257, distance: 55.1
click at [551, 257] on span "Runs a consulting business helping advise overseas companies on bringing their …" at bounding box center [498, 239] width 285 height 118
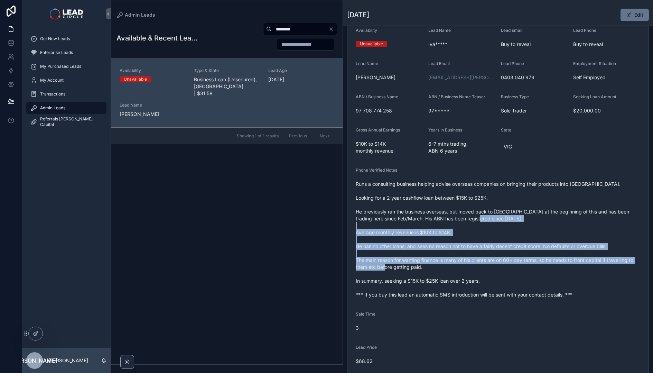
drag, startPoint x: 559, startPoint y: 274, endPoint x: 519, endPoint y: 215, distance: 71.2
click at [519, 215] on span "Runs a consulting business helping advise overseas companies on bringing their …" at bounding box center [498, 239] width 285 height 118
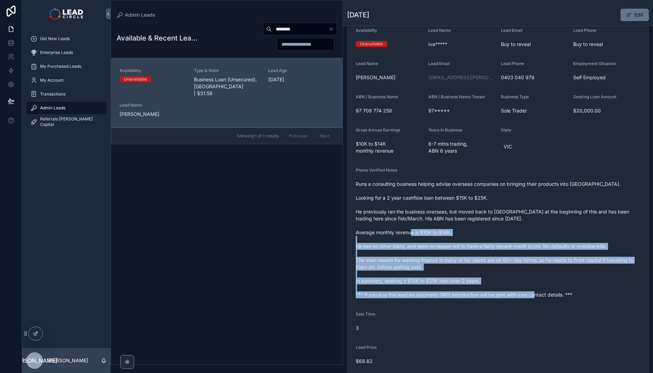
drag, startPoint x: 584, startPoint y: 293, endPoint x: 508, endPoint y: 233, distance: 96.3
click at [508, 233] on span "Runs a consulting business helping advise overseas companies on bringing their …" at bounding box center [498, 239] width 285 height 118
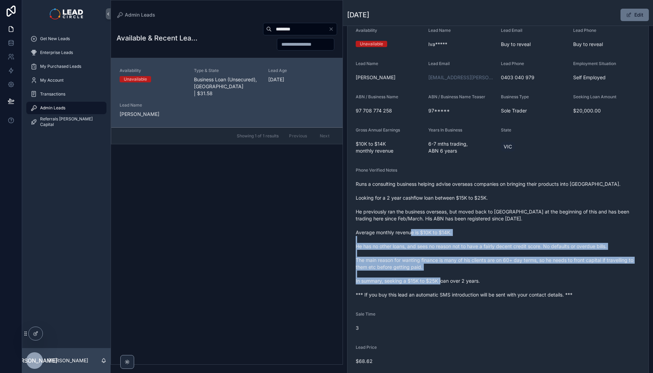
drag, startPoint x: 531, startPoint y: 256, endPoint x: 555, endPoint y: 287, distance: 39.2
click at [555, 287] on span "Runs a consulting business helping advise overseas companies on bringing their …" at bounding box center [498, 239] width 285 height 118
drag, startPoint x: 527, startPoint y: 247, endPoint x: 522, endPoint y: 238, distance: 9.7
click at [522, 239] on span "Runs a consulting business helping advise overseas companies on bringing their …" at bounding box center [498, 239] width 285 height 118
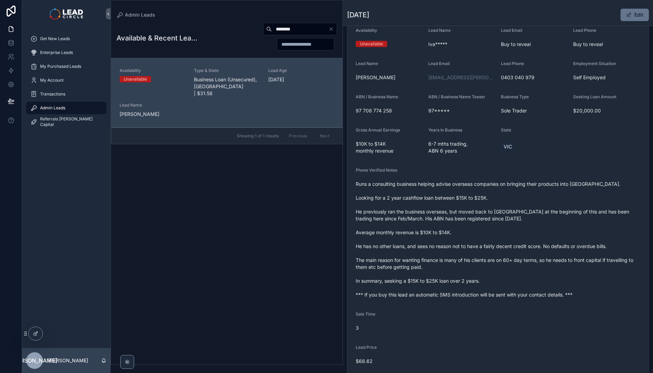
click at [522, 238] on span "Runs a consulting business helping advise overseas companies on bringing their …" at bounding box center [498, 239] width 285 height 118
click at [332, 29] on icon "Clear" at bounding box center [331, 29] width 6 height 6
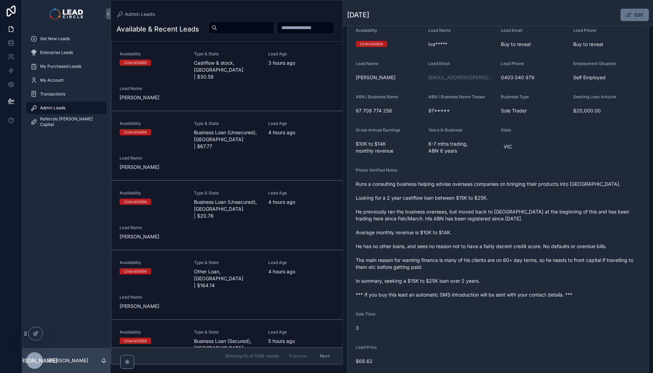
drag, startPoint x: 422, startPoint y: 219, endPoint x: 456, endPoint y: 283, distance: 72.4
click at [456, 283] on span "Runs a consulting business helping advise overseas companies on bringing their …" at bounding box center [498, 239] width 285 height 118
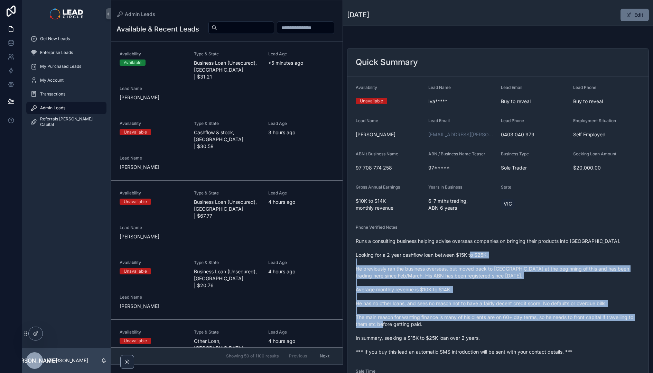
drag, startPoint x: 434, startPoint y: 321, endPoint x: 438, endPoint y: 327, distance: 6.9
click at [438, 327] on span "Runs a consulting business helping advise overseas companies on bringing their …" at bounding box center [498, 297] width 285 height 118
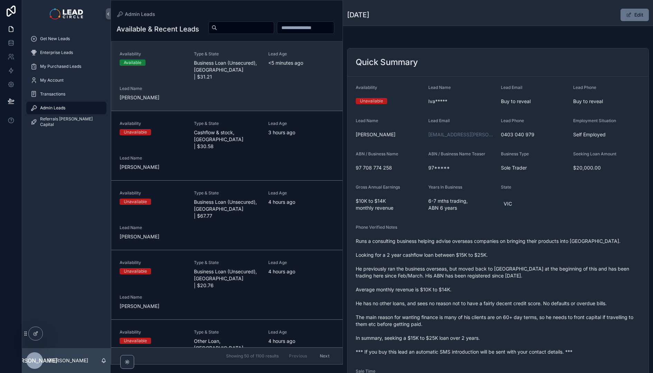
click at [250, 95] on div "Availability Available Type & State Business Loan (Unsecured), VIC | $31.21 Lea…" at bounding box center [227, 76] width 215 height 50
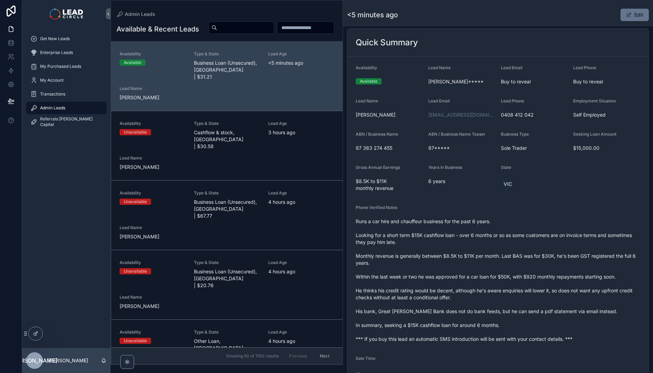
scroll to position [226, 0]
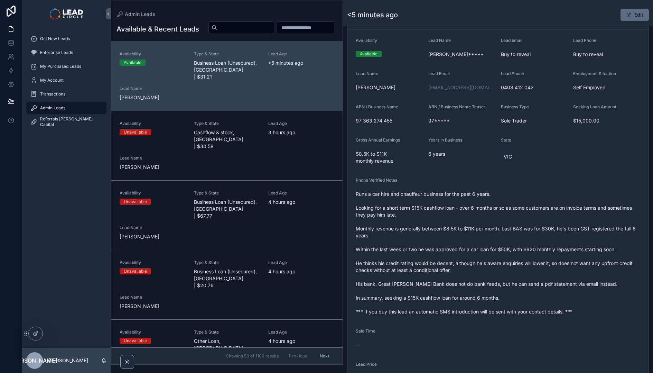
click at [626, 16] on span "scrollable content" at bounding box center [629, 15] width 6 height 6
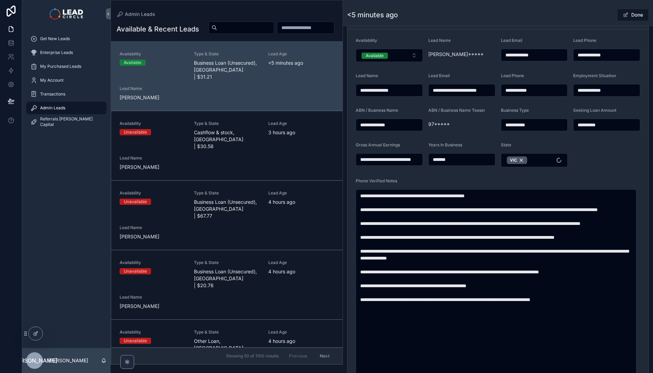
scroll to position [353, 0]
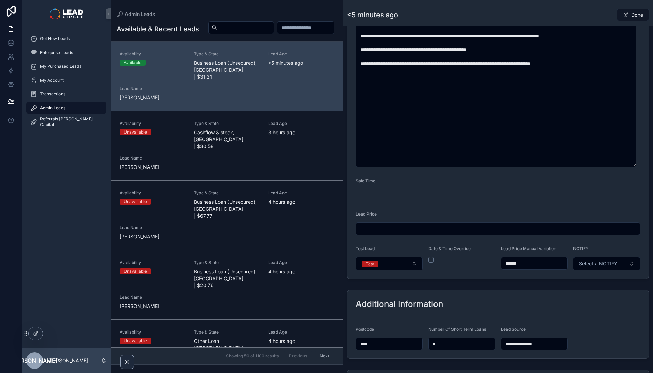
click at [534, 265] on input "******" at bounding box center [534, 263] width 66 height 10
click at [469, 260] on div "scrollable content" at bounding box center [461, 260] width 67 height 6
click at [513, 264] on input "******" at bounding box center [534, 263] width 66 height 10
type input "******"
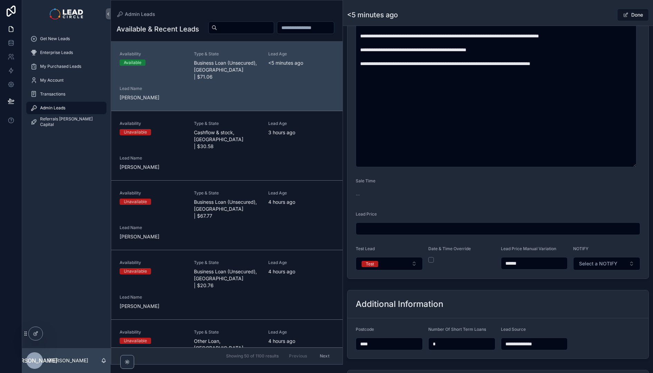
click at [518, 280] on div "**********" at bounding box center [498, 21] width 310 height 519
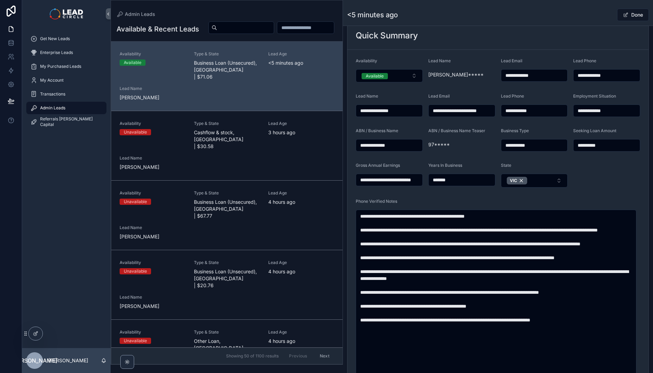
scroll to position [59, 0]
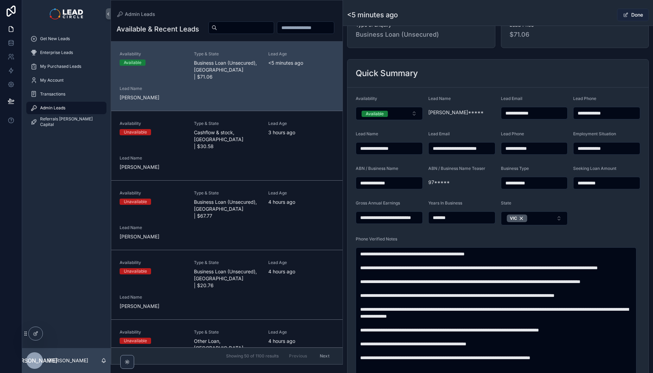
click at [625, 12] on button "Done" at bounding box center [633, 15] width 32 height 12
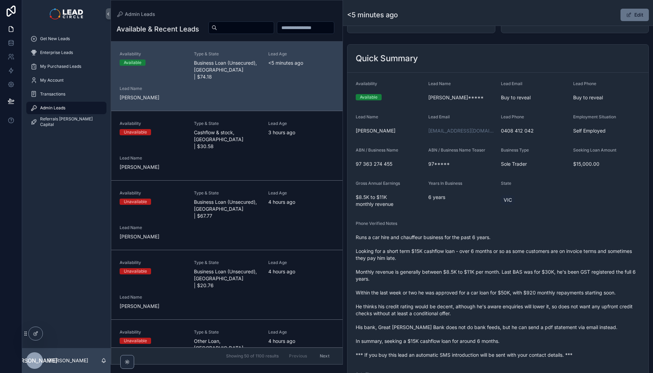
scroll to position [112, 0]
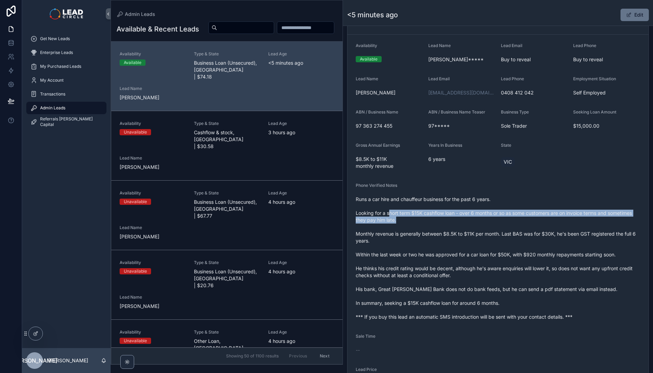
drag, startPoint x: 389, startPoint y: 213, endPoint x: 472, endPoint y: 222, distance: 83.5
click at [472, 222] on span "Runs a car hire and chauffeur business for the past 6 years. Looking for a shor…" at bounding box center [498, 258] width 285 height 124
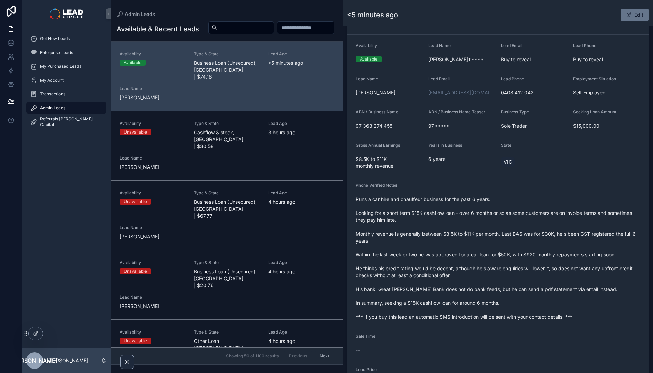
drag, startPoint x: 475, startPoint y: 221, endPoint x: 441, endPoint y: 210, distance: 36.4
click at [441, 210] on span "Runs a car hire and chauffeur business for the past 6 years. Looking for a shor…" at bounding box center [498, 258] width 285 height 124
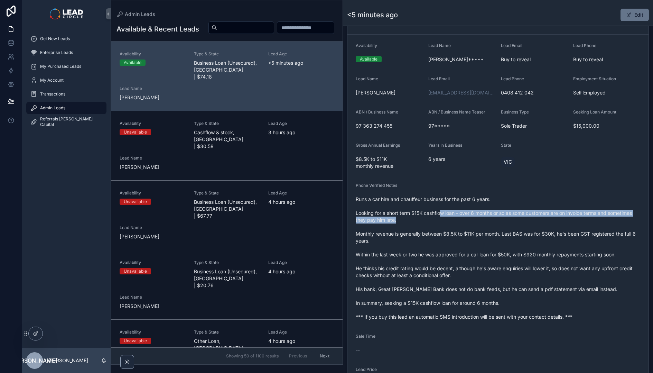
click at [441, 210] on span "Runs a car hire and chauffeur business for the past 6 years. Looking for a shor…" at bounding box center [498, 258] width 285 height 124
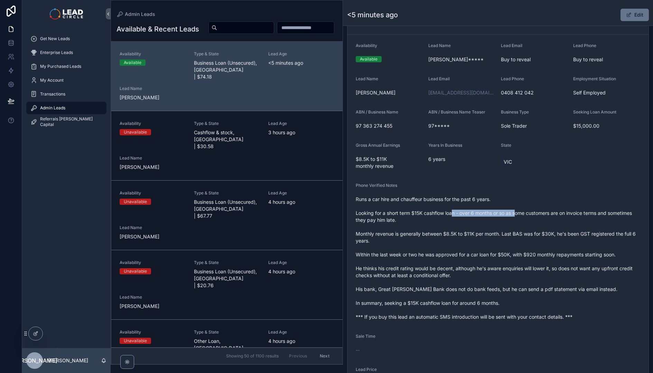
drag, startPoint x: 490, startPoint y: 213, endPoint x: 553, endPoint y: 216, distance: 62.7
click at [553, 216] on span "Runs a car hire and chauffeur business for the past 6 years. Looking for a shor…" at bounding box center [498, 258] width 285 height 124
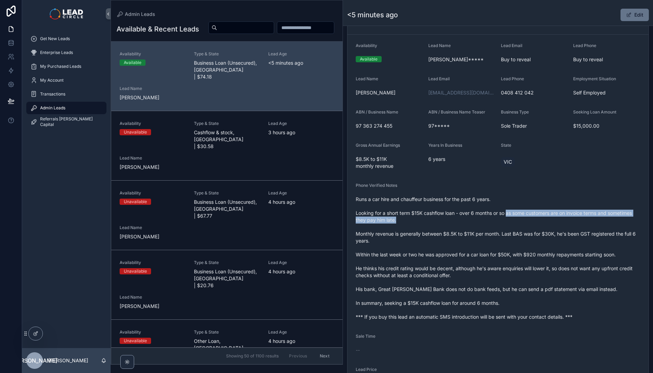
drag, startPoint x: 560, startPoint y: 216, endPoint x: 510, endPoint y: 216, distance: 50.5
click at [510, 216] on span "Runs a car hire and chauffeur business for the past 6 years. Looking for a shor…" at bounding box center [498, 258] width 285 height 124
click at [509, 216] on span "Runs a car hire and chauffeur business for the past 6 years. Looking for a shor…" at bounding box center [498, 258] width 285 height 124
drag, startPoint x: 509, startPoint y: 216, endPoint x: 552, endPoint y: 224, distance: 43.7
click at [552, 224] on span "Runs a car hire and chauffeur business for the past 6 years. Looking for a shor…" at bounding box center [498, 258] width 285 height 124
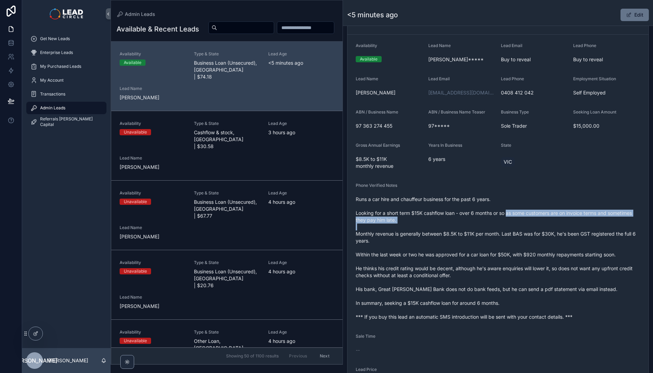
click at [552, 224] on span "Runs a car hire and chauffeur business for the past 6 years. Looking for a shor…" at bounding box center [498, 258] width 285 height 124
click at [629, 16] on button "Edit" at bounding box center [635, 15] width 28 height 12
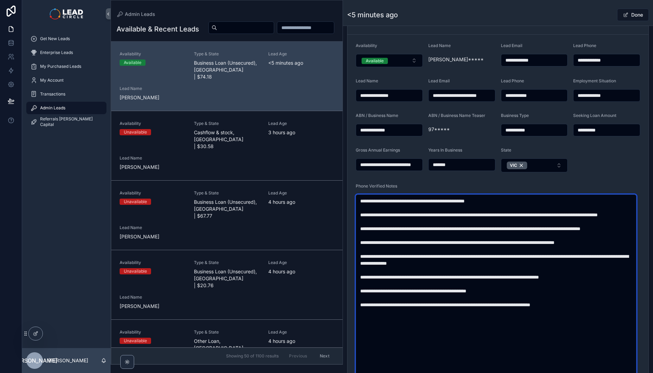
click at [511, 215] on textarea "**********" at bounding box center [496, 301] width 281 height 214
drag, startPoint x: 576, startPoint y: 214, endPoint x: 611, endPoint y: 219, distance: 34.5
click at [610, 219] on textarea "**********" at bounding box center [496, 301] width 281 height 214
click at [611, 219] on textarea "**********" at bounding box center [496, 301] width 281 height 214
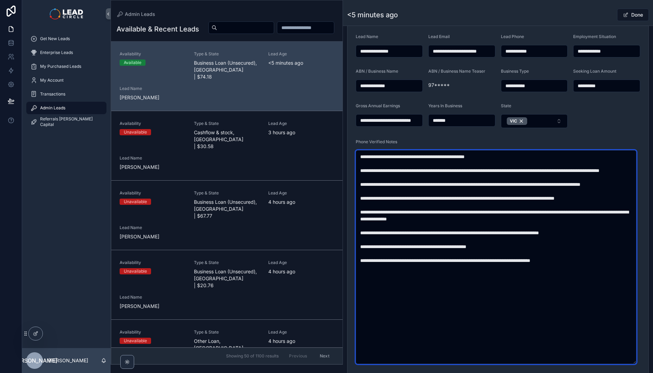
scroll to position [158, 0]
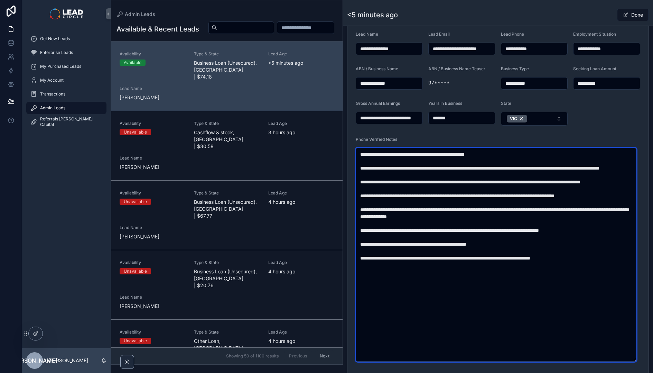
click at [426, 193] on textarea "**********" at bounding box center [496, 255] width 281 height 214
click at [438, 179] on textarea "**********" at bounding box center [496, 255] width 281 height 214
drag, startPoint x: 398, startPoint y: 175, endPoint x: 443, endPoint y: 175, distance: 45.0
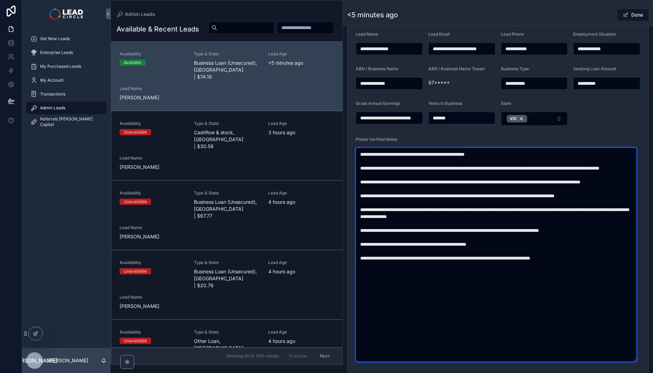
click at [441, 175] on textarea "**********" at bounding box center [496, 255] width 281 height 214
click at [443, 175] on textarea "**********" at bounding box center [496, 255] width 281 height 214
drag, startPoint x: 607, startPoint y: 167, endPoint x: 610, endPoint y: 174, distance: 7.4
click at [610, 174] on textarea "**********" at bounding box center [496, 255] width 281 height 214
click at [472, 182] on textarea "**********" at bounding box center [496, 255] width 281 height 214
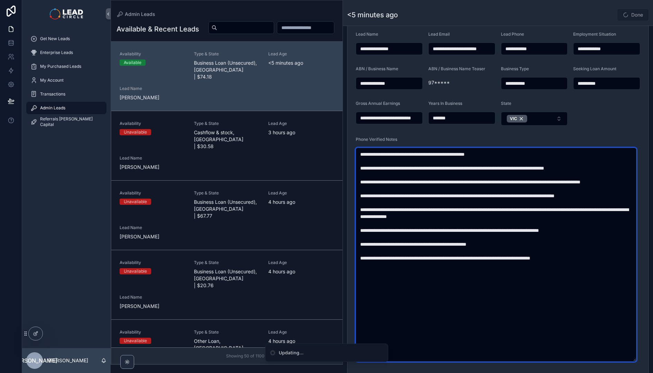
click at [472, 182] on textarea "**********" at bounding box center [496, 255] width 281 height 214
click at [476, 179] on textarea "**********" at bounding box center [496, 255] width 281 height 214
drag, startPoint x: 450, startPoint y: 184, endPoint x: 555, endPoint y: 184, distance: 105.1
click at [552, 184] on textarea "**********" at bounding box center [496, 255] width 281 height 214
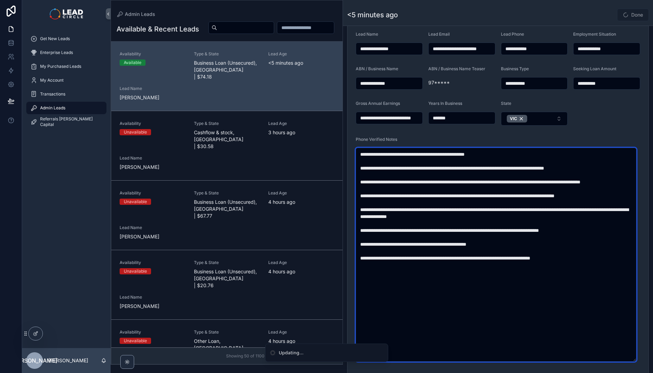
click at [555, 184] on textarea "**********" at bounding box center [496, 255] width 281 height 214
drag, startPoint x: 565, startPoint y: 184, endPoint x: 487, endPoint y: 184, distance: 78.1
click at [488, 184] on textarea "**********" at bounding box center [496, 255] width 281 height 214
click at [487, 184] on textarea "**********" at bounding box center [496, 255] width 281 height 214
drag, startPoint x: 487, startPoint y: 184, endPoint x: 559, endPoint y: 184, distance: 72.6
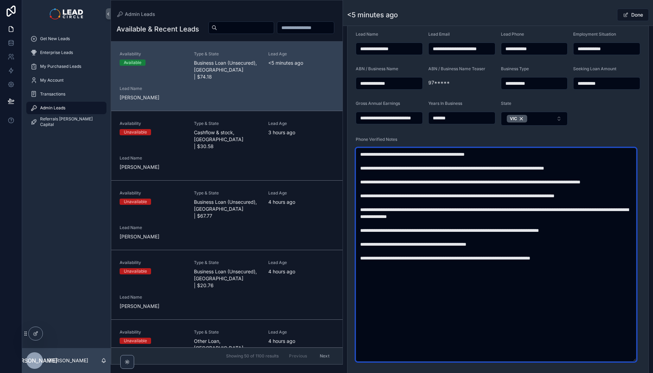
click at [553, 184] on textarea "**********" at bounding box center [496, 255] width 281 height 214
click at [559, 184] on textarea "**********" at bounding box center [496, 255] width 281 height 214
drag, startPoint x: 465, startPoint y: 222, endPoint x: 485, endPoint y: 248, distance: 32.4
click at [484, 248] on textarea "**********" at bounding box center [496, 255] width 281 height 214
click at [485, 248] on textarea "**********" at bounding box center [496, 255] width 281 height 214
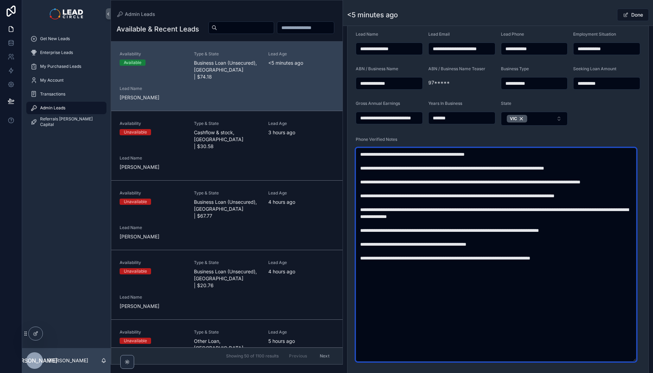
click at [467, 204] on textarea "**********" at bounding box center [496, 255] width 281 height 214
click at [506, 238] on textarea "**********" at bounding box center [496, 255] width 281 height 214
drag, startPoint x: 496, startPoint y: 216, endPoint x: 501, endPoint y: 232, distance: 17.4
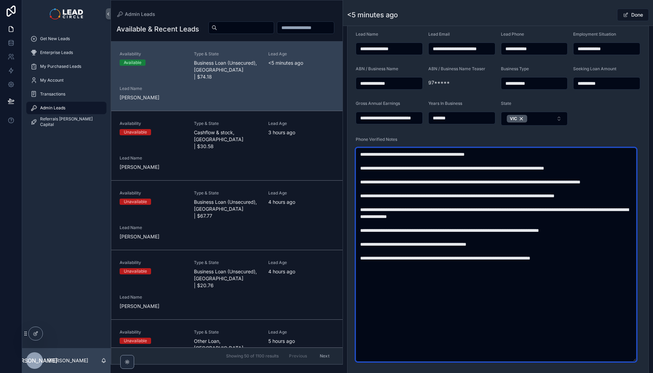
click at [501, 232] on textarea "**********" at bounding box center [496, 255] width 281 height 214
click at [509, 218] on textarea "**********" at bounding box center [496, 255] width 281 height 214
click at [580, 217] on textarea "**********" at bounding box center [496, 255] width 281 height 214
drag, startPoint x: 450, startPoint y: 226, endPoint x: 502, endPoint y: 225, distance: 51.9
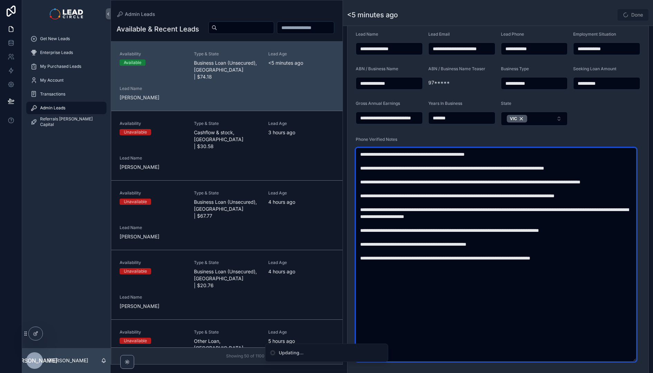
click at [490, 225] on textarea "**********" at bounding box center [496, 255] width 281 height 214
click at [502, 225] on textarea "**********" at bounding box center [496, 255] width 281 height 214
drag, startPoint x: 505, startPoint y: 227, endPoint x: 437, endPoint y: 227, distance: 68.1
click at [437, 227] on textarea "**********" at bounding box center [496, 255] width 281 height 214
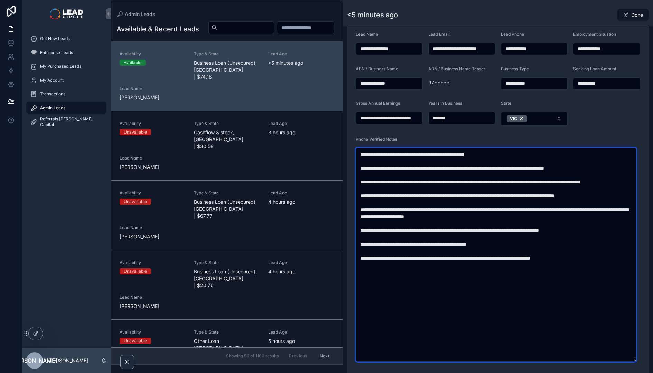
drag, startPoint x: 434, startPoint y: 225, endPoint x: 517, endPoint y: 225, distance: 83.0
click at [508, 226] on textarea "**********" at bounding box center [496, 255] width 281 height 214
click at [517, 225] on textarea "**********" at bounding box center [496, 255] width 281 height 214
drag, startPoint x: 489, startPoint y: 238, endPoint x: 502, endPoint y: 238, distance: 13.5
click at [497, 238] on textarea "**********" at bounding box center [496, 255] width 281 height 214
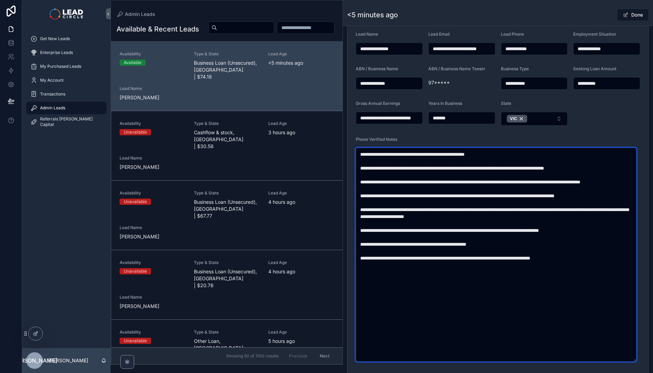
click at [508, 237] on textarea "**********" at bounding box center [496, 255] width 281 height 214
drag, startPoint x: 513, startPoint y: 237, endPoint x: 445, endPoint y: 237, distance: 67.8
click at [445, 237] on textarea "**********" at bounding box center [496, 255] width 281 height 214
click at [414, 237] on textarea "**********" at bounding box center [496, 255] width 281 height 214
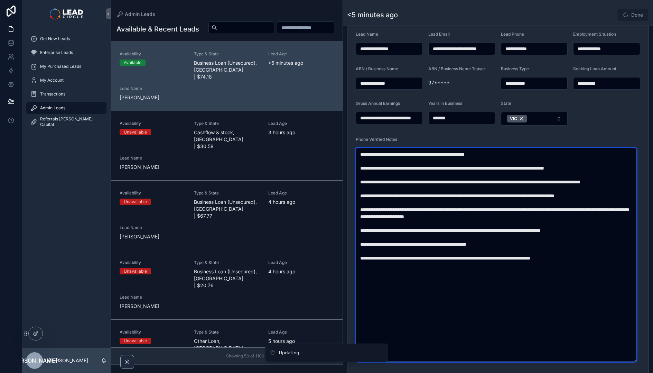
click at [449, 238] on textarea "**********" at bounding box center [496, 255] width 281 height 214
click at [524, 241] on textarea "**********" at bounding box center [496, 255] width 281 height 214
drag, startPoint x: 523, startPoint y: 233, endPoint x: 530, endPoint y: 254, distance: 22.1
click at [530, 254] on textarea "**********" at bounding box center [496, 255] width 281 height 214
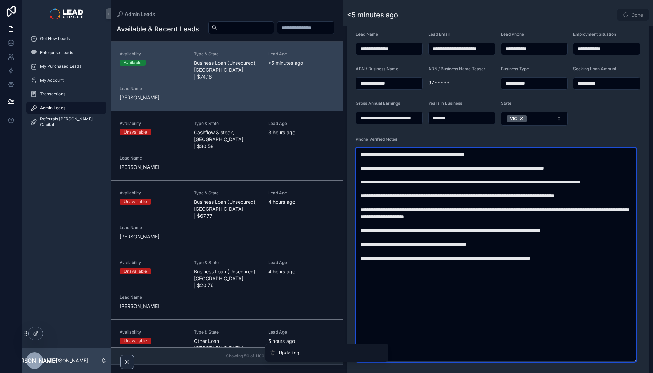
click at [530, 254] on textarea "**********" at bounding box center [496, 255] width 281 height 214
drag, startPoint x: 529, startPoint y: 243, endPoint x: 535, endPoint y: 256, distance: 14.7
click at [535, 256] on textarea "**********" at bounding box center [496, 255] width 281 height 214
drag, startPoint x: 541, startPoint y: 239, endPoint x: 603, endPoint y: 241, distance: 62.6
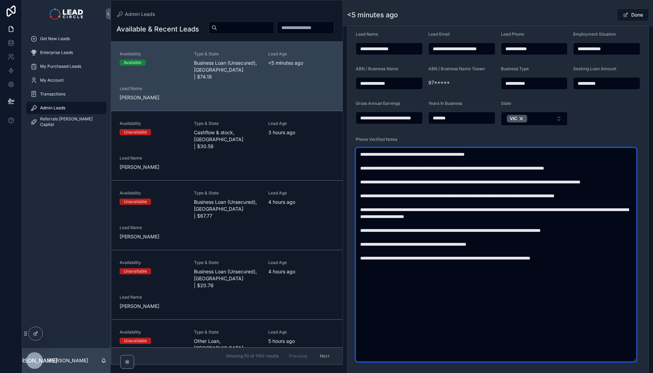
click at [603, 241] on textarea "**********" at bounding box center [496, 255] width 281 height 214
click at [610, 238] on textarea "**********" at bounding box center [496, 255] width 281 height 214
click at [539, 253] on textarea "**********" at bounding box center [496, 255] width 281 height 214
drag, startPoint x: 427, startPoint y: 251, endPoint x: 526, endPoint y: 256, distance: 99.0
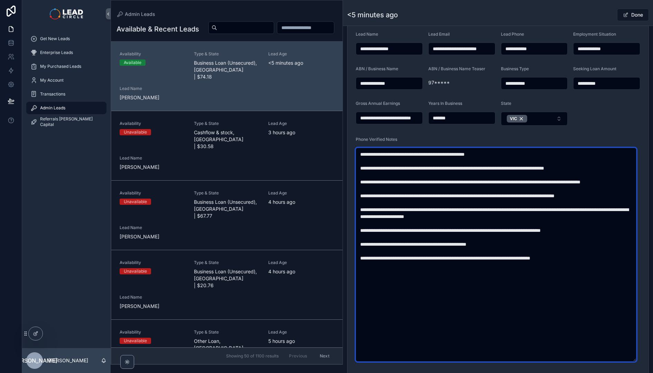
click at [525, 256] on textarea "**********" at bounding box center [496, 255] width 281 height 214
click at [526, 256] on textarea "**********" at bounding box center [496, 255] width 281 height 214
click at [591, 264] on textarea "**********" at bounding box center [496, 255] width 281 height 214
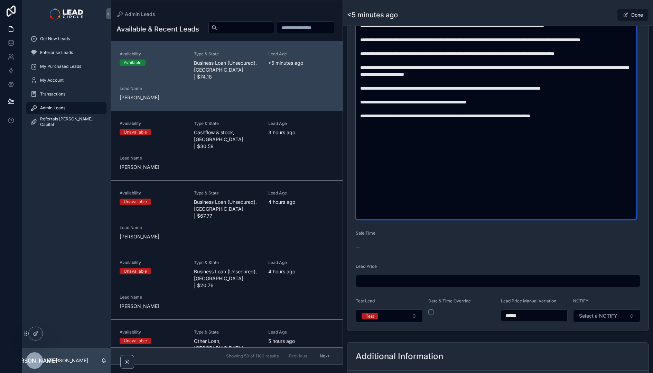
scroll to position [307, 0]
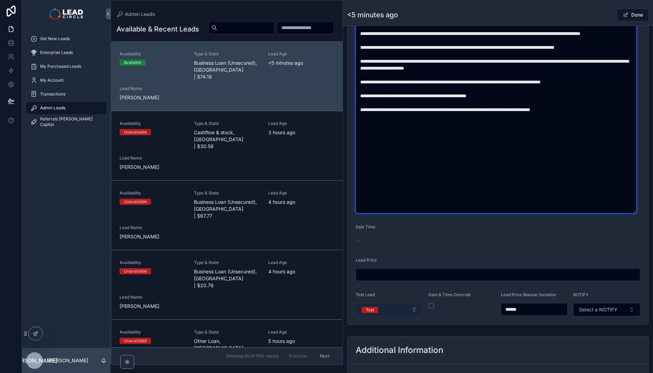
type textarea "**********"
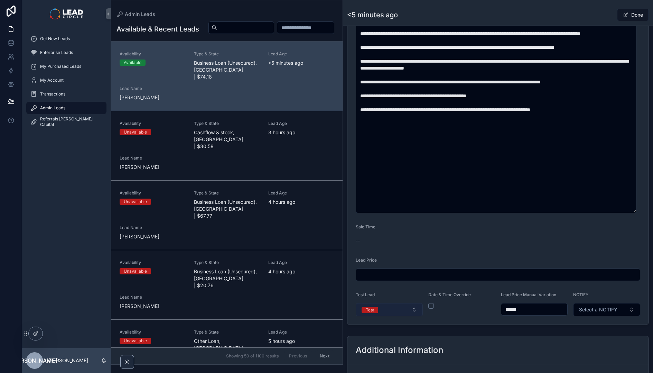
click at [387, 310] on button "Test" at bounding box center [389, 309] width 67 height 13
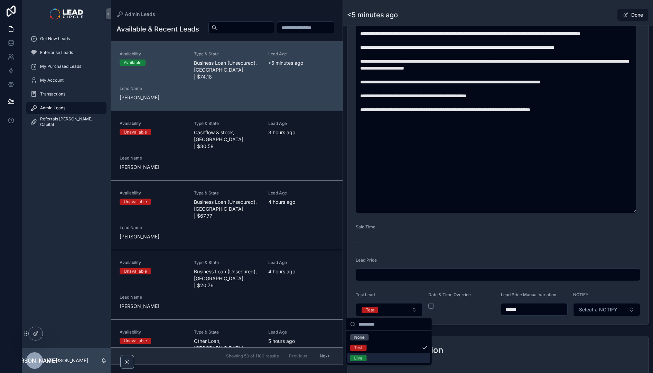
click at [512, 309] on input "******" at bounding box center [534, 309] width 66 height 10
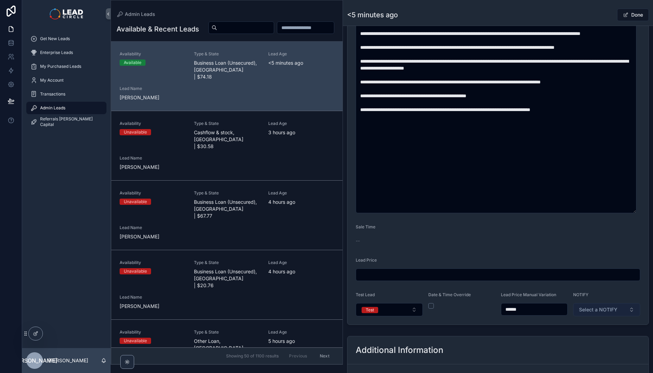
click at [584, 310] on span "Select a NOTIFY" at bounding box center [598, 309] width 38 height 7
click at [581, 338] on span "Notify" at bounding box center [575, 337] width 20 height 6
click at [603, 312] on button "Notify" at bounding box center [606, 309] width 67 height 13
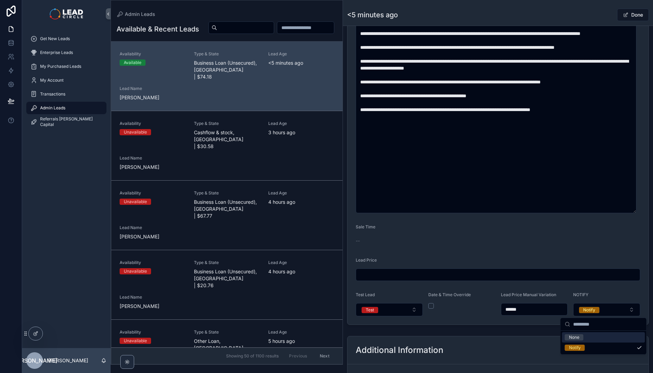
click at [582, 339] on span "None" at bounding box center [574, 337] width 19 height 6
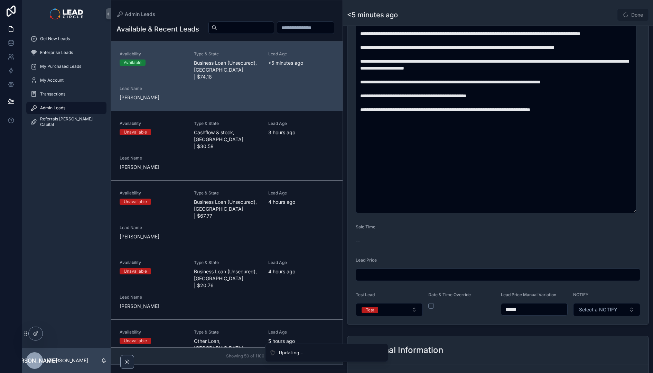
click at [547, 323] on form "**********" at bounding box center [498, 82] width 301 height 485
click at [402, 311] on button "Test" at bounding box center [389, 309] width 67 height 13
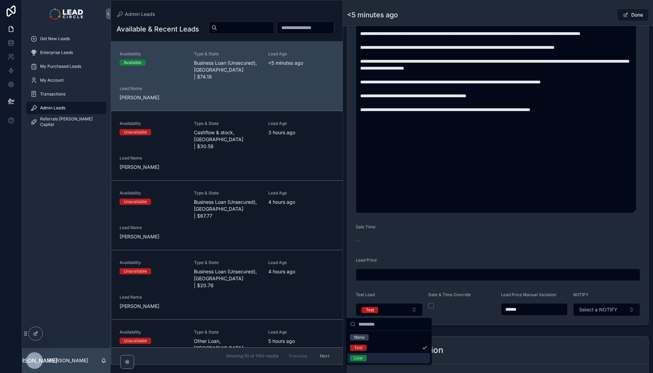
click at [389, 358] on div "Live" at bounding box center [389, 358] width 83 height 10
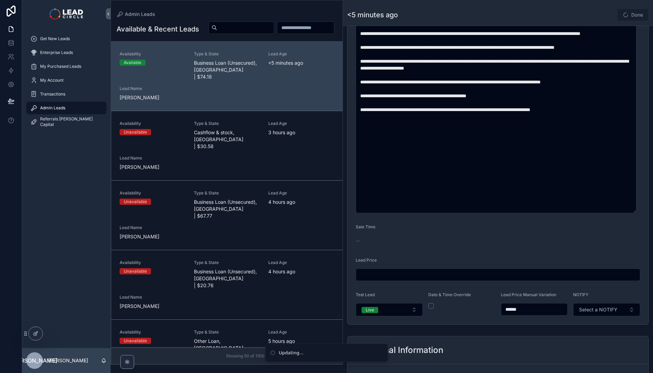
click at [508, 324] on form "**********" at bounding box center [498, 82] width 301 height 485
click at [607, 308] on span "Select a NOTIFY" at bounding box center [598, 309] width 38 height 7
click at [580, 339] on div "Notify" at bounding box center [575, 337] width 12 height 6
click at [597, 16] on div "Done" at bounding box center [623, 14] width 52 height 13
click at [629, 16] on button "Done" at bounding box center [633, 15] width 32 height 12
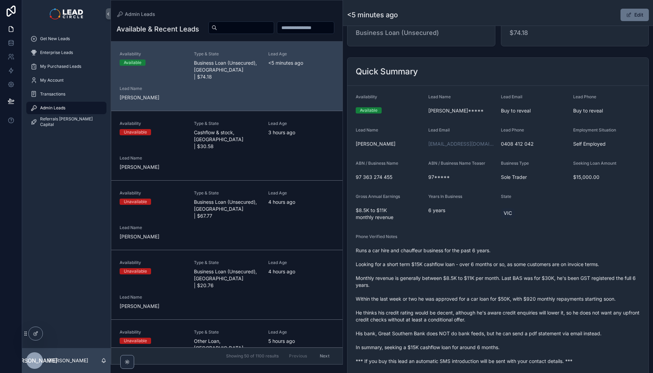
scroll to position [0, 0]
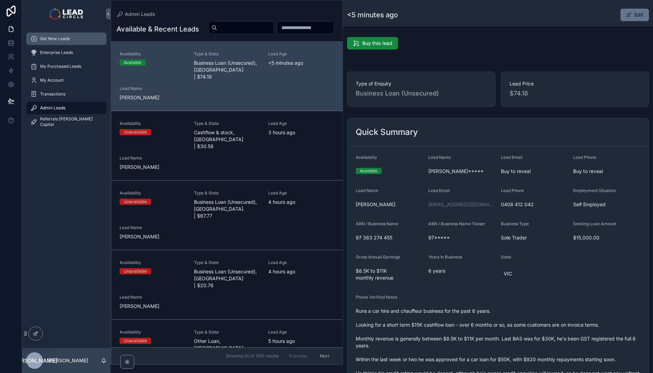
click at [65, 44] on link "Get New Leads" at bounding box center [66, 39] width 80 height 12
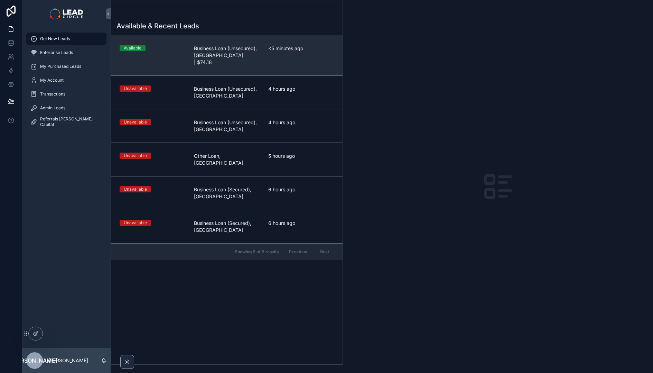
click at [274, 55] on div "<5 minutes ago" at bounding box center [301, 55] width 66 height 21
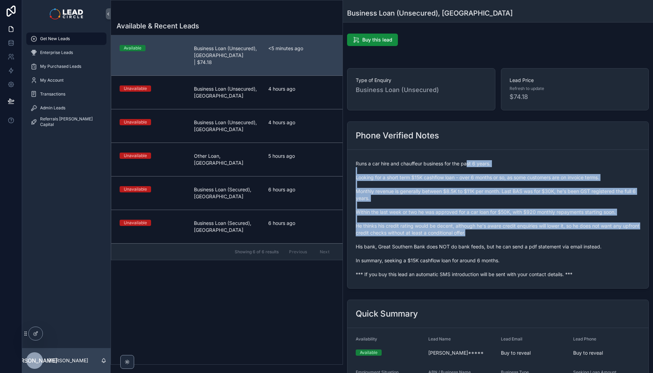
drag, startPoint x: 467, startPoint y: 163, endPoint x: 498, endPoint y: 235, distance: 78.0
click at [498, 235] on span "Runs a car hire and chauffeur business for the past 6 years. Looking for a shor…" at bounding box center [498, 219] width 285 height 118
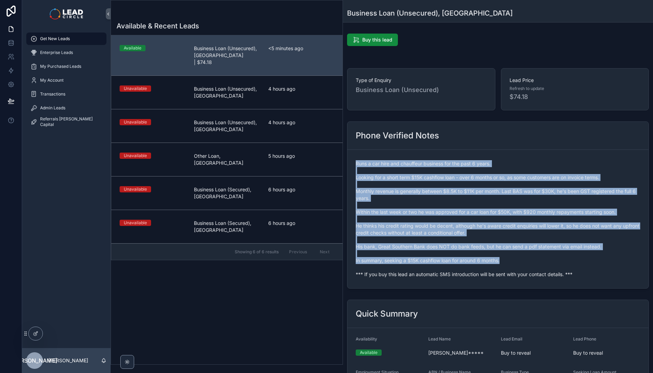
drag, startPoint x: 532, startPoint y: 262, endPoint x: 455, endPoint y: 154, distance: 133.1
click at [455, 154] on form "Runs a car hire and chauffeur business for the past 6 years. Looking for a shor…" at bounding box center [498, 219] width 301 height 138
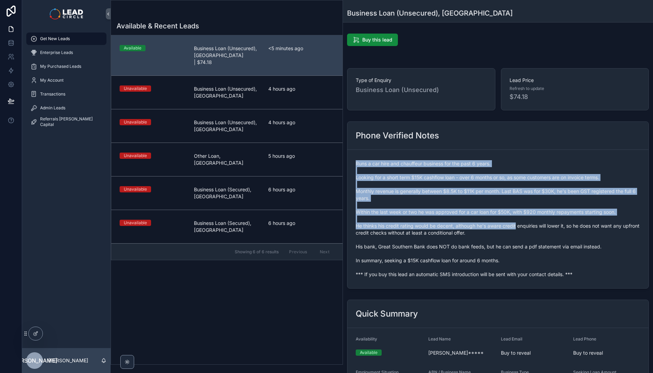
drag, startPoint x: 455, startPoint y: 154, endPoint x: 521, endPoint y: 236, distance: 105.4
click at [521, 236] on form "Runs a car hire and chauffeur business for the past 6 years. Looking for a shor…" at bounding box center [498, 219] width 301 height 138
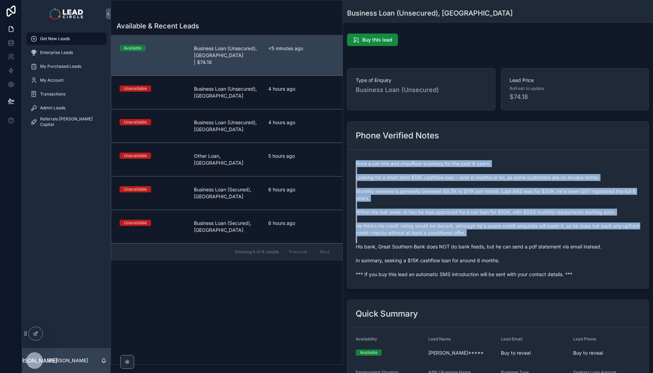
click at [521, 236] on span "Runs a car hire and chauffeur business for the past 6 years. Looking for a shor…" at bounding box center [498, 219] width 285 height 118
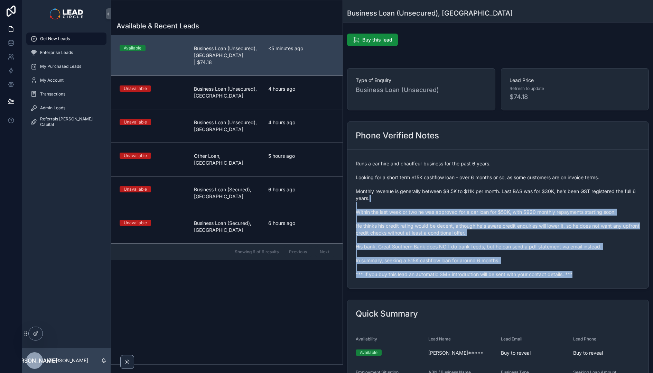
click at [480, 186] on form "Runs a car hire and chauffeur business for the past 6 years. Looking for a shor…" at bounding box center [498, 219] width 301 height 138
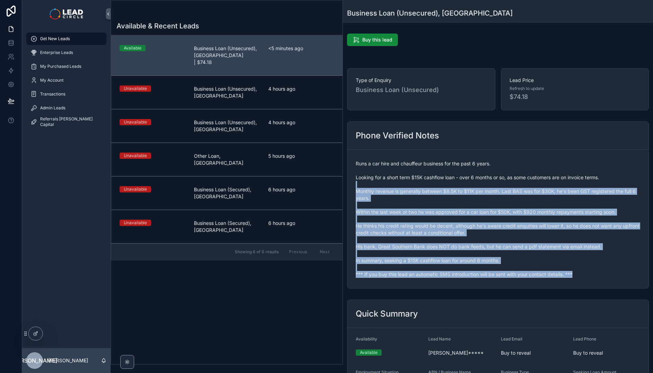
click at [480, 186] on span "Runs a car hire and chauffeur business for the past 6 years. Looking for a shor…" at bounding box center [498, 219] width 285 height 118
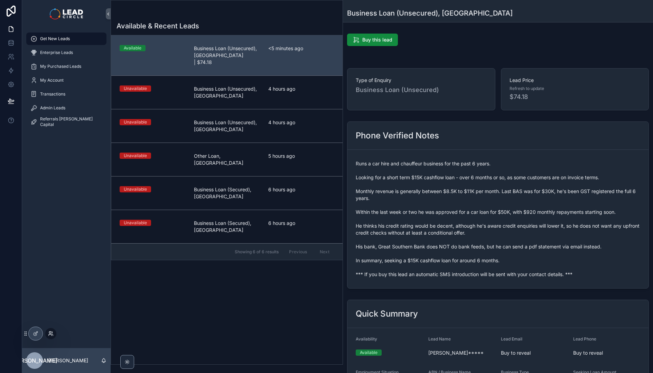
click at [53, 335] on icon at bounding box center [52, 334] width 1 height 1
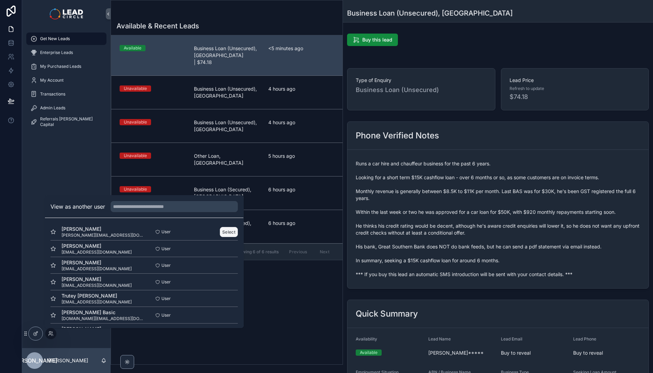
click at [225, 234] on button "Select" at bounding box center [229, 232] width 18 height 10
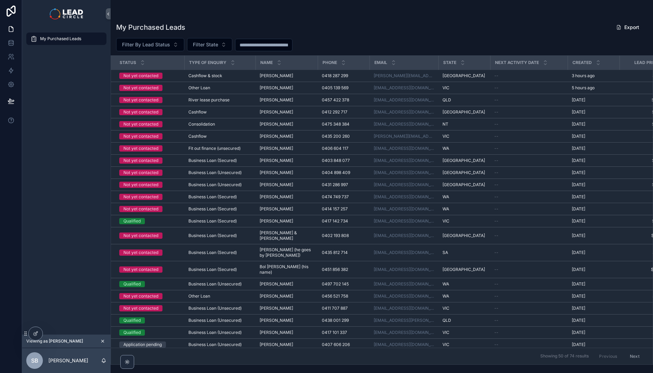
click at [91, 90] on div "My Purchased Leads" at bounding box center [66, 181] width 89 height 307
click at [102, 341] on icon "scrollable content" at bounding box center [103, 341] width 2 height 2
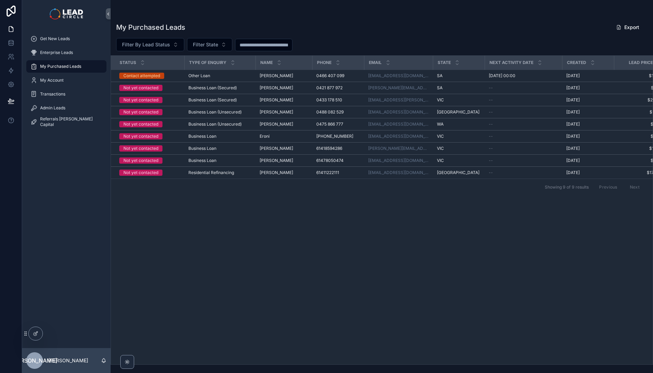
click at [77, 268] on div "Get New Leads Enterprise Leads My Purchased Leads My Account Transactions Admin…" at bounding box center [66, 188] width 89 height 320
click at [62, 39] on span "Get New Leads" at bounding box center [55, 39] width 30 height 6
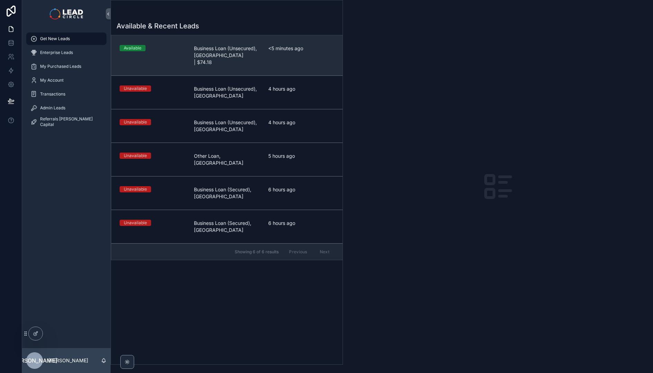
click at [228, 67] on link "Available Business Loan (Unsecured), VIC | $74.18 <5 minutes ago" at bounding box center [226, 55] width 231 height 40
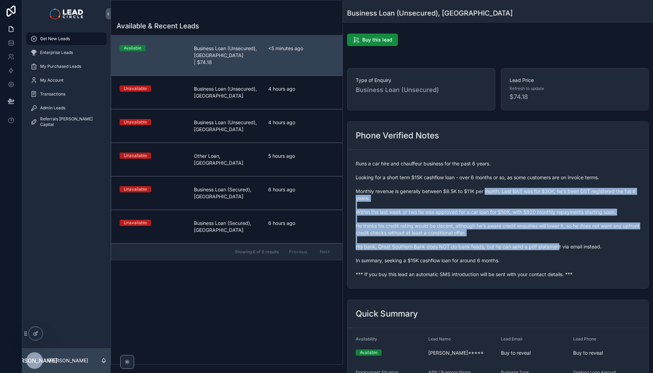
drag, startPoint x: 501, startPoint y: 205, endPoint x: 561, endPoint y: 250, distance: 75.1
click at [561, 250] on span "Runs a car hire and chauffeur business for the past 6 years. Looking for a shor…" at bounding box center [498, 219] width 285 height 118
drag, startPoint x: 561, startPoint y: 250, endPoint x: 564, endPoint y: 254, distance: 4.8
click at [561, 250] on span "Runs a car hire and chauffeur business for the past 6 years. Looking for a shor…" at bounding box center [498, 219] width 285 height 118
drag, startPoint x: 564, startPoint y: 254, endPoint x: 485, endPoint y: 193, distance: 99.1
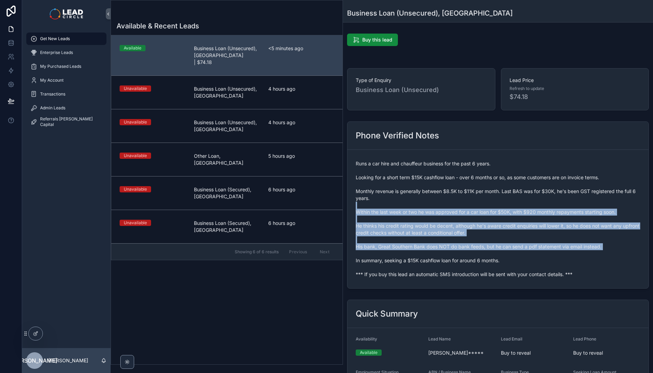
click at [485, 193] on span "Runs a car hire and chauffeur business for the past 6 years. Looking for a shor…" at bounding box center [498, 219] width 285 height 118
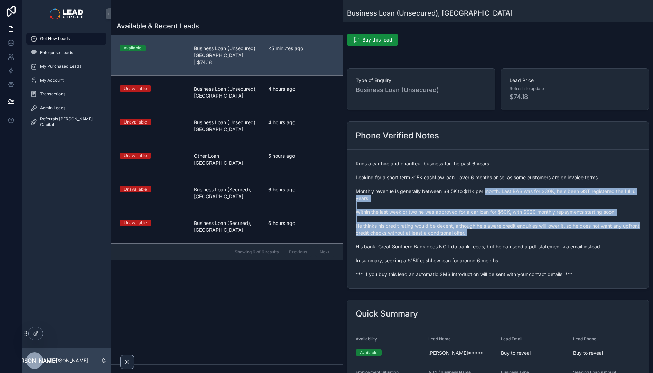
drag, startPoint x: 485, startPoint y: 193, endPoint x: 530, endPoint y: 240, distance: 64.8
click at [530, 240] on span "Runs a car hire and chauffeur business for the past 6 years. Looking for a shor…" at bounding box center [498, 219] width 285 height 118
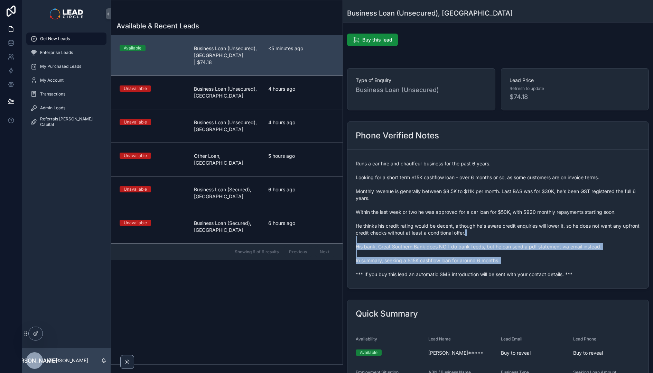
drag, startPoint x: 546, startPoint y: 270, endPoint x: 501, endPoint y: 233, distance: 58.2
click at [501, 233] on span "Runs a car hire and chauffeur business for the past 6 years. Looking for a shor…" at bounding box center [498, 219] width 285 height 118
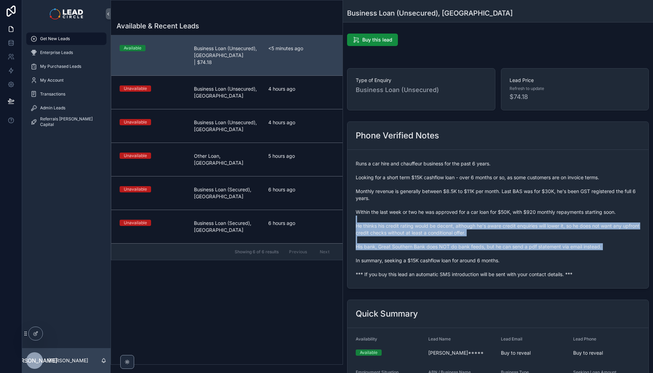
drag, startPoint x: 497, startPoint y: 220, endPoint x: 520, endPoint y: 257, distance: 44.3
click at [520, 257] on span "Runs a car hire and chauffeur business for the past 6 years. Looking for a shor…" at bounding box center [498, 219] width 285 height 118
drag, startPoint x: 522, startPoint y: 257, endPoint x: 469, endPoint y: 215, distance: 67.7
click at [469, 215] on span "Runs a car hire and chauffeur business for the past 6 years. Looking for a shor…" at bounding box center [498, 219] width 285 height 118
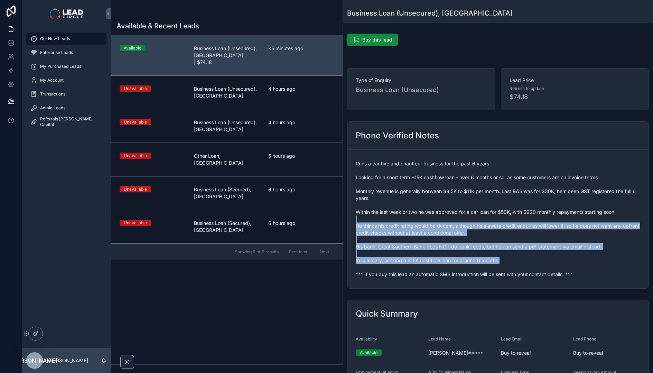
click at [469, 215] on span "Runs a car hire and chauffeur business for the past 6 years. Looking for a shor…" at bounding box center [498, 219] width 285 height 118
drag, startPoint x: 508, startPoint y: 243, endPoint x: 527, endPoint y: 254, distance: 21.7
click at [527, 254] on span "Runs a car hire and chauffeur business for the past 6 years. Looking for a shor…" at bounding box center [498, 219] width 285 height 118
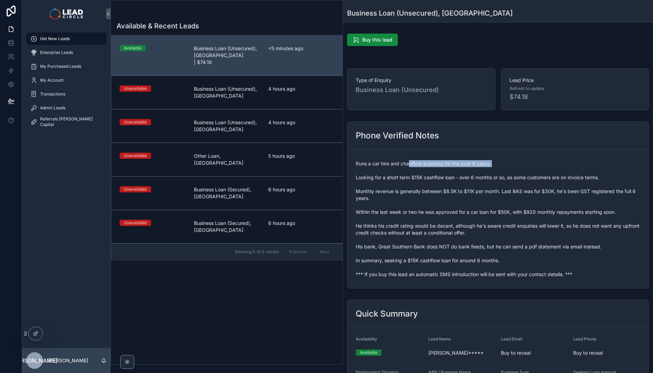
drag, startPoint x: 408, startPoint y: 165, endPoint x: 515, endPoint y: 175, distance: 106.7
click at [515, 175] on span "Runs a car hire and chauffeur business for the past 6 years. Looking for a shor…" at bounding box center [498, 219] width 285 height 118
drag, startPoint x: 416, startPoint y: 212, endPoint x: 474, endPoint y: 212, distance: 58.1
click at [471, 212] on span "Runs a car hire and chauffeur business for the past 6 years. Looking for a shor…" at bounding box center [498, 219] width 285 height 118
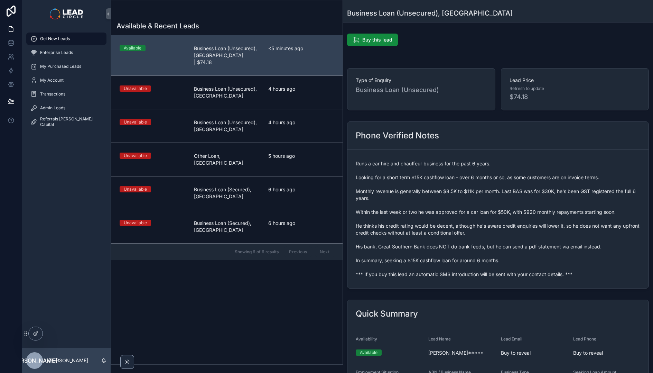
click at [474, 212] on span "Runs a car hire and chauffeur business for the past 6 years. Looking for a shor…" at bounding box center [498, 219] width 285 height 118
click at [35, 108] on icon "scrollable content" at bounding box center [33, 107] width 7 height 7
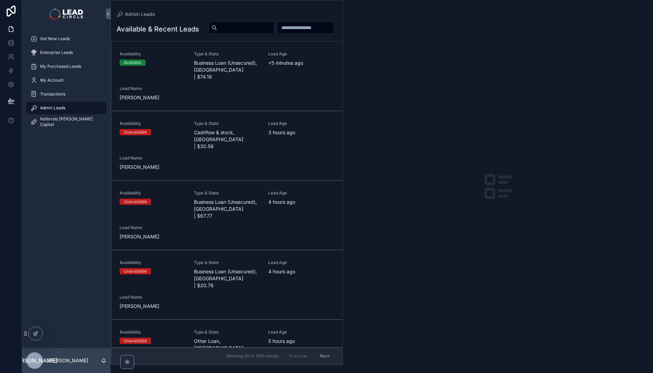
click at [219, 90] on div "Availability Available Type & State Business Loan (Unsecured), VIC | $74.18 Lea…" at bounding box center [227, 76] width 215 height 50
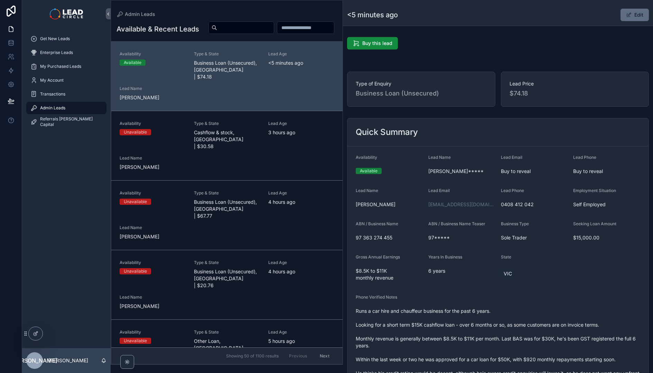
click at [639, 19] on button "Edit" at bounding box center [635, 15] width 28 height 12
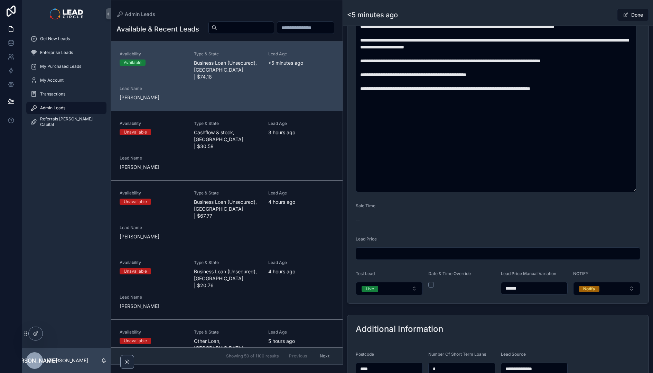
scroll to position [274, 0]
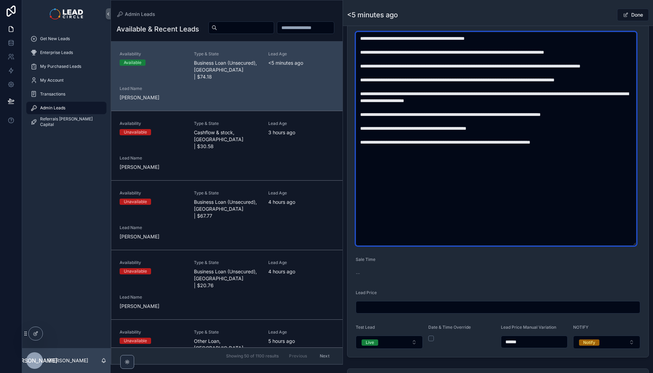
click at [461, 135] on textarea "**********" at bounding box center [496, 139] width 281 height 214
type textarea "**********"
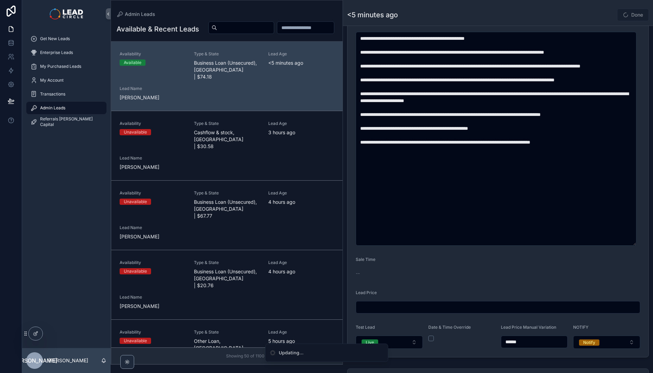
click at [605, 19] on div "Done" at bounding box center [623, 14] width 52 height 13
click at [632, 16] on button "Done" at bounding box center [633, 15] width 32 height 12
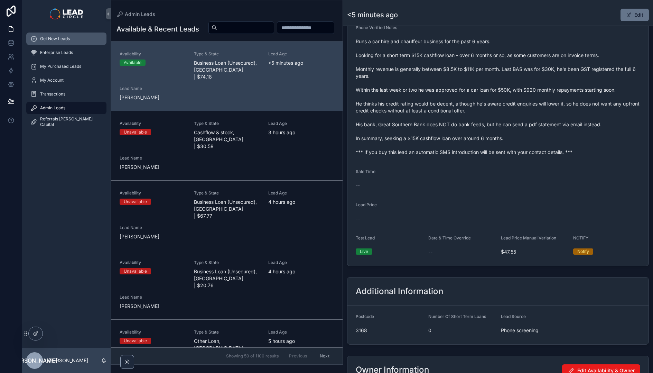
click at [73, 43] on div "Get New Leads" at bounding box center [66, 38] width 72 height 11
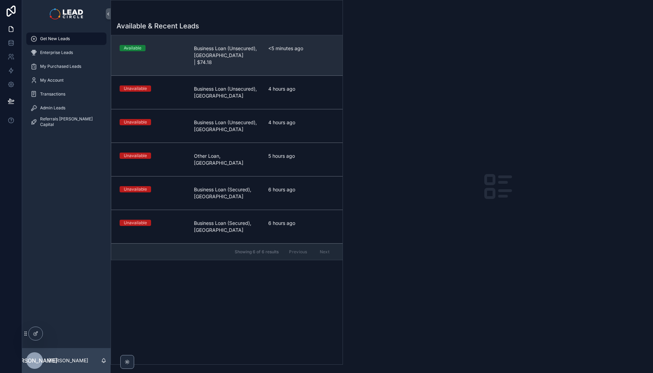
click at [306, 53] on div "<5 minutes ago" at bounding box center [301, 55] width 66 height 21
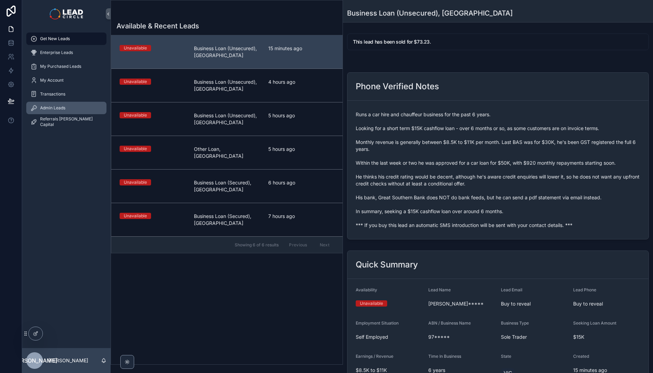
click at [85, 109] on div "Admin Leads" at bounding box center [66, 107] width 72 height 11
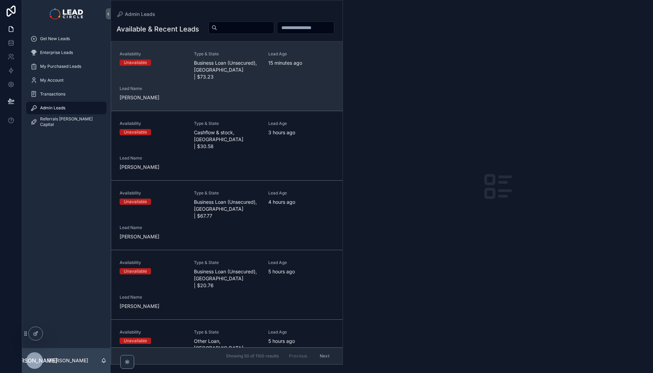
click at [207, 101] on div "Availability Unavailable Type & State Business Loan (Unsecured), [GEOGRAPHIC_DA…" at bounding box center [227, 76] width 215 height 50
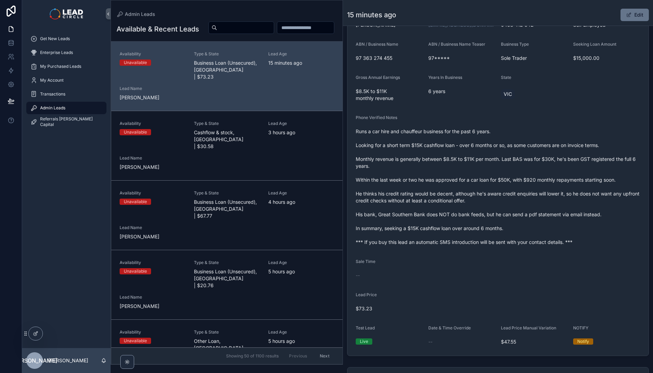
scroll to position [234, 0]
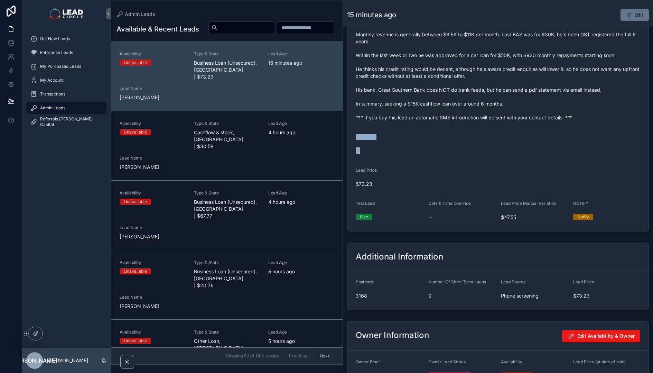
drag, startPoint x: 376, startPoint y: 131, endPoint x: 396, endPoint y: 152, distance: 29.6
click at [396, 152] on form "Availability Unavailable Lead Name Sam***** Lead Email Buy to reveal Lead Phone…" at bounding box center [498, 36] width 301 height 389
click at [396, 152] on div "--" at bounding box center [389, 150] width 67 height 7
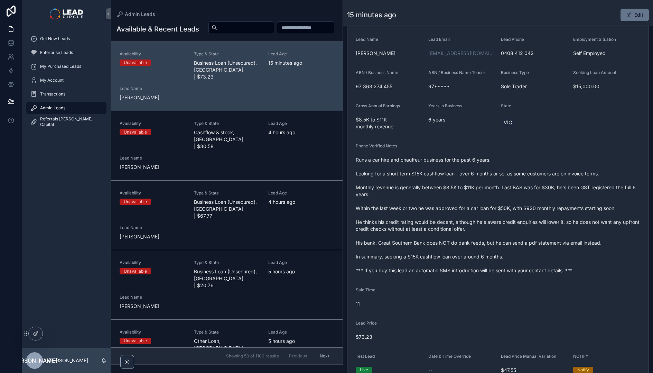
scroll to position [229, 0]
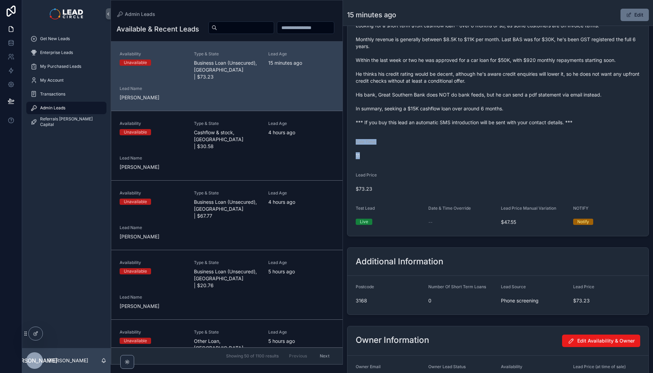
drag, startPoint x: 382, startPoint y: 138, endPoint x: 390, endPoint y: 161, distance: 24.3
click at [390, 161] on form "Availability Unavailable Lead Name [PERSON_NAME]***** Lead Email Buy to reveal …" at bounding box center [498, 41] width 301 height 389
drag, startPoint x: 390, startPoint y: 160, endPoint x: 381, endPoint y: 133, distance: 28.1
click at [381, 133] on form "Availability Unavailable Lead Name [PERSON_NAME]***** Lead Email Buy to reveal …" at bounding box center [498, 41] width 301 height 389
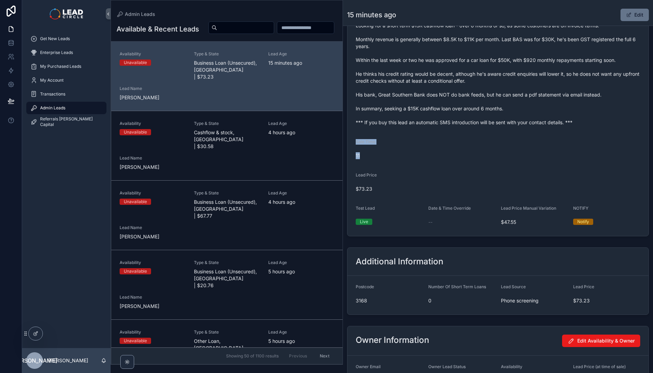
click at [381, 133] on form "Availability Unavailable Lead Name [PERSON_NAME]***** Lead Email Buy to reveal …" at bounding box center [498, 41] width 301 height 389
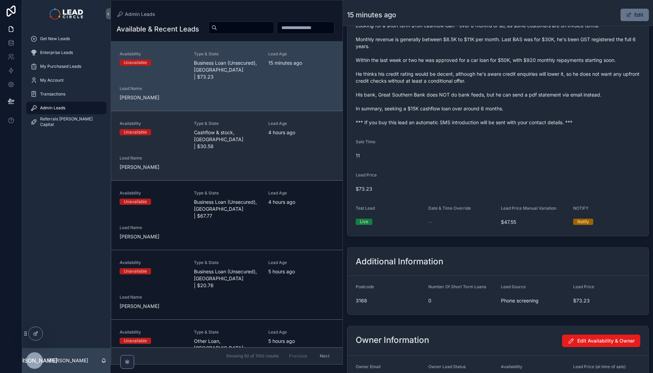
click at [302, 136] on span "4 hours ago" at bounding box center [301, 132] width 66 height 7
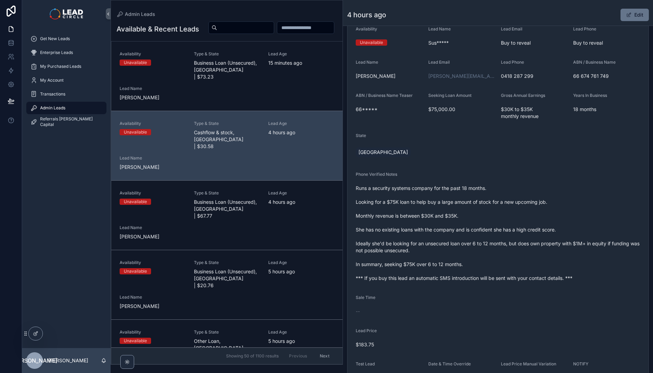
scroll to position [137, 0]
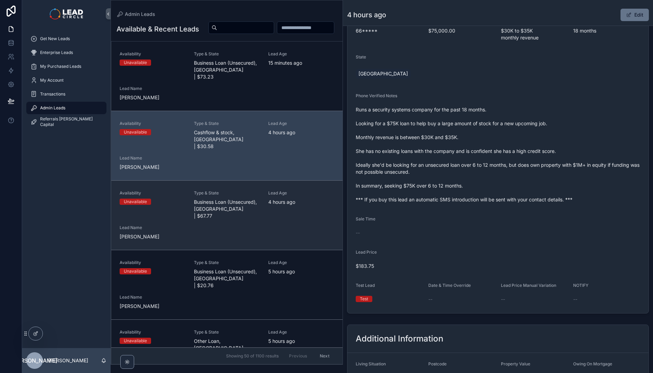
click at [250, 210] on span "Business Loan (Unsecured), [GEOGRAPHIC_DATA] | $67.77" at bounding box center [227, 208] width 66 height 21
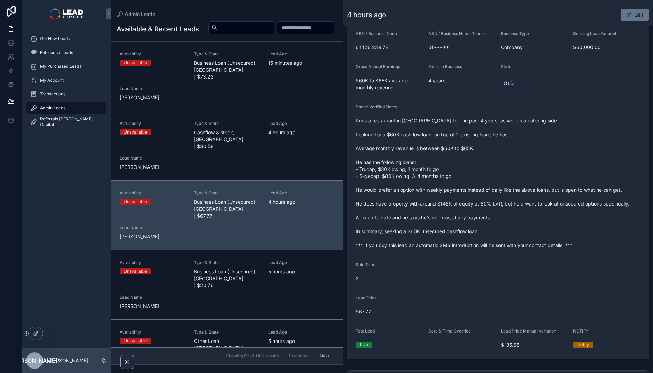
scroll to position [229, 0]
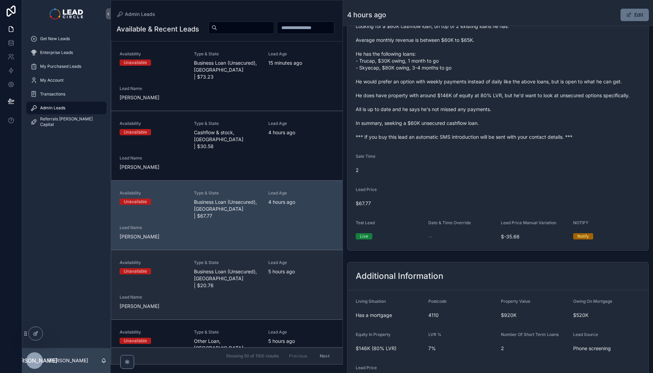
click at [258, 276] on div "Availability Unavailable Type & State Business Loan (Unsecured), [GEOGRAPHIC_DA…" at bounding box center [227, 285] width 215 height 50
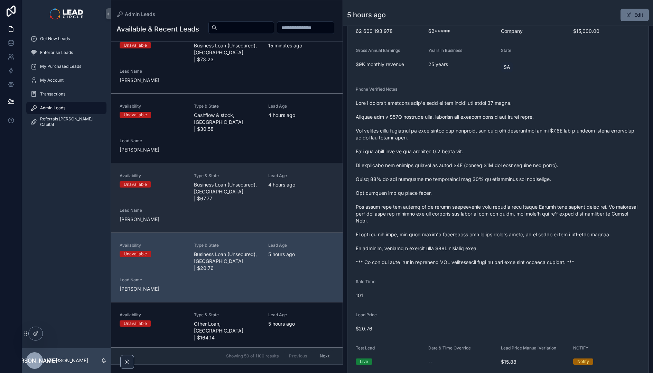
scroll to position [51, 0]
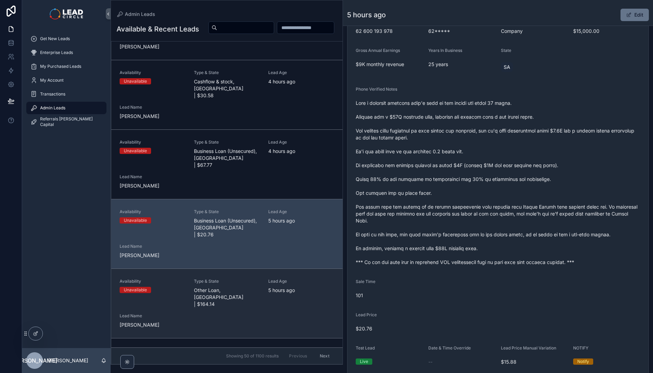
click at [287, 287] on span "5 hours ago" at bounding box center [301, 290] width 66 height 7
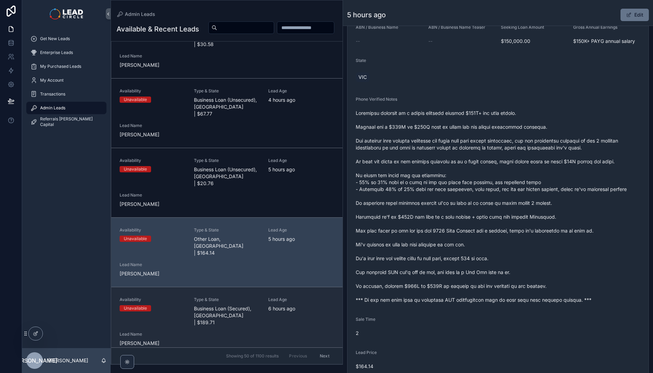
scroll to position [105, 0]
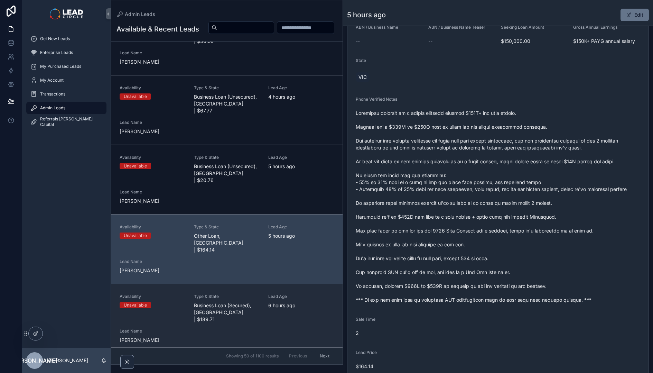
click at [266, 284] on link "Availability Unavailable Type & State Business Loan (Secured), [GEOGRAPHIC_DATA…" at bounding box center [226, 319] width 231 height 70
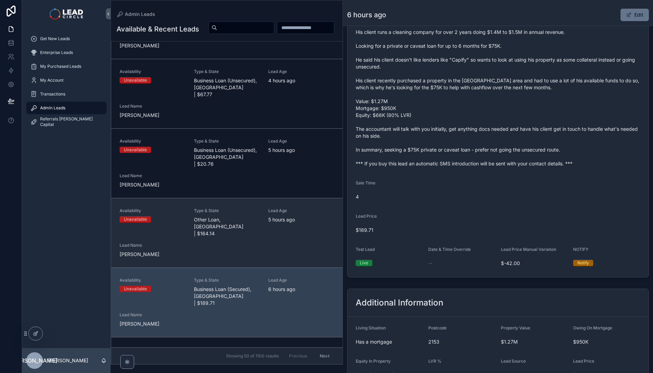
scroll to position [245, 0]
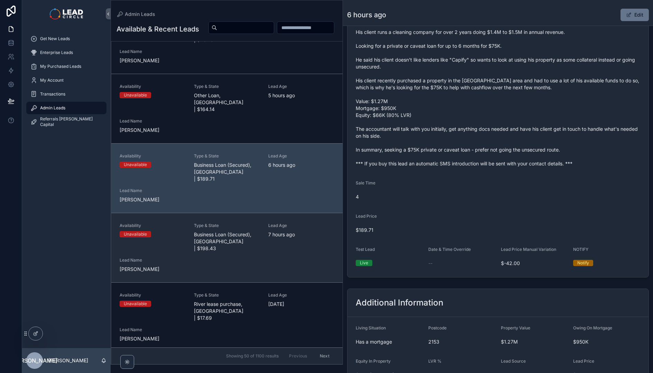
click at [254, 223] on div "Availability Unavailable Type & State Business Loan (Secured), [GEOGRAPHIC_DATA…" at bounding box center [227, 248] width 215 height 50
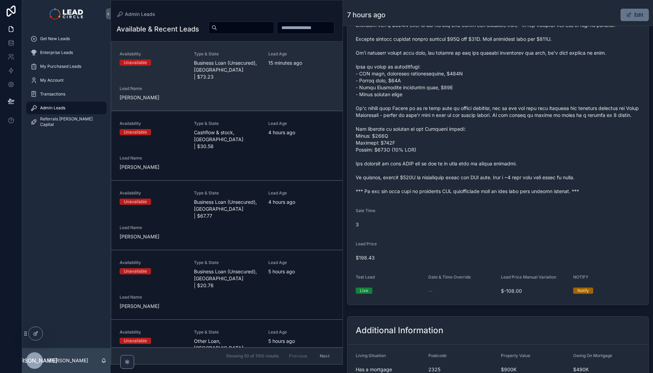
click at [274, 96] on div "Availability Unavailable Type & State Business Loan (Unsecured), [GEOGRAPHIC_DA…" at bounding box center [227, 76] width 215 height 50
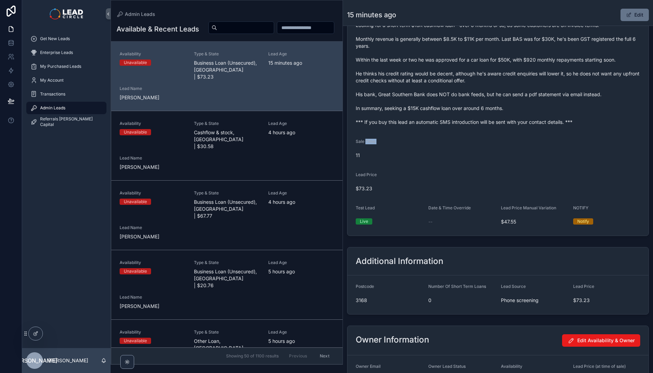
drag, startPoint x: 366, startPoint y: 140, endPoint x: 372, endPoint y: 153, distance: 14.5
click at [372, 153] on div "Sale Time 11" at bounding box center [389, 150] width 67 height 22
click at [372, 153] on span "11" at bounding box center [389, 155] width 67 height 7
drag, startPoint x: 373, startPoint y: 157, endPoint x: 359, endPoint y: 135, distance: 26.5
click at [359, 135] on form "Availability Unavailable Lead Name [PERSON_NAME]***** Lead Email Buy to reveal …" at bounding box center [498, 41] width 301 height 389
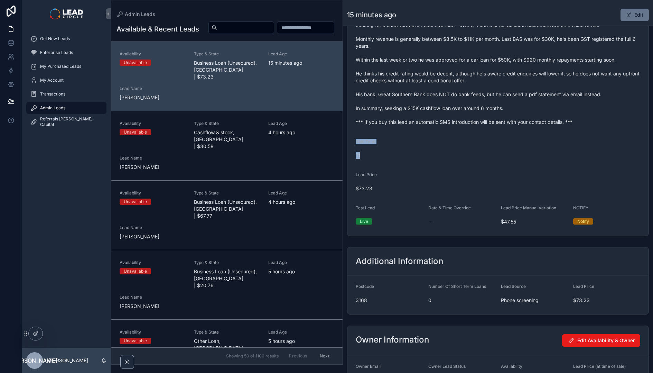
click at [359, 135] on form "Availability Unavailable Lead Name [PERSON_NAME]***** Lead Email Buy to reveal …" at bounding box center [498, 41] width 301 height 389
drag, startPoint x: 359, startPoint y: 135, endPoint x: 383, endPoint y: 155, distance: 31.2
click at [383, 155] on form "Availability Unavailable Lead Name [PERSON_NAME]***** Lead Email Buy to reveal …" at bounding box center [498, 41] width 301 height 389
click at [383, 155] on span "11" at bounding box center [389, 155] width 67 height 7
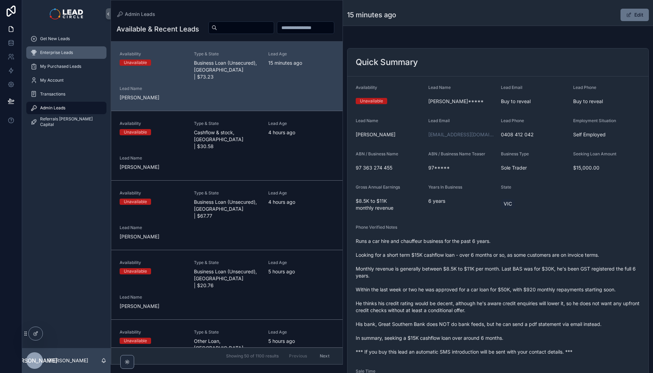
click at [80, 47] on div "Enterprise Leads" at bounding box center [66, 52] width 72 height 11
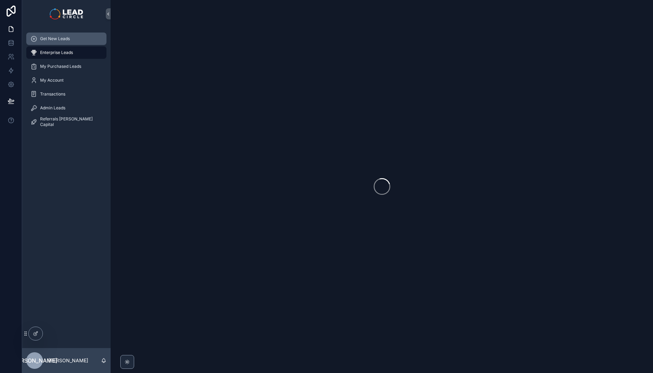
click at [81, 42] on div "Get New Leads" at bounding box center [66, 38] width 72 height 11
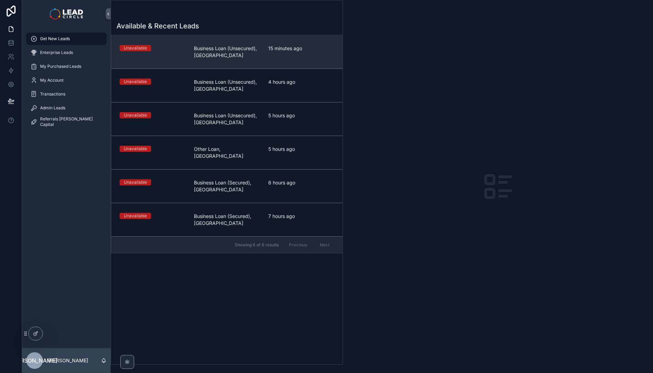
click at [284, 47] on span "15 minutes ago" at bounding box center [301, 48] width 66 height 7
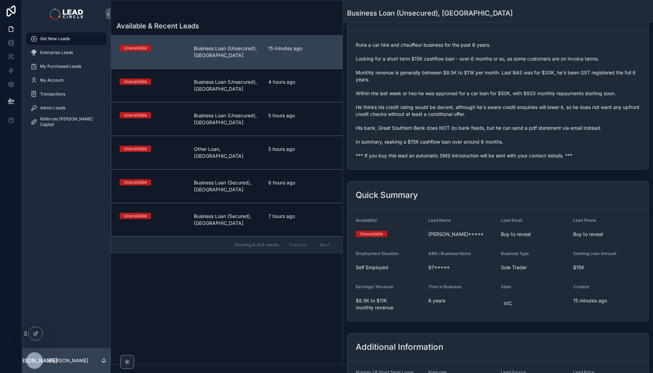
scroll to position [141, 0]
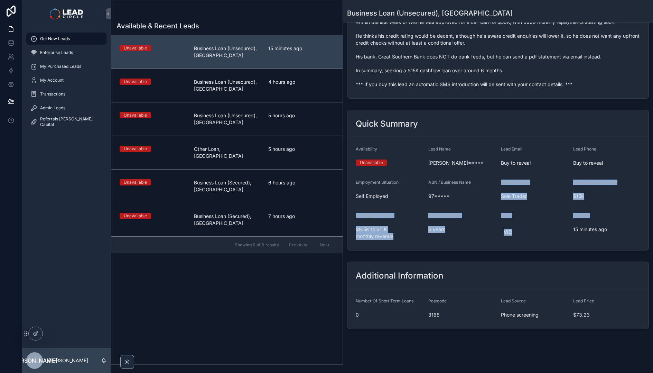
drag, startPoint x: 565, startPoint y: 177, endPoint x: 590, endPoint y: 225, distance: 54.0
click at [590, 225] on form "Availability Unavailable Lead Name [PERSON_NAME]***** Lead Email Buy to reveal …" at bounding box center [498, 194] width 301 height 112
click at [590, 225] on div "15 minutes ago" at bounding box center [606, 229] width 67 height 11
drag, startPoint x: 613, startPoint y: 235, endPoint x: 565, endPoint y: 183, distance: 70.7
click at [565, 183] on form "Availability Unavailable Lead Name [PERSON_NAME]***** Lead Email Buy to reveal …" at bounding box center [498, 194] width 301 height 112
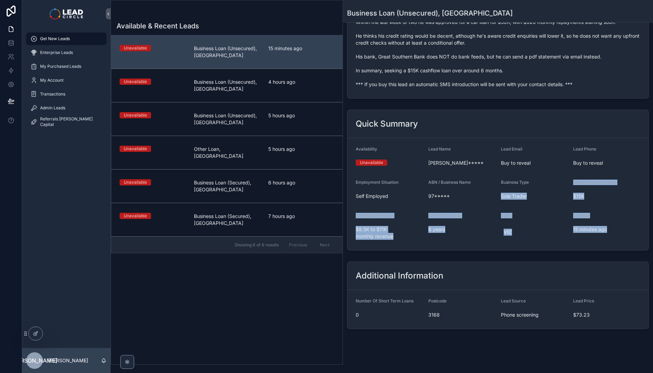
click at [565, 183] on form "Availability Unavailable Lead Name [PERSON_NAME]***** Lead Email Buy to reveal …" at bounding box center [498, 194] width 301 height 112
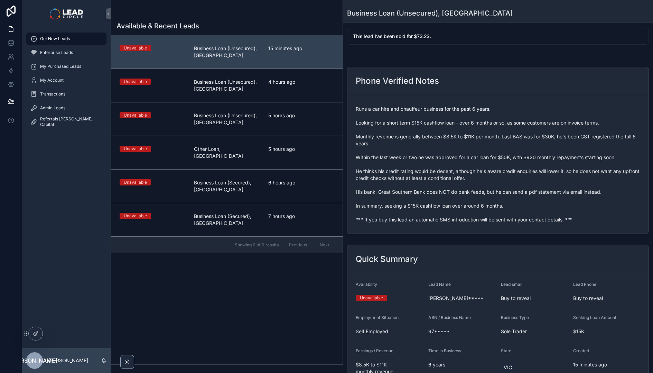
scroll to position [0, 0]
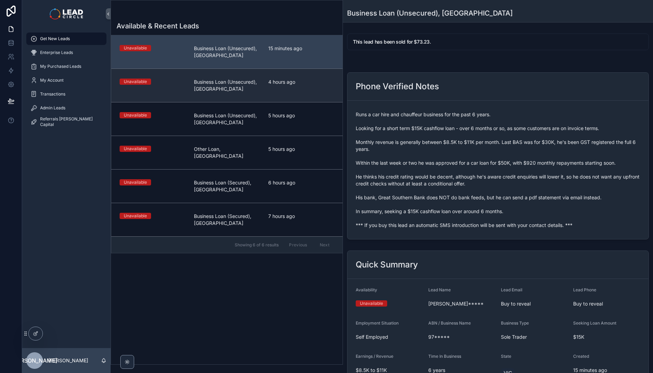
click at [272, 90] on div "4 hours ago" at bounding box center [301, 85] width 66 height 14
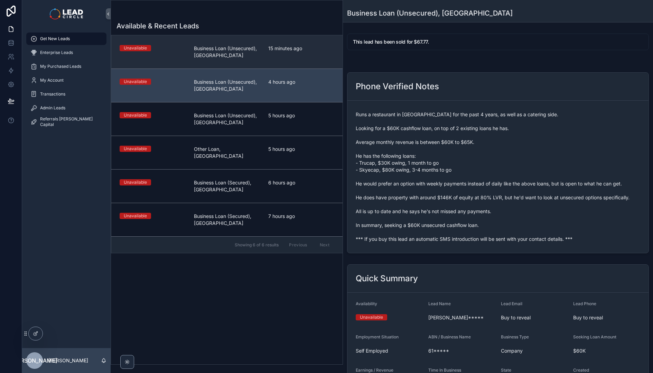
click at [246, 58] on span "Business Loan (Unsecured), [GEOGRAPHIC_DATA]" at bounding box center [227, 52] width 66 height 14
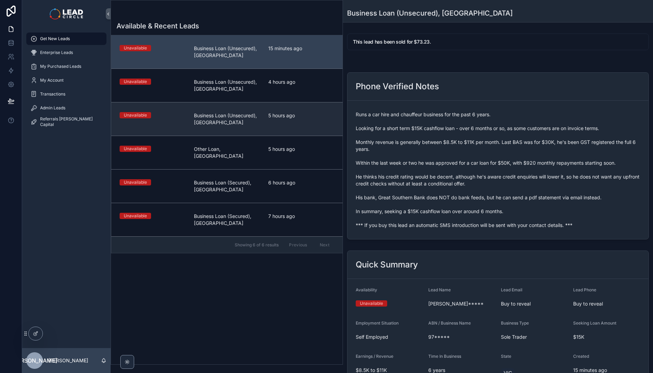
click at [250, 105] on link "Unavailable Business Loan (Unsecured), SA 5 hours ago" at bounding box center [226, 119] width 231 height 34
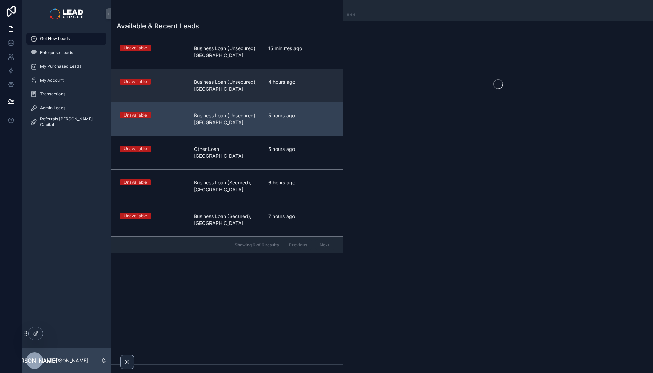
click at [259, 89] on span "Business Loan (Unsecured), [GEOGRAPHIC_DATA]" at bounding box center [227, 85] width 66 height 14
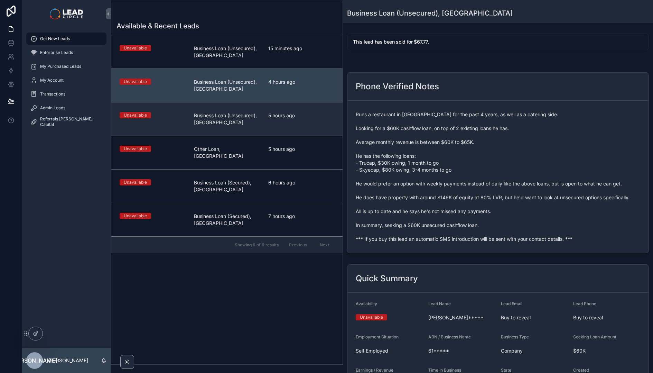
click at [251, 125] on span "Business Loan (Unsecured), [GEOGRAPHIC_DATA]" at bounding box center [227, 119] width 66 height 14
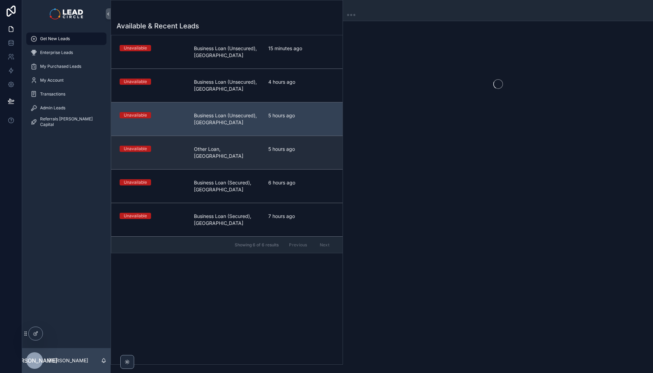
click at [258, 155] on link "Unavailable Other Loan, [GEOGRAPHIC_DATA] 5 hours ago" at bounding box center [226, 153] width 231 height 34
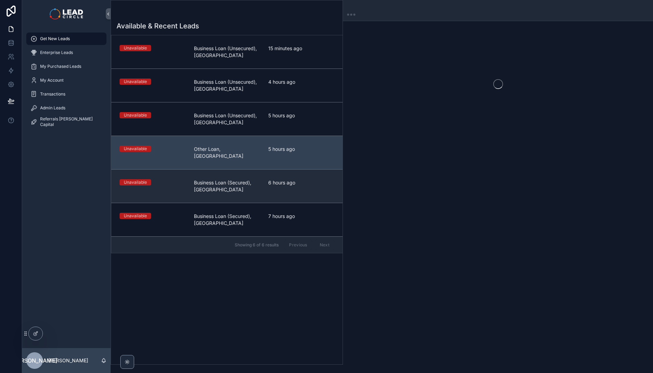
click at [258, 180] on span "Business Loan (Secured), [GEOGRAPHIC_DATA]" at bounding box center [227, 186] width 66 height 14
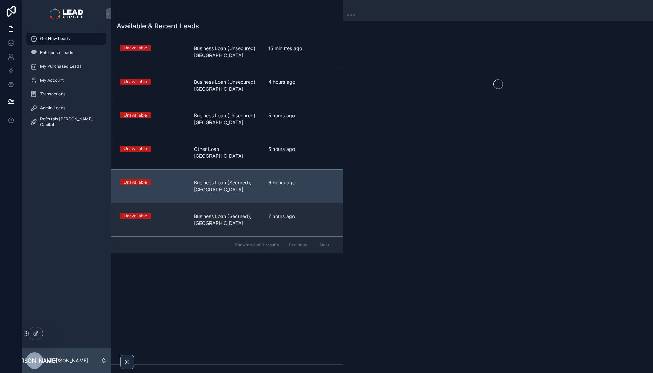
click at [247, 213] on span "Business Loan (Secured), [GEOGRAPHIC_DATA]" at bounding box center [227, 220] width 66 height 14
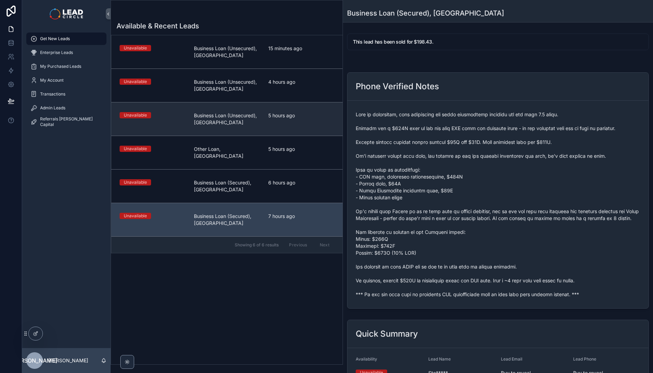
click at [235, 124] on span "Business Loan (Unsecured), [GEOGRAPHIC_DATA]" at bounding box center [227, 119] width 66 height 14
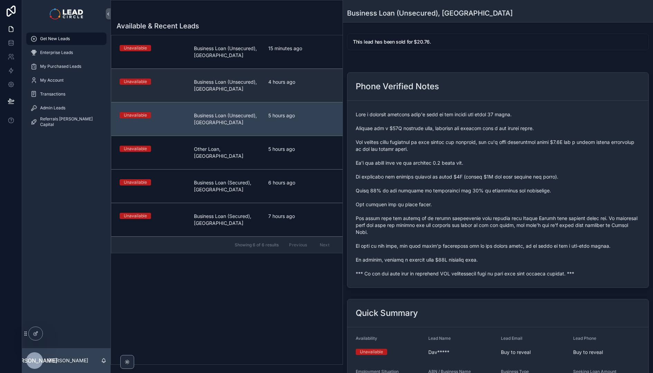
click at [248, 87] on span "Business Loan (Unsecured), [GEOGRAPHIC_DATA]" at bounding box center [227, 85] width 66 height 14
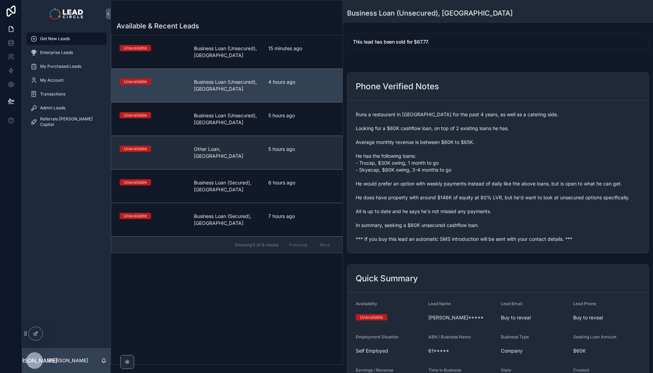
click at [241, 158] on link "Unavailable Other Loan, [GEOGRAPHIC_DATA] 5 hours ago" at bounding box center [226, 153] width 231 height 34
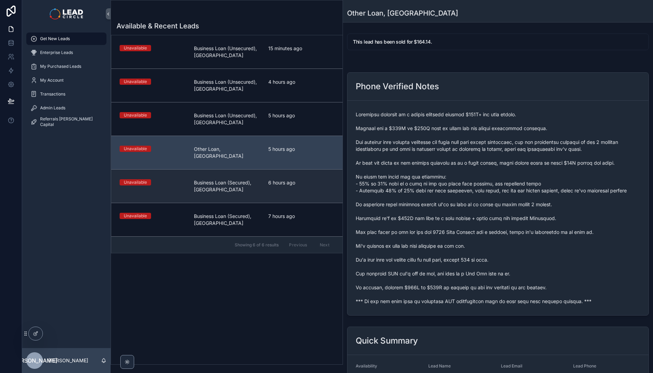
click at [249, 184] on span "Business Loan (Secured), [GEOGRAPHIC_DATA]" at bounding box center [227, 186] width 66 height 14
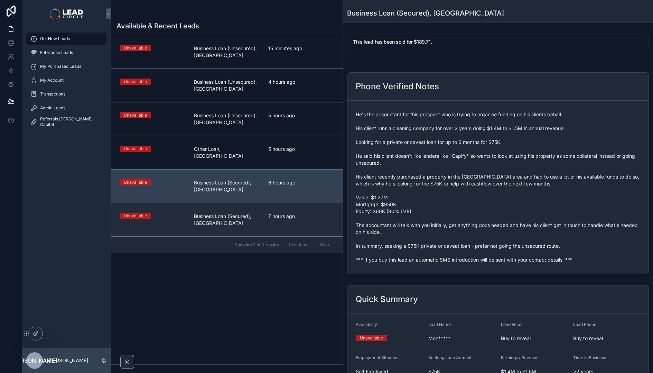
click at [254, 213] on span "Business Loan (Secured), [GEOGRAPHIC_DATA]" at bounding box center [227, 220] width 66 height 14
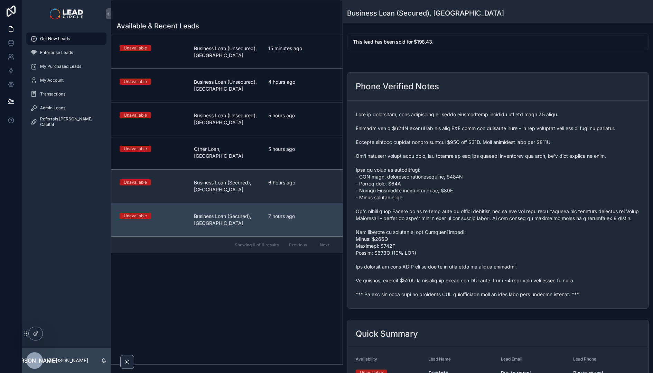
click at [252, 180] on span "Business Loan (Secured), [GEOGRAPHIC_DATA]" at bounding box center [227, 186] width 66 height 14
